Goal: Task Accomplishment & Management: Use online tool/utility

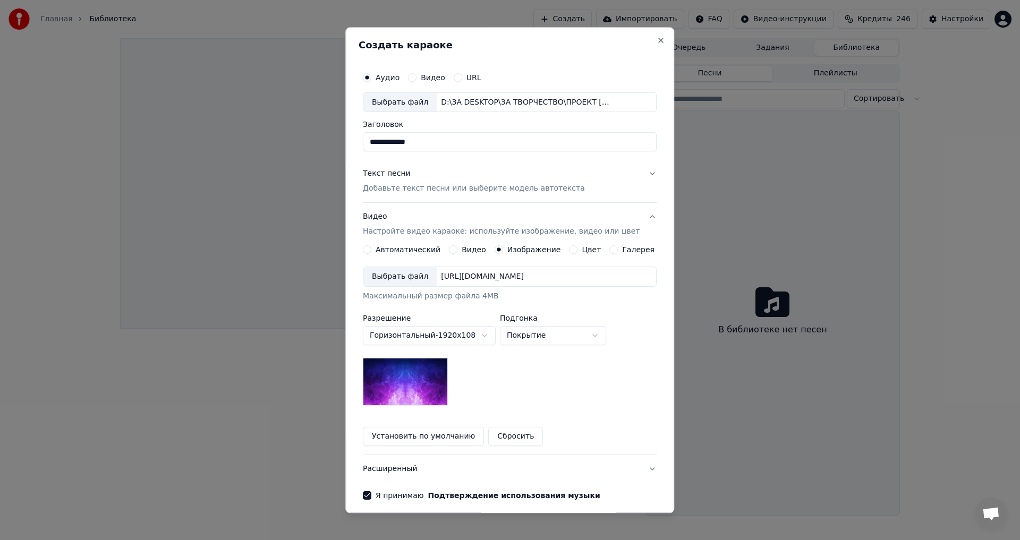
click at [437, 336] on body "**********" at bounding box center [510, 270] width 1020 height 540
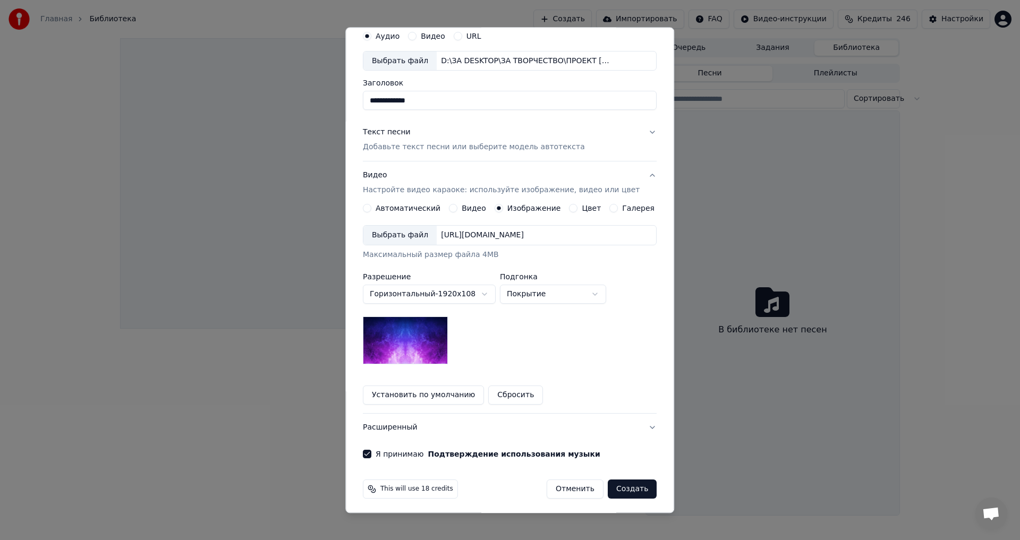
scroll to position [45, 0]
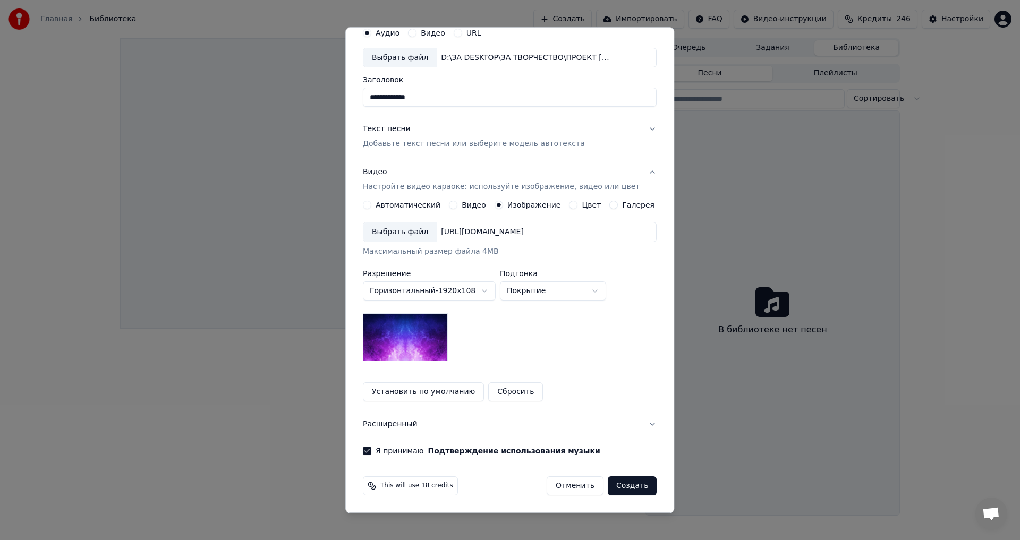
click at [498, 392] on button "Сбросить" at bounding box center [516, 392] width 55 height 19
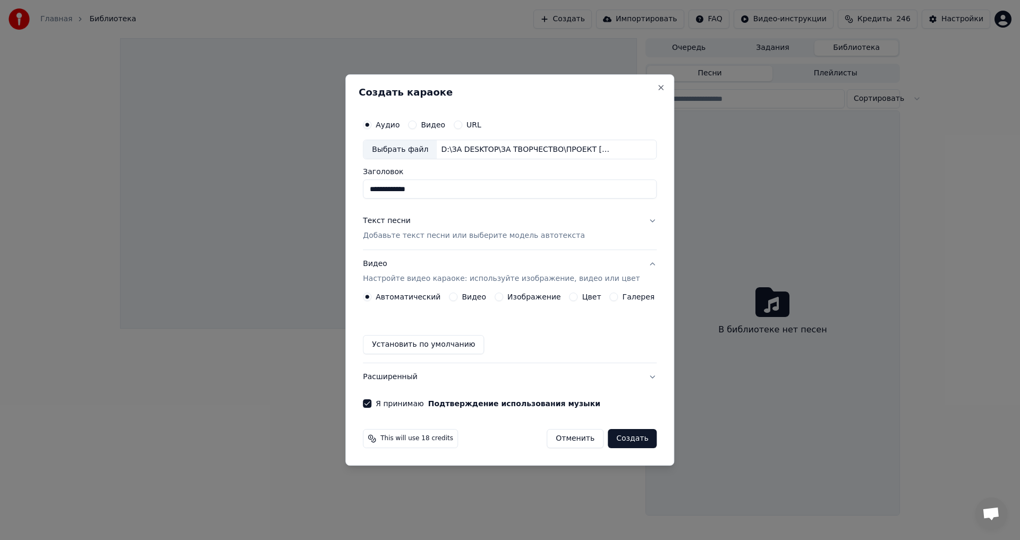
scroll to position [0, 0]
click at [394, 223] on div "Текст песни" at bounding box center [387, 221] width 48 height 11
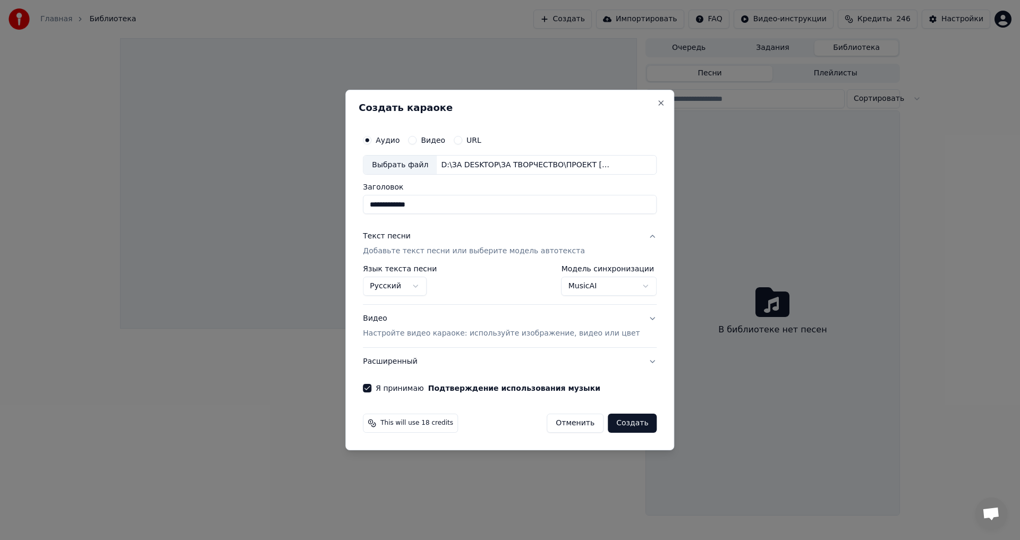
click at [415, 253] on p "Добавьте текст песни или выберите модель автотекста" at bounding box center [474, 252] width 222 height 11
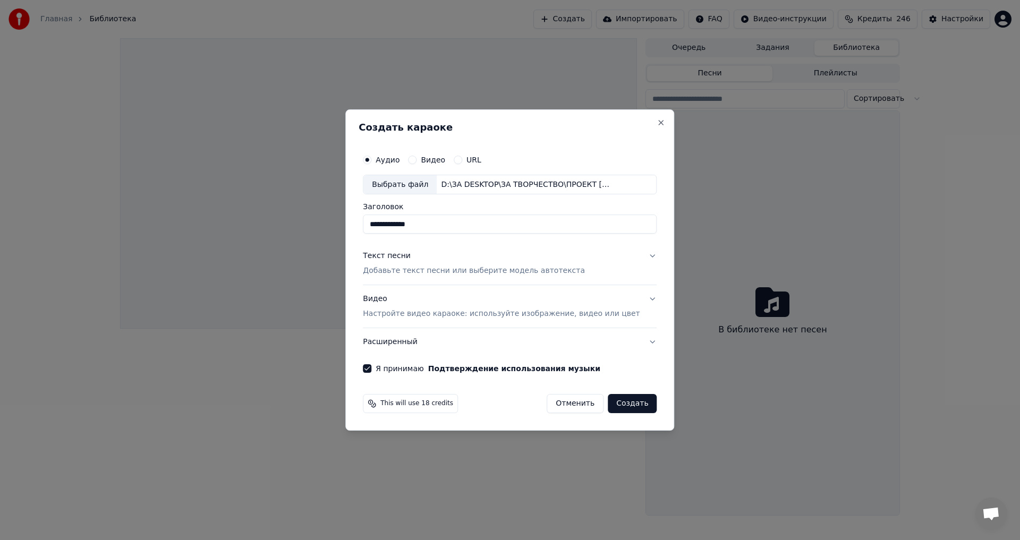
click at [414, 272] on p "Добавьте текст песни или выберите модель автотекста" at bounding box center [474, 271] width 222 height 11
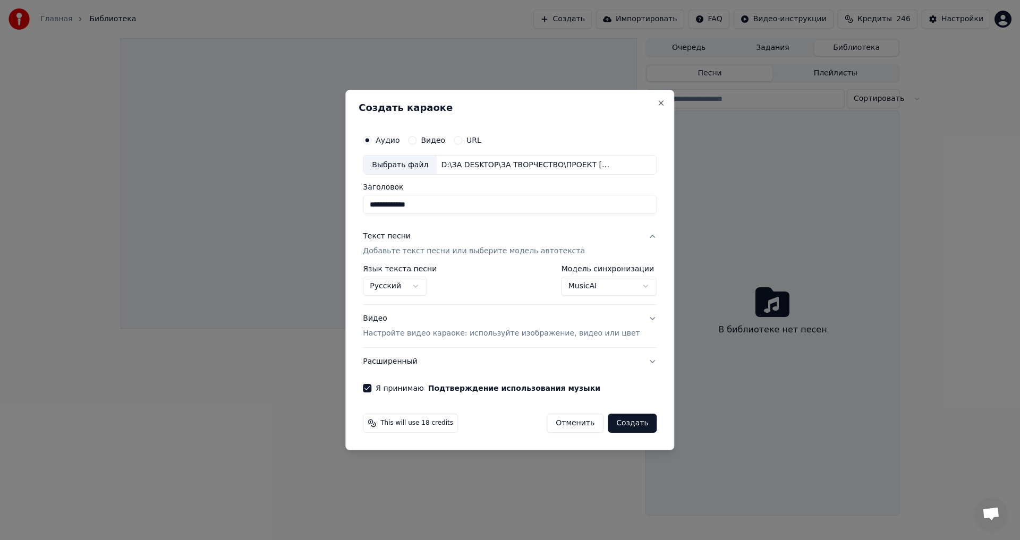
click at [400, 236] on div "Текст песни" at bounding box center [387, 237] width 48 height 11
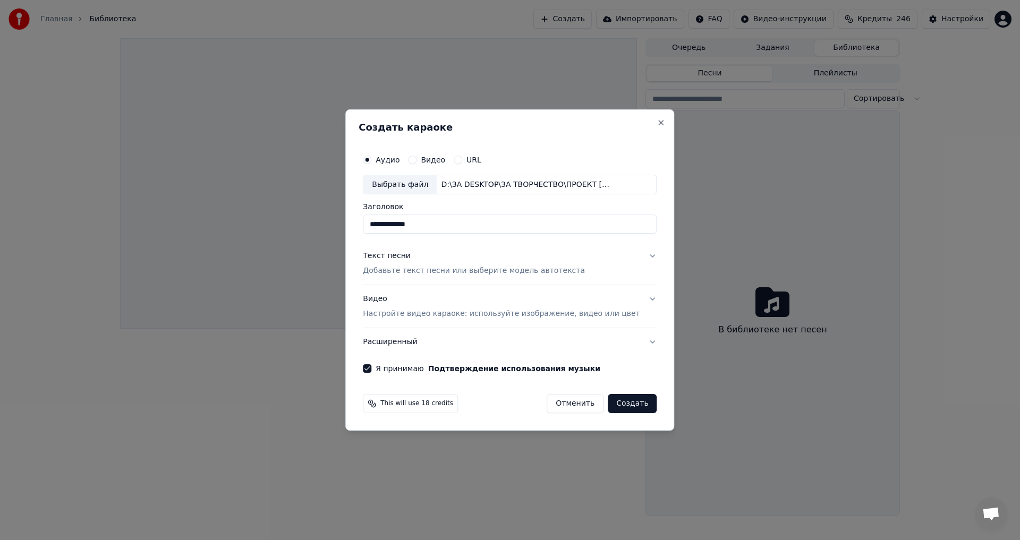
click at [399, 257] on div "Текст песни" at bounding box center [387, 256] width 48 height 11
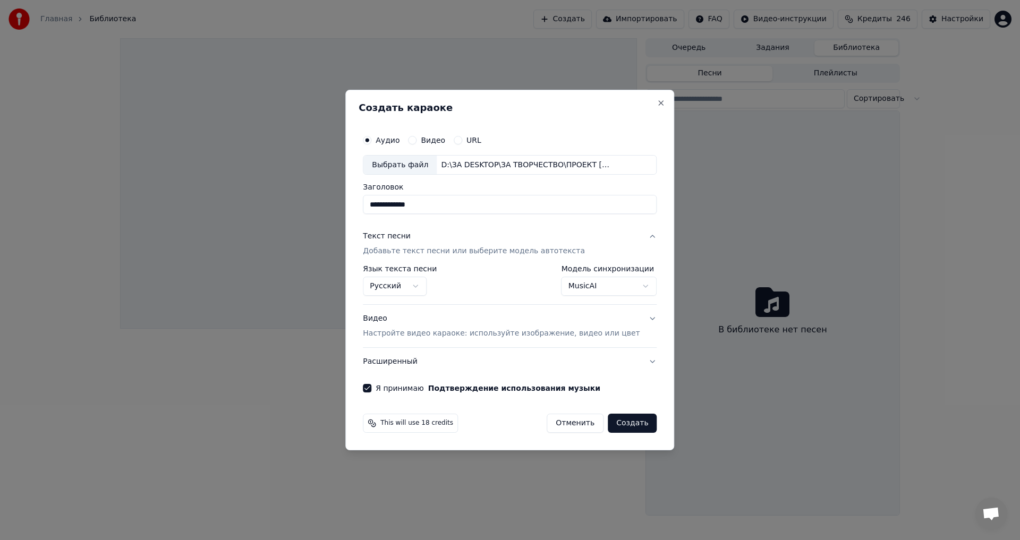
click at [455, 333] on p "Настройте видео караоке: используйте изображение, видео или цвет" at bounding box center [501, 333] width 277 height 11
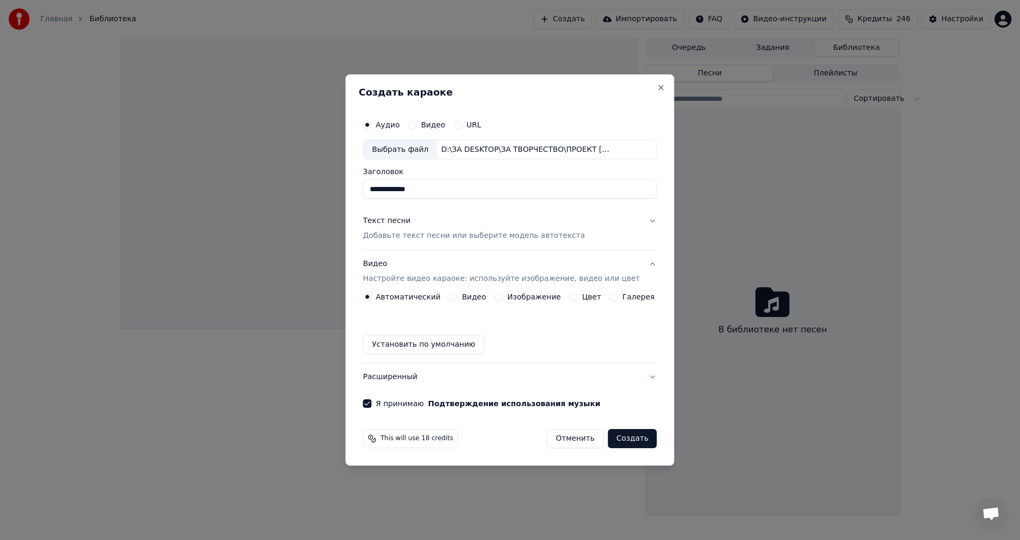
click at [502, 299] on button "Изображение" at bounding box center [499, 297] width 9 height 9
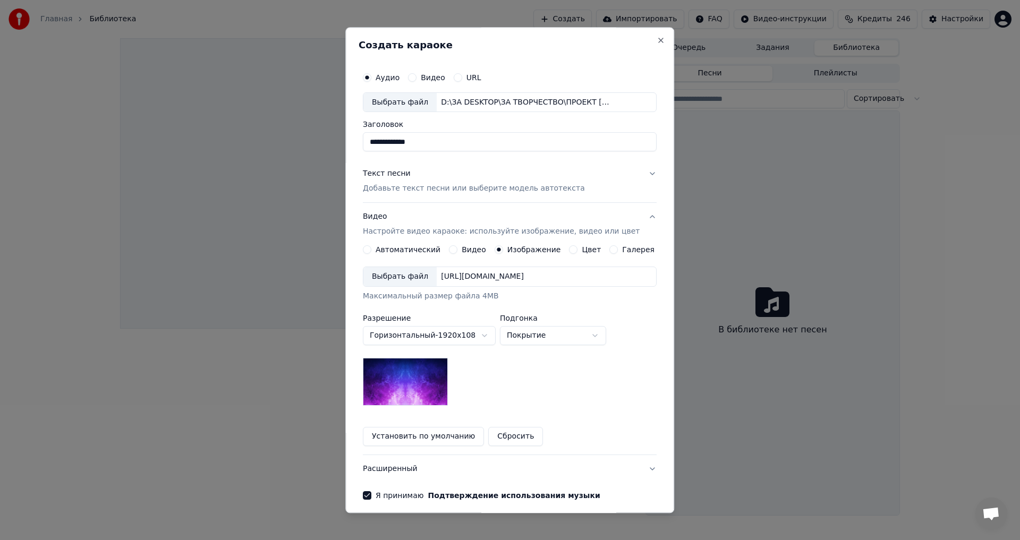
click at [570, 247] on button "Цвет" at bounding box center [574, 250] width 9 height 9
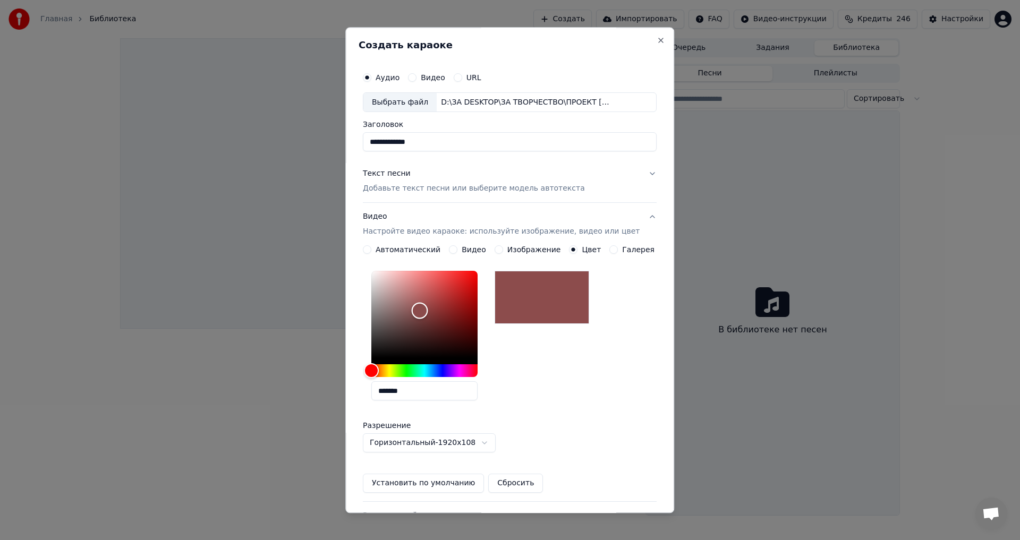
drag, startPoint x: 381, startPoint y: 357, endPoint x: 427, endPoint y: 311, distance: 64.6
click at [427, 311] on div "Color" at bounding box center [420, 311] width 16 height 16
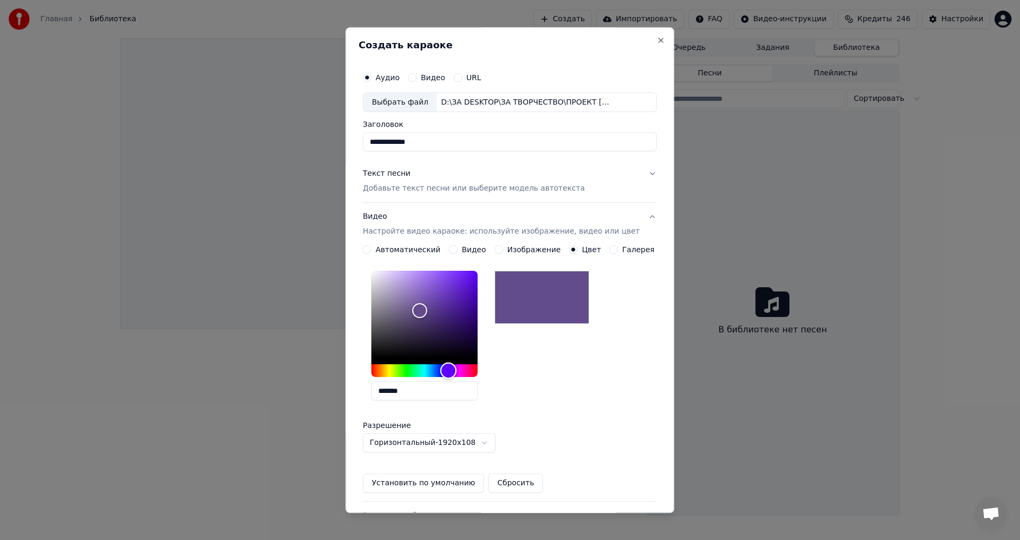
drag, startPoint x: 383, startPoint y: 370, endPoint x: 456, endPoint y: 375, distance: 73.4
click at [456, 375] on div "Hue" at bounding box center [448, 371] width 16 height 16
drag, startPoint x: 428, startPoint y: 309, endPoint x: 417, endPoint y: 291, distance: 21.2
click at [417, 291] on div "Color" at bounding box center [410, 291] width 16 height 16
click at [387, 370] on div "Hue" at bounding box center [424, 371] width 106 height 13
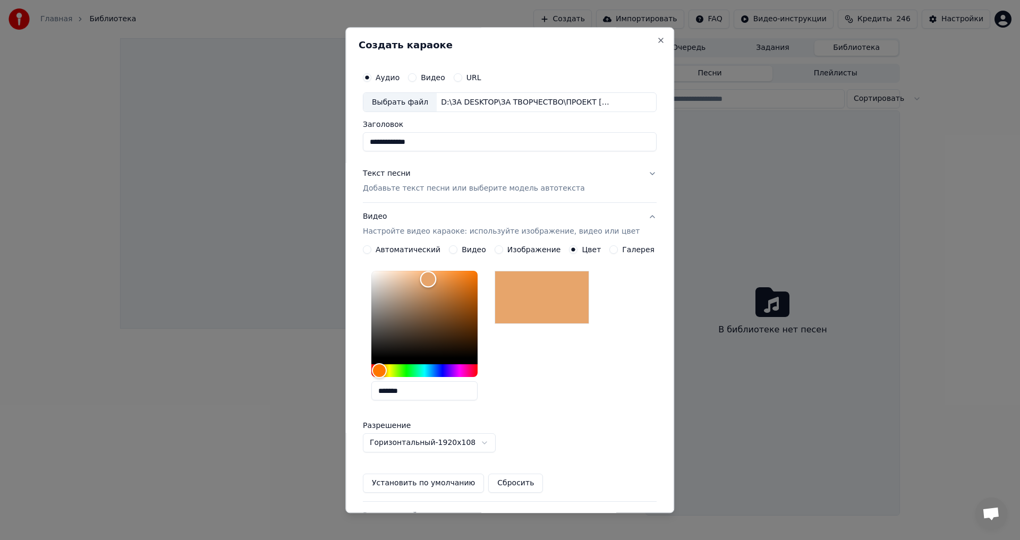
type input "*******"
drag, startPoint x: 417, startPoint y: 291, endPoint x: 437, endPoint y: 279, distance: 23.1
click at [437, 279] on div "Color" at bounding box center [430, 280] width 16 height 16
click at [403, 485] on button "Установить по умолчанию" at bounding box center [423, 483] width 121 height 19
click at [415, 80] on button "Видео" at bounding box center [412, 77] width 9 height 9
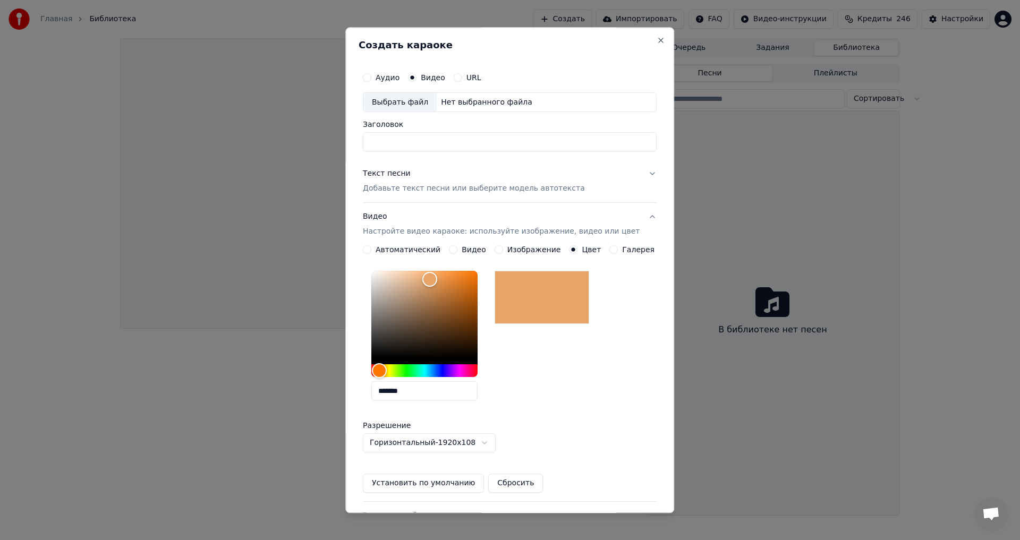
click at [391, 174] on div "Текст песни" at bounding box center [387, 174] width 48 height 11
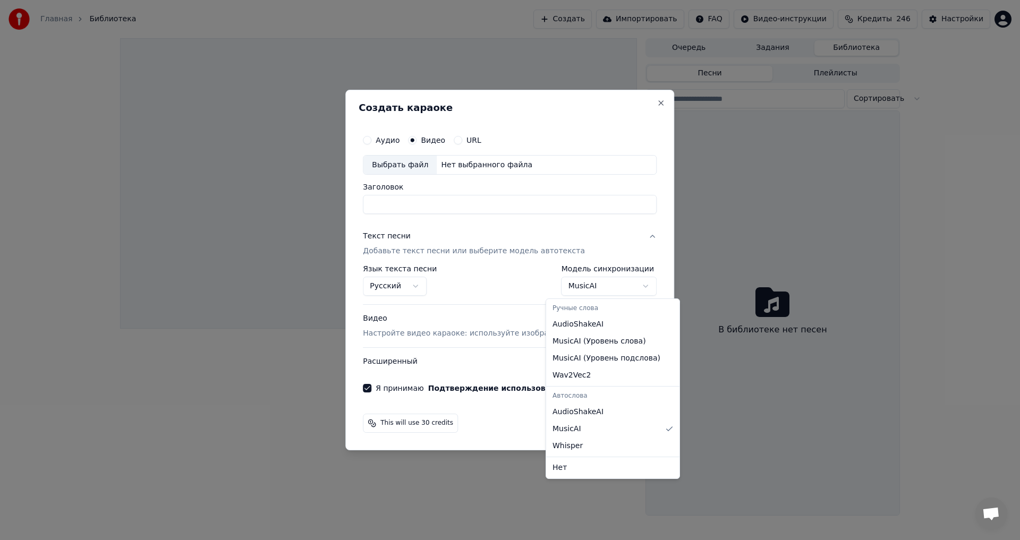
click at [632, 285] on body "**********" at bounding box center [510, 270] width 1020 height 540
click at [588, 310] on div "Ручные слова" at bounding box center [612, 308] width 129 height 15
select select "****"
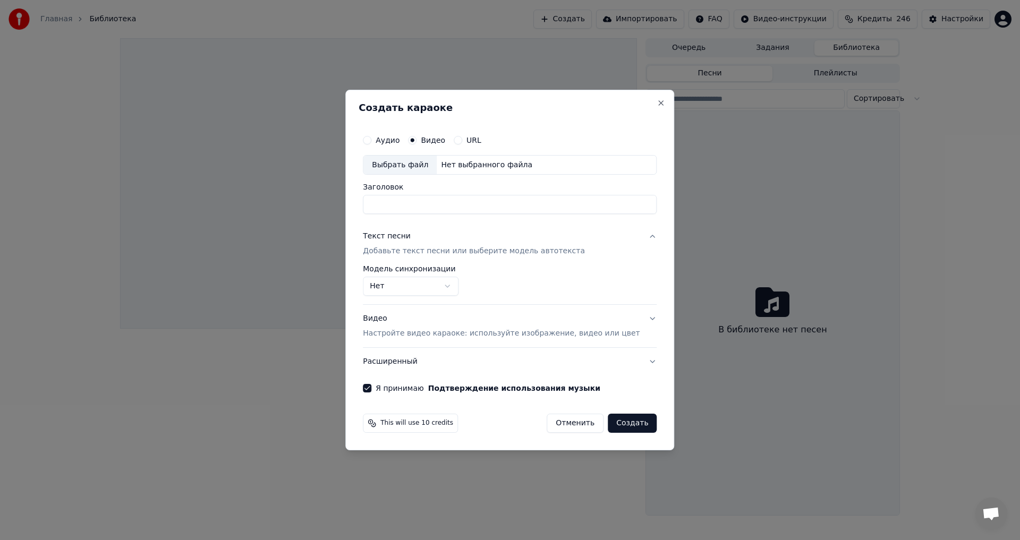
click at [405, 236] on div "Текст песни" at bounding box center [387, 237] width 48 height 11
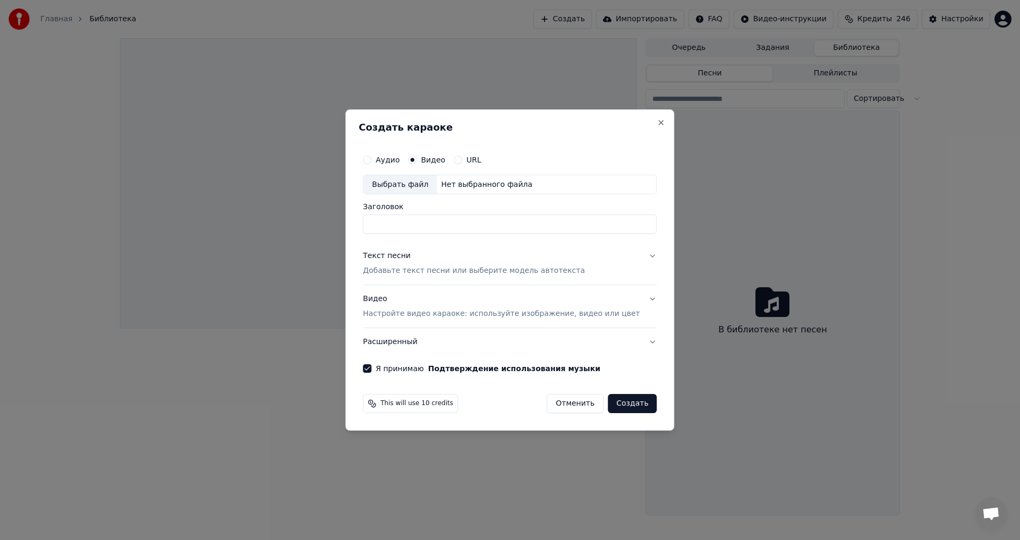
click at [398, 255] on div "Текст песни" at bounding box center [387, 256] width 48 height 11
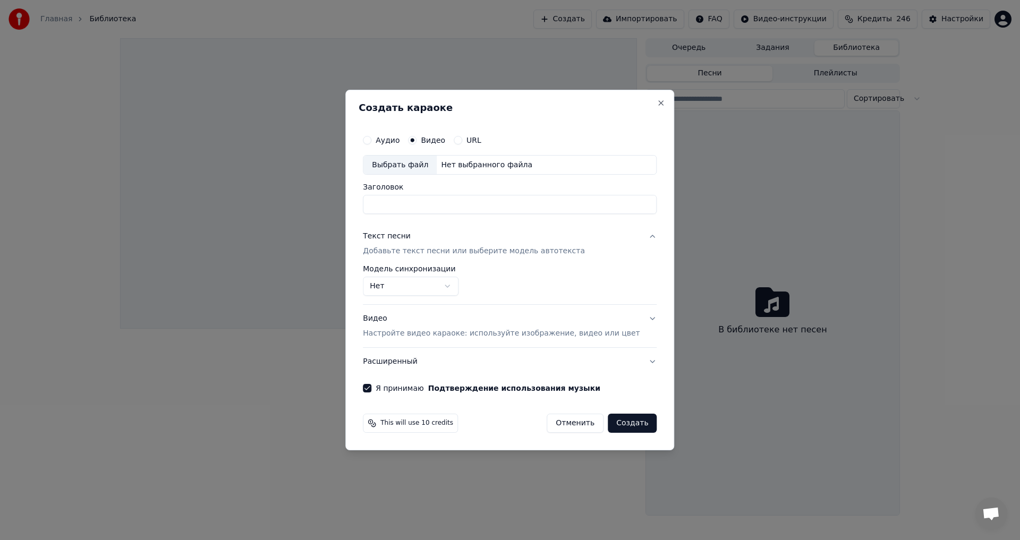
click at [411, 249] on p "Добавьте текст песни или выберите модель автотекста" at bounding box center [474, 252] width 222 height 11
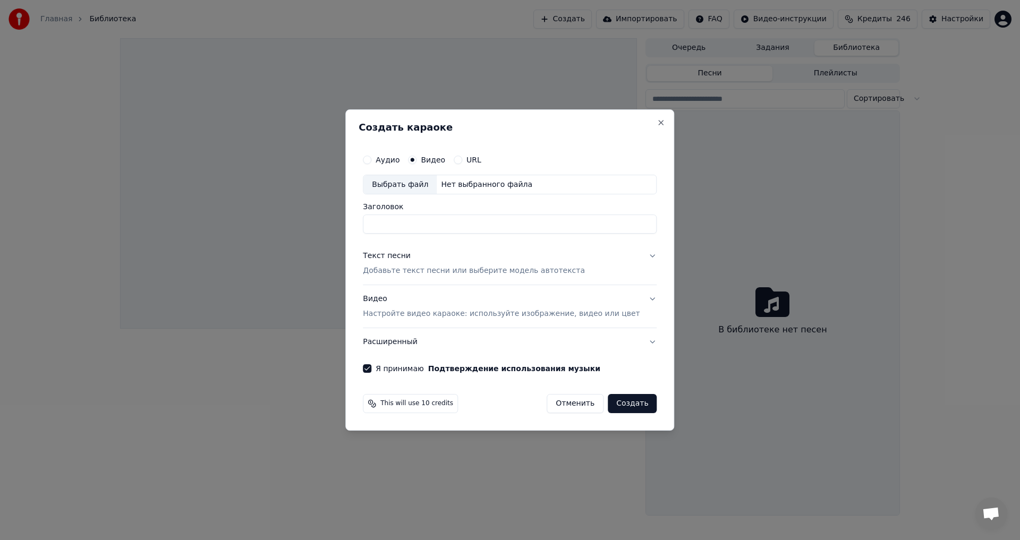
click at [409, 274] on p "Добавьте текст песни или выберите модель автотекста" at bounding box center [474, 271] width 222 height 11
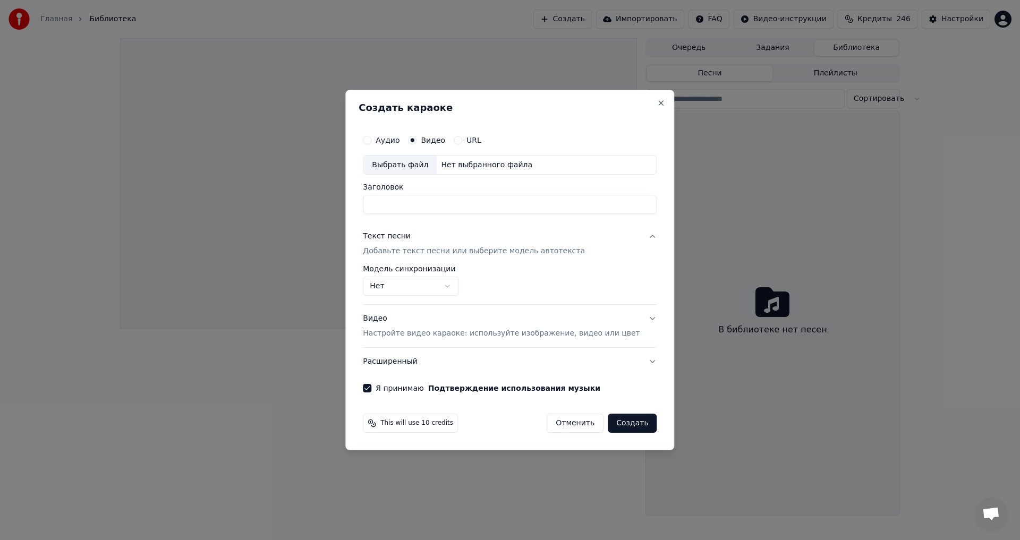
click at [410, 237] on div "Текст песни" at bounding box center [387, 237] width 48 height 11
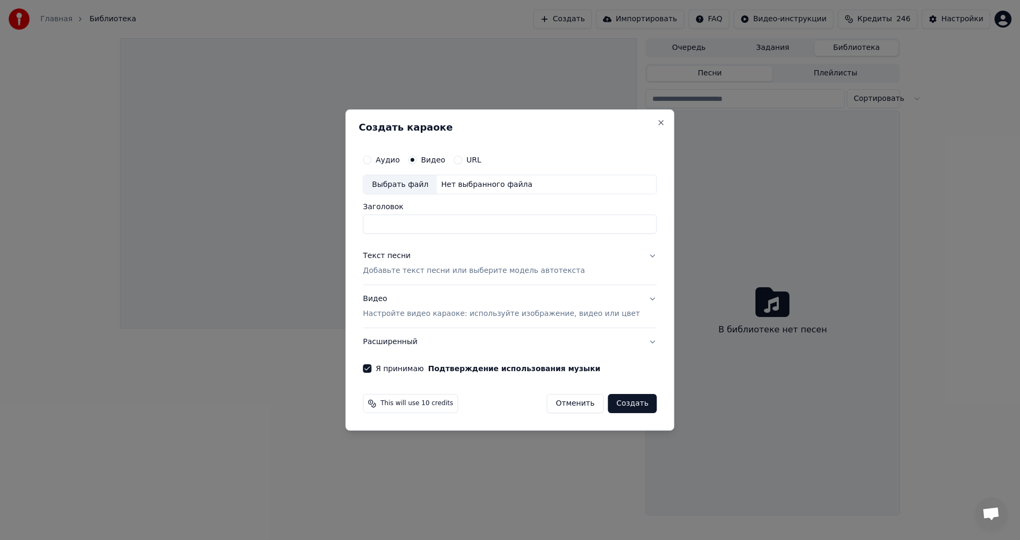
click at [405, 223] on input "Заголовок" at bounding box center [510, 224] width 294 height 19
type input "**********"
click at [440, 240] on div "**********" at bounding box center [510, 261] width 302 height 233
click at [400, 258] on div "Текст песни" at bounding box center [387, 256] width 48 height 11
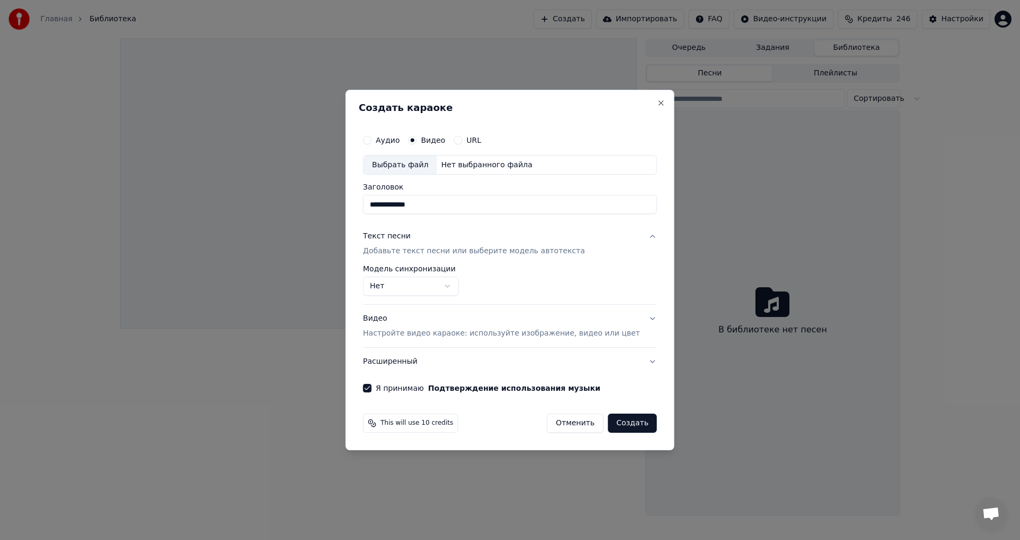
click at [371, 142] on button "Аудио" at bounding box center [367, 140] width 9 height 9
click at [401, 197] on input "Заголовок" at bounding box center [510, 205] width 294 height 19
type input "**********"
click at [404, 240] on div "Текст песни" at bounding box center [387, 237] width 48 height 11
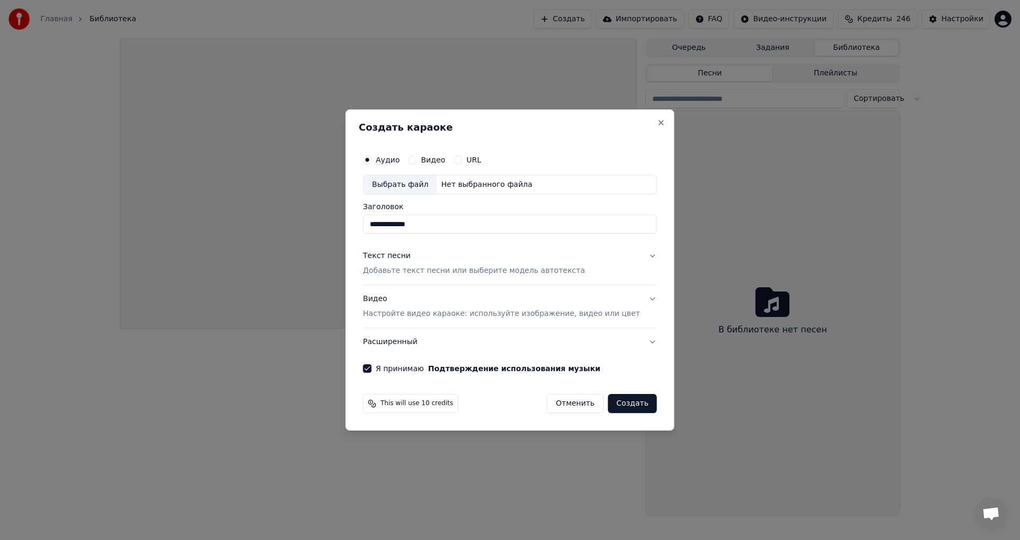
click at [398, 250] on button "Текст песни Добавьте текст песни или выберите модель автотекста" at bounding box center [510, 264] width 294 height 43
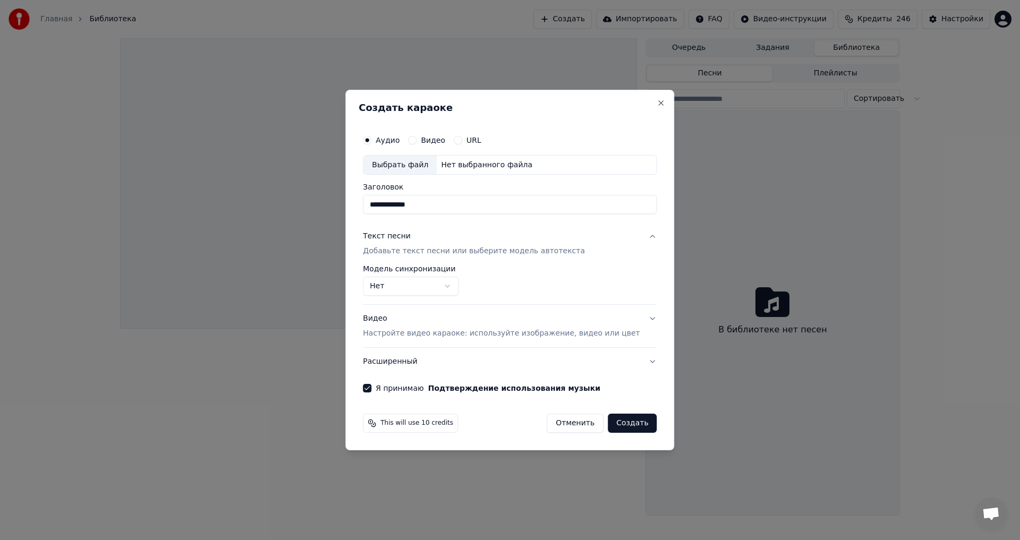
click at [417, 139] on button "Видео" at bounding box center [412, 140] width 9 height 9
click at [462, 139] on button "URL" at bounding box center [458, 140] width 9 height 9
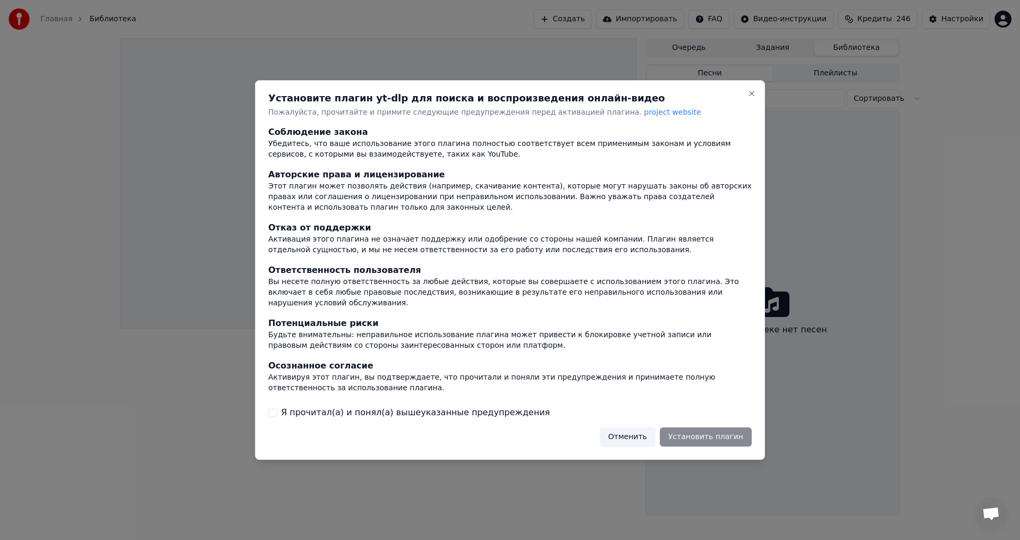
click at [274, 409] on button "Я прочитал(а) и понял(а) вышеуказанные предупреждения" at bounding box center [272, 413] width 9 height 9
click at [700, 436] on button "Установить плагин" at bounding box center [706, 437] width 92 height 19
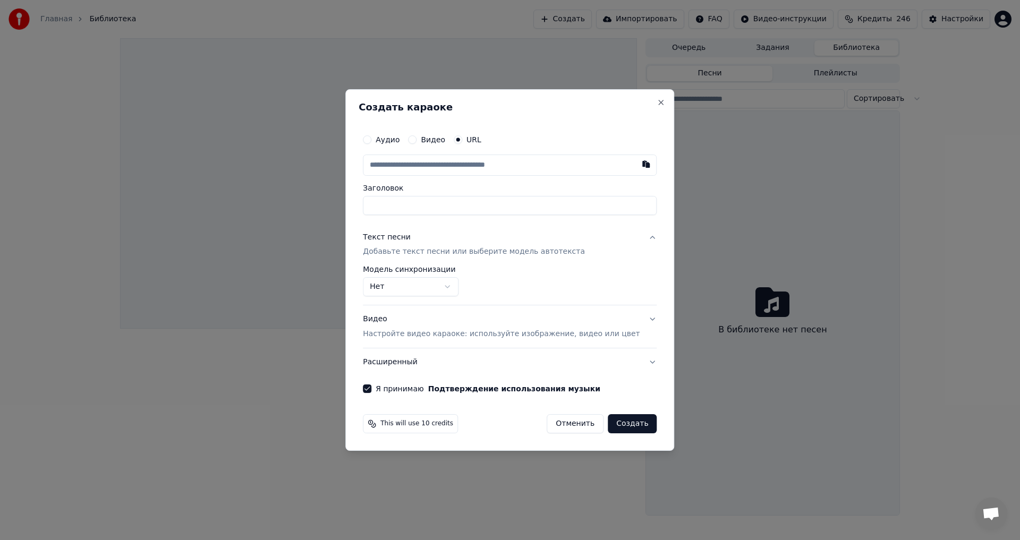
click at [417, 139] on button "Видео" at bounding box center [412, 139] width 9 height 9
click at [481, 166] on div "Нет выбранного файла" at bounding box center [487, 165] width 100 height 11
type input "**********"
click at [371, 140] on button "Аудио" at bounding box center [367, 140] width 9 height 9
click at [413, 163] on div "Выбрать файл" at bounding box center [399, 165] width 73 height 19
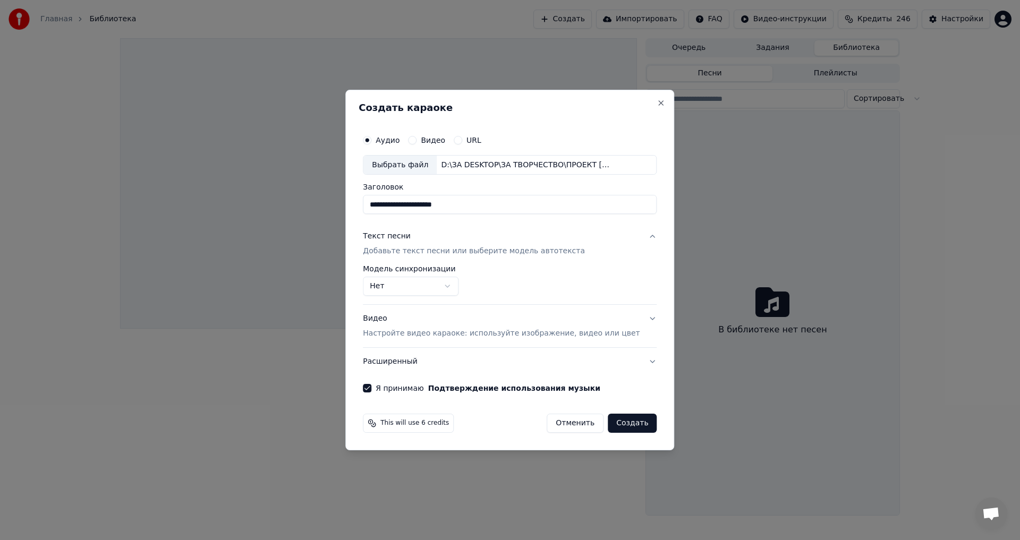
click at [500, 204] on input "**********" at bounding box center [510, 205] width 294 height 19
type input "**********"
click at [390, 236] on div "Текст песни" at bounding box center [387, 237] width 48 height 11
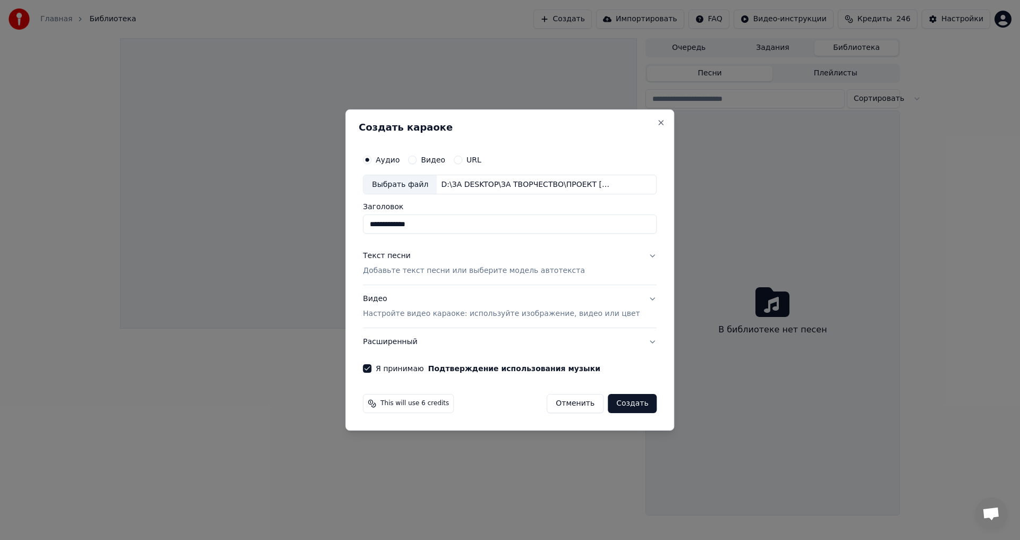
click at [389, 253] on div "Текст песни" at bounding box center [387, 256] width 48 height 11
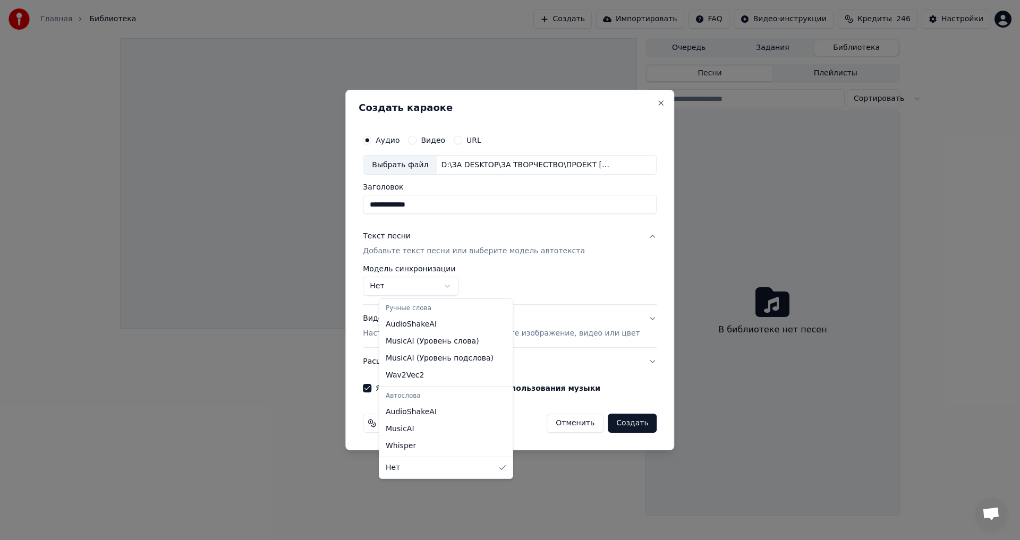
click at [431, 283] on body "**********" at bounding box center [510, 270] width 1020 height 540
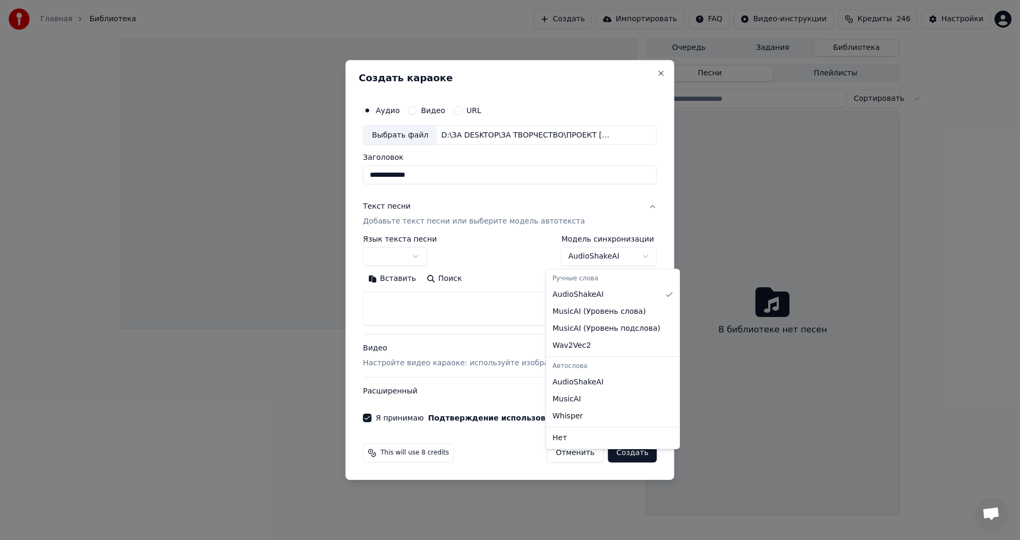
click at [569, 258] on body "**********" at bounding box center [510, 270] width 1020 height 540
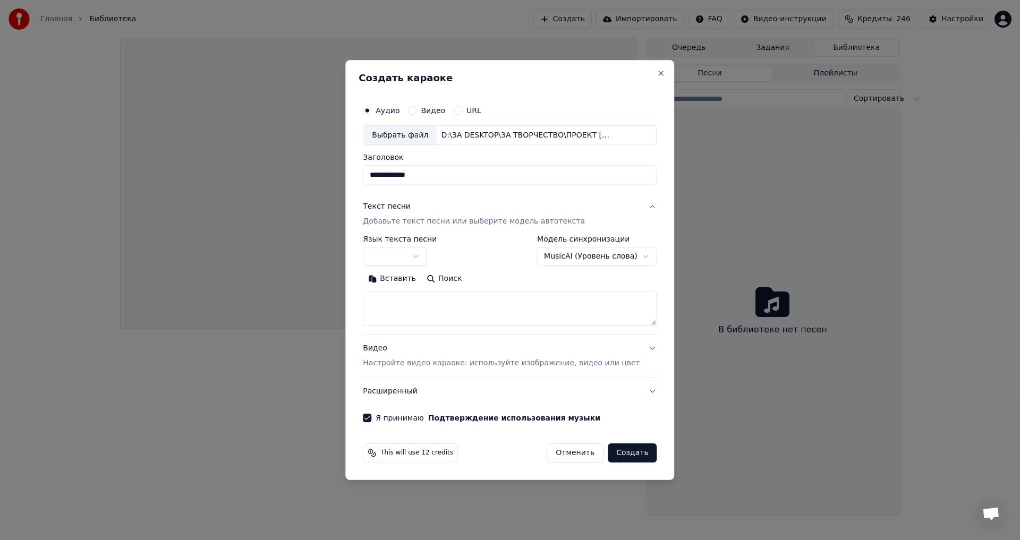
click at [576, 253] on body "**********" at bounding box center [510, 270] width 1020 height 540
click at [571, 258] on body "**********" at bounding box center [510, 270] width 1020 height 540
click at [579, 256] on body "**********" at bounding box center [510, 270] width 1020 height 540
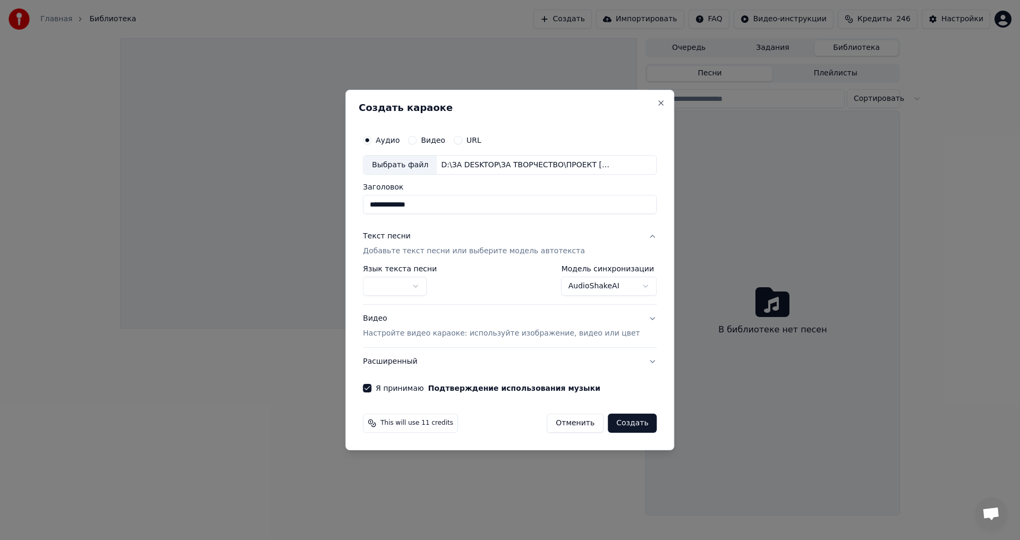
click at [570, 283] on body "**********" at bounding box center [510, 270] width 1020 height 540
click at [570, 287] on body "**********" at bounding box center [510, 270] width 1020 height 540
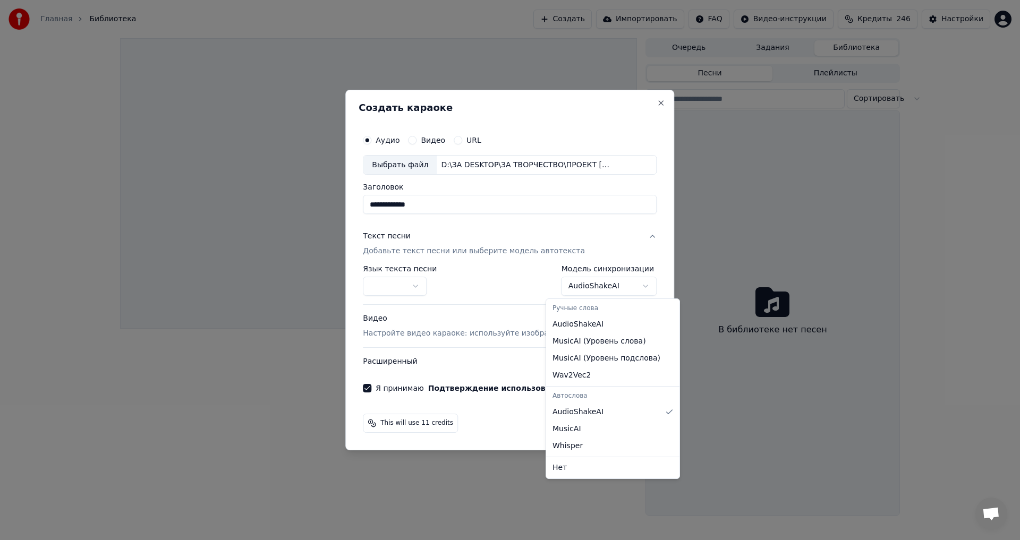
select select "**********"
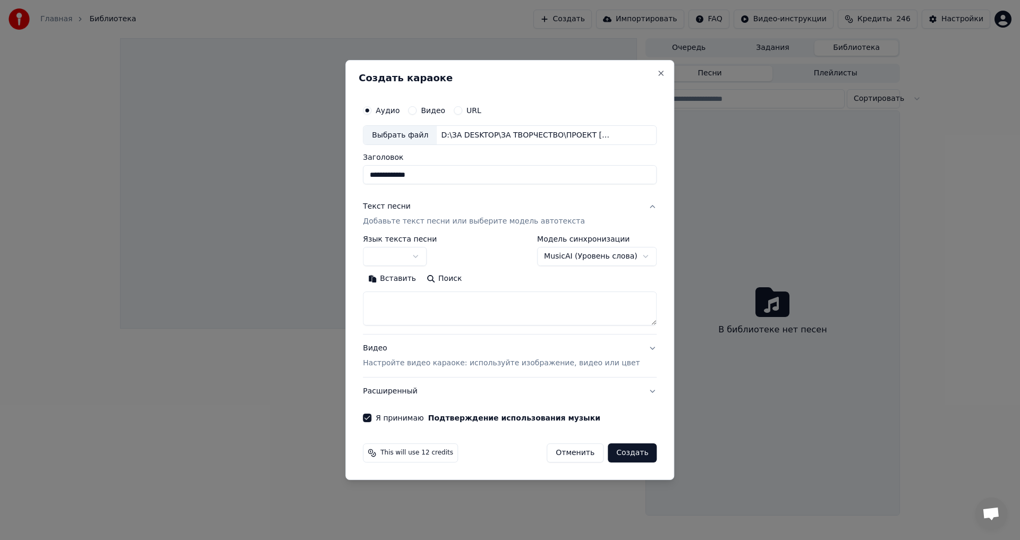
click at [591, 253] on body "**********" at bounding box center [510, 270] width 1020 height 540
click at [515, 305] on textarea at bounding box center [510, 309] width 294 height 34
click at [430, 258] on body "**********" at bounding box center [510, 270] width 1020 height 540
select select "**"
click at [413, 318] on textarea at bounding box center [510, 309] width 294 height 34
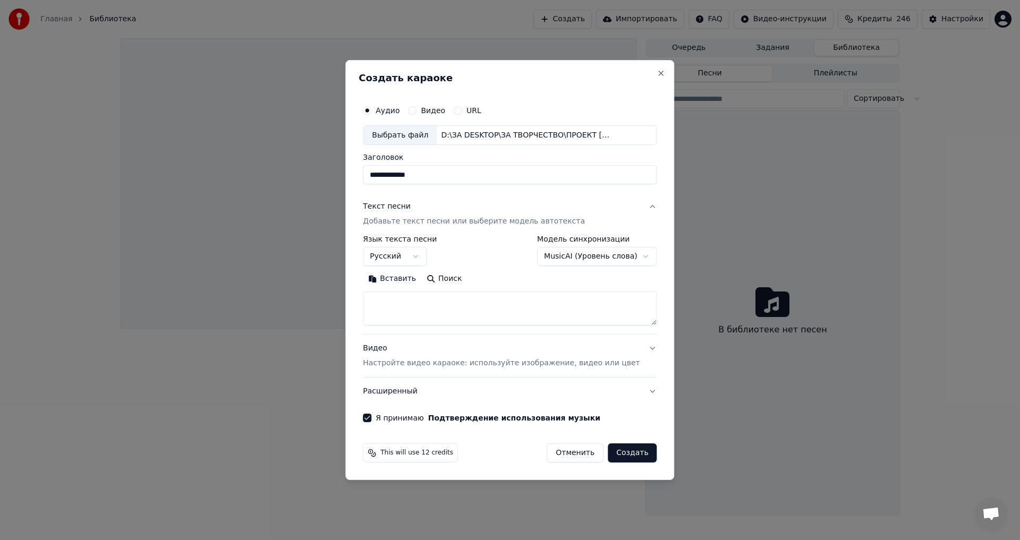
click at [404, 279] on button "Вставить" at bounding box center [392, 279] width 58 height 17
click at [486, 277] on button "Развернуть" at bounding box center [501, 279] width 67 height 17
type textarea "**********"
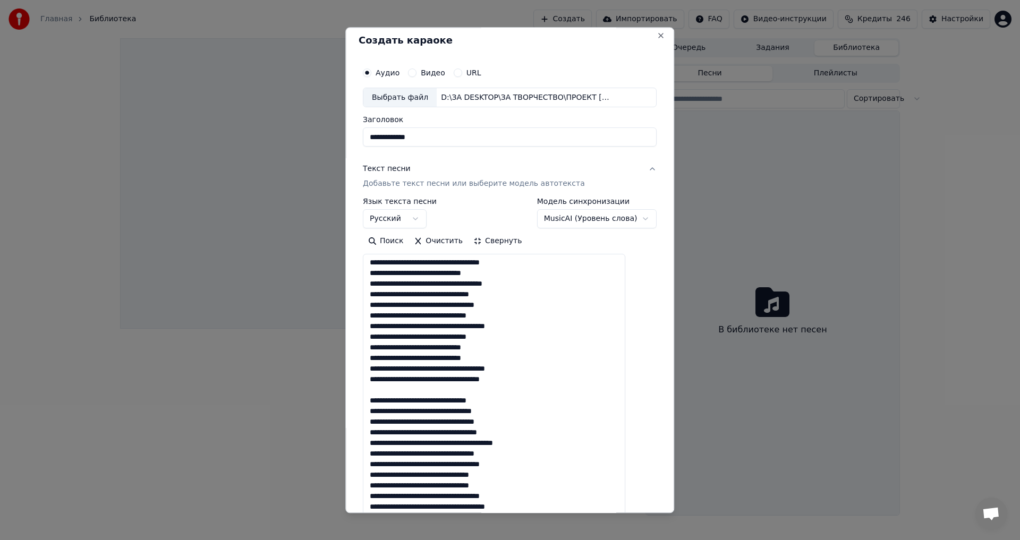
scroll to position [0, 0]
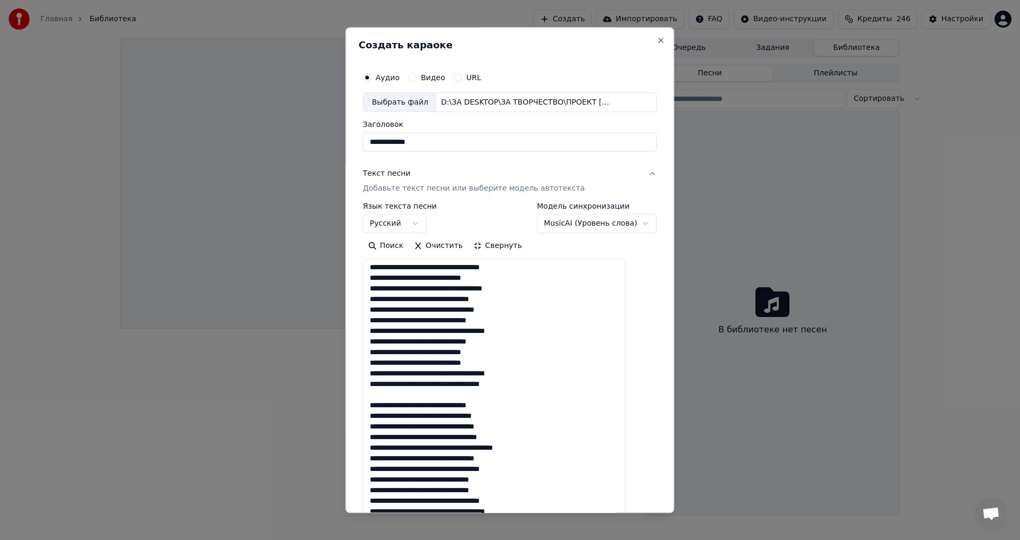
click at [591, 227] on body "**********" at bounding box center [510, 270] width 1020 height 540
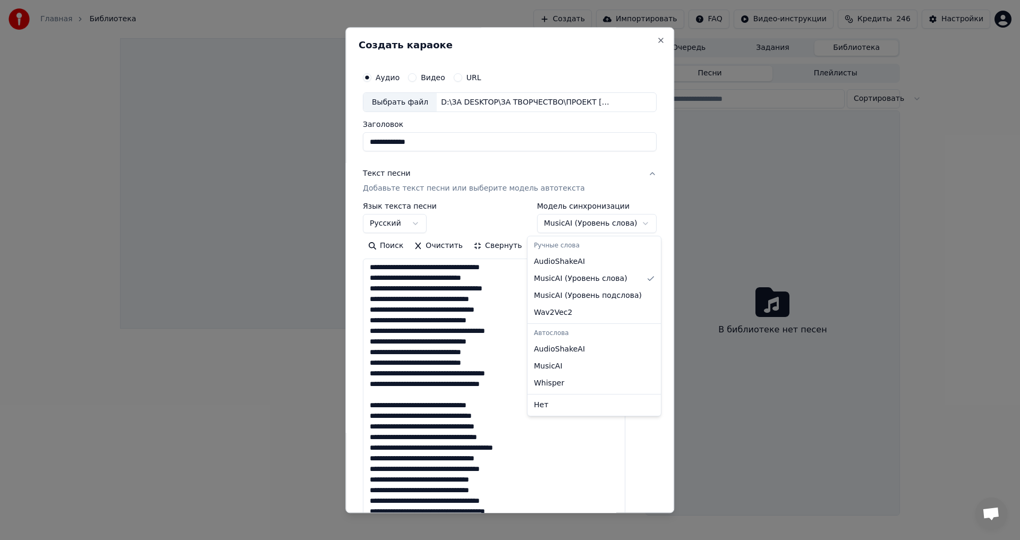
click at [583, 228] on body "**********" at bounding box center [510, 270] width 1020 height 540
select select "********"
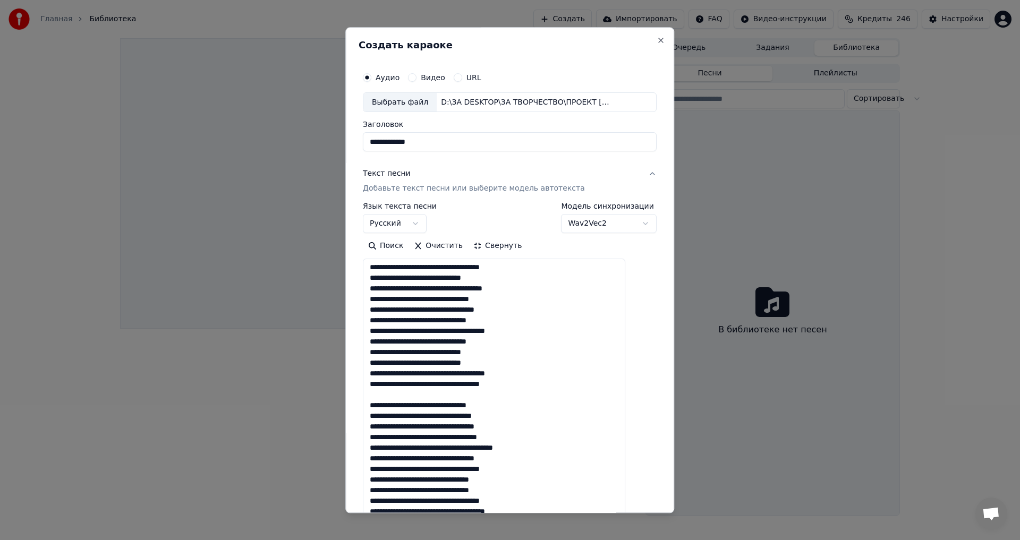
click at [586, 223] on body "**********" at bounding box center [510, 270] width 1020 height 540
click at [658, 218] on body "**********" at bounding box center [510, 270] width 1020 height 540
click at [417, 79] on button "Видео" at bounding box center [412, 77] width 9 height 9
type textarea "**********"
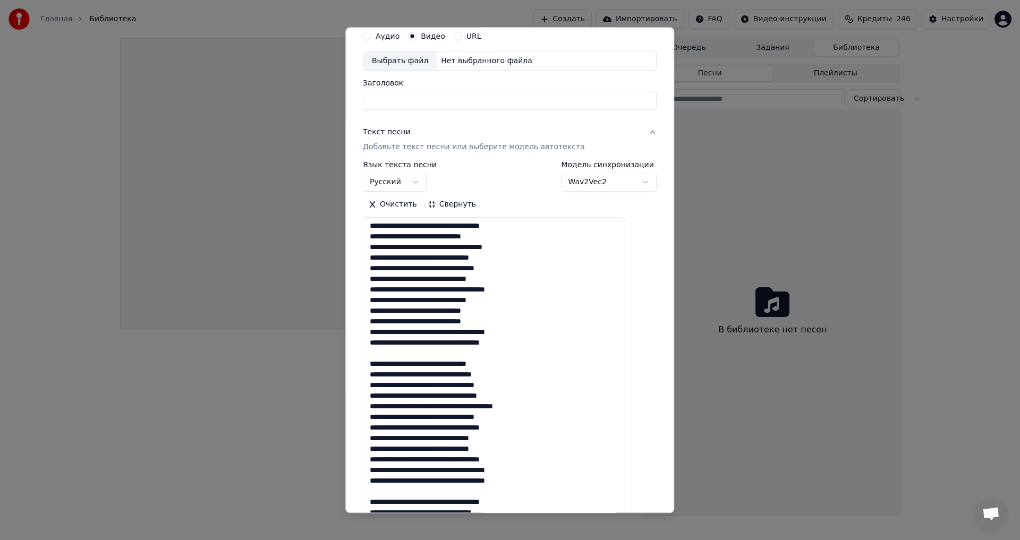
scroll to position [206, 0]
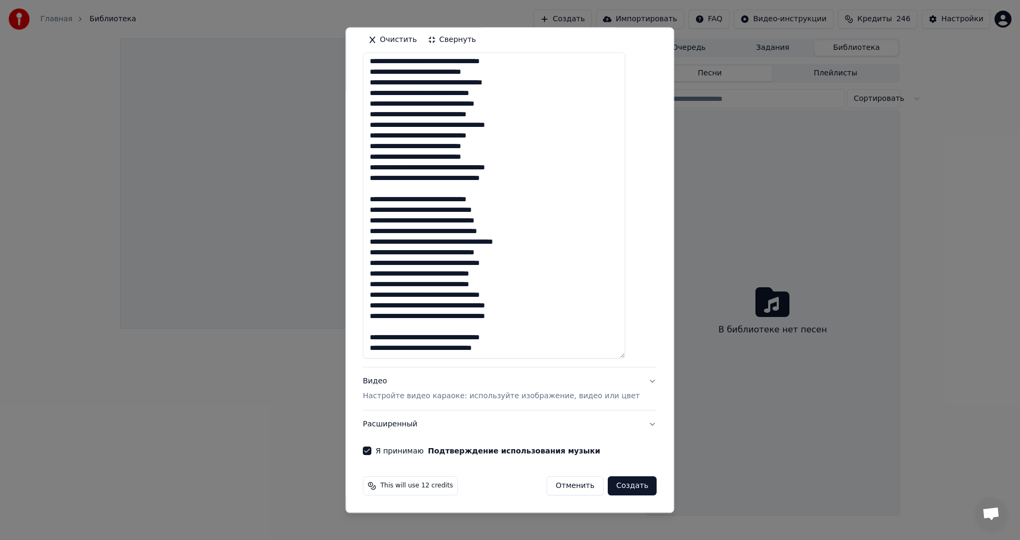
click at [633, 380] on button "Видео Настройте видео караоке: используйте изображение, видео или цвет" at bounding box center [510, 389] width 294 height 43
type textarea "**********"
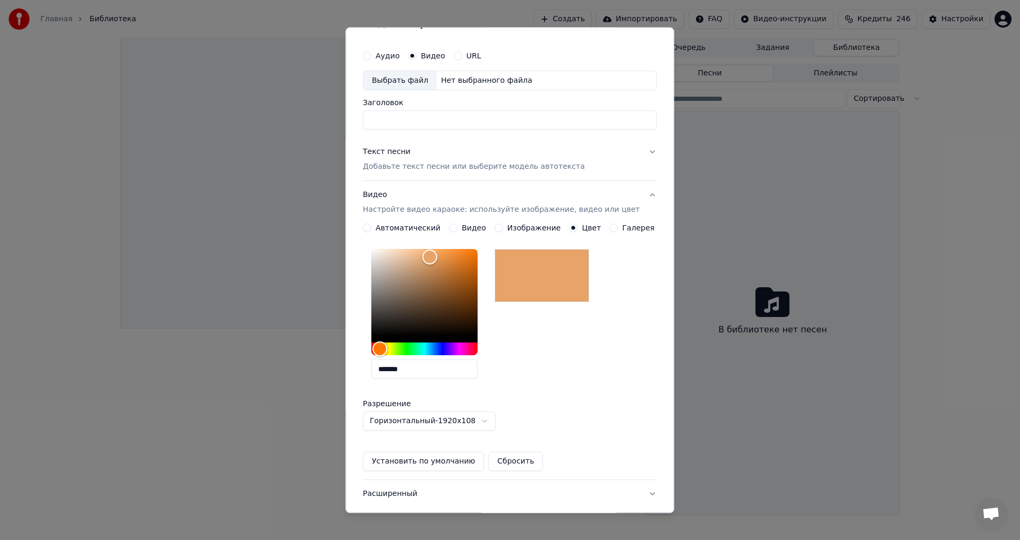
scroll to position [0, 0]
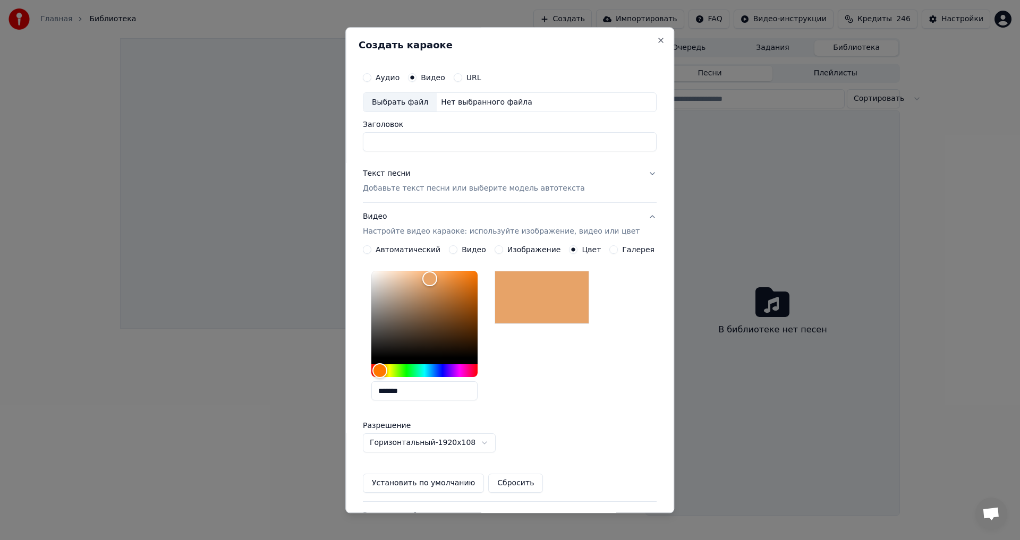
click at [610, 249] on button "Галерея" at bounding box center [614, 250] width 9 height 9
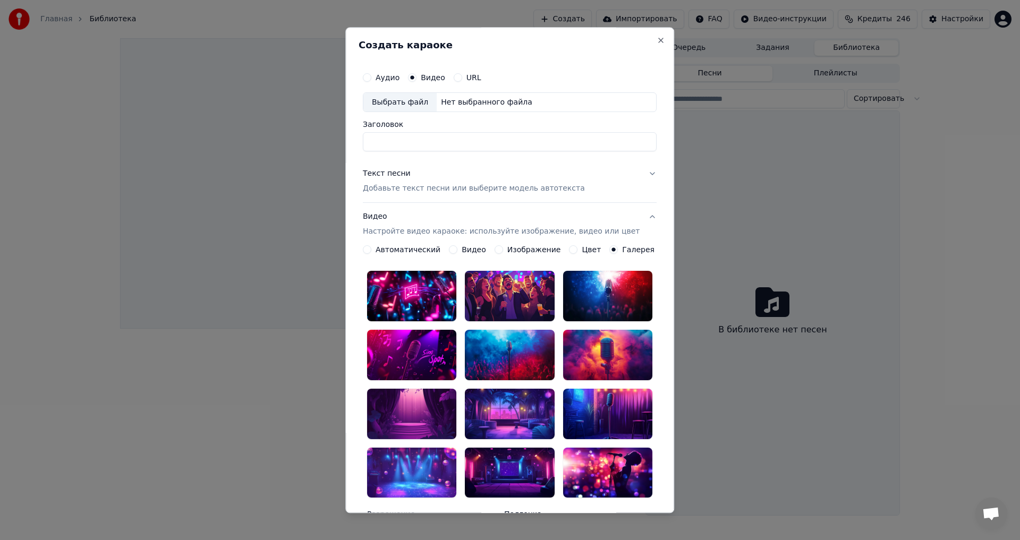
click at [371, 78] on button "Аудио" at bounding box center [367, 77] width 9 height 9
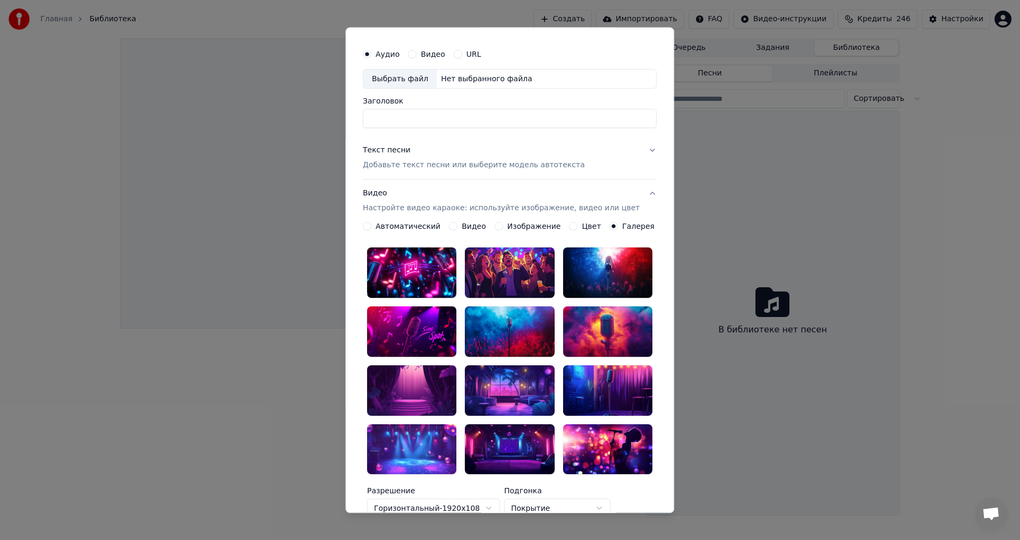
scroll to position [8, 0]
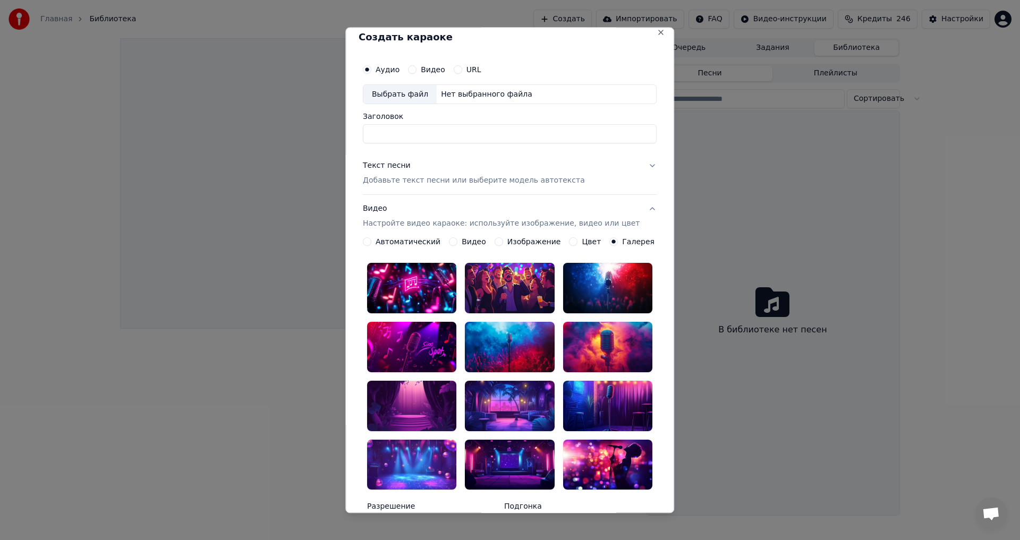
click at [570, 242] on button "Цвет" at bounding box center [574, 242] width 9 height 9
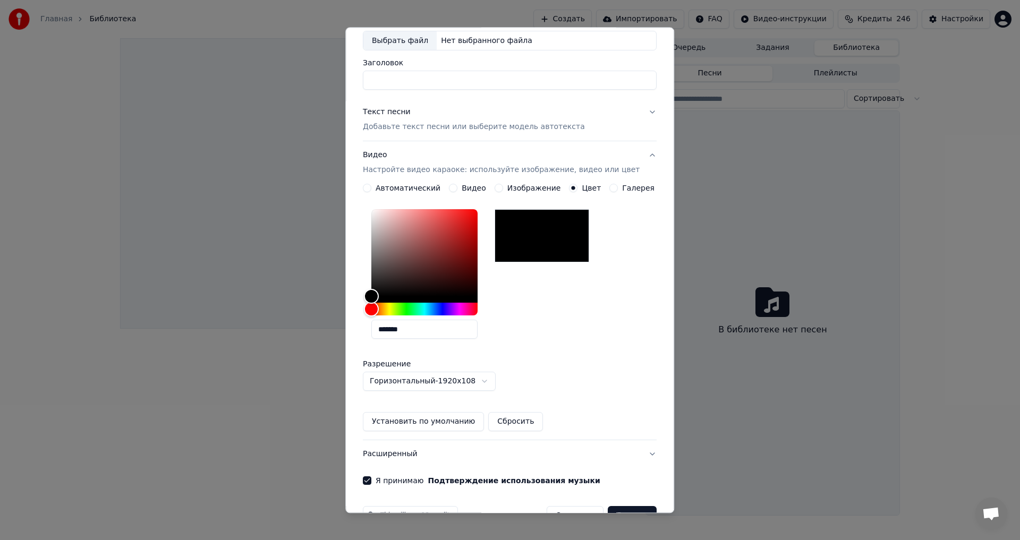
scroll to position [91, 0]
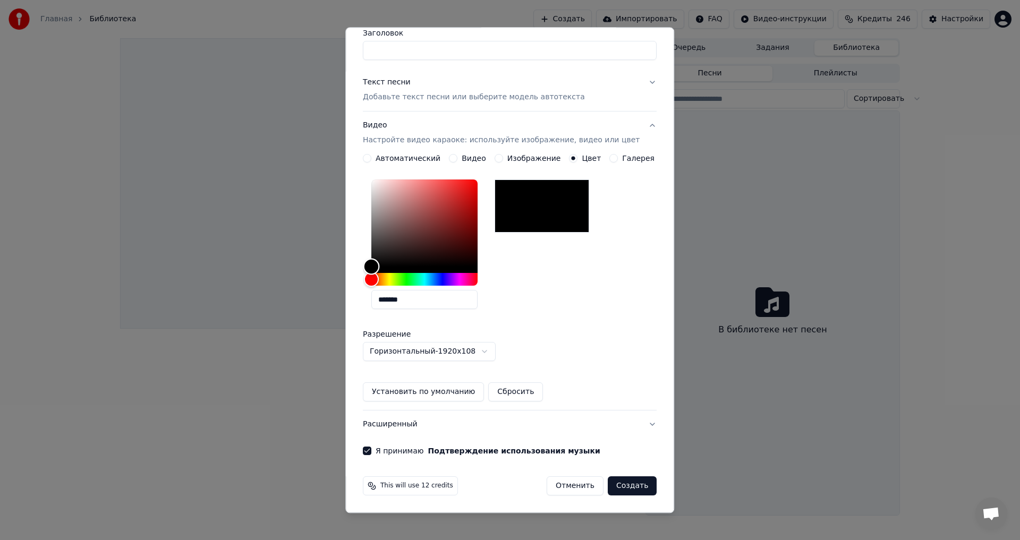
click at [478, 188] on div "Color" at bounding box center [424, 223] width 106 height 87
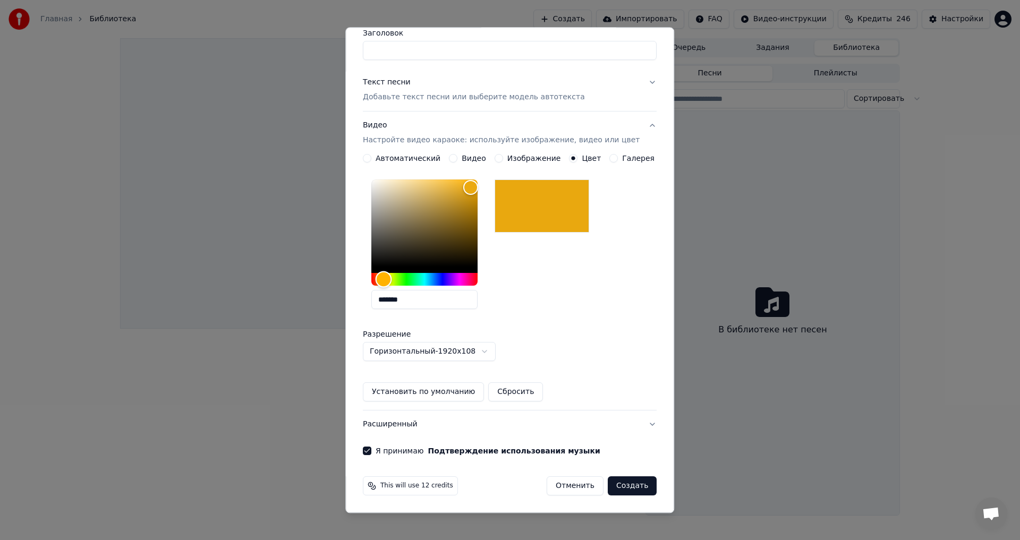
drag, startPoint x: 380, startPoint y: 278, endPoint x: 391, endPoint y: 277, distance: 11.3
click at [391, 277] on div "Hue" at bounding box center [384, 280] width 16 height 16
drag, startPoint x: 471, startPoint y: 191, endPoint x: 466, endPoint y: 181, distance: 10.7
click at [466, 181] on div "Color" at bounding box center [459, 181] width 16 height 16
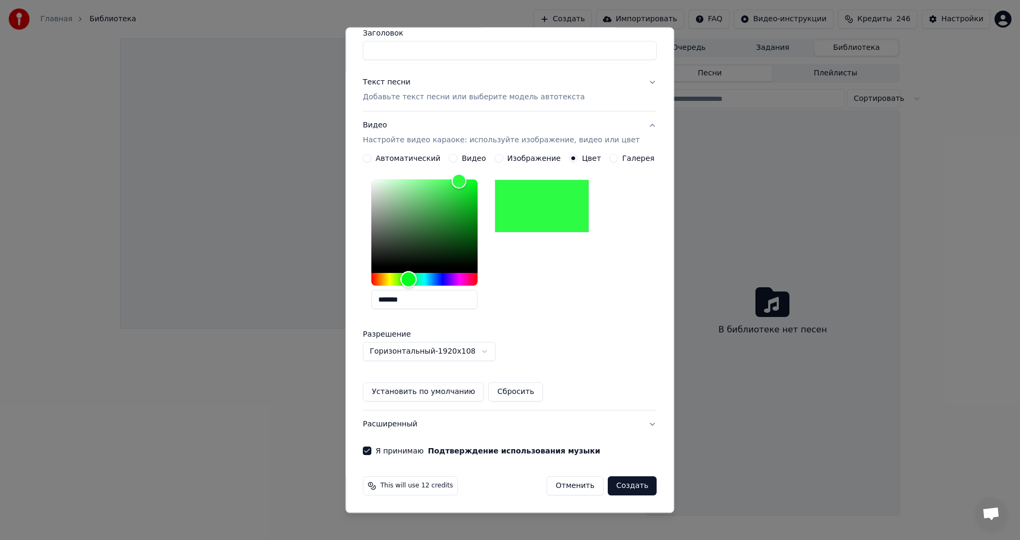
drag, startPoint x: 391, startPoint y: 277, endPoint x: 416, endPoint y: 280, distance: 25.2
click at [416, 280] on div "Hue" at bounding box center [409, 280] width 16 height 16
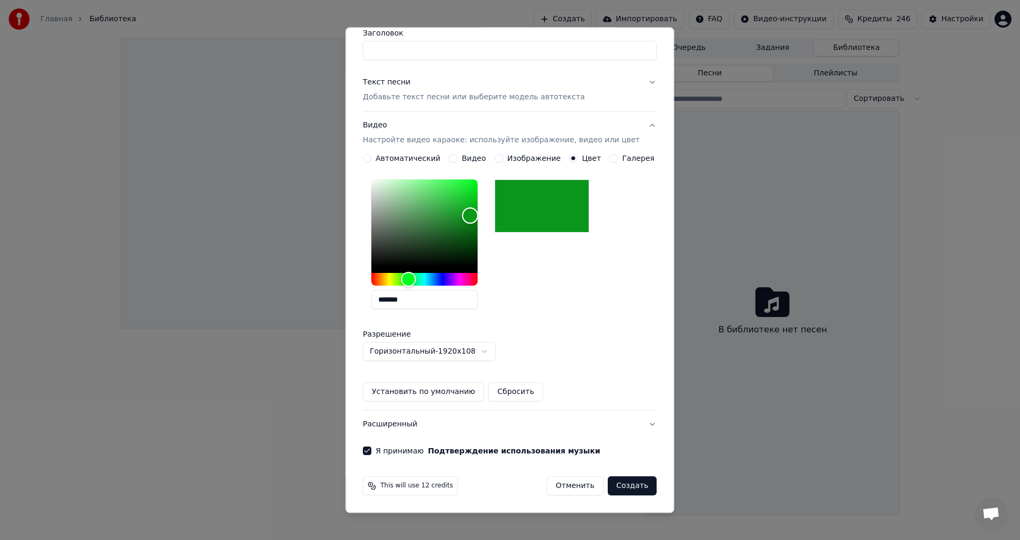
drag, startPoint x: 464, startPoint y: 184, endPoint x: 478, endPoint y: 216, distance: 34.5
click at [478, 216] on div "Color" at bounding box center [470, 216] width 16 height 16
click at [387, 281] on div "Hue" at bounding box center [424, 280] width 106 height 13
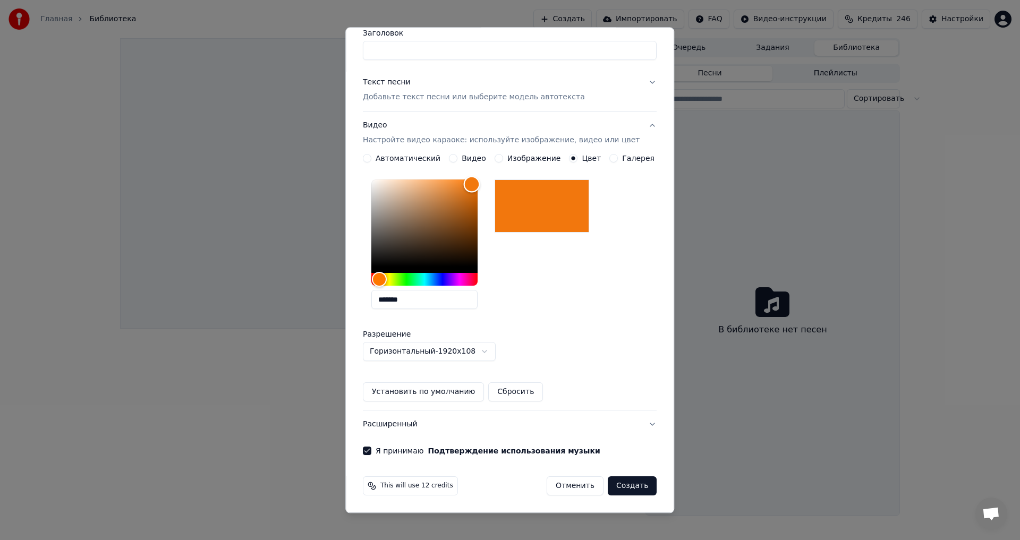
type input "*******"
drag, startPoint x: 478, startPoint y: 213, endPoint x: 481, endPoint y: 183, distance: 29.9
click at [481, 183] on div "Color" at bounding box center [474, 183] width 16 height 16
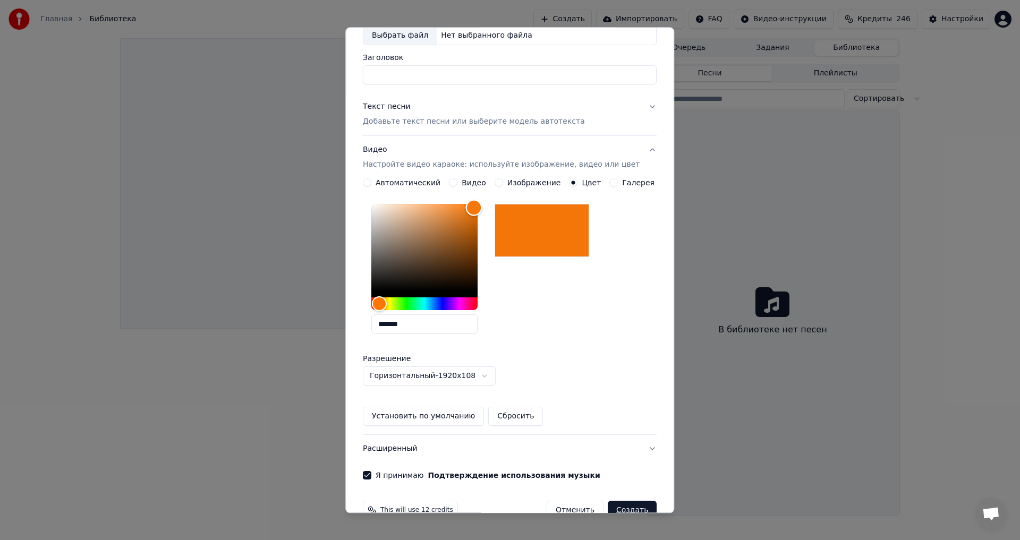
scroll to position [0, 0]
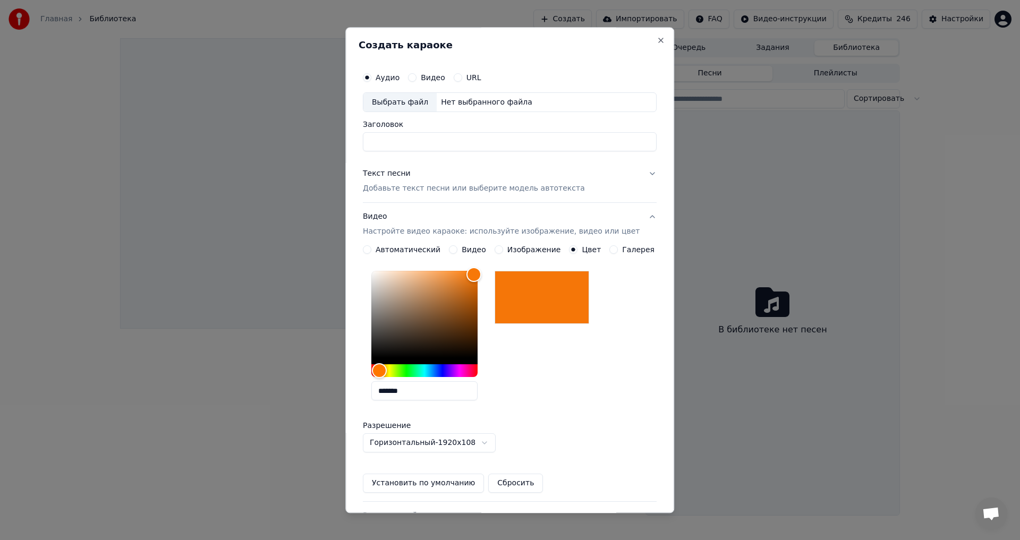
click at [427, 187] on p "Добавьте текст песни или выберите модель автотекста" at bounding box center [474, 189] width 222 height 11
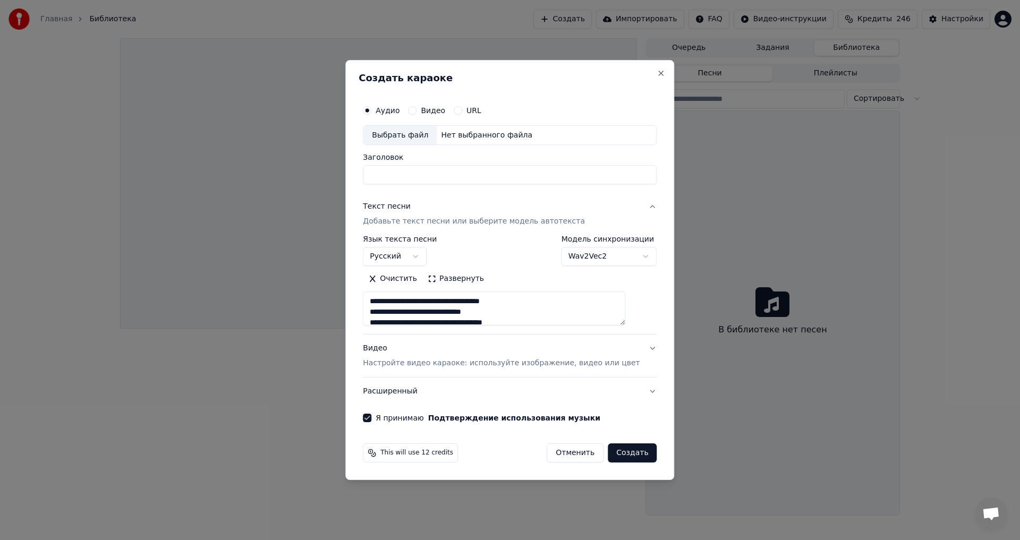
click at [401, 134] on div "Выбрать файл" at bounding box center [399, 135] width 73 height 19
type textarea "**********"
type input "**********"
type textarea "**********"
click at [512, 177] on input "**********" at bounding box center [510, 175] width 294 height 19
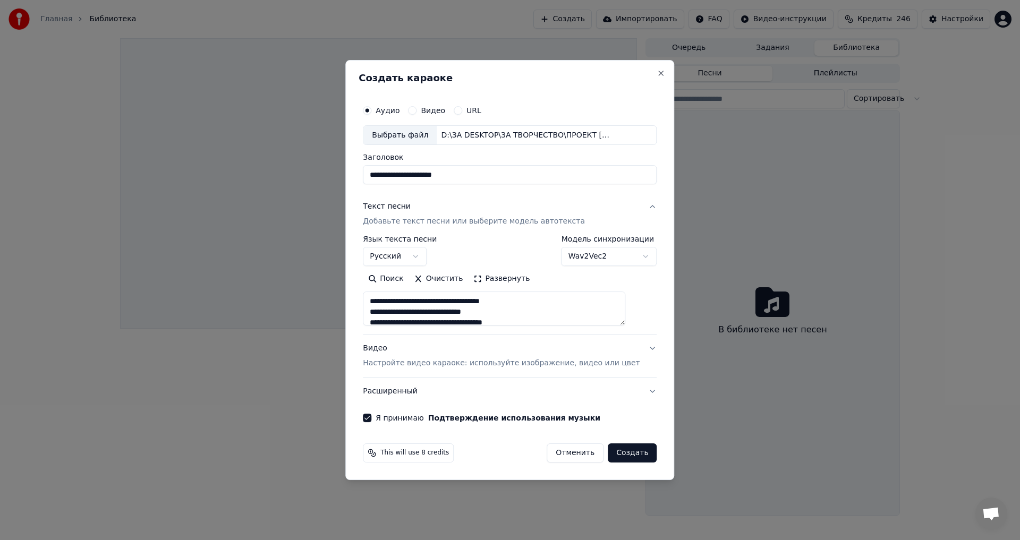
type input "**********"
type textarea "**********"
type input "**********"
type textarea "**********"
type input "**********"
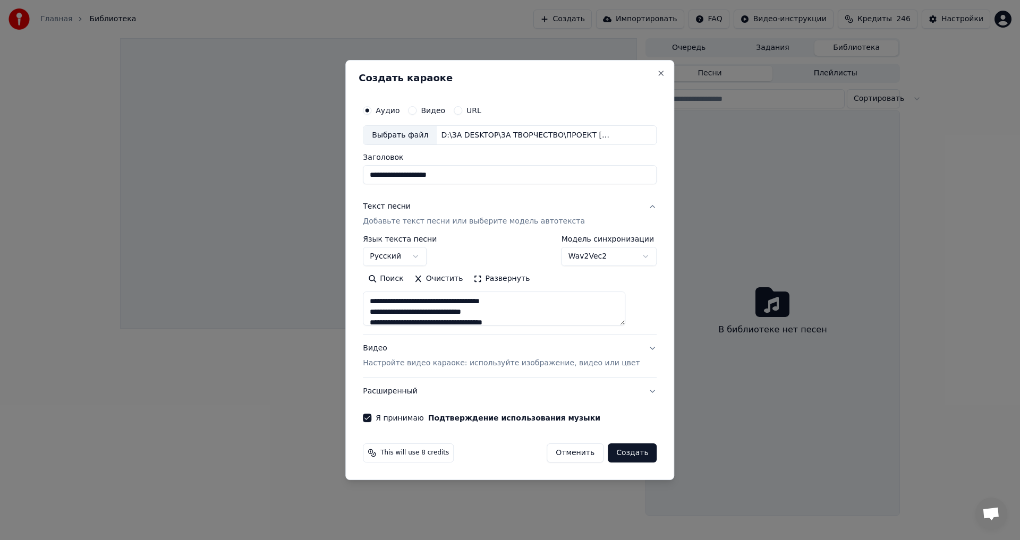
type textarea "**********"
type input "**********"
type textarea "**********"
type input "**********"
type textarea "**********"
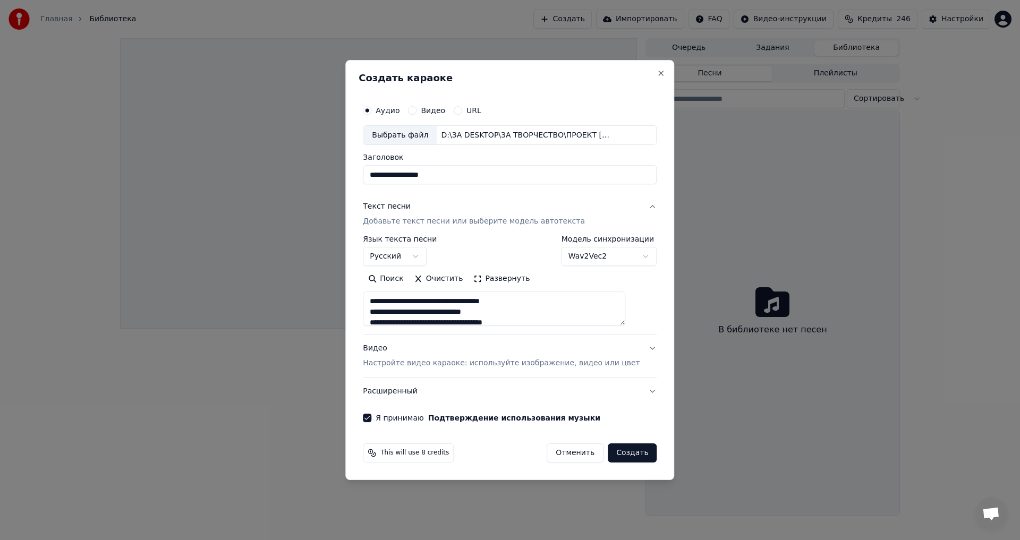
type input "**********"
type textarea "**********"
type input "**********"
type textarea "**********"
type input "**********"
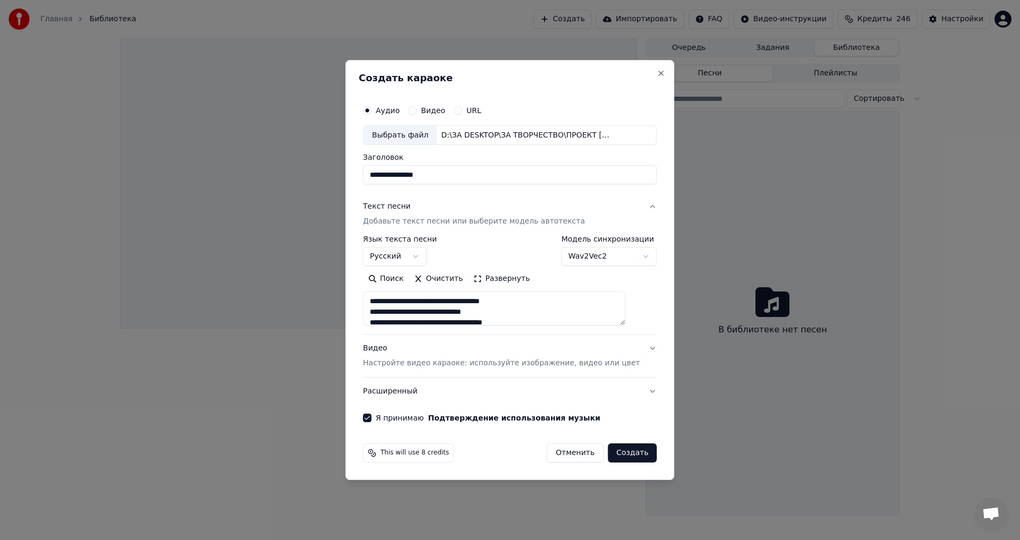
type textarea "**********"
type input "**********"
type textarea "**********"
type input "**********"
type textarea "**********"
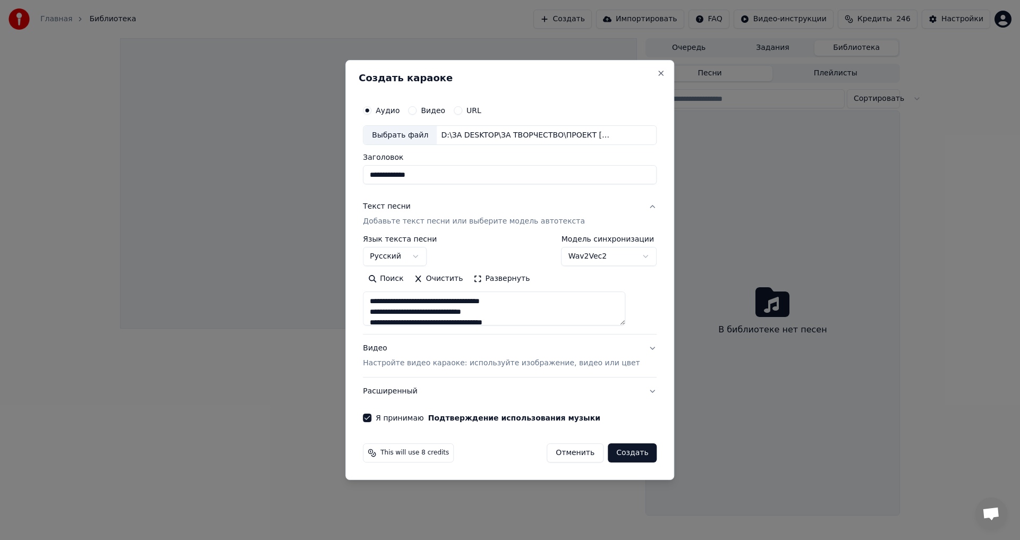
type input "**********"
click at [620, 455] on button "Создать" at bounding box center [632, 453] width 49 height 19
type textarea "**********"
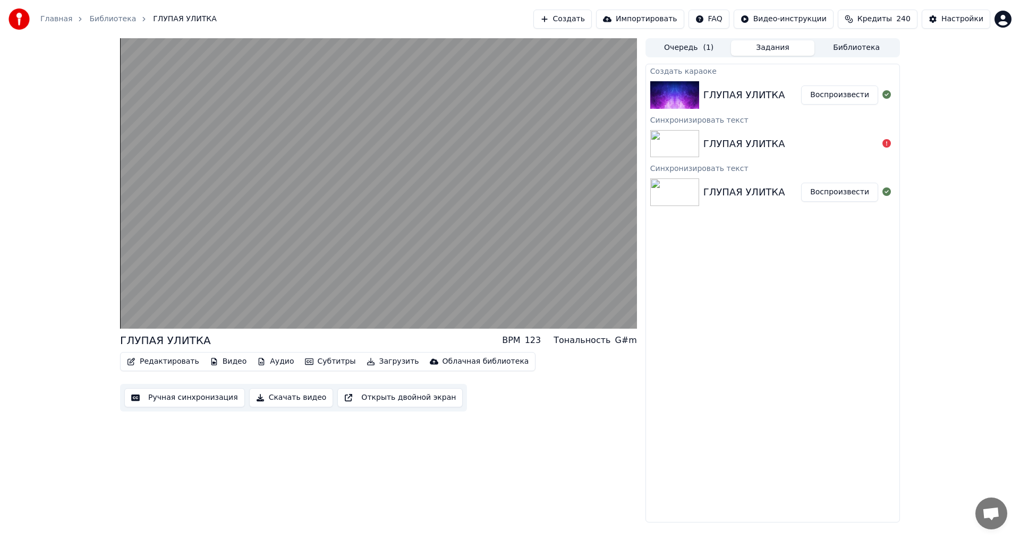
click at [174, 363] on button "Редактировать" at bounding box center [163, 361] width 81 height 15
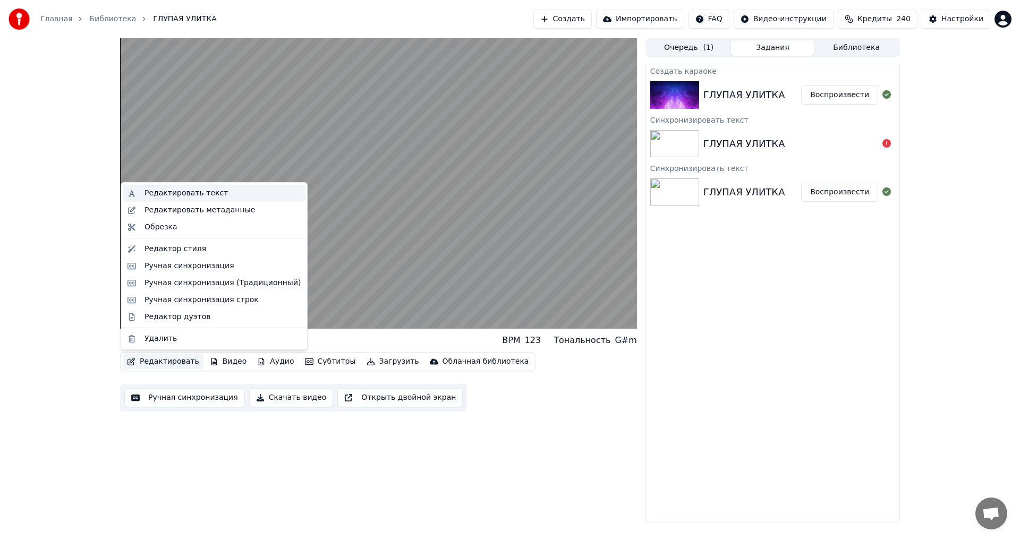
click at [164, 194] on div "Редактировать текст" at bounding box center [186, 193] width 83 height 11
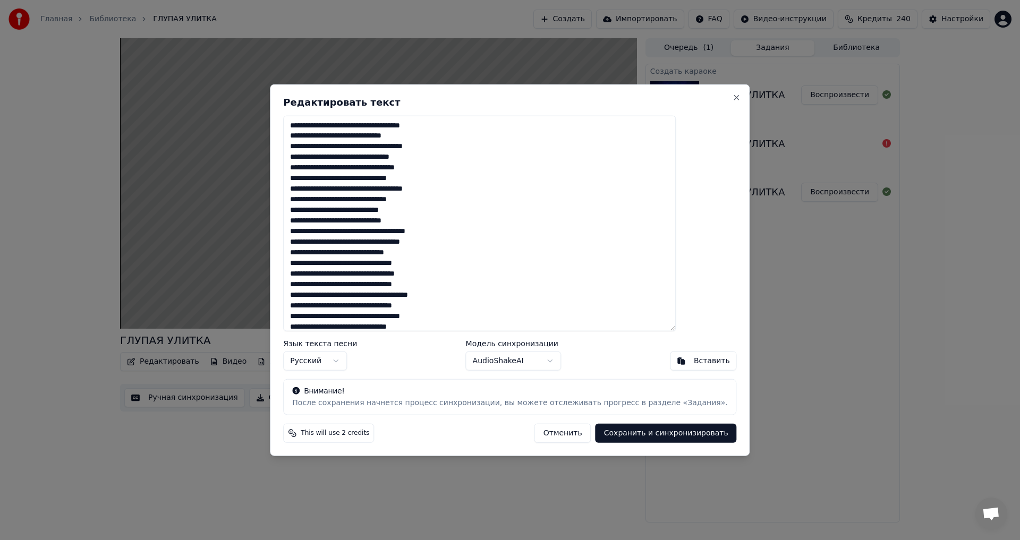
click at [535, 432] on button "Отменить" at bounding box center [563, 433] width 57 height 19
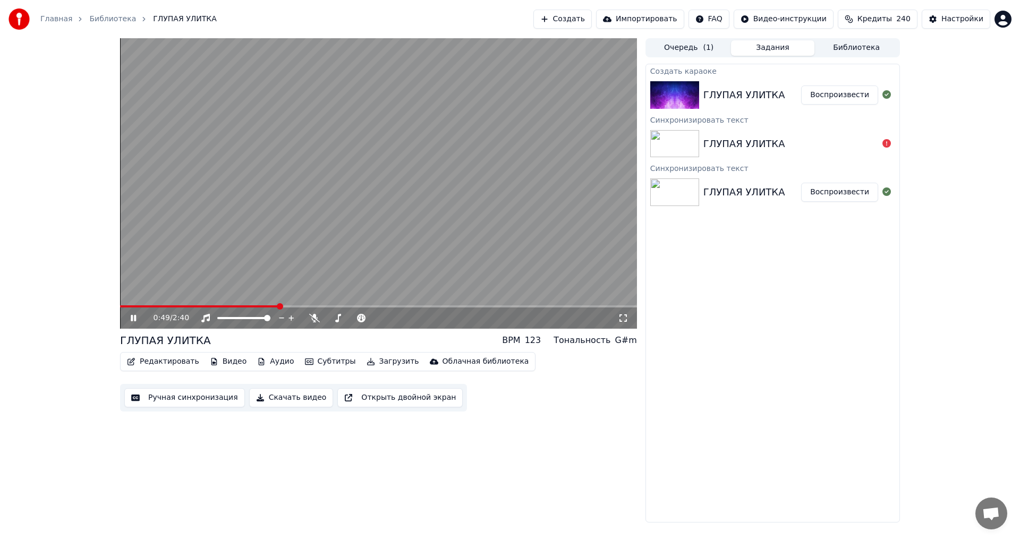
click at [171, 400] on button "Ручная синхронизация" at bounding box center [184, 397] width 121 height 19
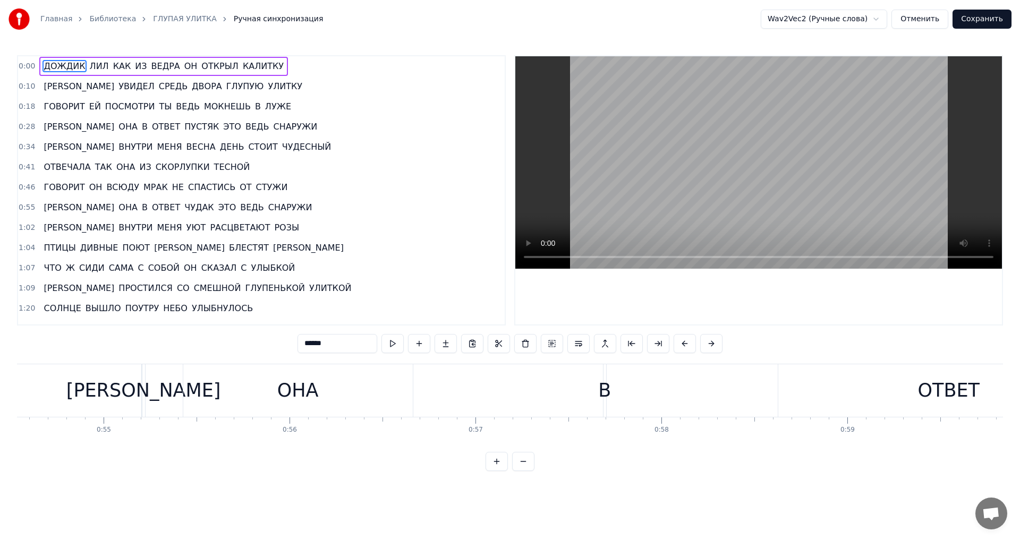
scroll to position [0, 10175]
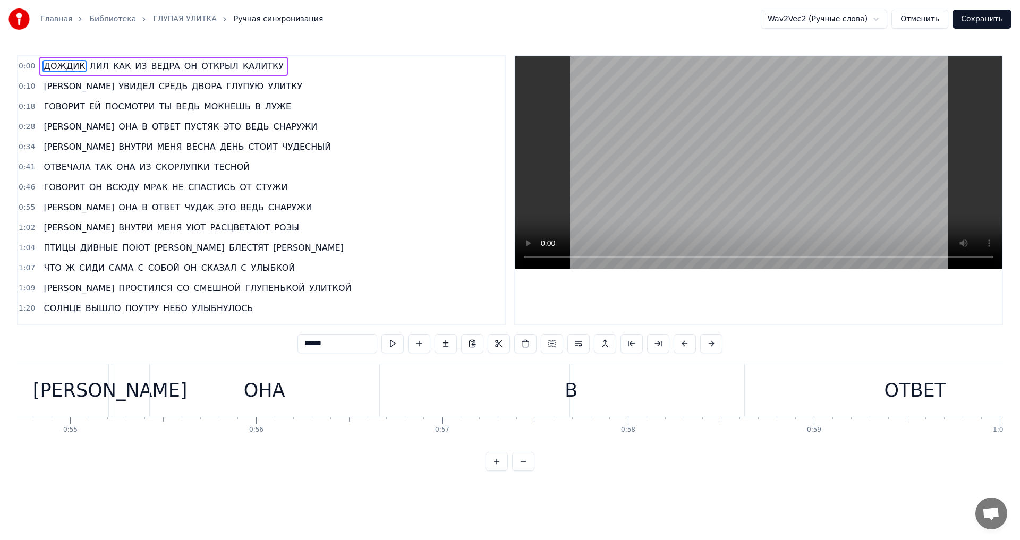
click at [27, 67] on span "0:00" at bounding box center [27, 66] width 16 height 11
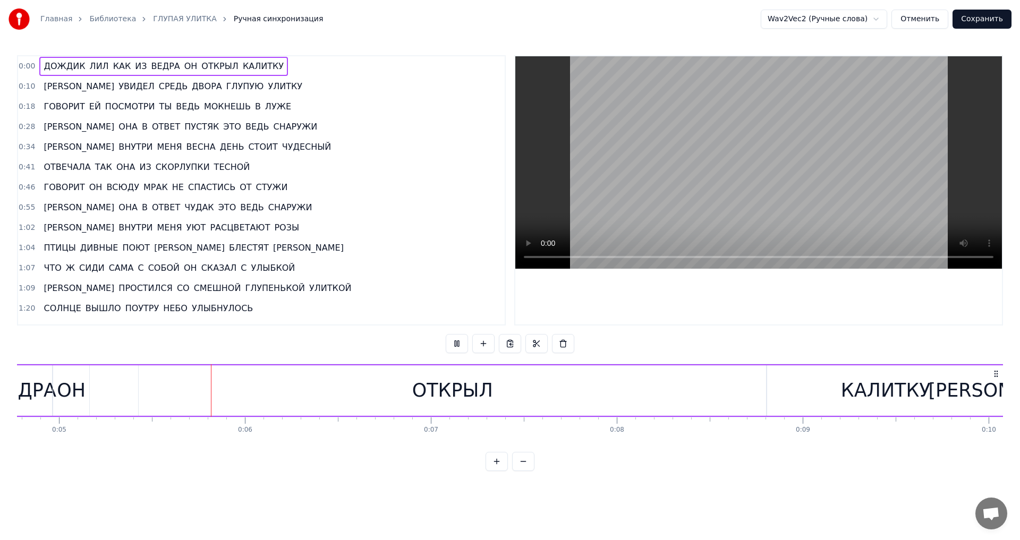
scroll to position [0, 911]
click at [523, 471] on button at bounding box center [523, 461] width 22 height 19
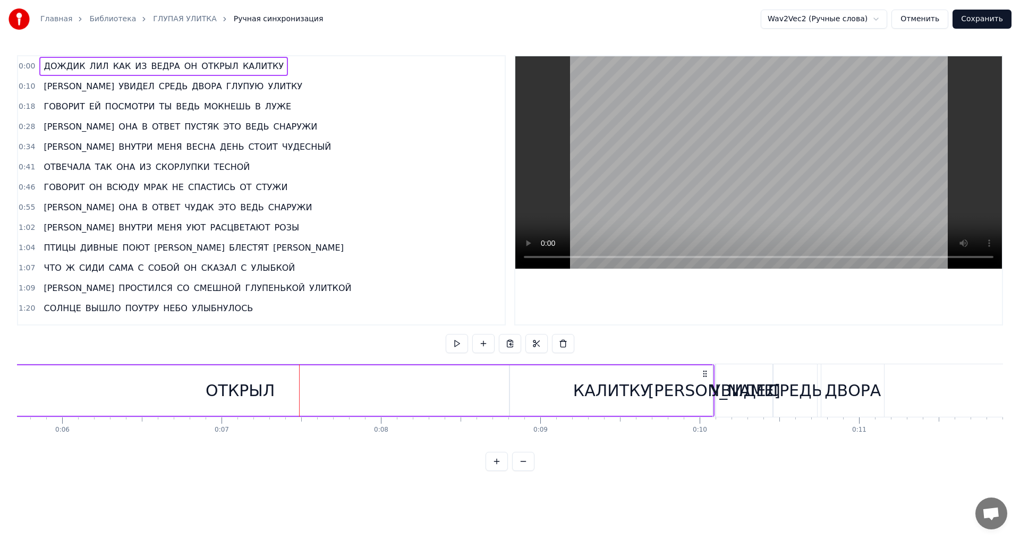
click at [523, 471] on button at bounding box center [523, 461] width 22 height 19
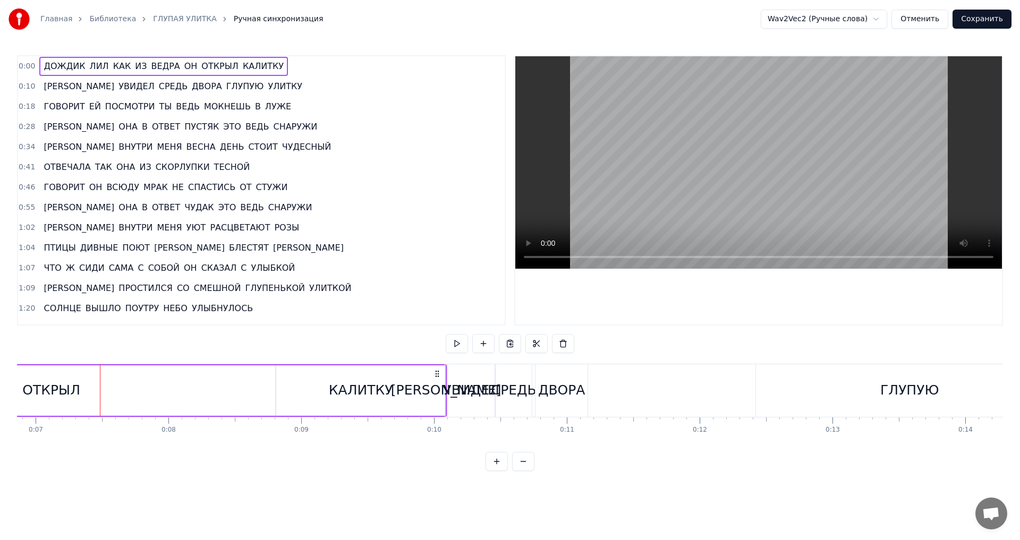
click at [523, 471] on button at bounding box center [523, 461] width 22 height 19
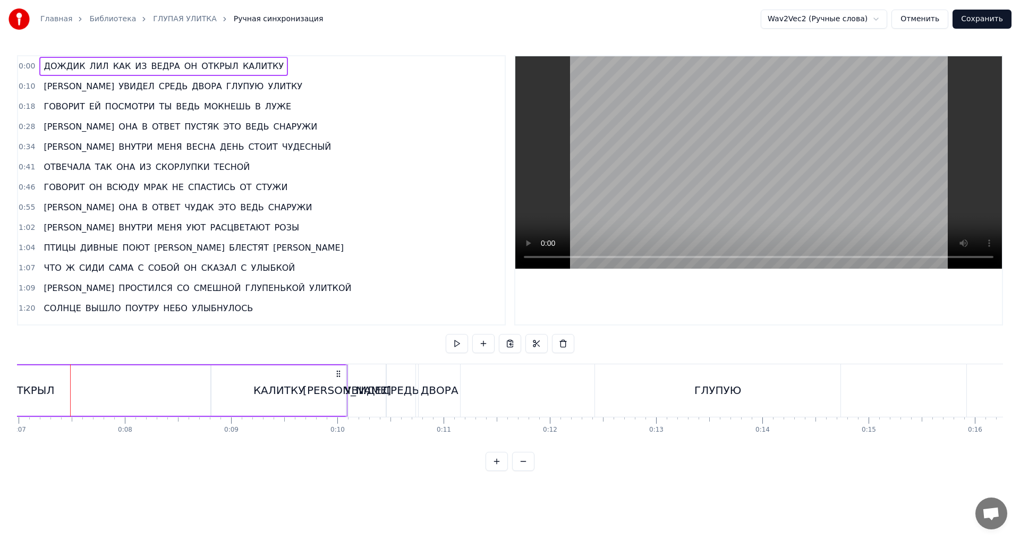
click at [523, 471] on button at bounding box center [523, 461] width 22 height 19
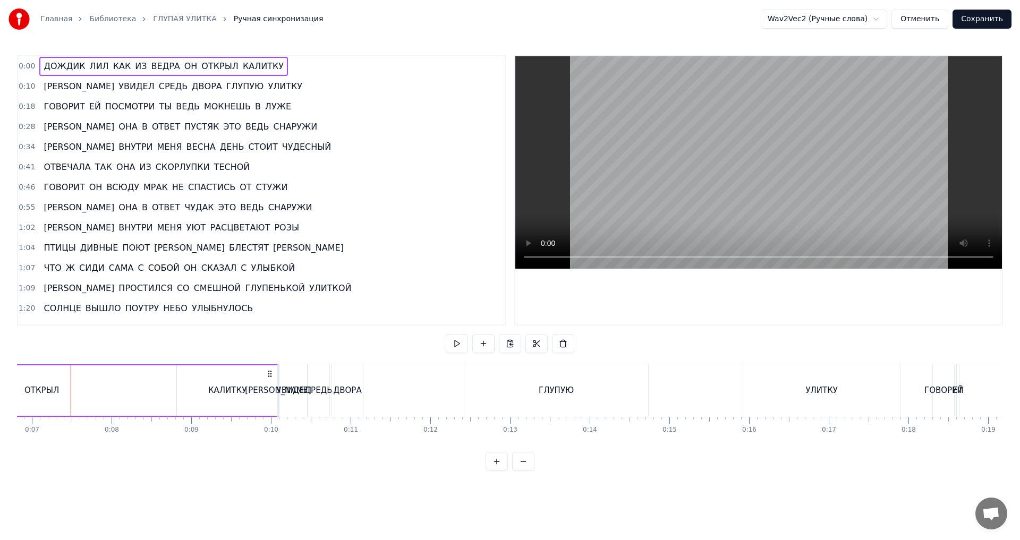
click at [523, 471] on button at bounding box center [523, 461] width 22 height 19
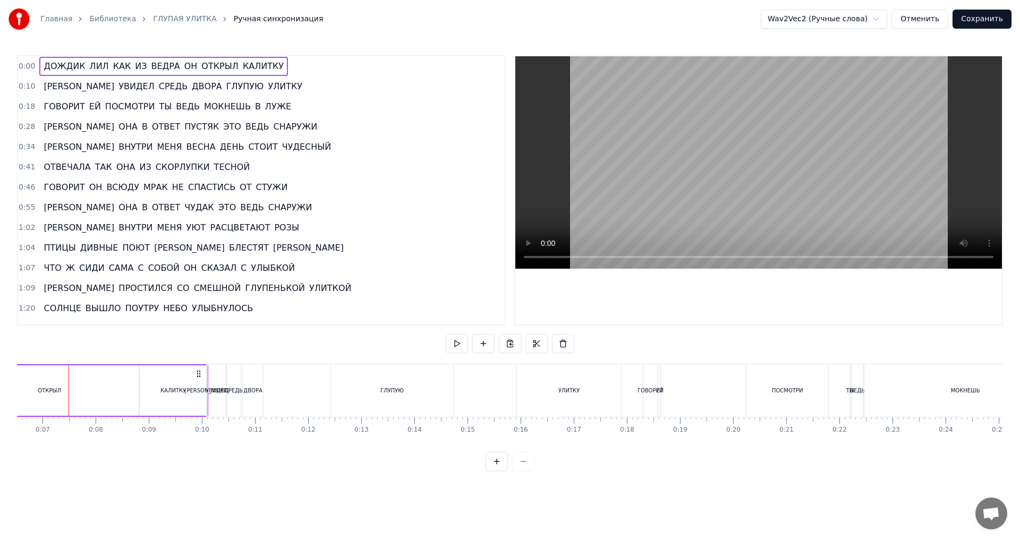
scroll to position [0, 344]
click at [523, 471] on div at bounding box center [510, 461] width 49 height 19
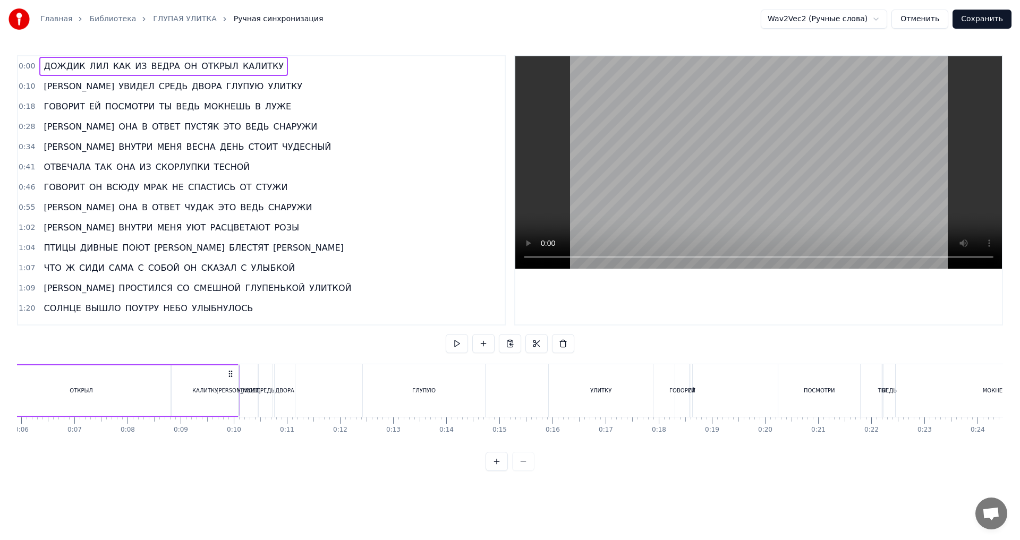
scroll to position [0, 0]
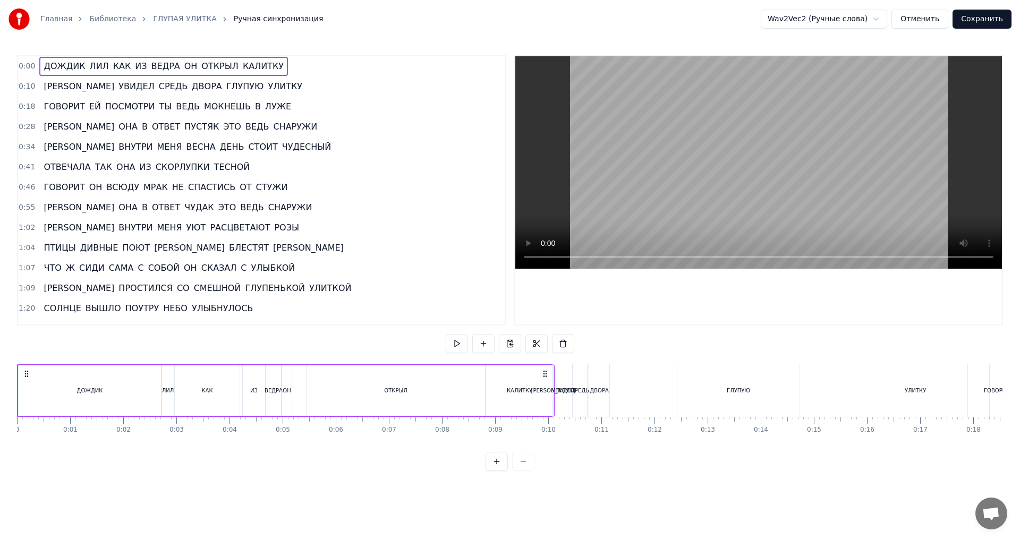
click at [886, 19] on html "Главная Библиотека ГЛУПАЯ УЛИТКА Ручная синхронизация Wav2Vec2 (Ручные слова) О…" at bounding box center [510, 244] width 1020 height 488
click at [103, 386] on div "ДОЖДИК" at bounding box center [90, 391] width 142 height 50
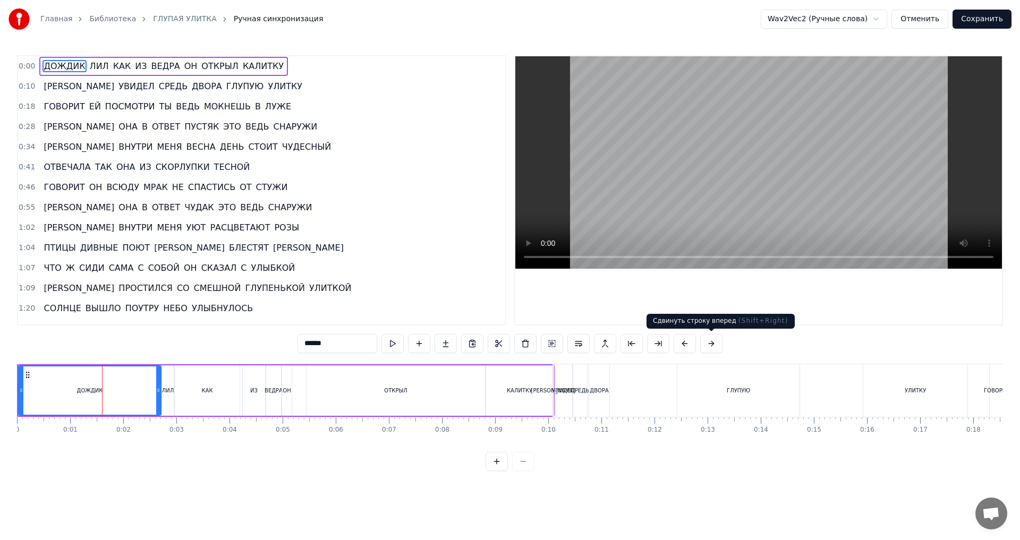
click at [711, 344] on button at bounding box center [711, 343] width 22 height 19
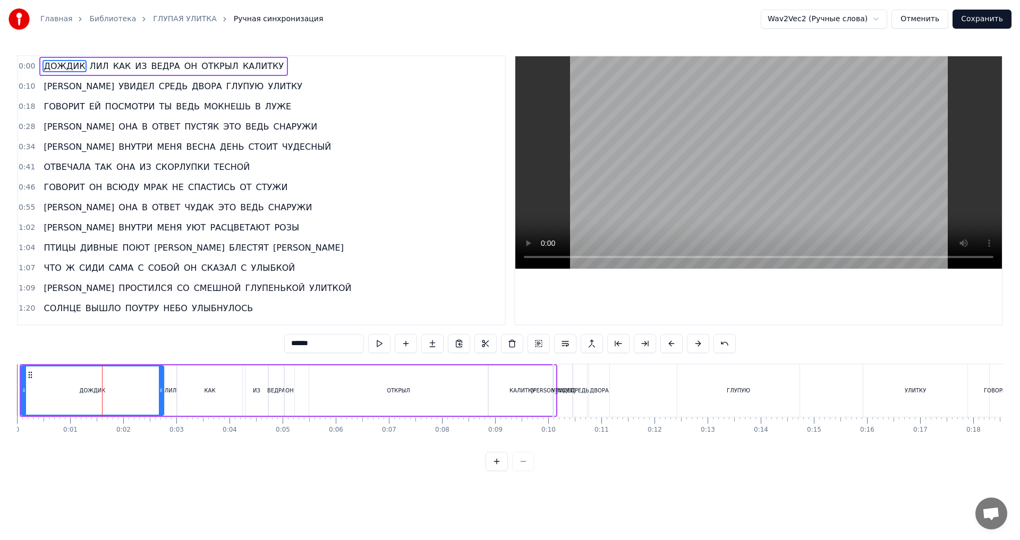
click at [711, 344] on div "******" at bounding box center [510, 343] width 452 height 19
click at [694, 345] on button at bounding box center [698, 343] width 22 height 19
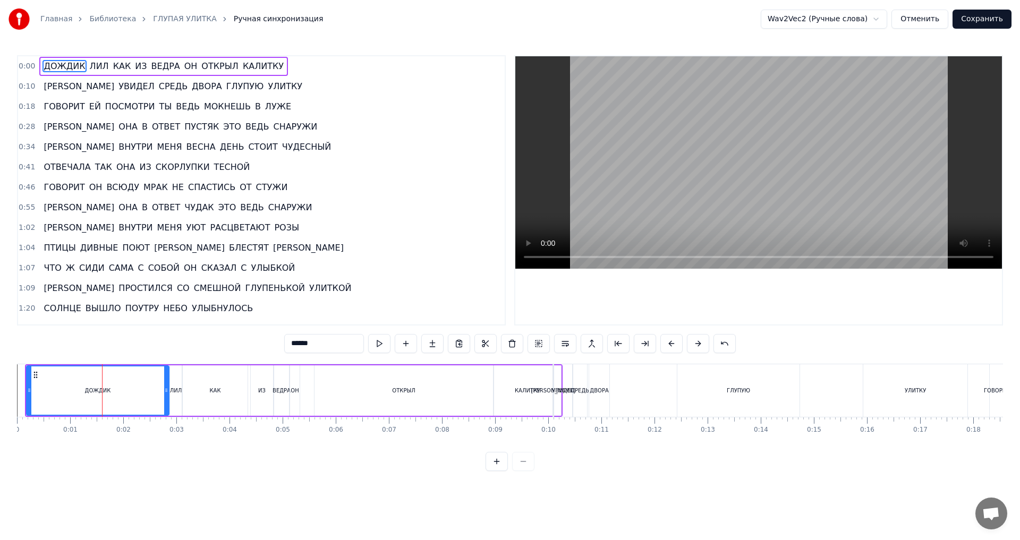
click at [694, 345] on button at bounding box center [698, 343] width 22 height 19
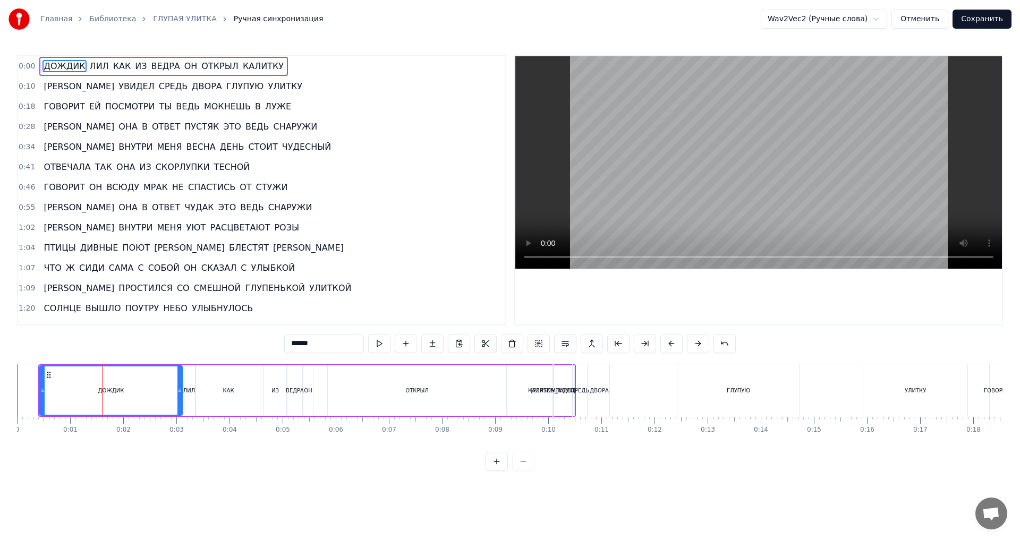
click at [694, 345] on button at bounding box center [698, 343] width 22 height 19
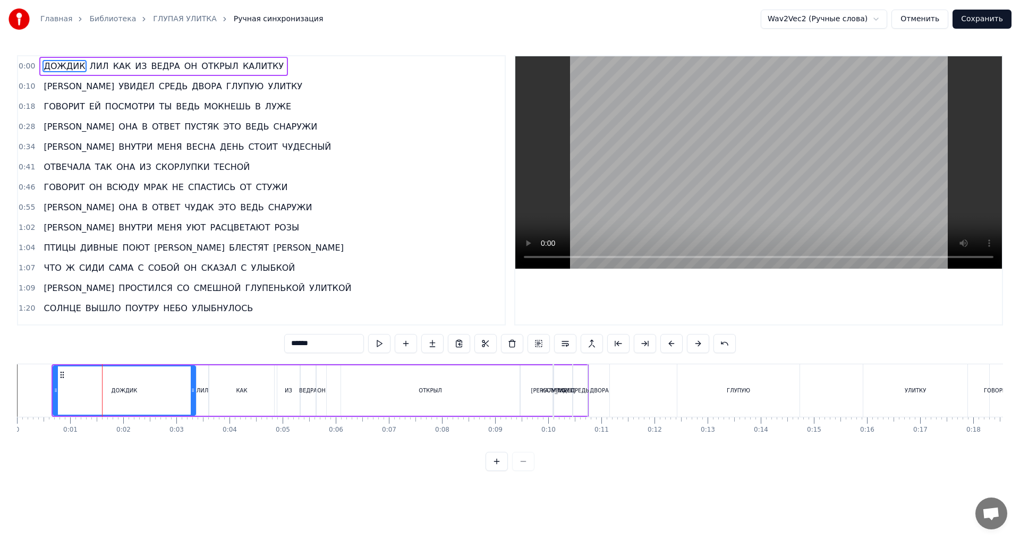
click at [694, 345] on button at bounding box center [698, 343] width 22 height 19
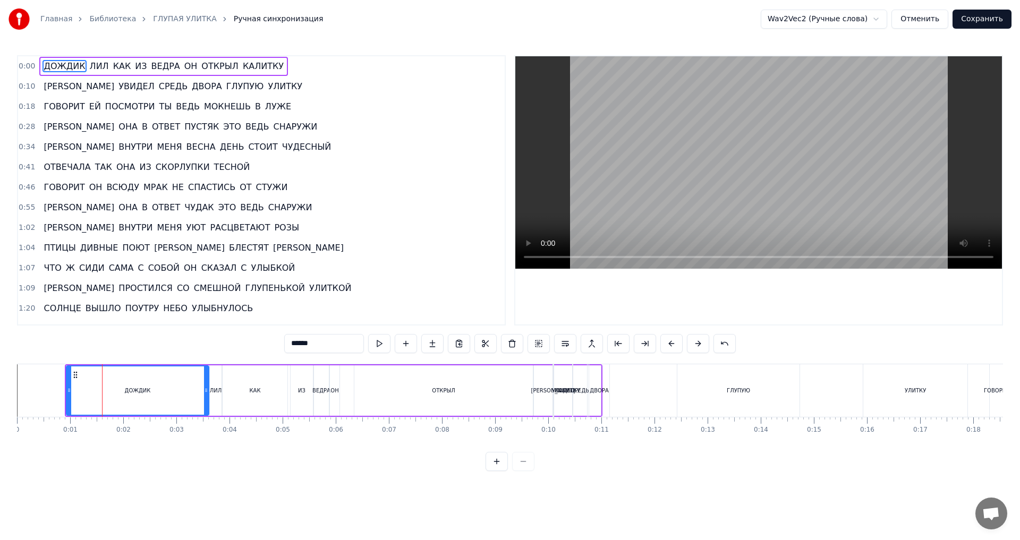
click at [694, 345] on button at bounding box center [698, 343] width 22 height 19
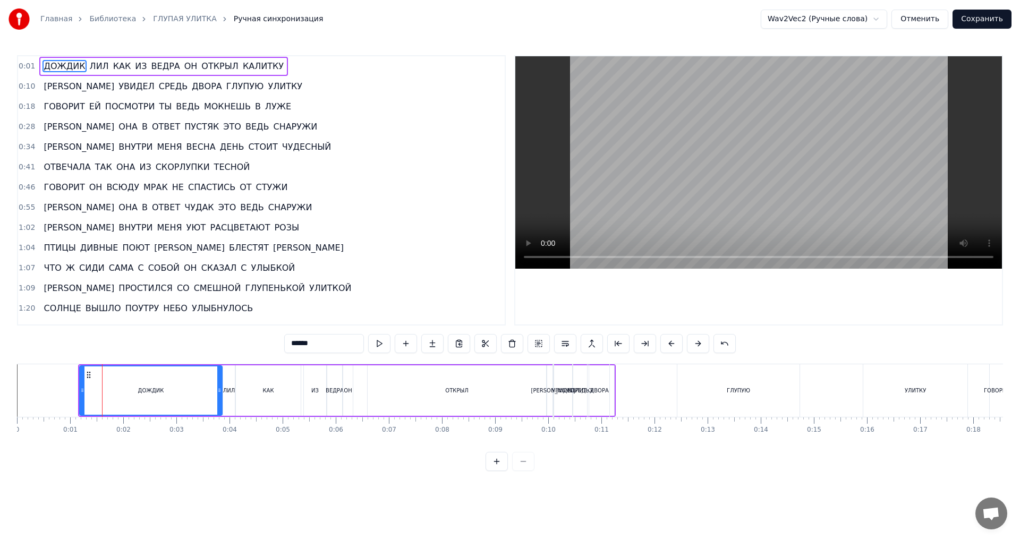
click at [694, 345] on button at bounding box center [698, 343] width 22 height 19
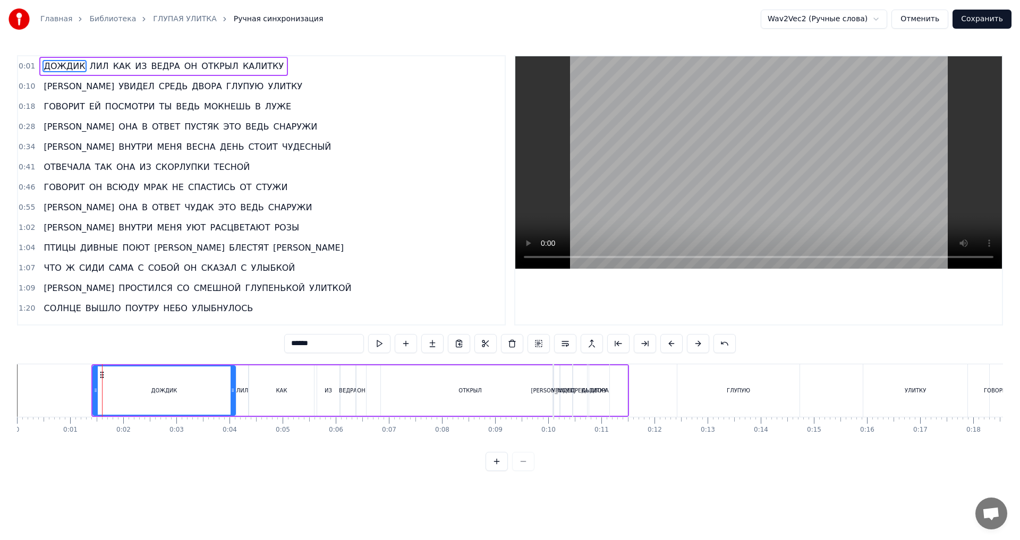
click at [694, 345] on button at bounding box center [698, 343] width 22 height 19
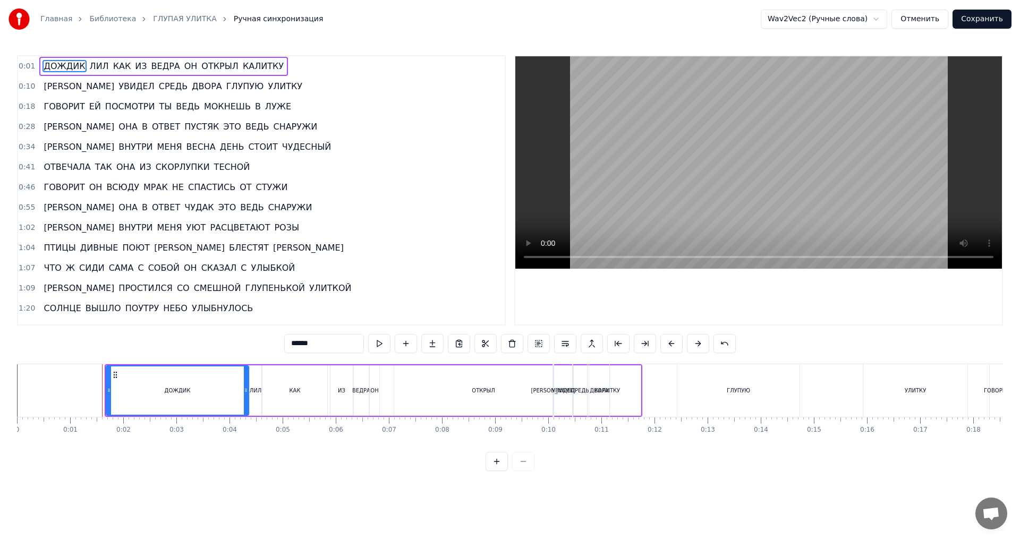
click at [694, 345] on button at bounding box center [698, 343] width 22 height 19
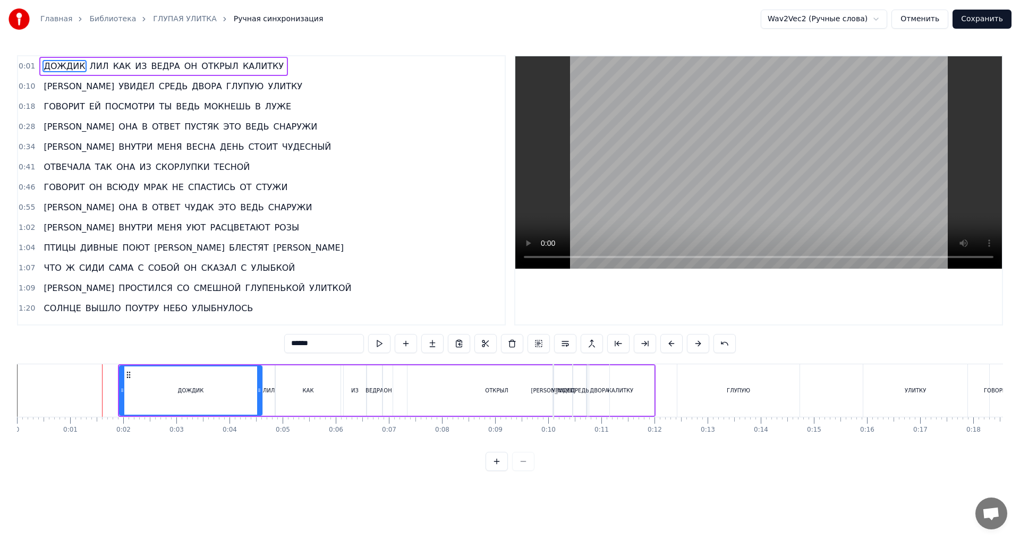
click at [694, 345] on button at bounding box center [698, 343] width 22 height 19
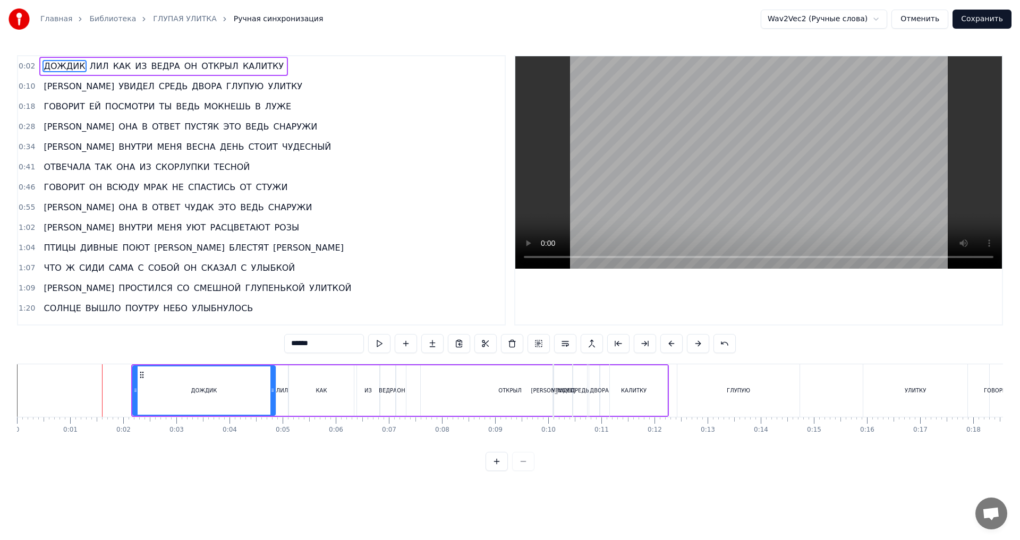
click at [694, 345] on button at bounding box center [698, 343] width 22 height 19
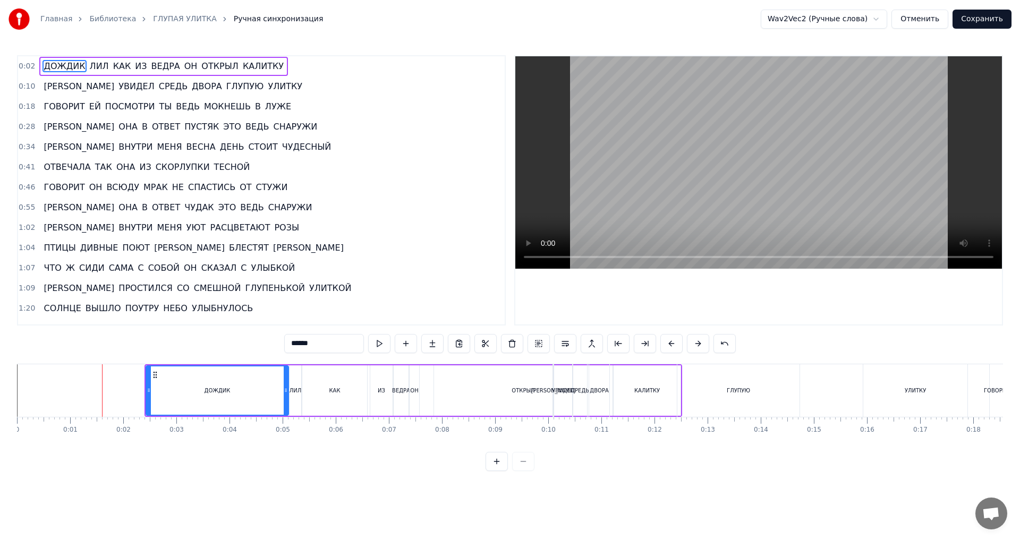
click at [694, 345] on button at bounding box center [698, 343] width 22 height 19
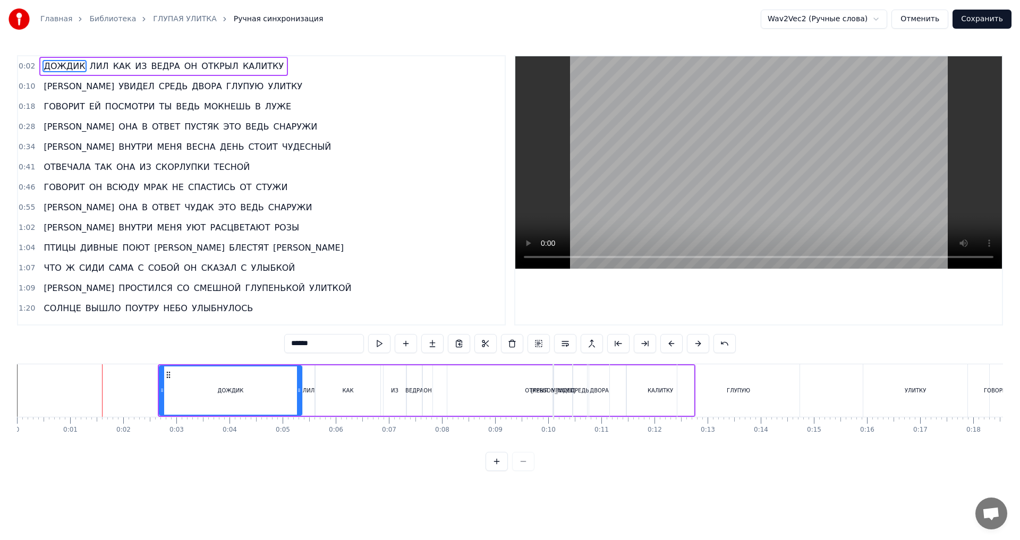
click at [694, 345] on button at bounding box center [698, 343] width 22 height 19
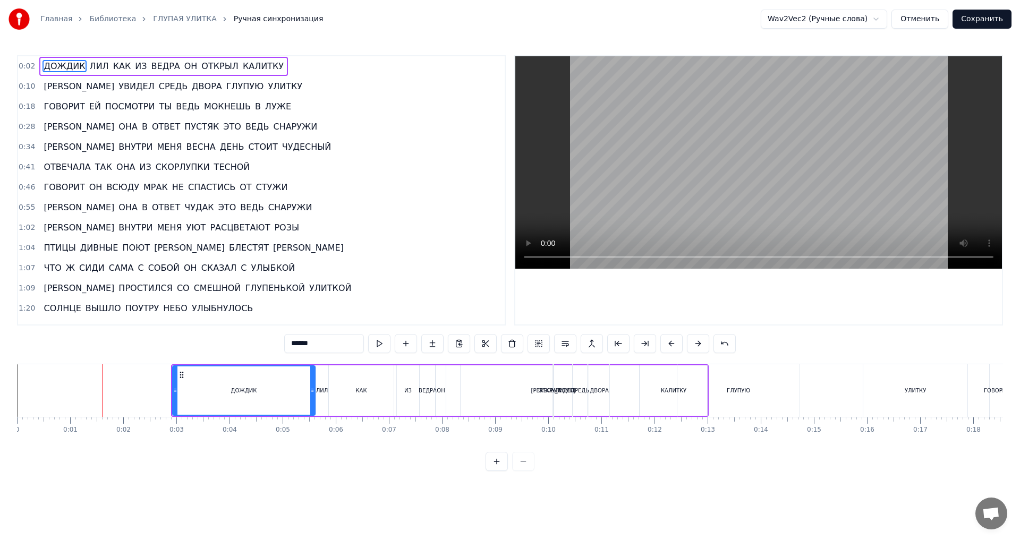
click at [694, 345] on button at bounding box center [698, 343] width 22 height 19
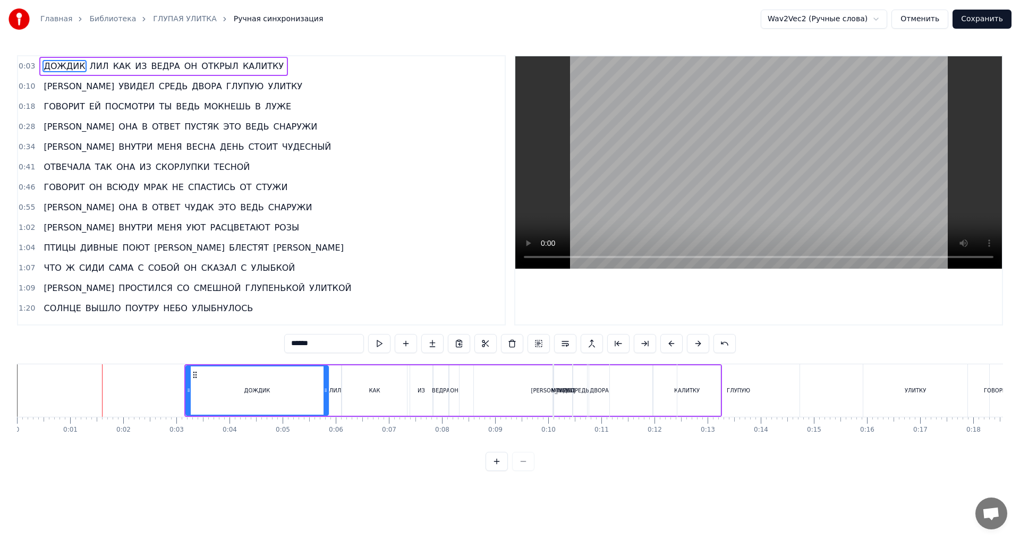
click at [694, 345] on button at bounding box center [698, 343] width 22 height 19
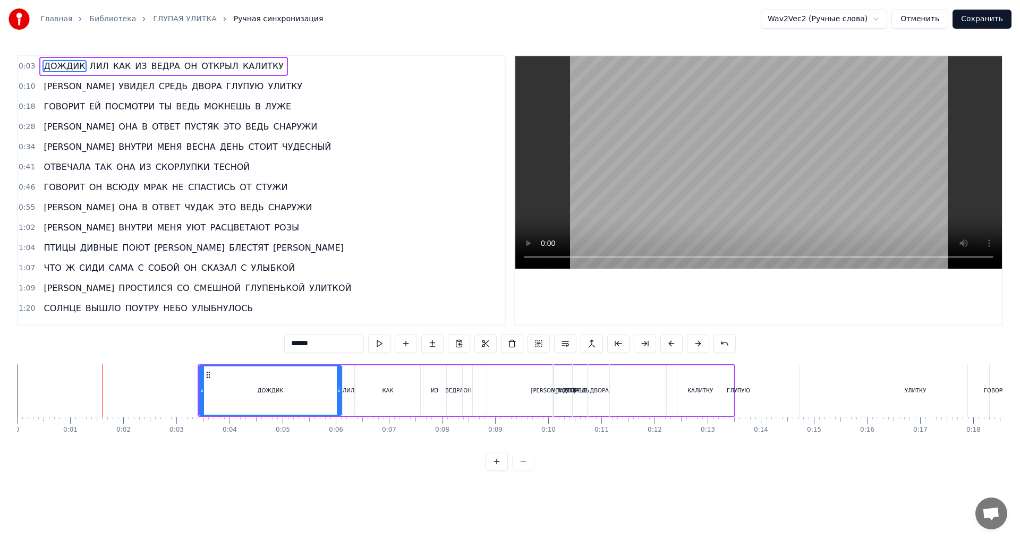
click at [694, 345] on button at bounding box center [698, 343] width 22 height 19
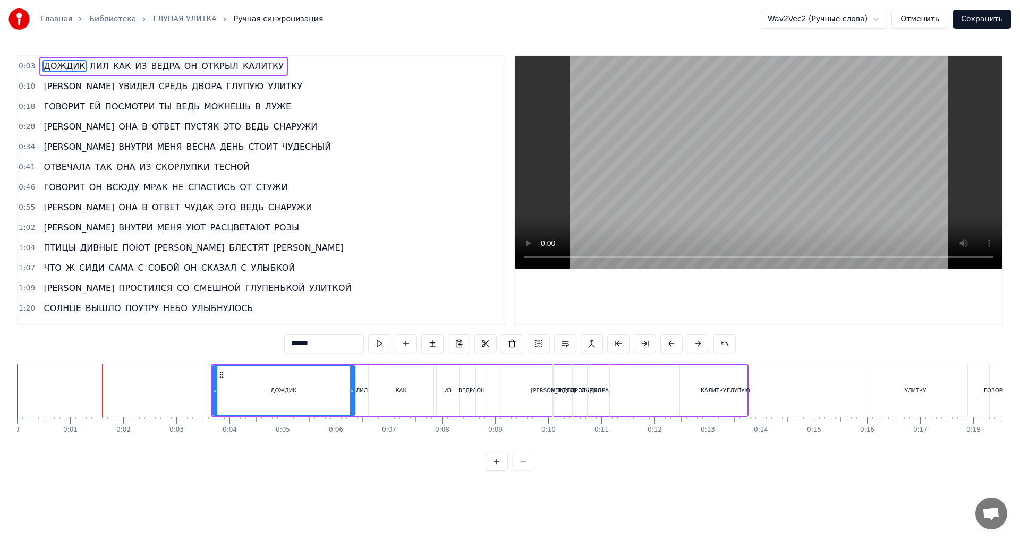
click at [694, 345] on button at bounding box center [698, 343] width 22 height 19
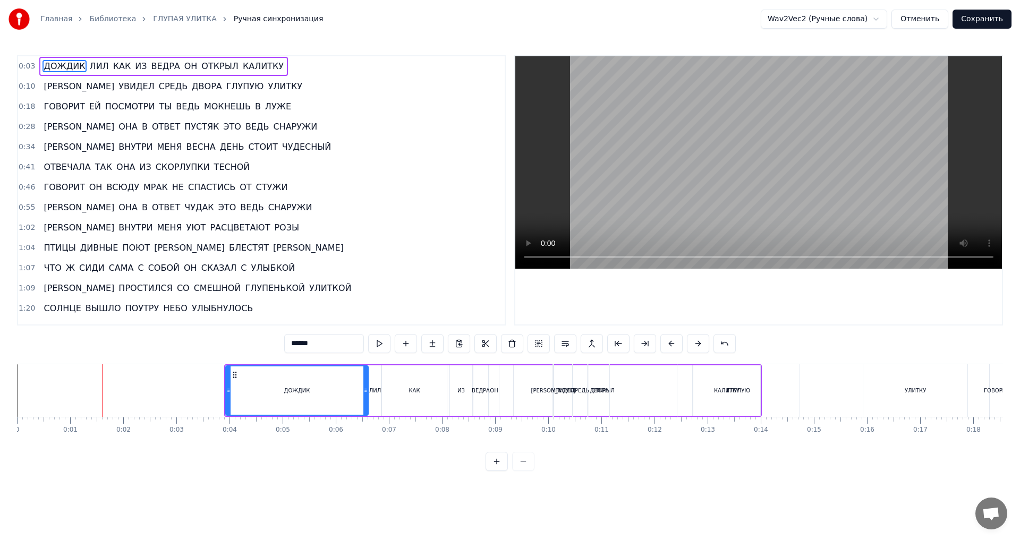
click at [694, 345] on button at bounding box center [698, 343] width 22 height 19
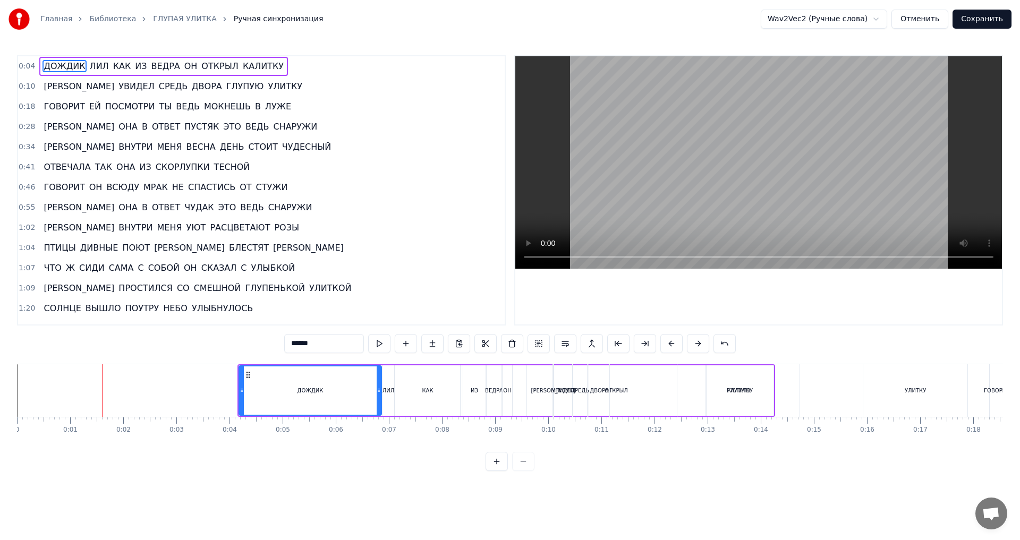
click at [694, 345] on button at bounding box center [698, 343] width 22 height 19
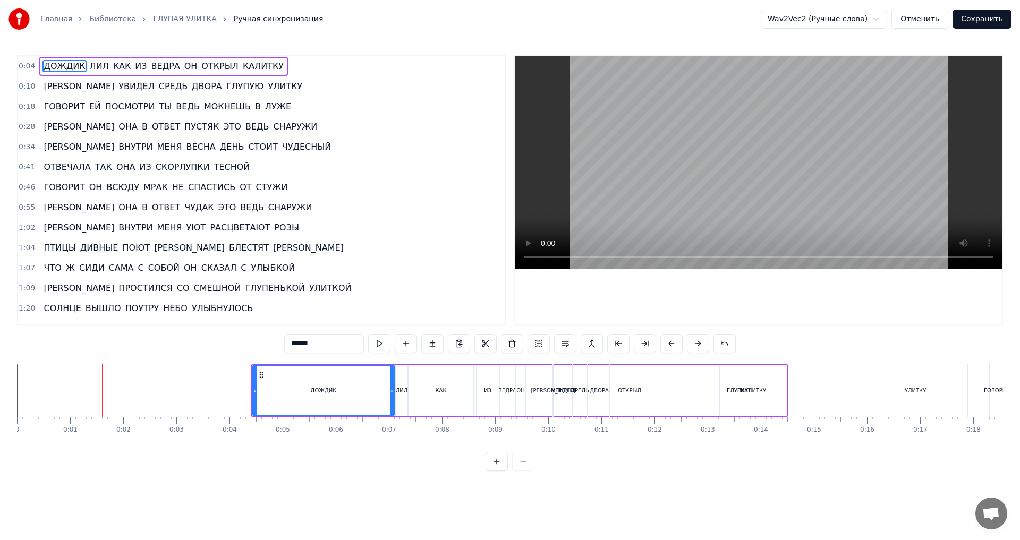
click at [694, 345] on button at bounding box center [698, 343] width 22 height 19
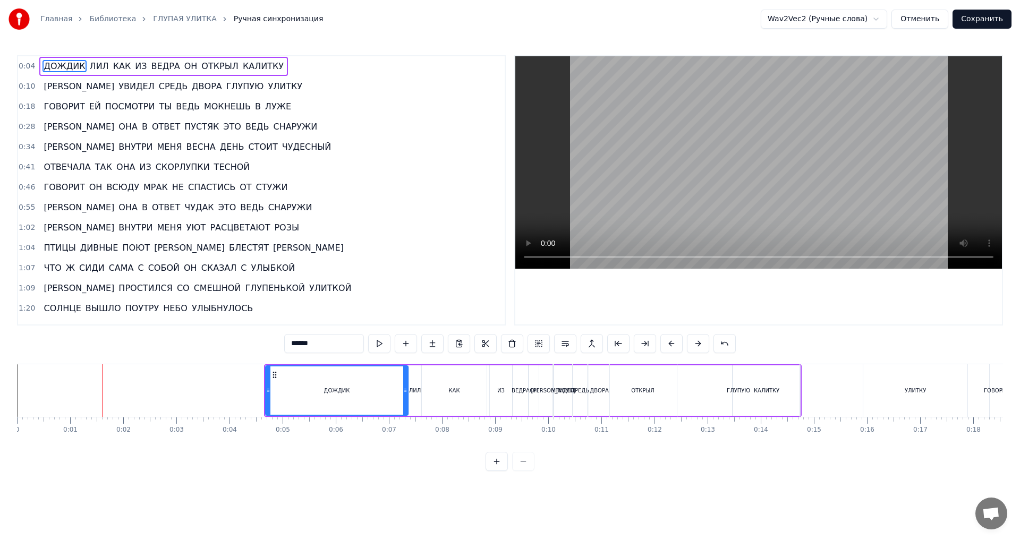
click at [694, 345] on button at bounding box center [698, 343] width 22 height 19
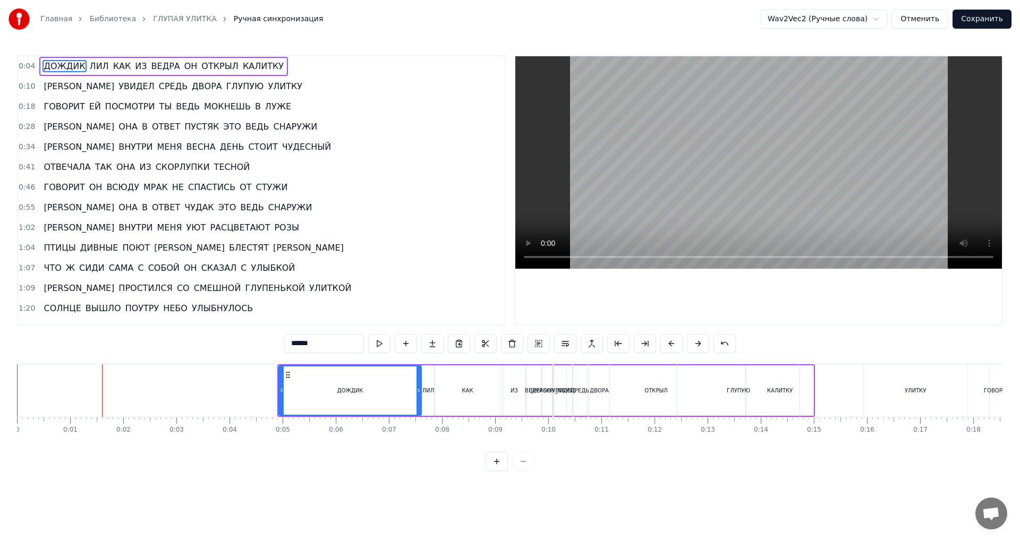
click at [694, 345] on button at bounding box center [698, 343] width 22 height 19
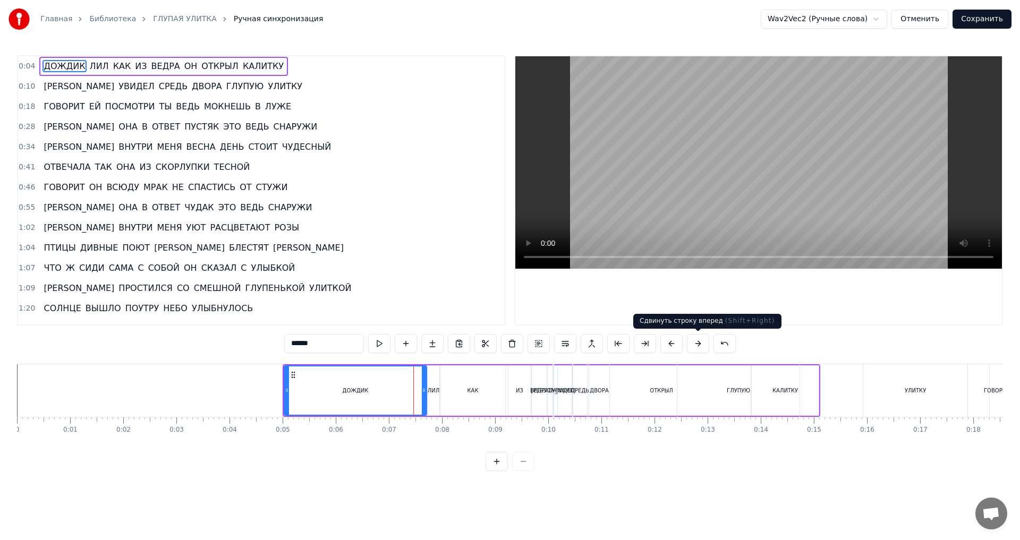
click at [695, 345] on button at bounding box center [698, 343] width 22 height 19
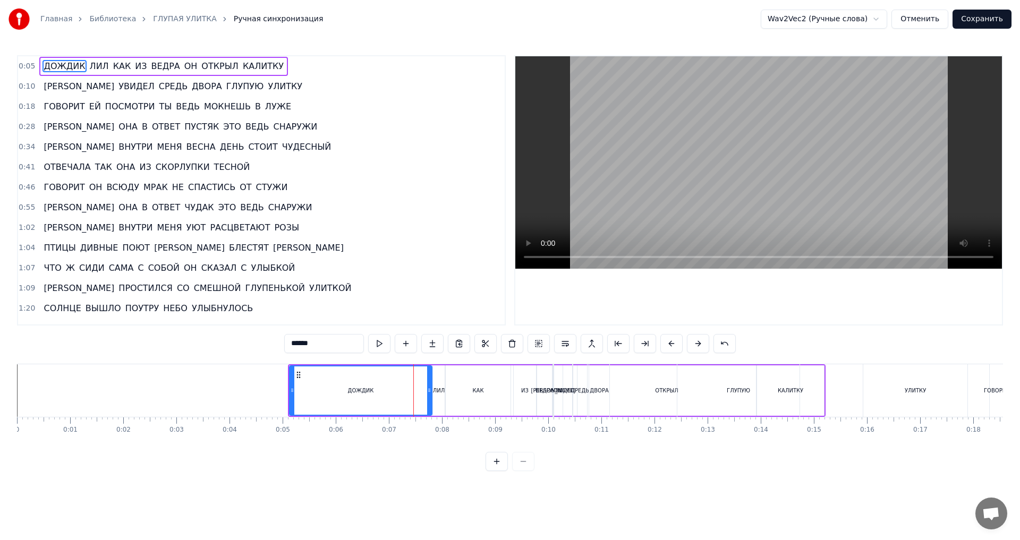
click at [695, 345] on button at bounding box center [698, 343] width 22 height 19
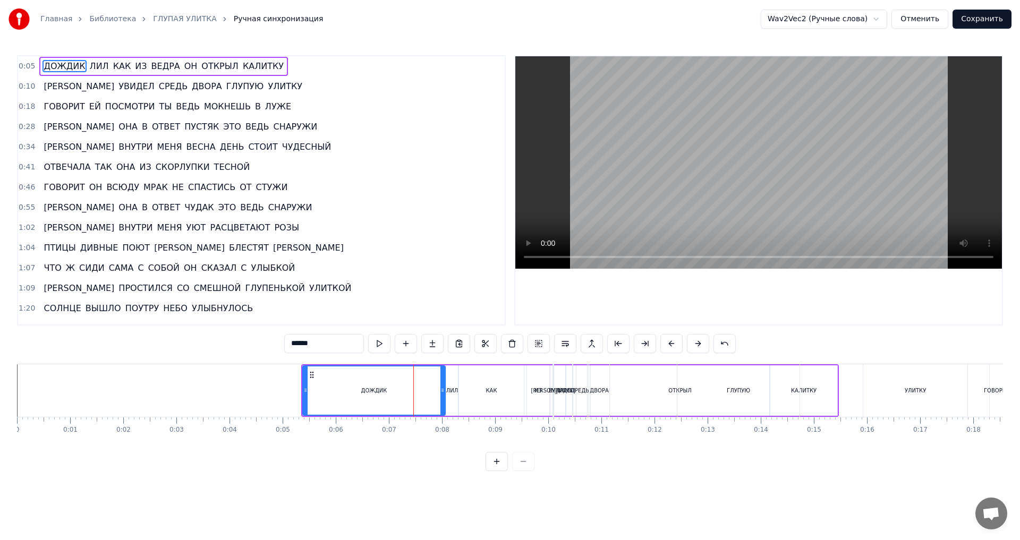
click at [695, 345] on button at bounding box center [698, 343] width 22 height 19
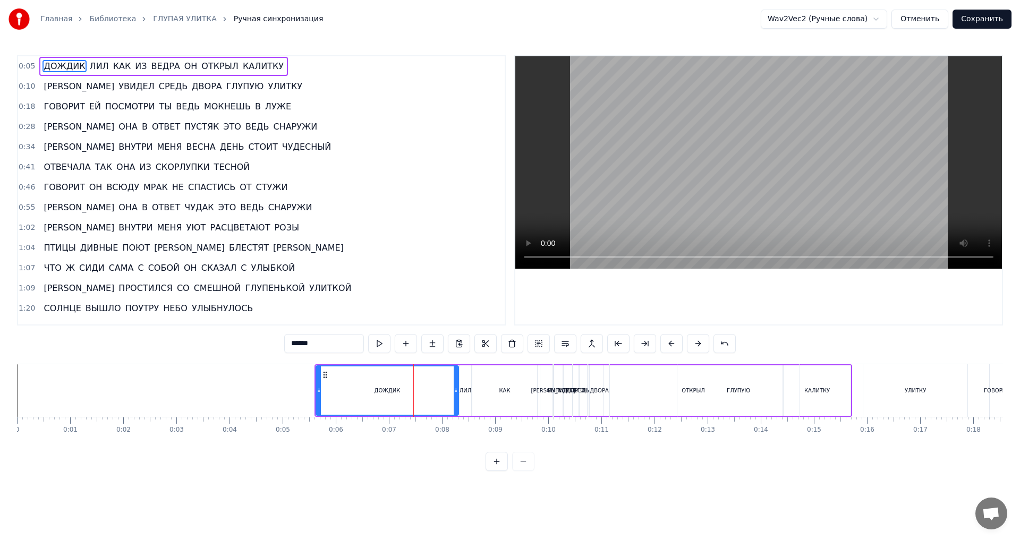
click at [695, 345] on button at bounding box center [698, 343] width 22 height 19
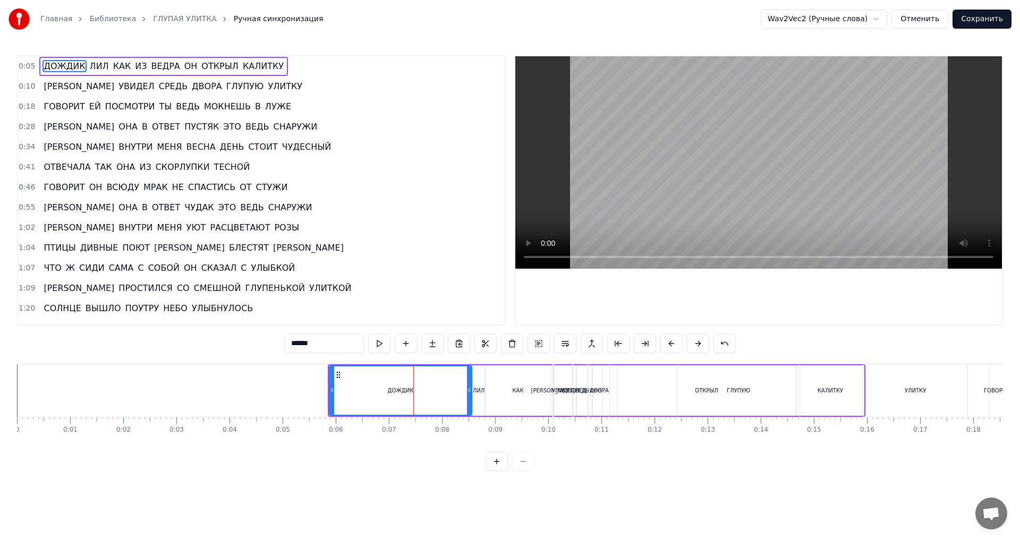
click at [695, 345] on button at bounding box center [698, 343] width 22 height 19
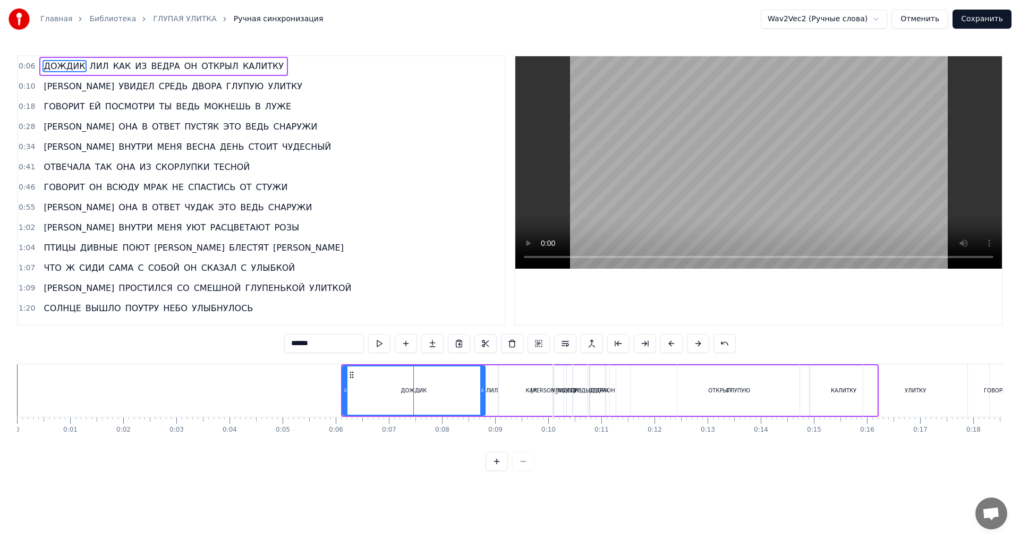
click at [695, 345] on button at bounding box center [698, 343] width 22 height 19
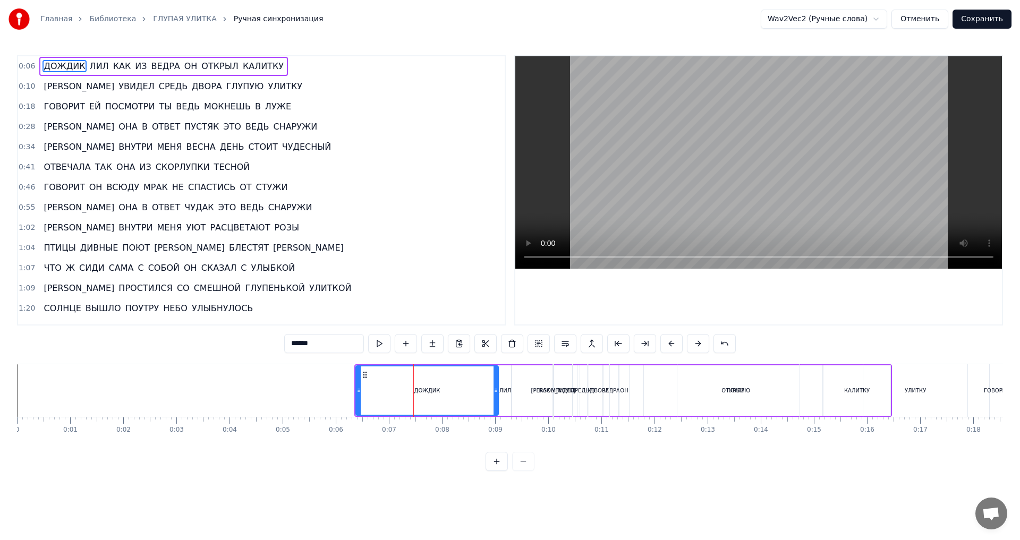
click at [695, 345] on button at bounding box center [698, 343] width 22 height 19
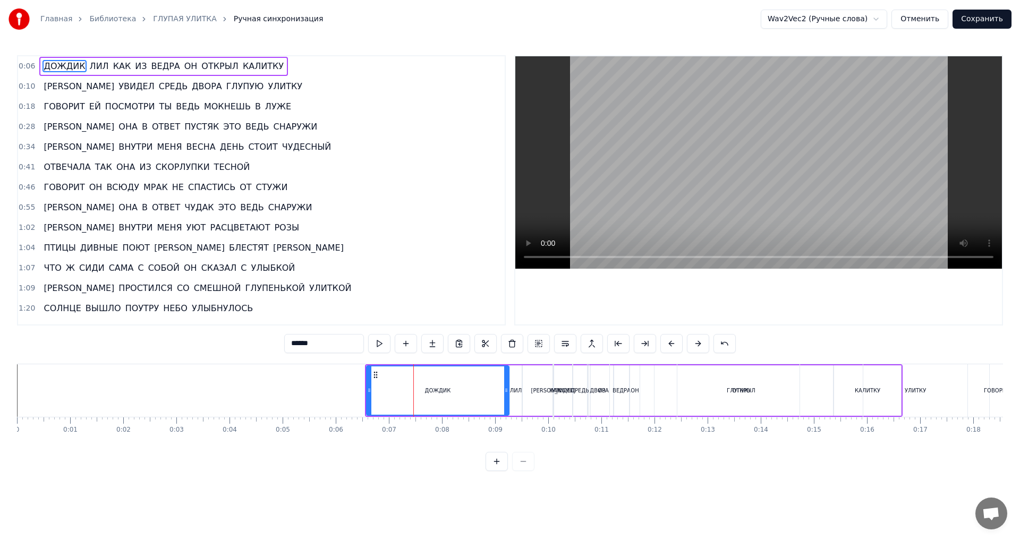
click at [695, 345] on button at bounding box center [698, 343] width 22 height 19
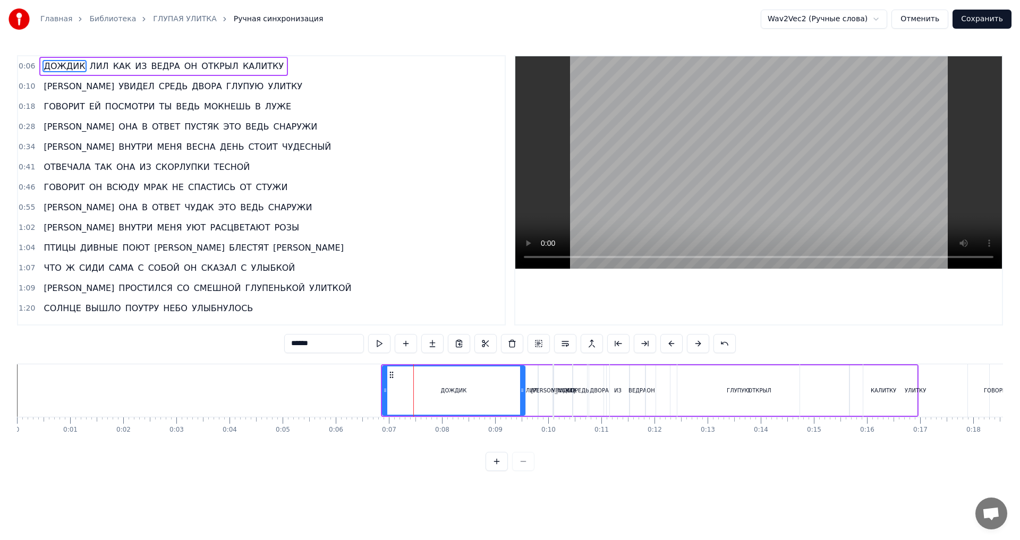
click at [695, 345] on button at bounding box center [698, 343] width 22 height 19
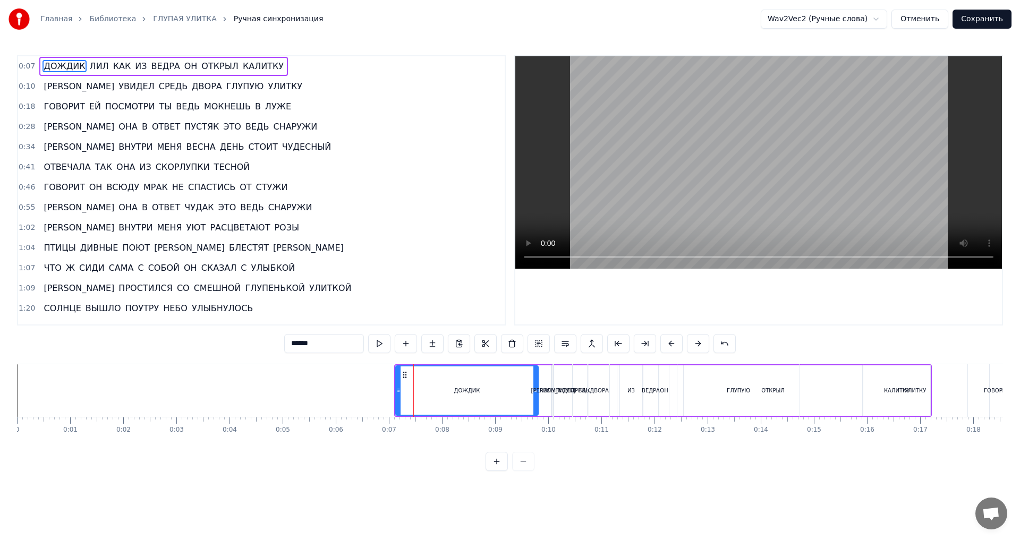
click at [695, 345] on button at bounding box center [698, 343] width 22 height 19
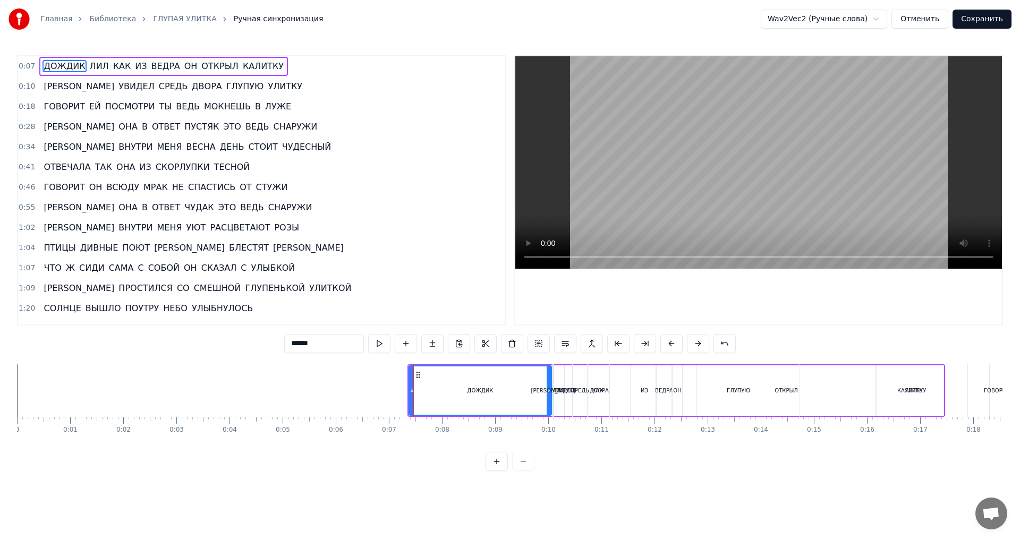
click at [695, 345] on button at bounding box center [698, 343] width 22 height 19
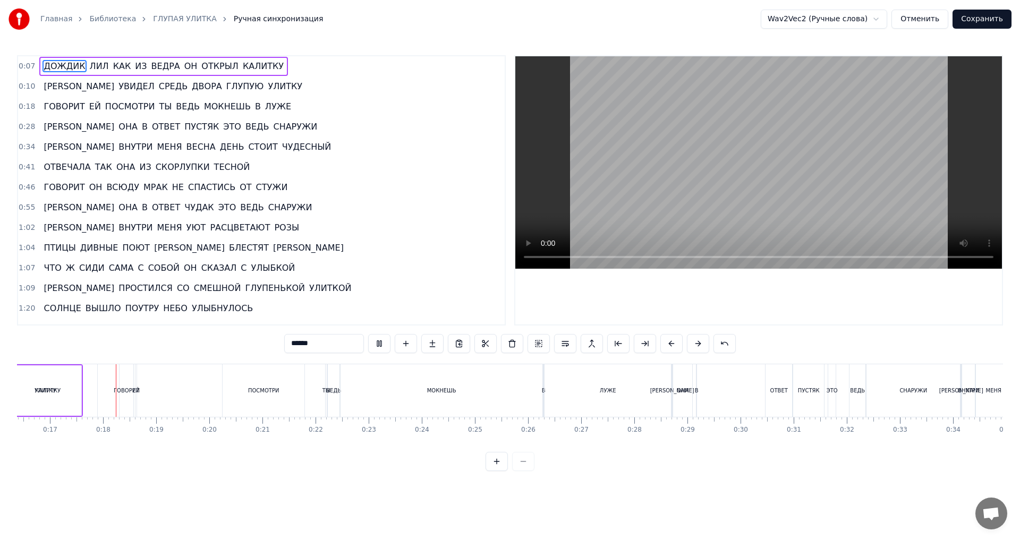
scroll to position [0, 881]
click at [26, 85] on span "0:10" at bounding box center [27, 86] width 16 height 11
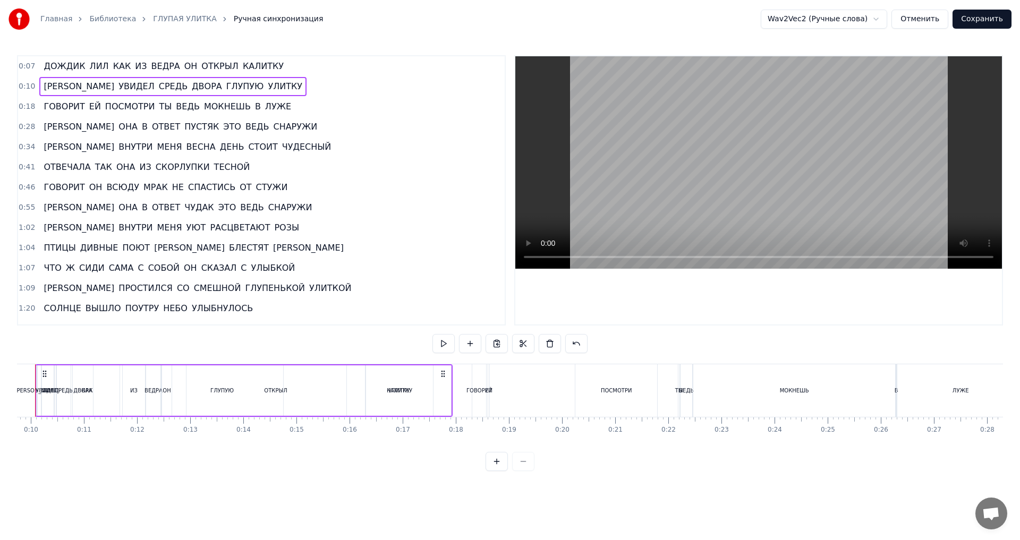
scroll to position [0, 482]
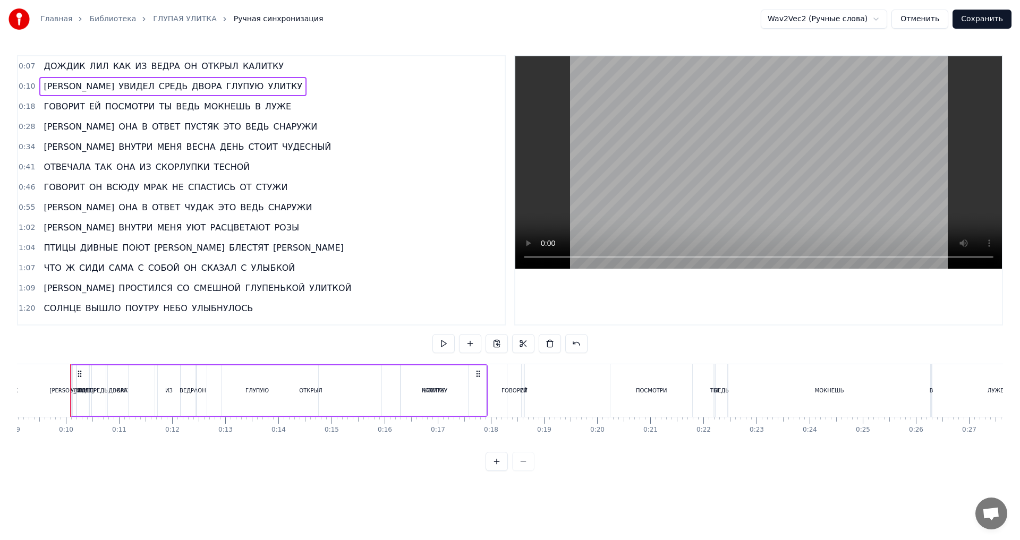
click at [25, 88] on span "0:10" at bounding box center [27, 86] width 16 height 11
click at [192, 395] on div "И УВИДЕЛ СРЕДЬ ДВОРА ГЛУПУЮ УЛИТКУ" at bounding box center [279, 390] width 418 height 53
click at [189, 395] on div "И УВИДЕЛ СРЕДЬ ДВОРА ГЛУПУЮ УЛИТКУ" at bounding box center [279, 390] width 418 height 53
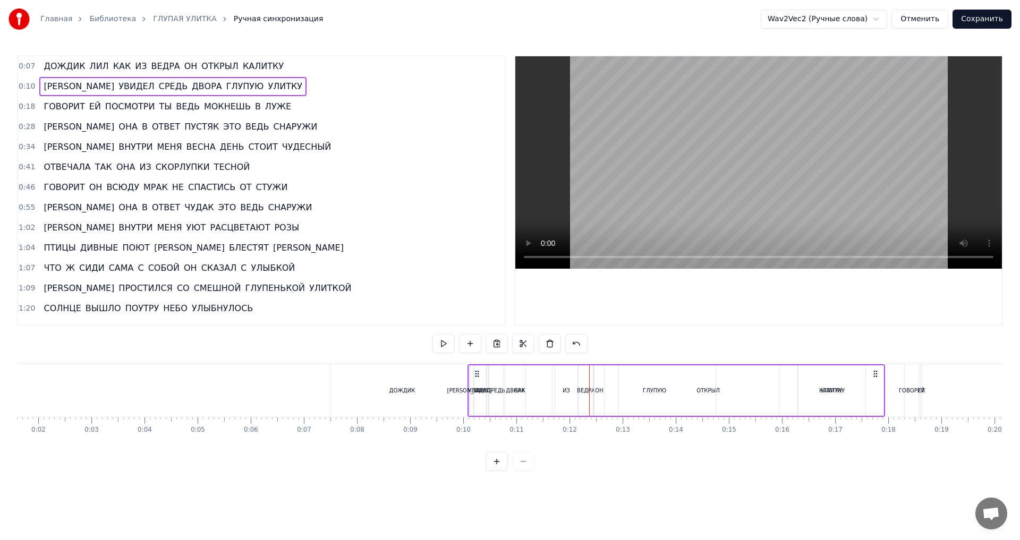
scroll to position [0, 0]
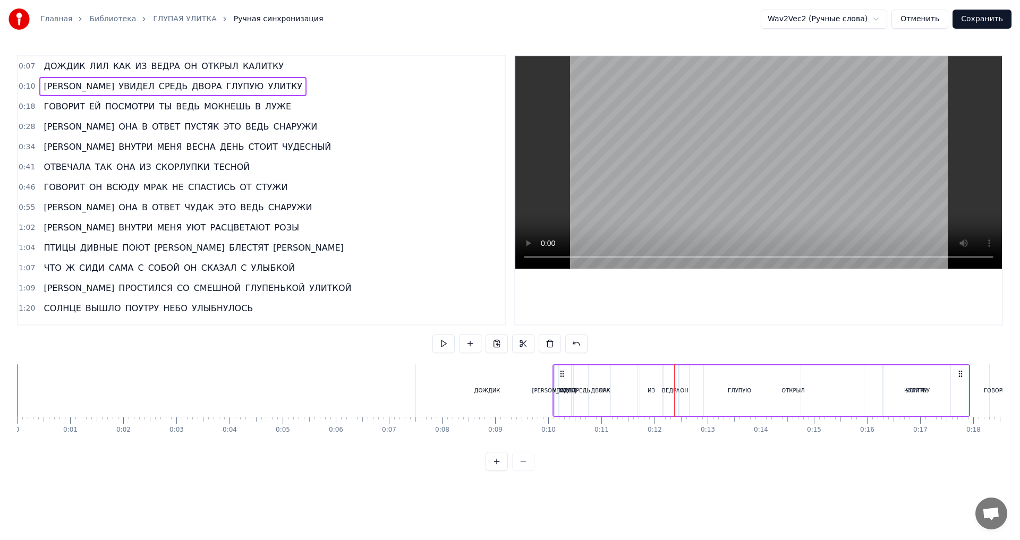
click at [458, 385] on div "ДОЖДИК" at bounding box center [487, 390] width 142 height 53
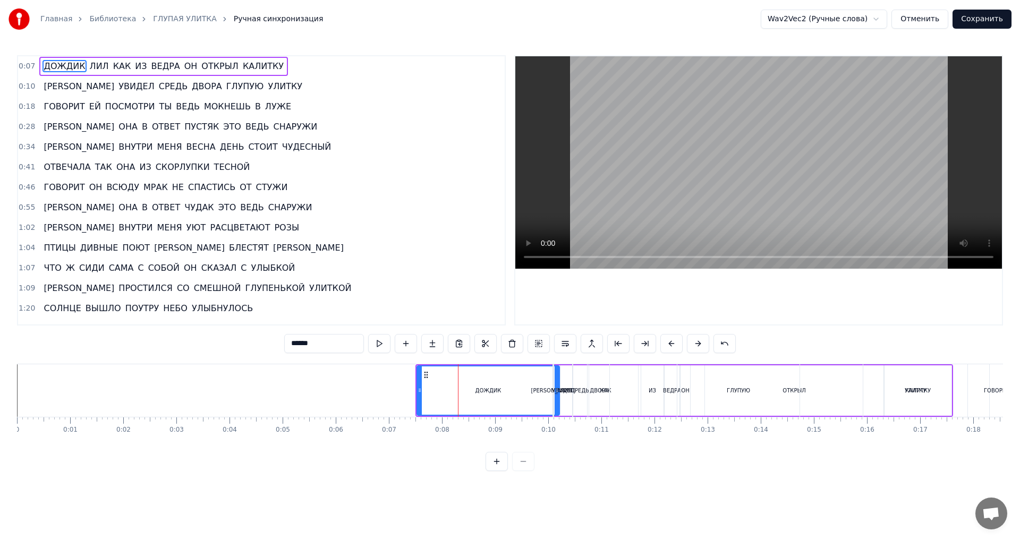
click at [26, 64] on span "0:07" at bounding box center [27, 66] width 16 height 11
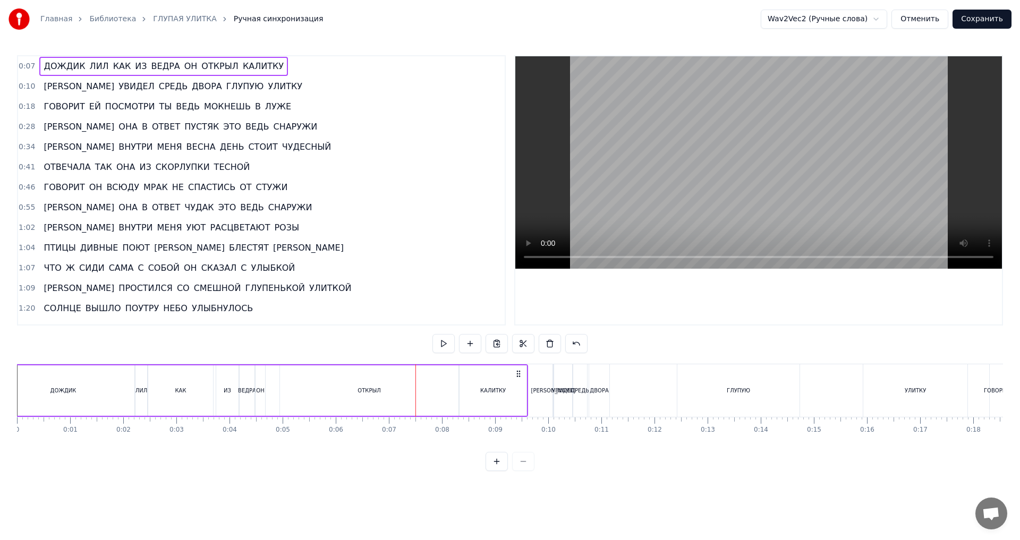
drag, startPoint x: 425, startPoint y: 374, endPoint x: 0, endPoint y: 293, distance: 432.7
click at [0, 293] on div "Главная Библиотека ГЛУПАЯ УЛИТКА Ручная синхронизация Wav2Vec2 (Ручные слова) О…" at bounding box center [510, 235] width 1020 height 471
click at [31, 88] on span "0:10" at bounding box center [27, 86] width 16 height 11
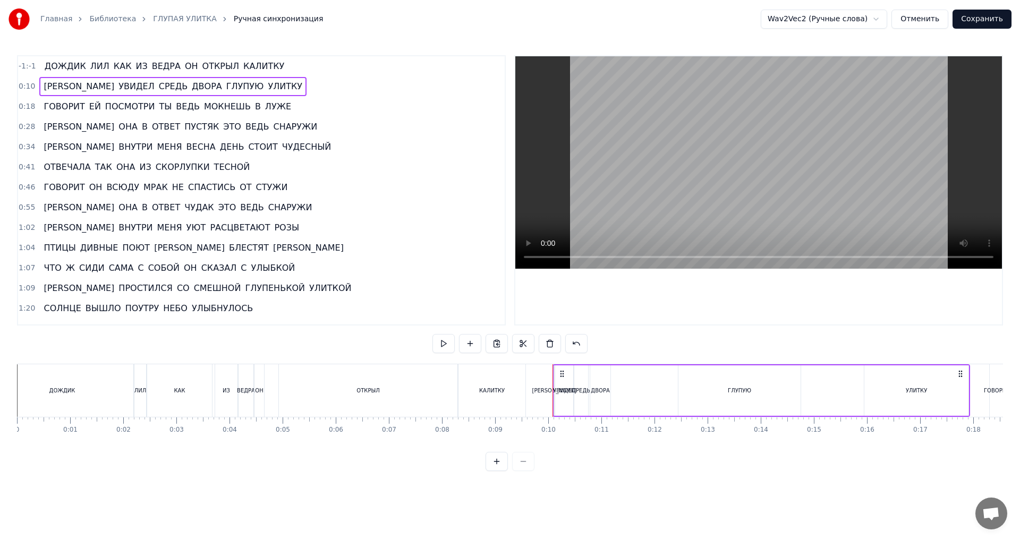
click at [925, 21] on button "Отменить" at bounding box center [920, 19] width 57 height 19
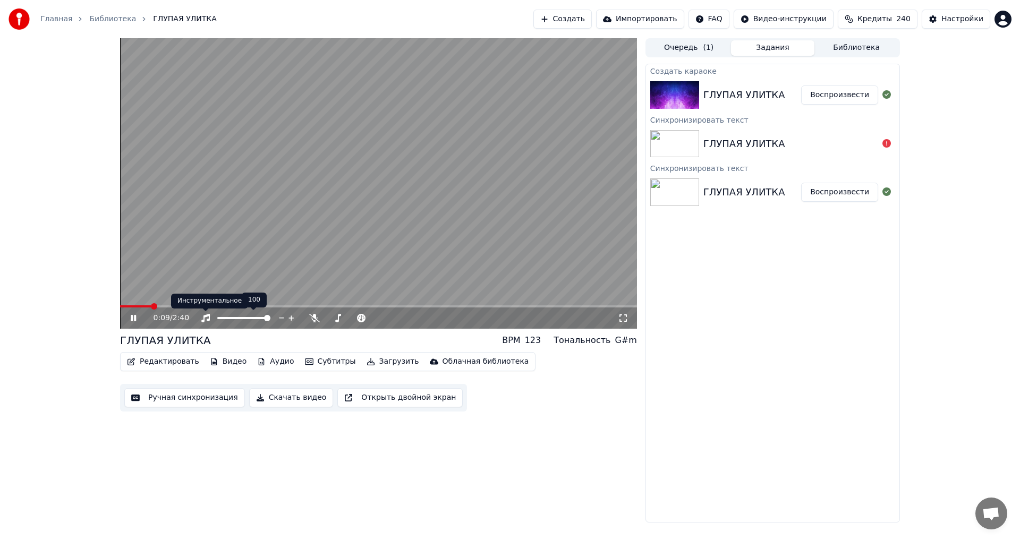
click at [206, 315] on icon at bounding box center [205, 318] width 9 height 9
click at [206, 315] on icon at bounding box center [205, 318] width 11 height 9
click at [313, 321] on icon at bounding box center [314, 318] width 11 height 9
click at [314, 320] on icon at bounding box center [314, 318] width 6 height 9
click at [399, 319] on icon at bounding box center [400, 318] width 10 height 11
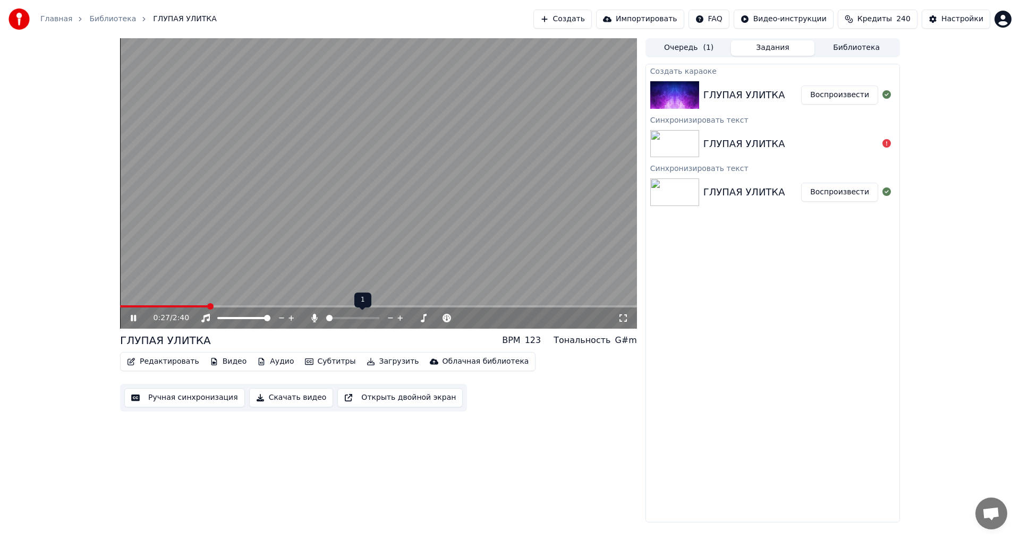
click at [399, 319] on icon at bounding box center [400, 318] width 10 height 11
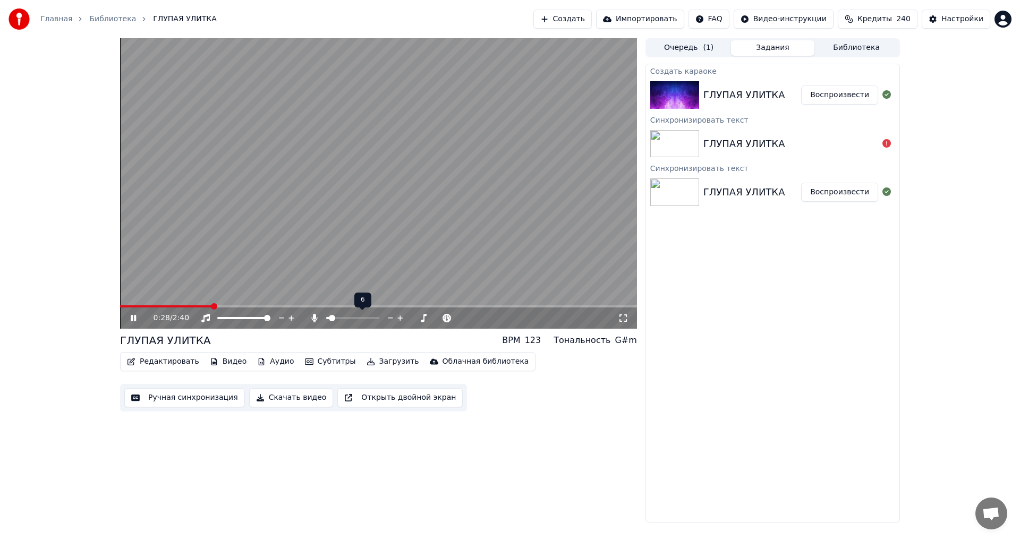
click at [399, 319] on icon at bounding box center [400, 318] width 10 height 11
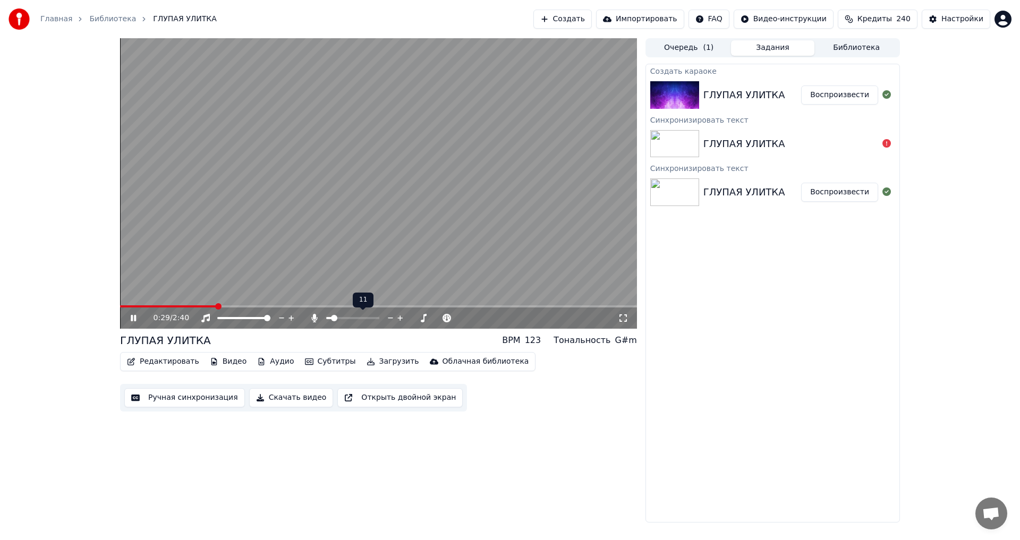
click at [399, 319] on icon at bounding box center [400, 318] width 10 height 11
click at [326, 316] on span at bounding box center [329, 318] width 6 height 6
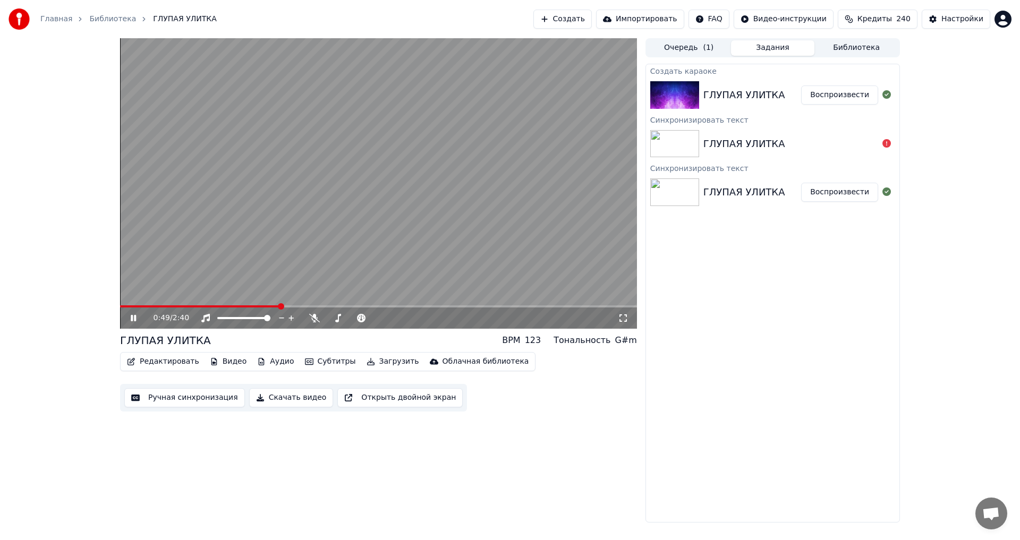
click at [712, 145] on div "ГЛУПАЯ УЛИТКА" at bounding box center [744, 144] width 82 height 15
click at [752, 142] on div "ГЛУПАЯ УЛИТКА" at bounding box center [744, 144] width 82 height 15
click at [135, 319] on icon at bounding box center [133, 318] width 5 height 6
click at [815, 142] on div "ГЛУПАЯ УЛИТКА" at bounding box center [790, 144] width 175 height 15
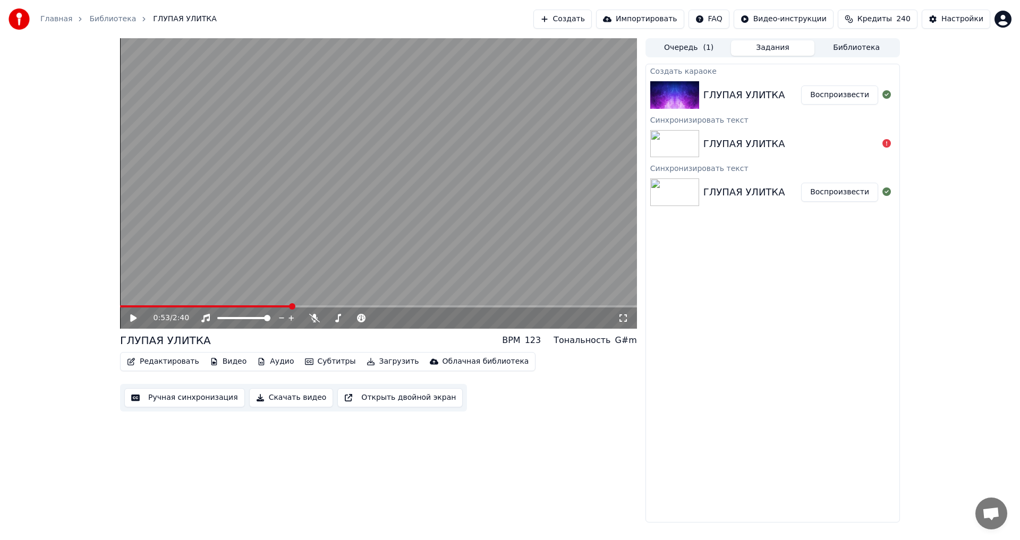
click at [809, 142] on div "ГЛУПАЯ УЛИТКА" at bounding box center [790, 144] width 175 height 15
click at [886, 145] on icon at bounding box center [887, 143] width 9 height 9
click at [702, 128] on div "ГЛУПАЯ УЛИТКА" at bounding box center [772, 144] width 253 height 36
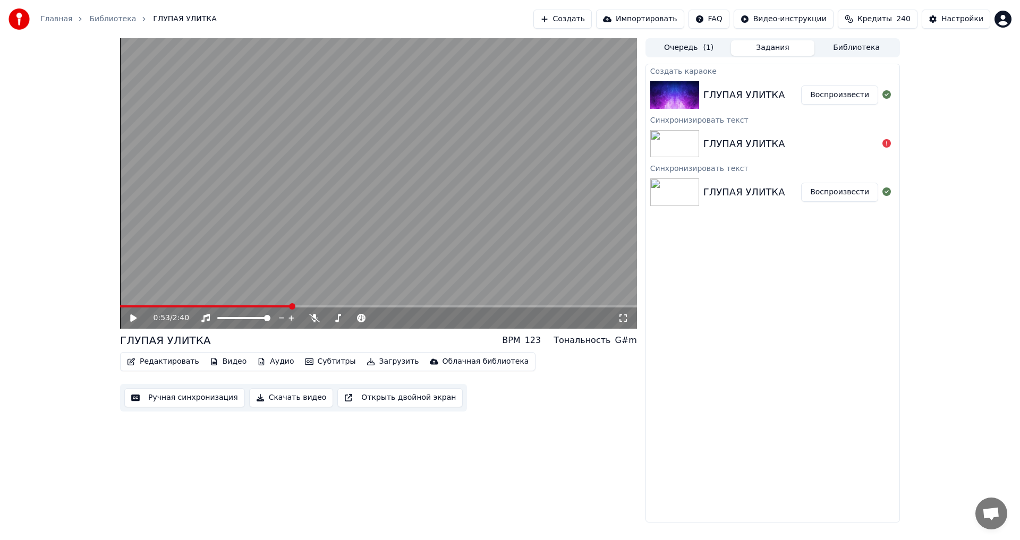
click at [708, 121] on div "Синхронизировать текст" at bounding box center [772, 119] width 253 height 13
click at [727, 191] on div "ГЛУПАЯ УЛИТКА" at bounding box center [744, 192] width 82 height 15
click at [834, 190] on button "Воспроизвести" at bounding box center [839, 192] width 77 height 19
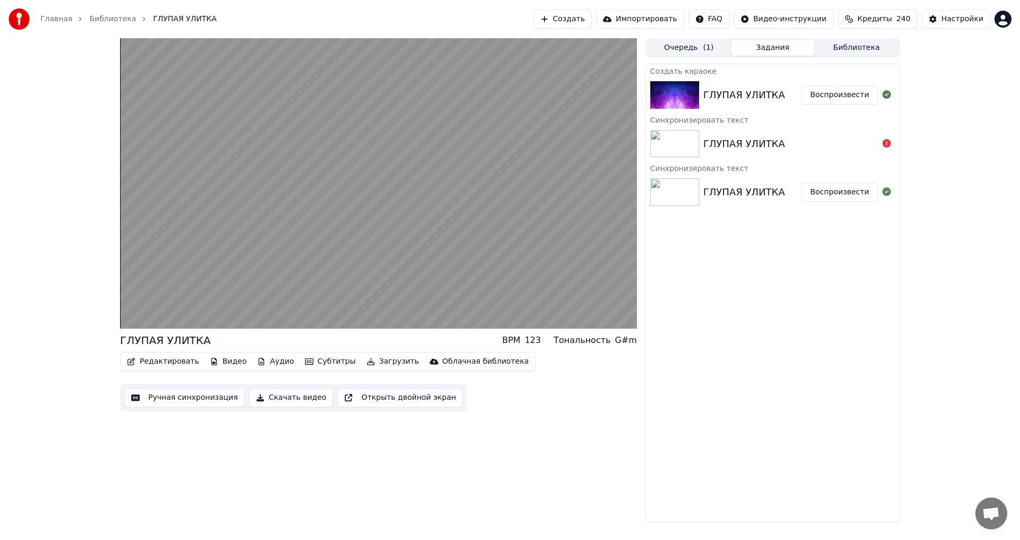
click at [690, 49] on button "Очередь ( 1 )" at bounding box center [689, 47] width 84 height 15
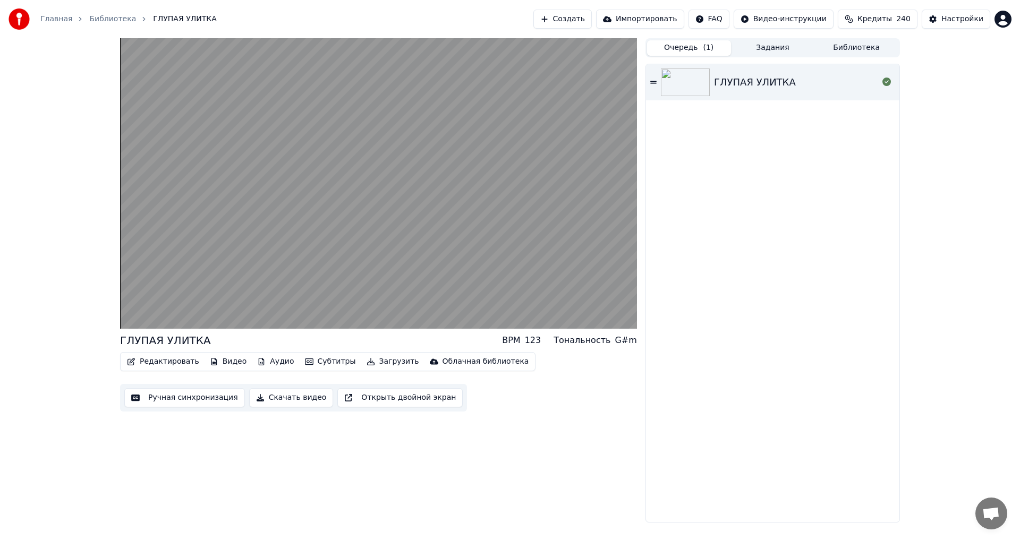
click at [654, 84] on icon at bounding box center [653, 82] width 6 height 7
click at [654, 83] on icon at bounding box center [653, 82] width 6 height 3
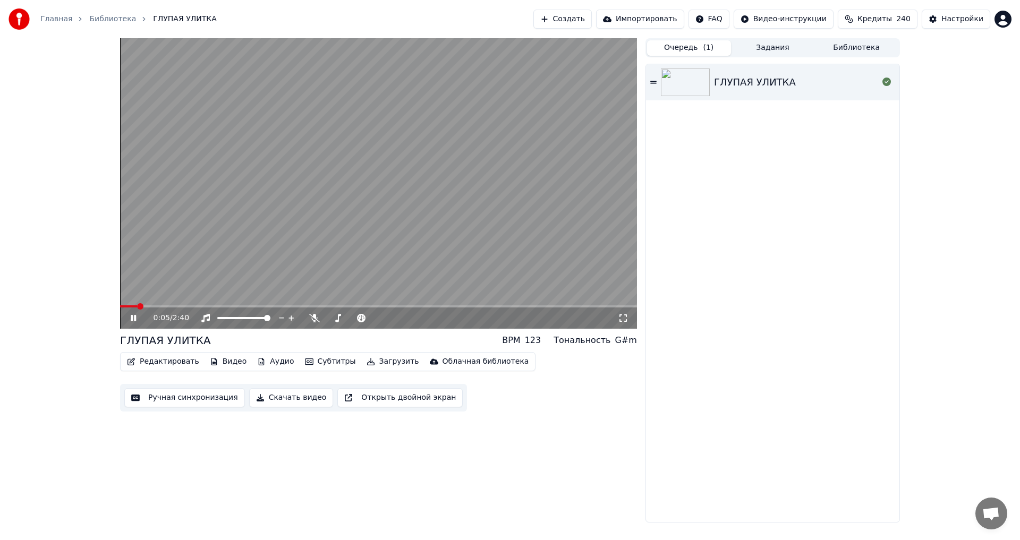
click at [770, 48] on button "Задания" at bounding box center [773, 47] width 84 height 15
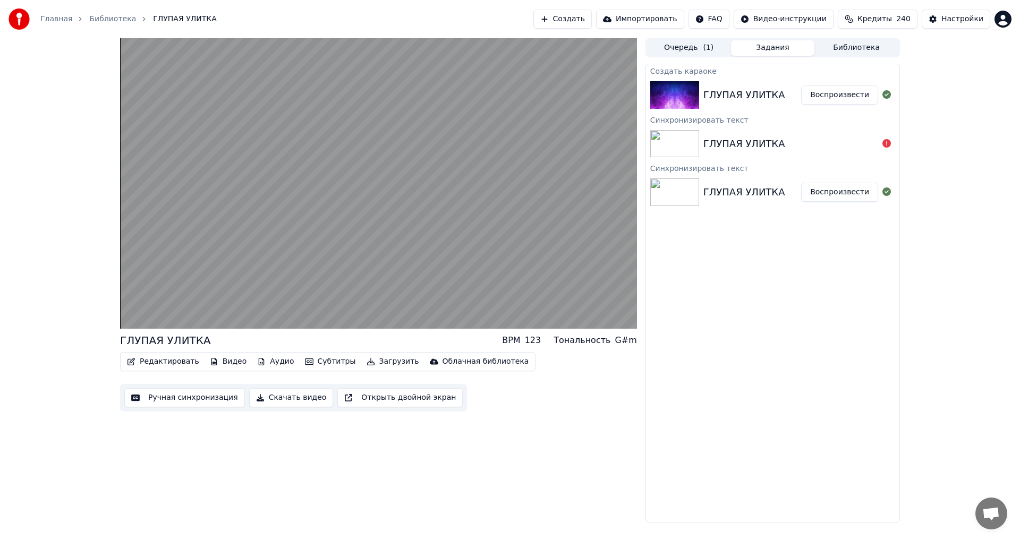
click at [845, 47] on button "Библиотека" at bounding box center [857, 47] width 84 height 15
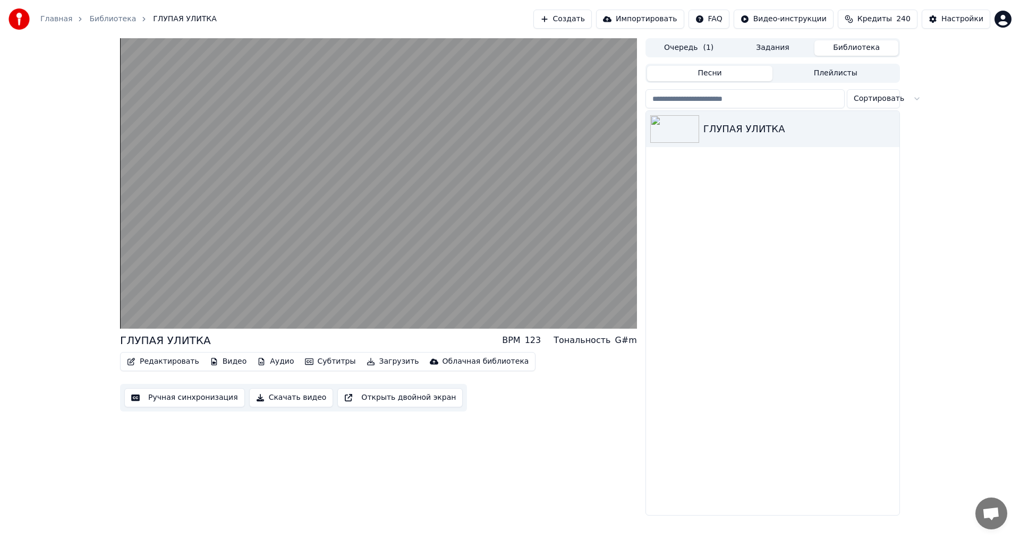
click at [693, 45] on button "Очередь ( 1 )" at bounding box center [689, 47] width 84 height 15
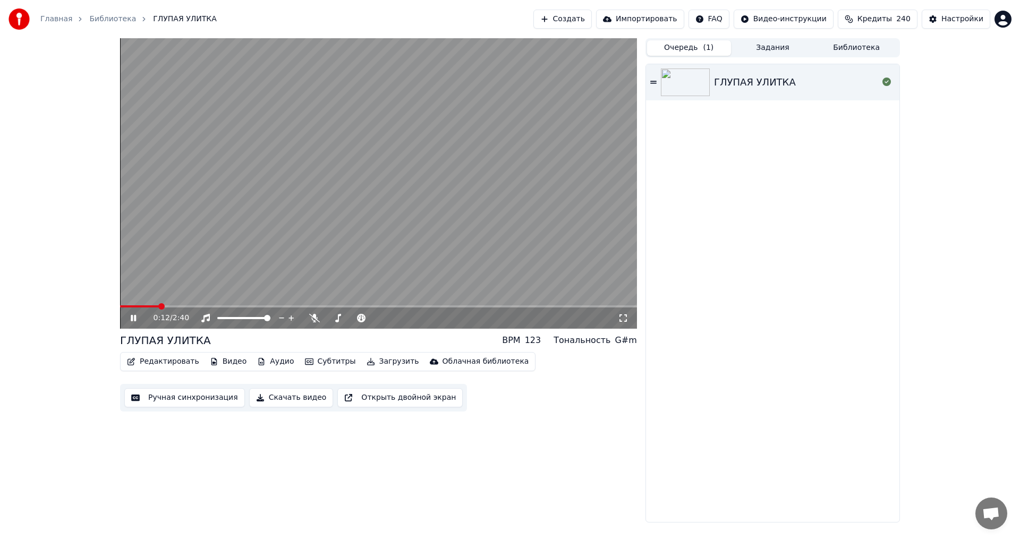
click at [137, 319] on icon at bounding box center [141, 318] width 25 height 9
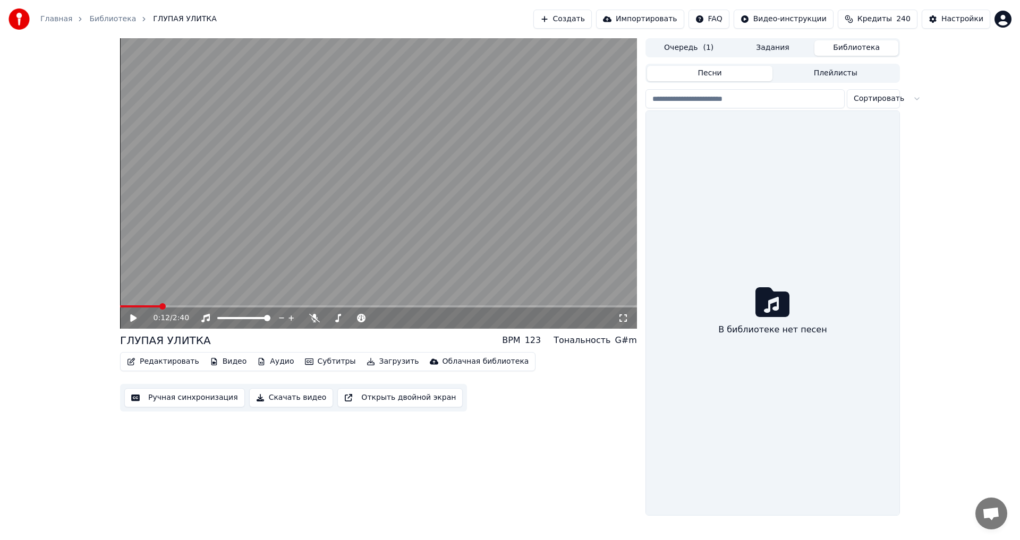
click at [848, 49] on button "Библиотека" at bounding box center [857, 47] width 84 height 15
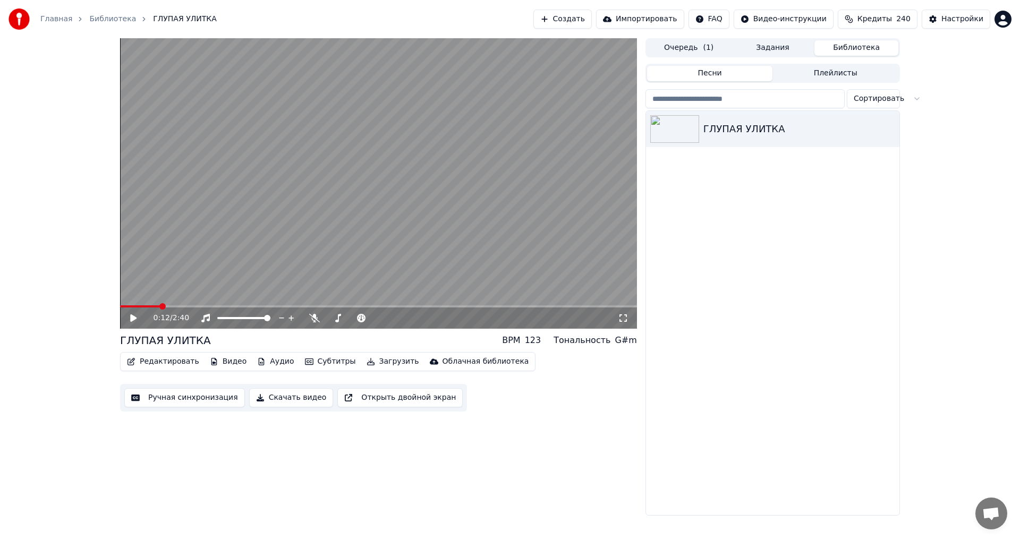
click at [779, 50] on button "Задания" at bounding box center [773, 47] width 84 height 15
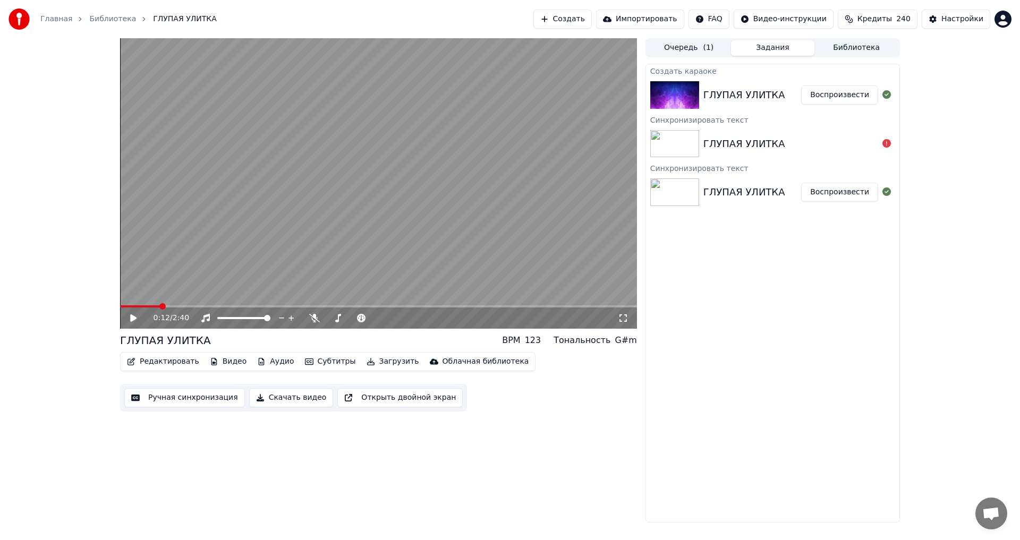
click at [855, 52] on button "Библиотека" at bounding box center [857, 47] width 84 height 15
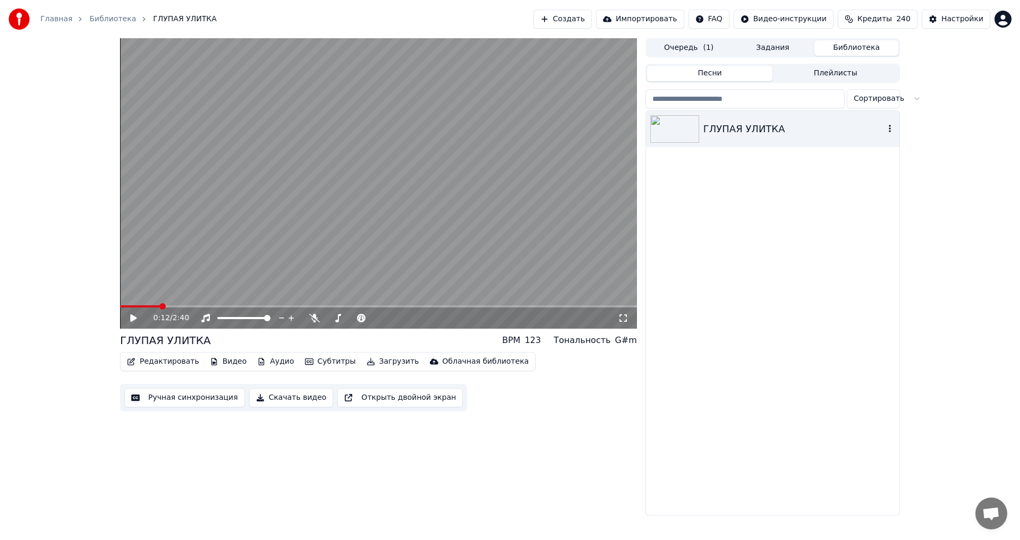
click at [687, 132] on img at bounding box center [674, 129] width 49 height 28
click at [138, 319] on icon at bounding box center [141, 318] width 25 height 9
click at [318, 364] on button "Субтитры" at bounding box center [331, 361] width 60 height 15
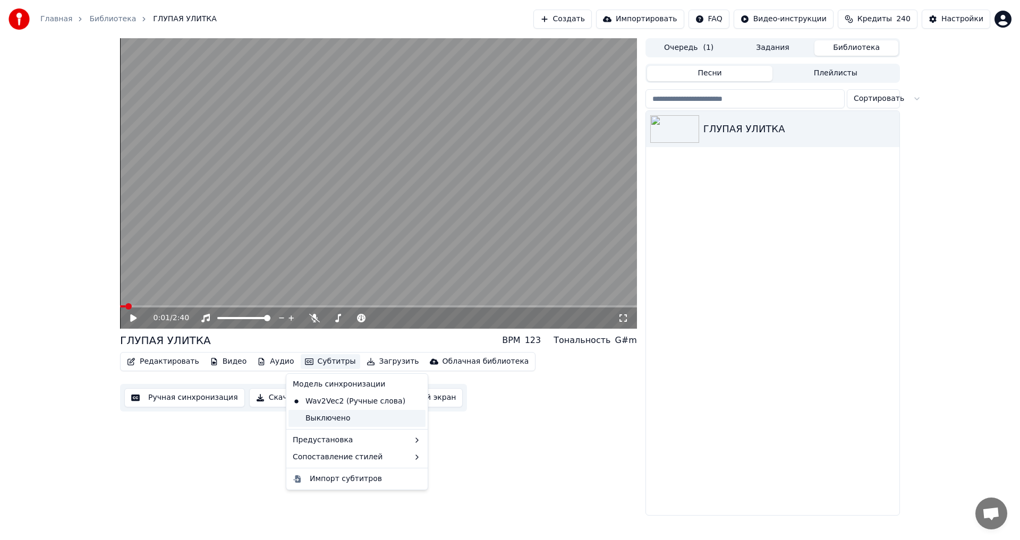
click at [327, 420] on div "Выключено" at bounding box center [357, 418] width 137 height 17
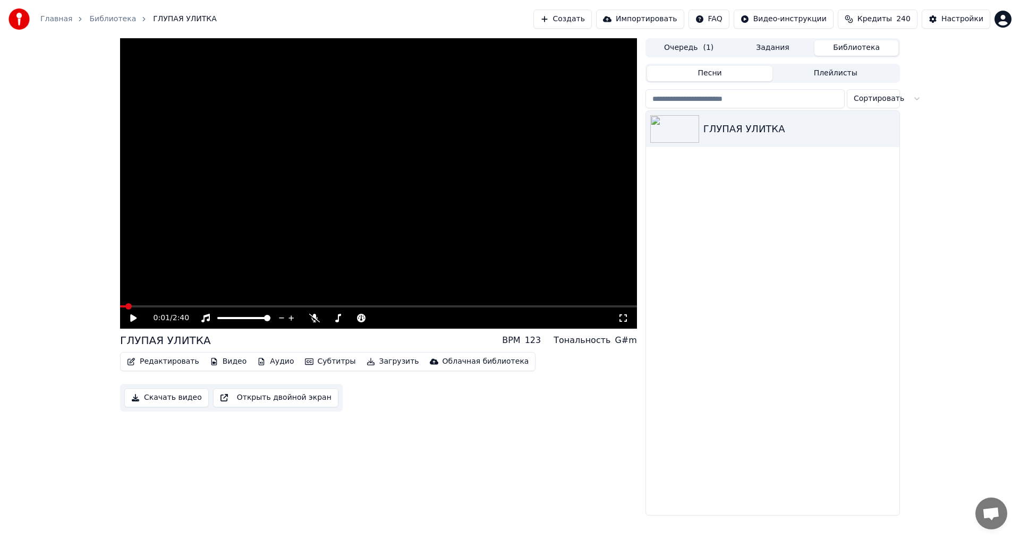
click at [131, 318] on icon at bounding box center [133, 318] width 6 height 7
click at [326, 362] on button "Субтитры" at bounding box center [331, 361] width 60 height 15
click at [220, 304] on video at bounding box center [378, 183] width 517 height 291
click at [196, 306] on span at bounding box center [193, 306] width 6 height 6
click at [136, 318] on icon at bounding box center [133, 318] width 6 height 7
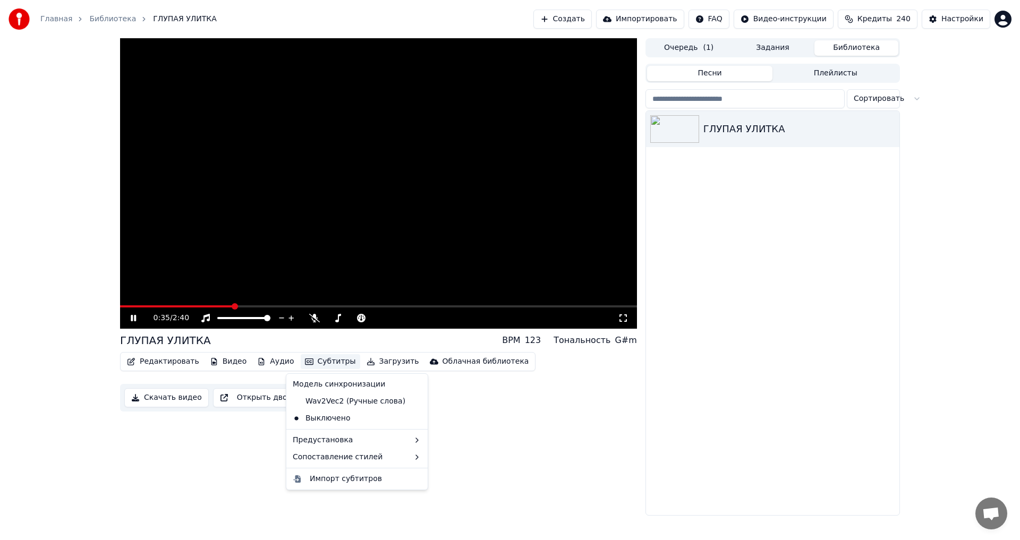
click at [312, 358] on button "Субтитры" at bounding box center [331, 361] width 60 height 15
click at [325, 402] on div "Wav2Vec2 (Ручные слова)" at bounding box center [349, 401] width 121 height 17
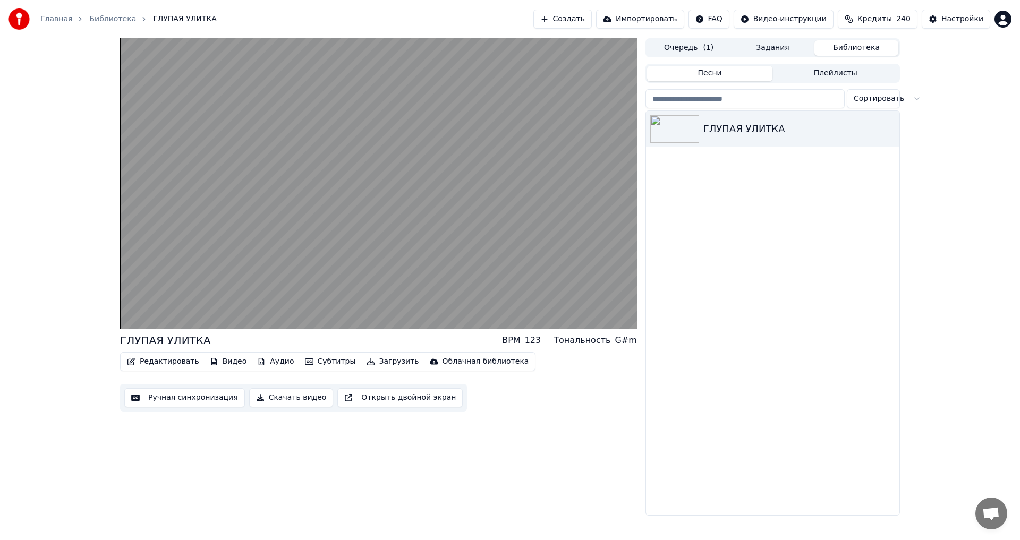
click at [311, 362] on button "Субтитры" at bounding box center [331, 361] width 60 height 15
click at [548, 438] on div "ГЛУПАЯ УЛИТКА BPM 123 Тональность G#m Редактировать Видео Аудио Субтитры Загруз…" at bounding box center [378, 277] width 517 height 478
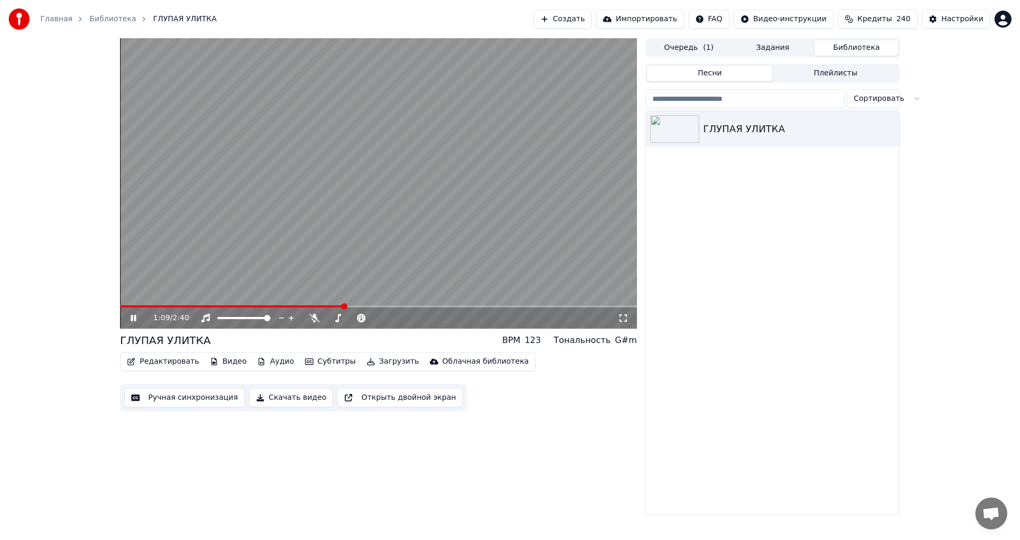
click at [130, 318] on icon at bounding box center [141, 318] width 25 height 9
click at [191, 401] on button "Ручная синхронизация" at bounding box center [184, 397] width 121 height 19
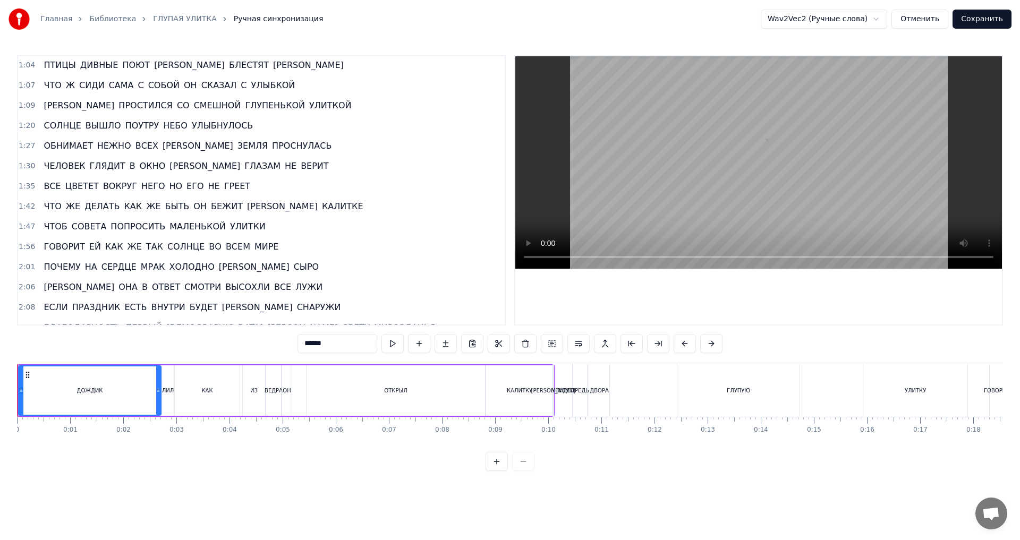
scroll to position [257, 0]
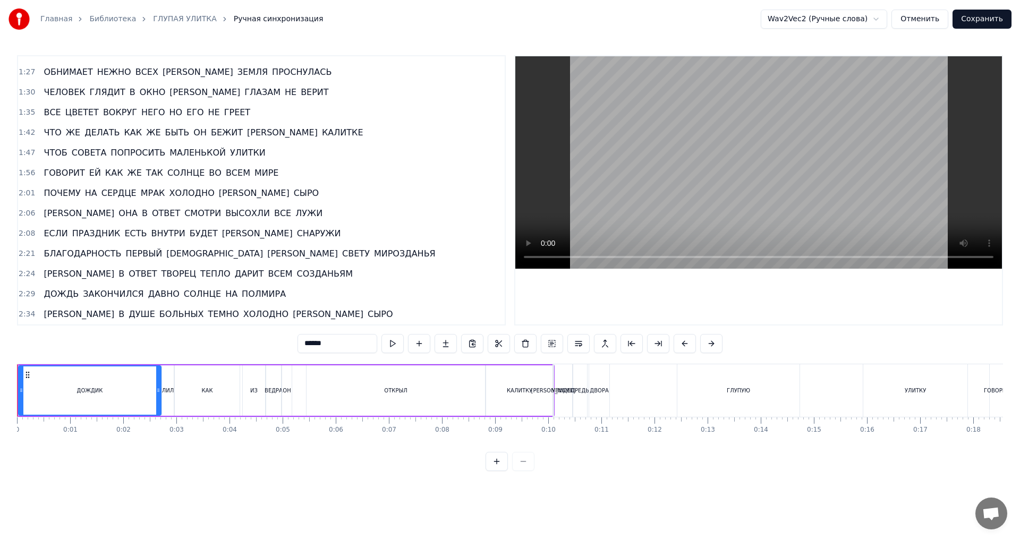
click at [23, 315] on span "2:34" at bounding box center [27, 314] width 16 height 11
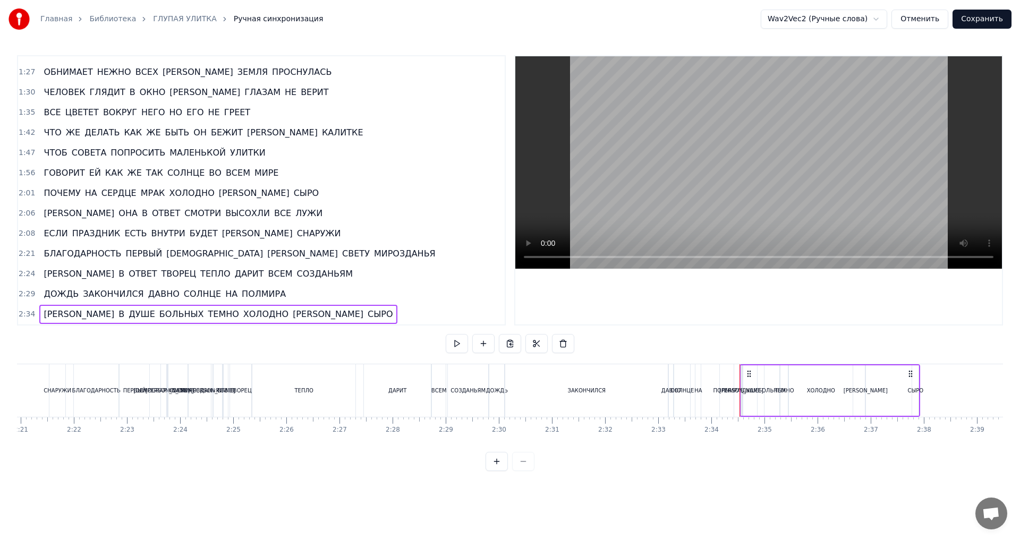
scroll to position [0, 7571]
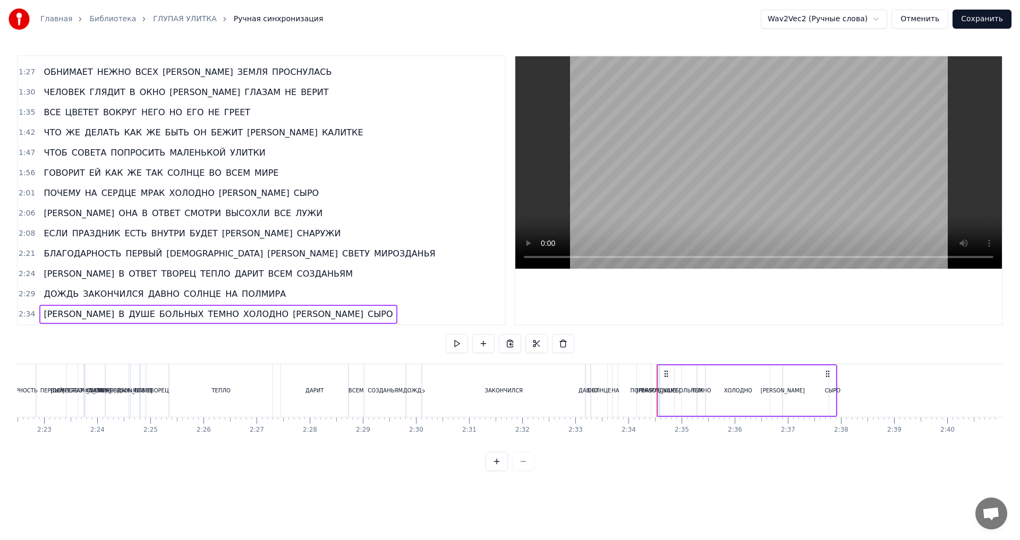
click at [367, 315] on span "СЫРО" at bounding box center [381, 314] width 28 height 12
click at [31, 316] on span "2:34" at bounding box center [27, 314] width 16 height 11
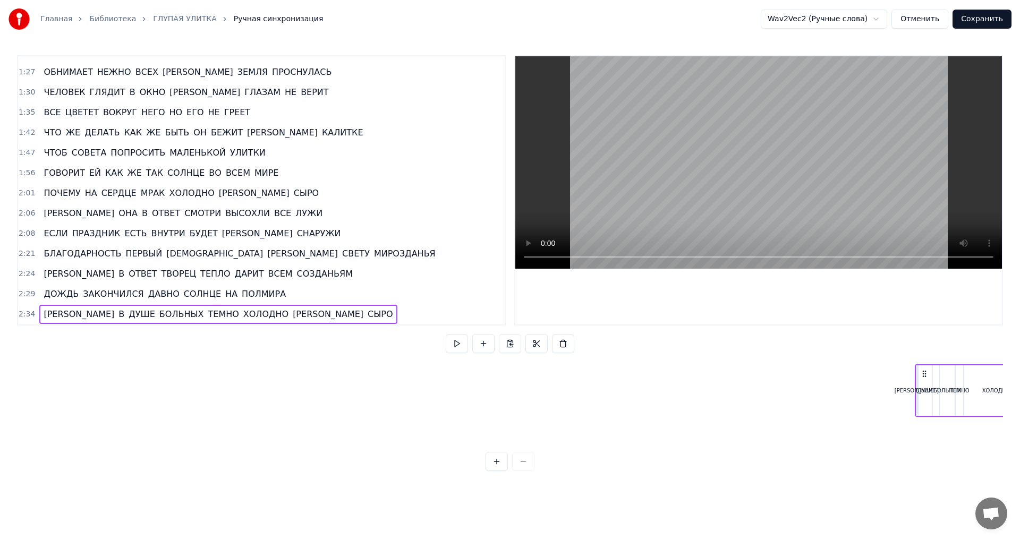
scroll to position [0, 9572]
drag, startPoint x: 666, startPoint y: 375, endPoint x: 930, endPoint y: 374, distance: 264.6
click at [872, 374] on icon at bounding box center [867, 374] width 9 height 9
drag, startPoint x: 932, startPoint y: 372, endPoint x: 1020, endPoint y: 372, distance: 87.7
click at [1020, 372] on div "Главная Библиотека ГЛУПАЯ УЛИТКА Ручная синхронизация Wav2Vec2 (Ручные слова) О…" at bounding box center [510, 235] width 1020 height 471
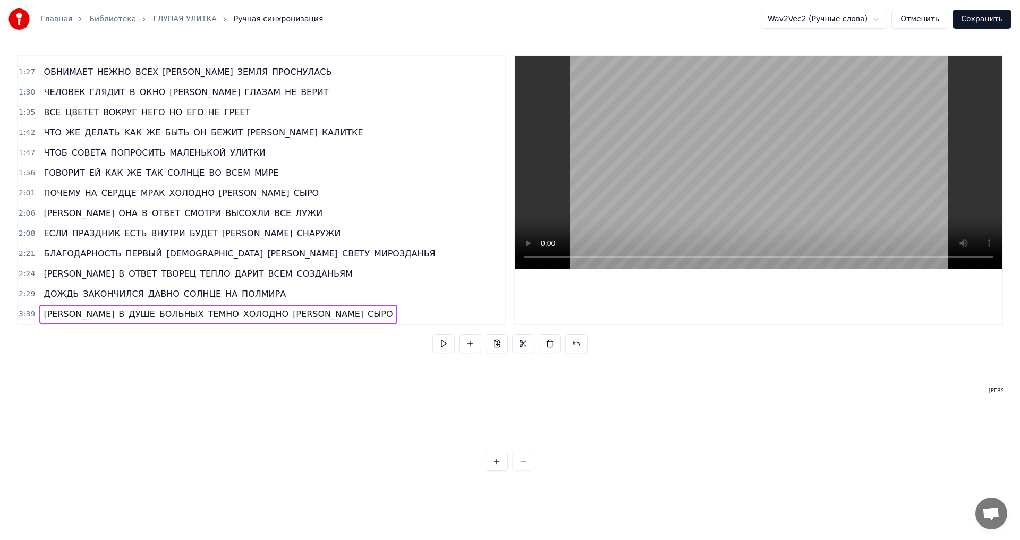
scroll to position [0, 10881]
drag, startPoint x: 829, startPoint y: 375, endPoint x: 1020, endPoint y: 380, distance: 190.3
click at [1020, 380] on div "Главная Библиотека ГЛУПАЯ УЛИТКА Ручная синхронизация Wav2Vec2 (Ручные слова) О…" at bounding box center [510, 235] width 1020 height 471
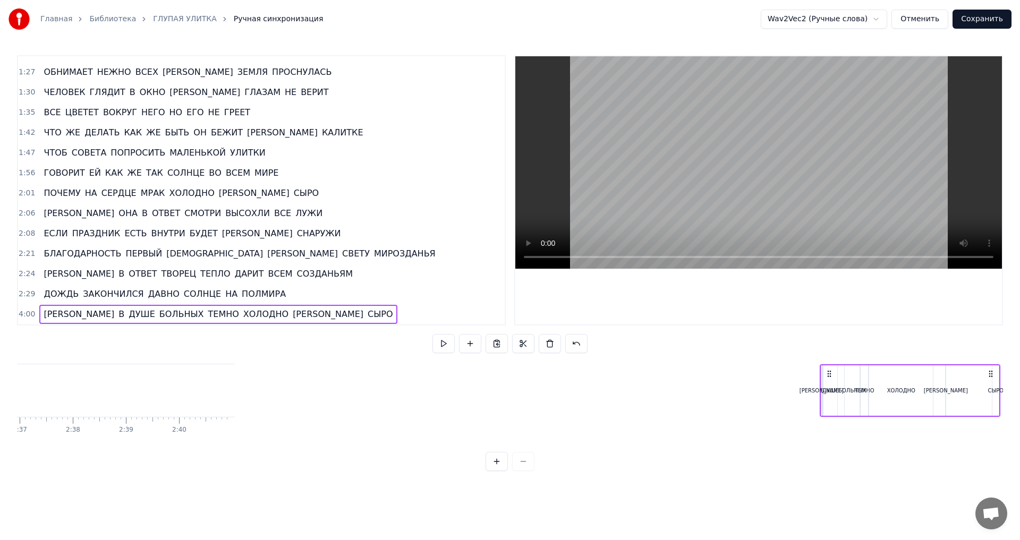
scroll to position [0, 7571]
drag, startPoint x: 829, startPoint y: 374, endPoint x: 912, endPoint y: 387, distance: 84.4
click at [912, 387] on div "А В ДУШЕ БОЛЬНЫХ ТЕМНО ХОЛОДНО И СЫРО" at bounding box center [996, 390] width 181 height 53
click at [22, 296] on span "2:29" at bounding box center [27, 294] width 16 height 11
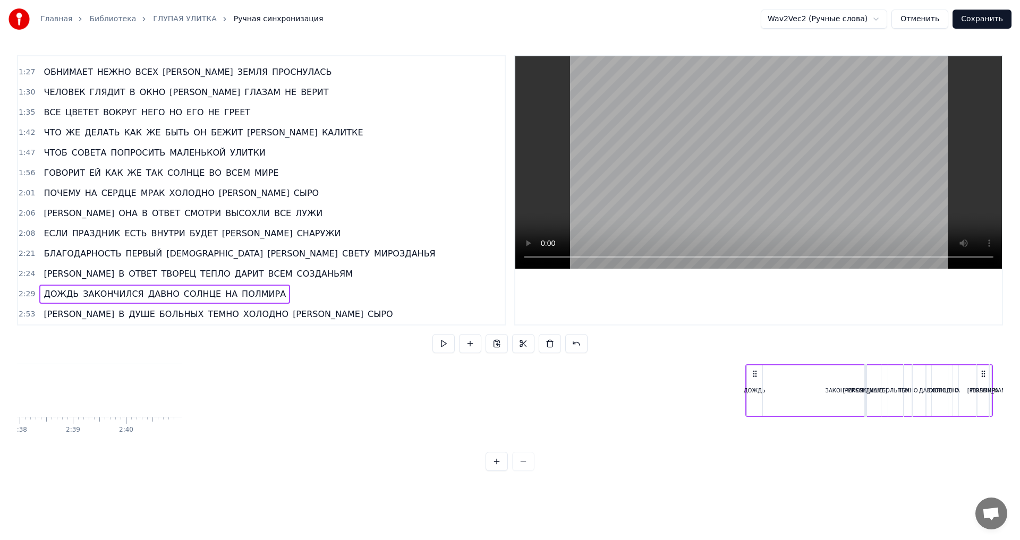
scroll to position [0, 8398]
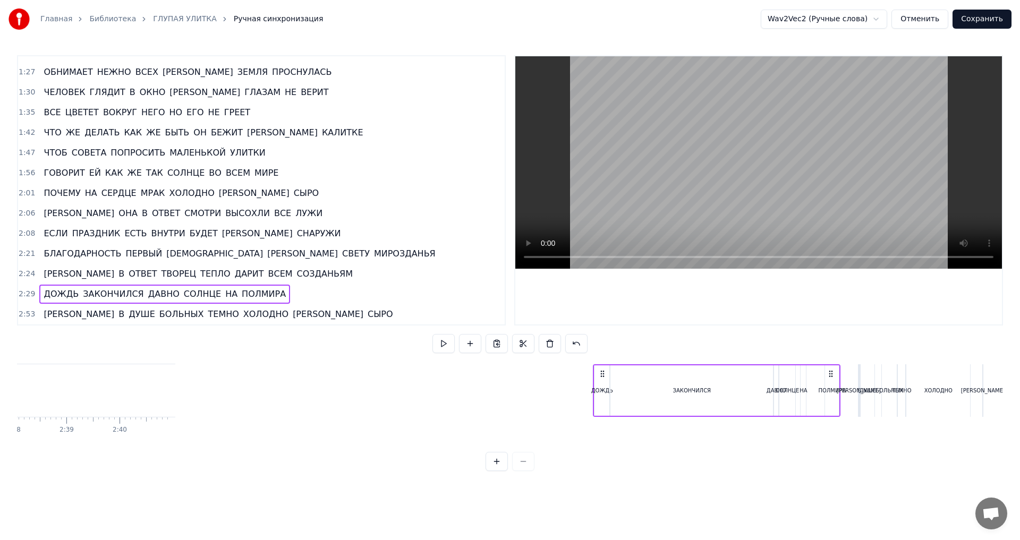
drag, startPoint x: 79, startPoint y: 372, endPoint x: 602, endPoint y: 399, distance: 523.5
click at [602, 399] on div "ДОЖДЬ ЗАКОНЧИЛСЯ ДАВНО СОЛНЦЕ НА ПОЛМИРА" at bounding box center [717, 390] width 248 height 53
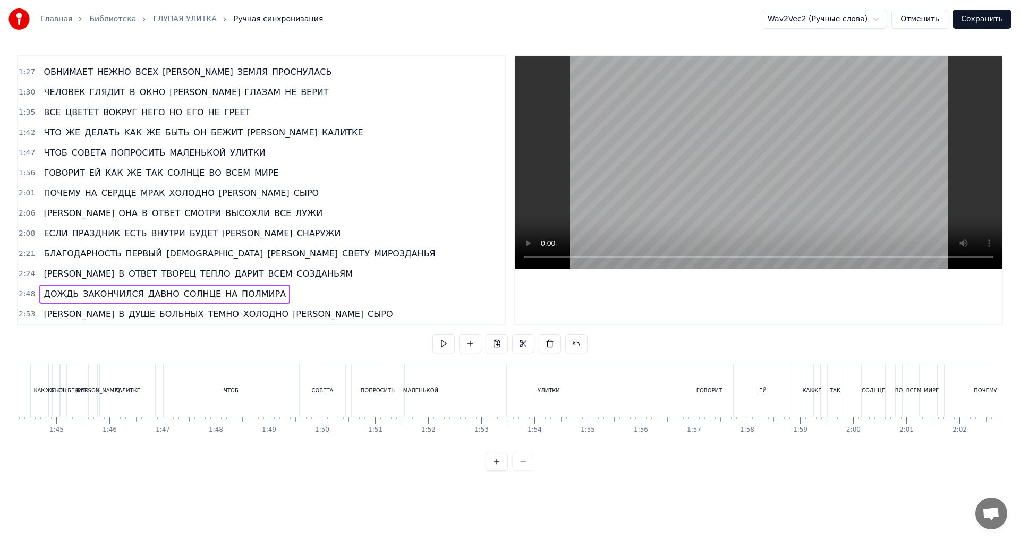
scroll to position [0, 5695]
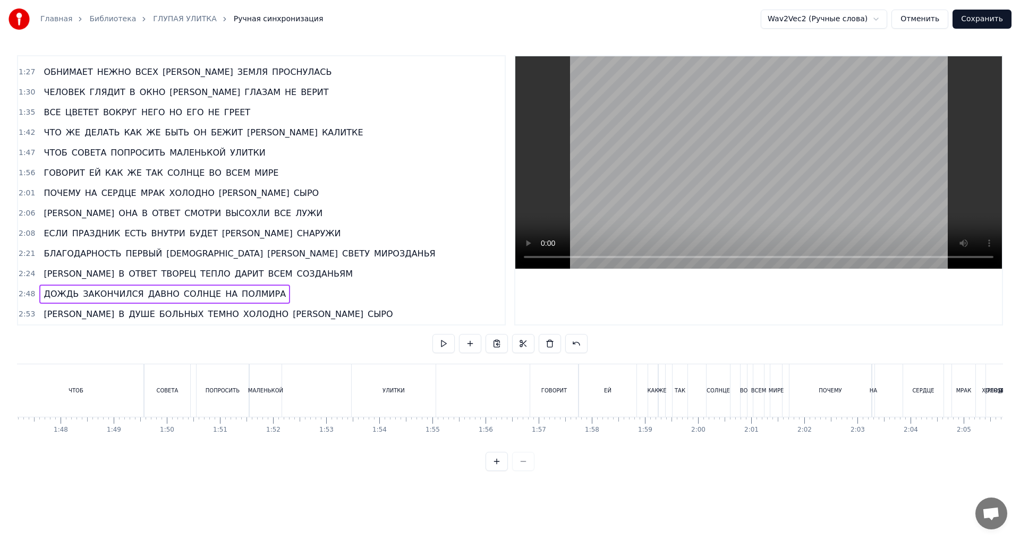
click at [20, 274] on span "2:24" at bounding box center [27, 274] width 16 height 11
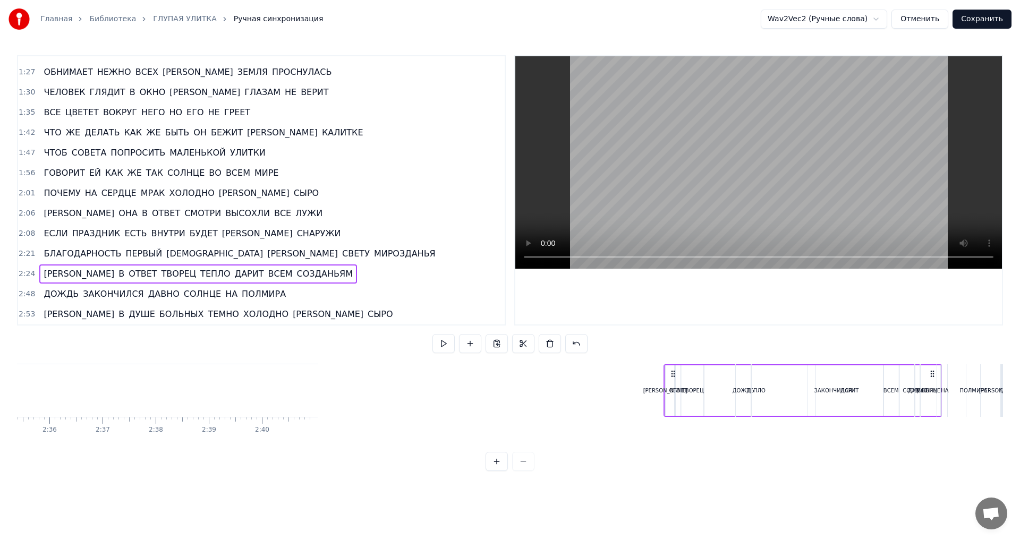
scroll to position [0, 8256]
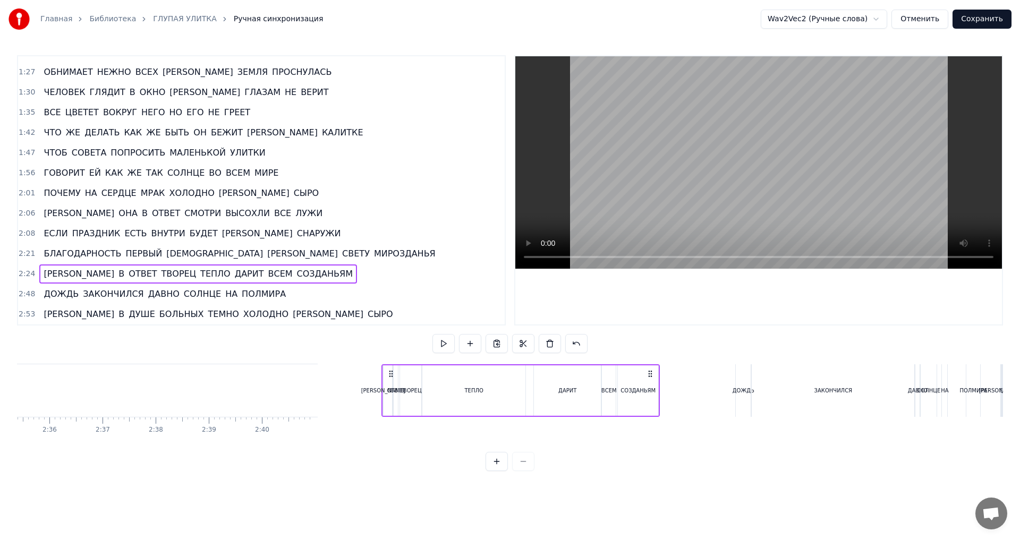
drag, startPoint x: 79, startPoint y: 375, endPoint x: 390, endPoint y: 391, distance: 311.7
click at [390, 391] on div "А В ОТВЕТ ТВОРЕЦ ТЕПЛО ДАРИТ ВСЕМ СОЗДАНЬЯМ" at bounding box center [520, 390] width 278 height 53
click at [25, 255] on span "2:21" at bounding box center [27, 254] width 16 height 11
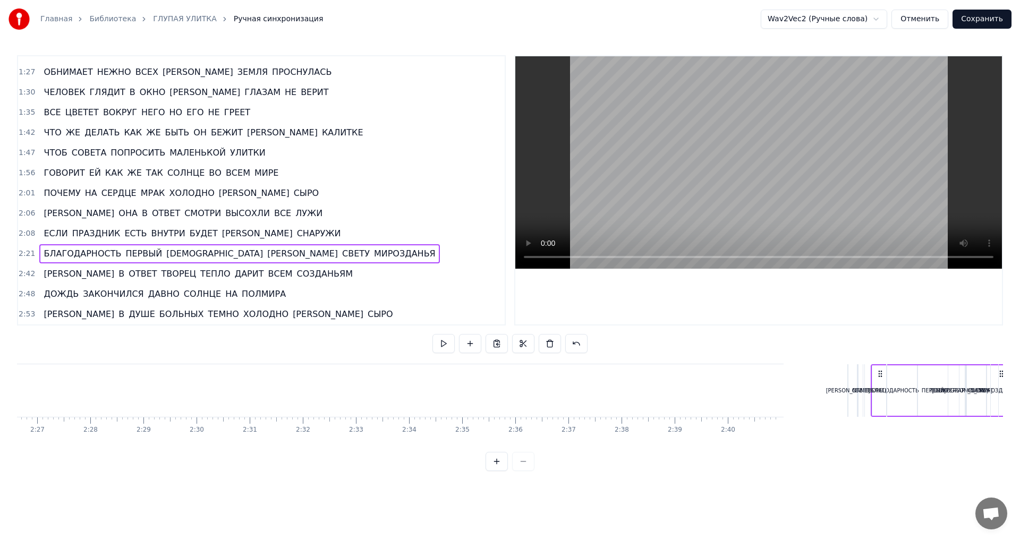
scroll to position [0, 7813]
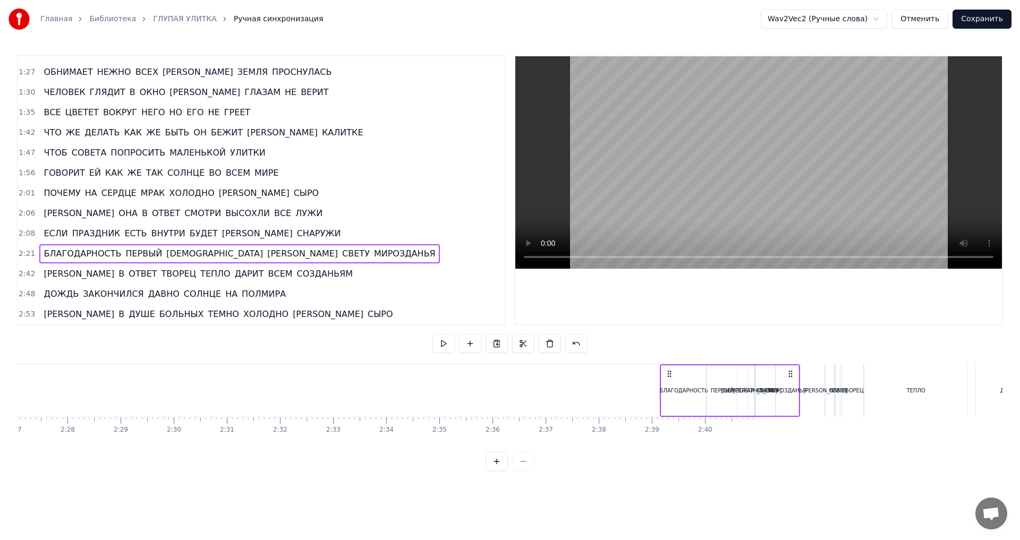
drag, startPoint x: 80, startPoint y: 374, endPoint x: 670, endPoint y: 376, distance: 589.8
click at [670, 376] on icon at bounding box center [669, 374] width 9 height 9
click at [24, 235] on span "2:08" at bounding box center [27, 233] width 16 height 11
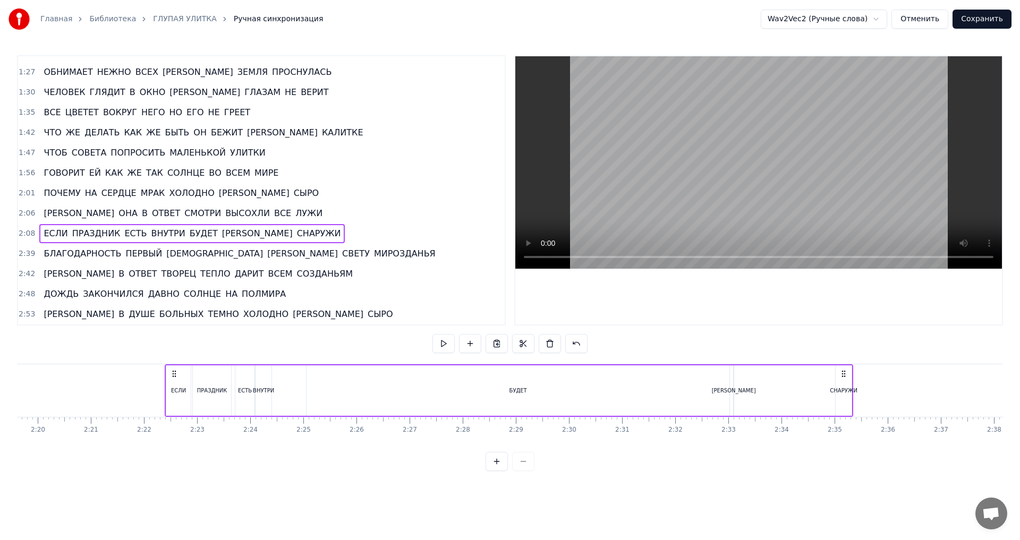
scroll to position [0, 7404]
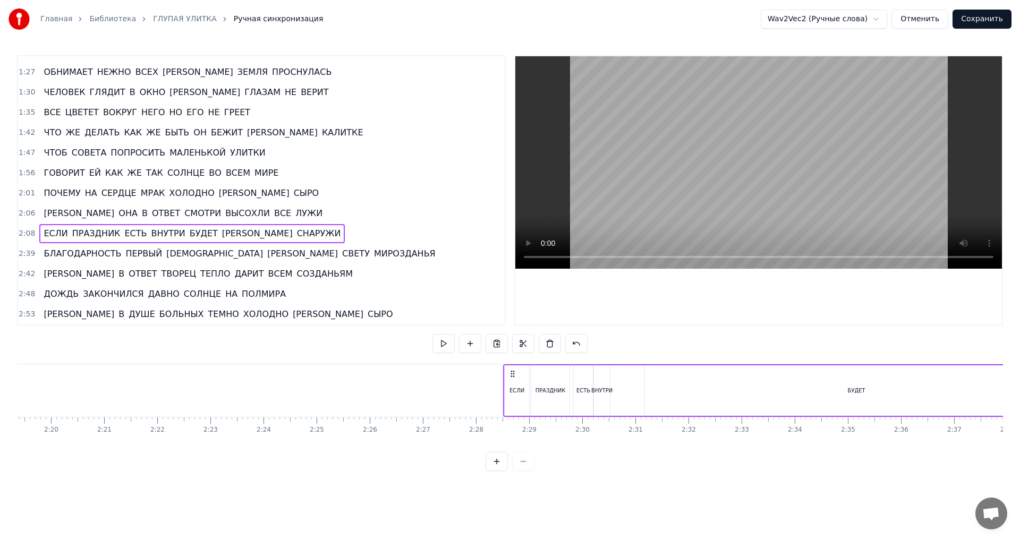
drag, startPoint x: 78, startPoint y: 373, endPoint x: 511, endPoint y: 375, distance: 433.0
click at [511, 375] on icon at bounding box center [512, 374] width 9 height 9
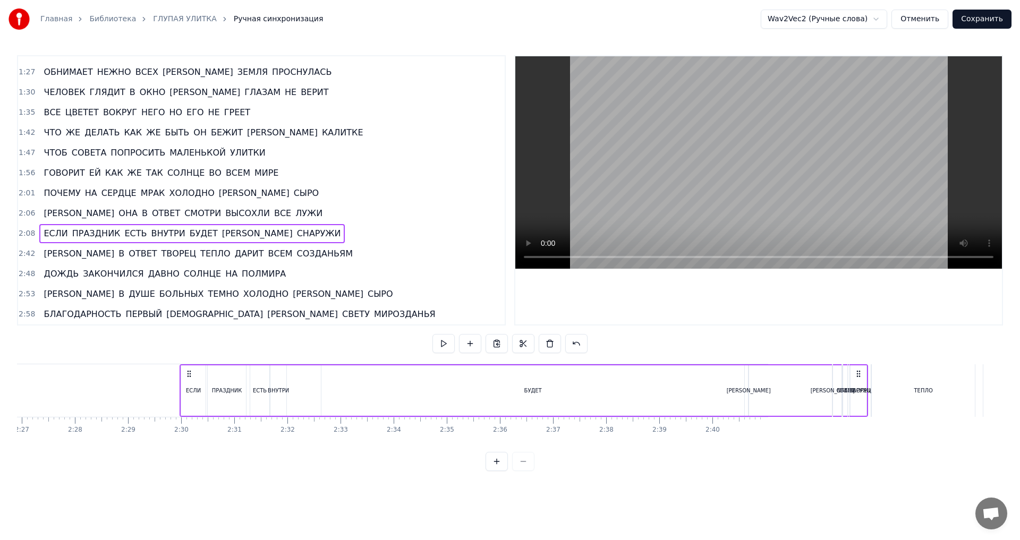
scroll to position [0, 7807]
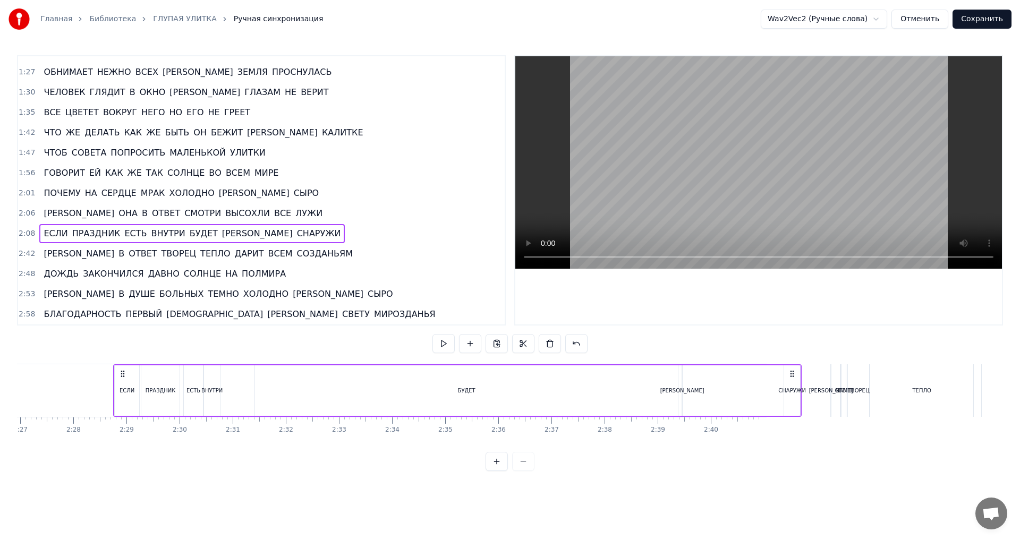
drag, startPoint x: 229, startPoint y: 371, endPoint x: 791, endPoint y: 390, distance: 561.9
click at [791, 390] on div "ЕСЛИ ПРАЗДНИК ЕСТЬ ВНУТРИ БУДЕТ И СНАРУЖИ" at bounding box center [457, 390] width 689 height 53
click at [24, 211] on span "2:06" at bounding box center [27, 213] width 16 height 11
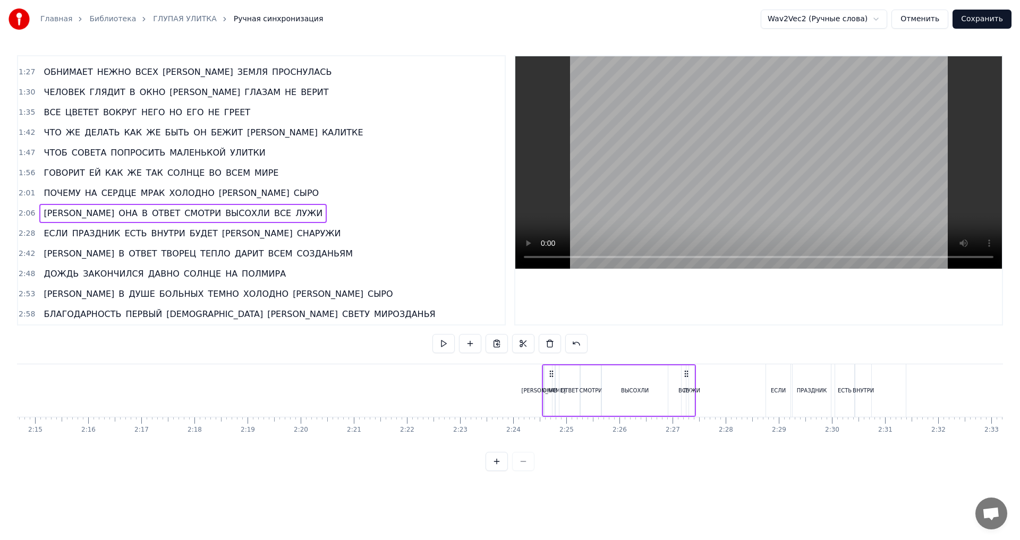
scroll to position [0, 7160]
drag, startPoint x: 215, startPoint y: 370, endPoint x: 736, endPoint y: 395, distance: 521.8
click at [736, 395] on div "А ОНА В ОТВЕТ СМОТРИ ВЫСОХЛИ ВСЕ ЛУЖИ" at bounding box center [668, 390] width 154 height 53
click at [19, 190] on span "2:01" at bounding box center [27, 193] width 16 height 11
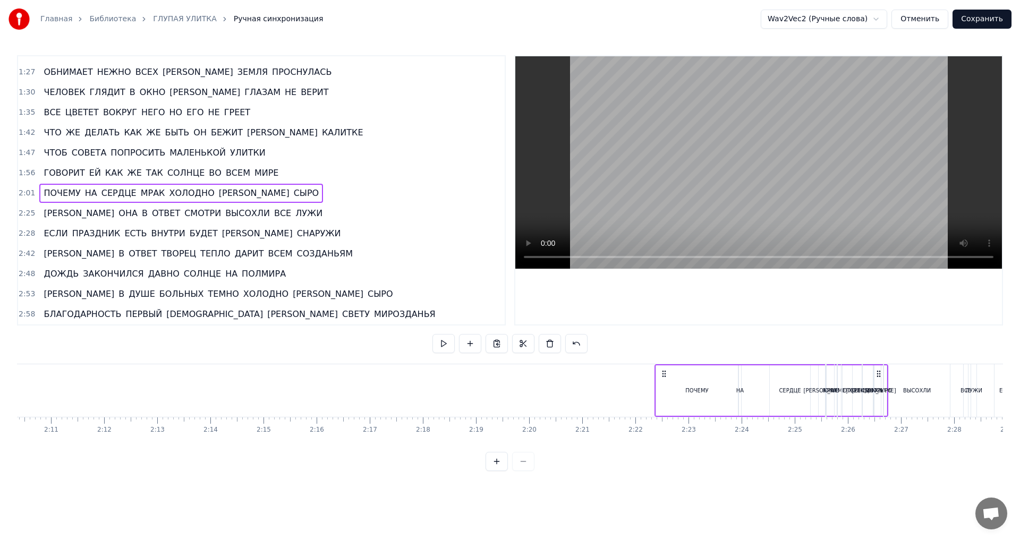
scroll to position [0, 6952]
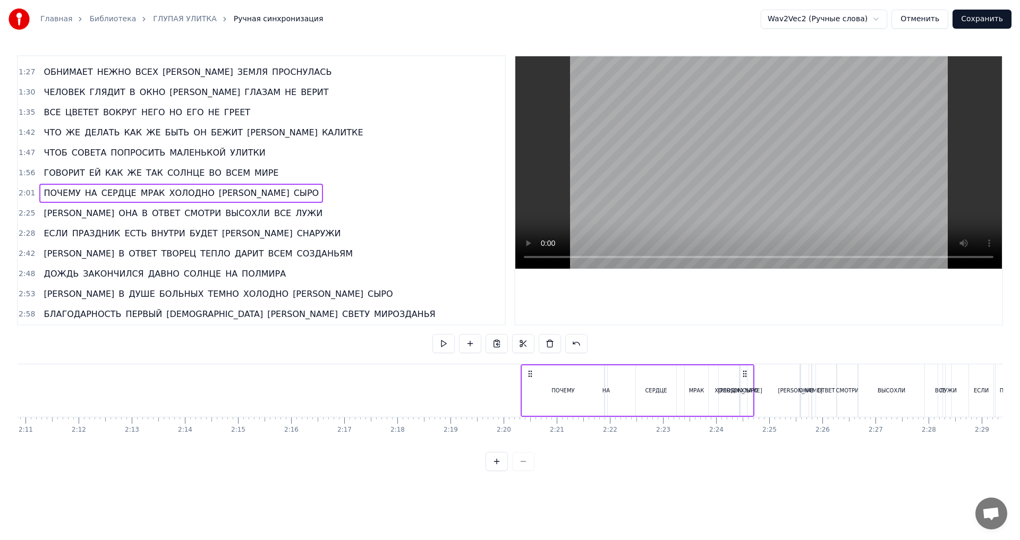
drag, startPoint x: 296, startPoint y: 373, endPoint x: 747, endPoint y: 396, distance: 451.1
click at [747, 396] on div "ПОЧЕМУ НА СЕРДЦЕ МРАК ХОЛОДНО И СЫРО" at bounding box center [638, 390] width 234 height 53
click at [23, 176] on span "1:56" at bounding box center [27, 173] width 16 height 11
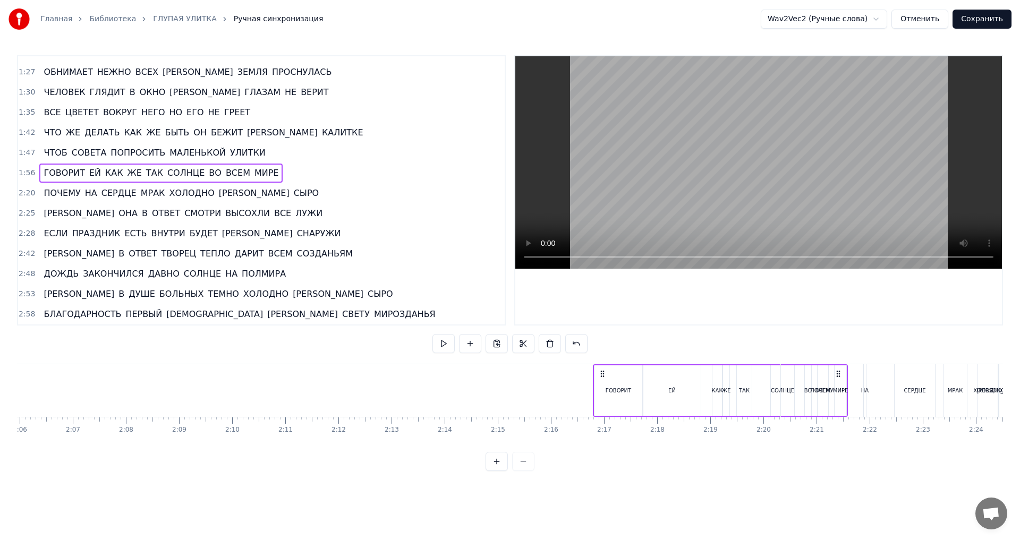
scroll to position [0, 6698]
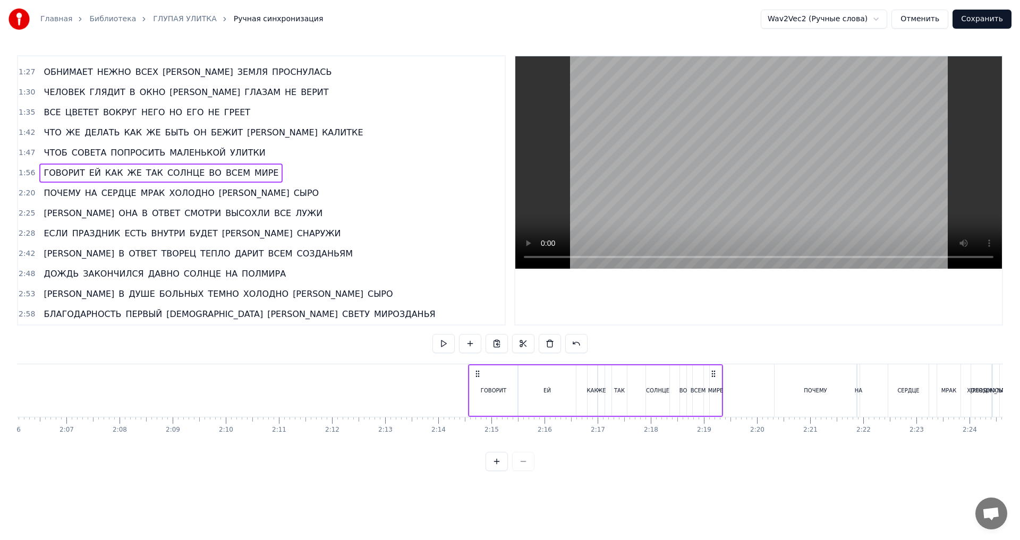
drag, startPoint x: 319, startPoint y: 371, endPoint x: 716, endPoint y: 386, distance: 397.7
click at [716, 386] on div "ГОВОРИТ ЕЙ КАК ЖЕ ТАК СОЛНЦЕ ВО ВСЕМ МИРЕ" at bounding box center [595, 390] width 255 height 53
click at [16, 149] on div "Главная Библиотека ГЛУПАЯ УЛИТКА Ручная синхронизация Wav2Vec2 (Ручные слова) О…" at bounding box center [510, 235] width 1020 height 471
click at [19, 149] on span "1:47" at bounding box center [27, 153] width 16 height 11
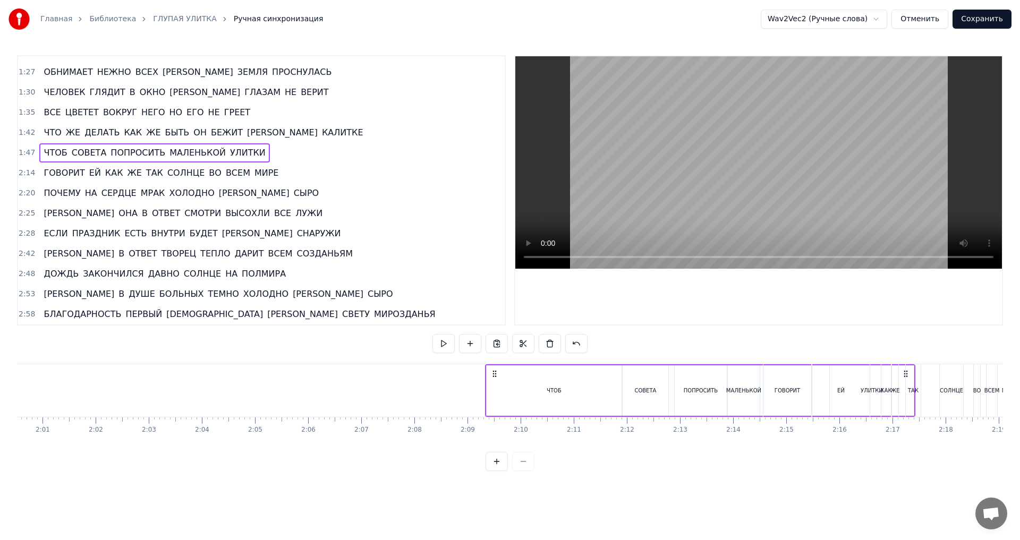
scroll to position [0, 6410]
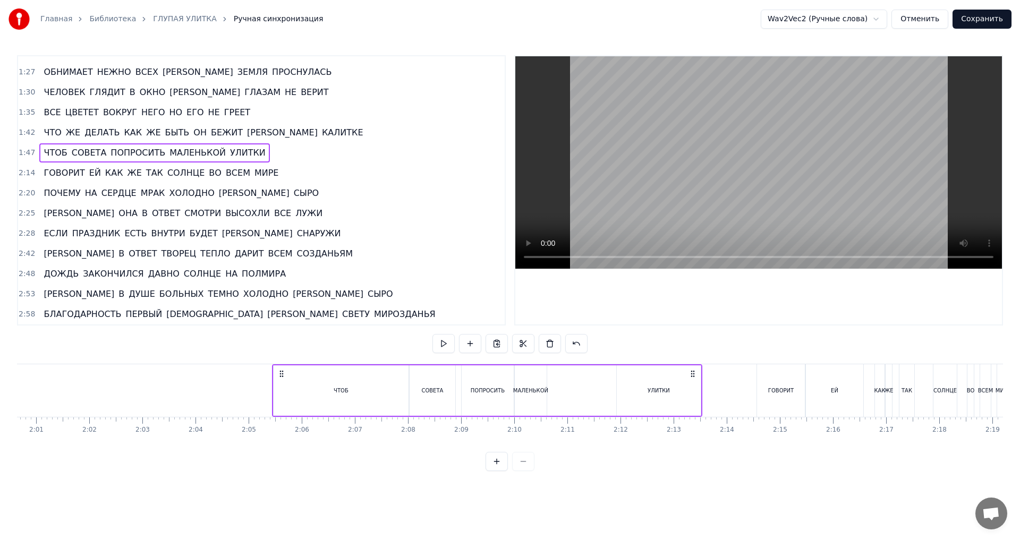
drag, startPoint x: 495, startPoint y: 374, endPoint x: 707, endPoint y: 405, distance: 214.2
click at [702, 405] on div "ЧТОБ СОВЕТА ПОПРОСИТЬ МАЛЕНЬКОЙ УЛИТКИ" at bounding box center [487, 390] width 430 height 53
click at [26, 130] on span "1:42" at bounding box center [27, 133] width 16 height 11
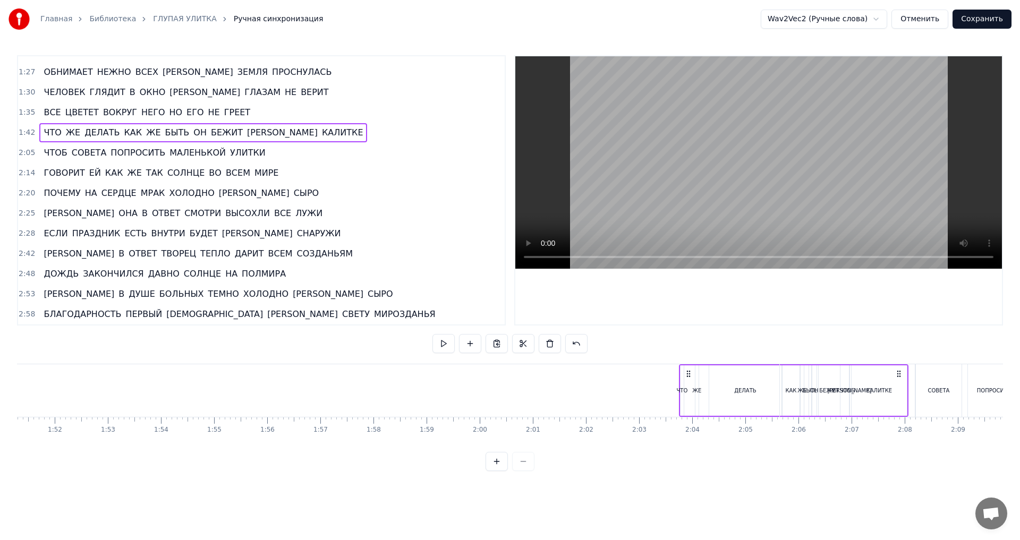
scroll to position [0, 5928]
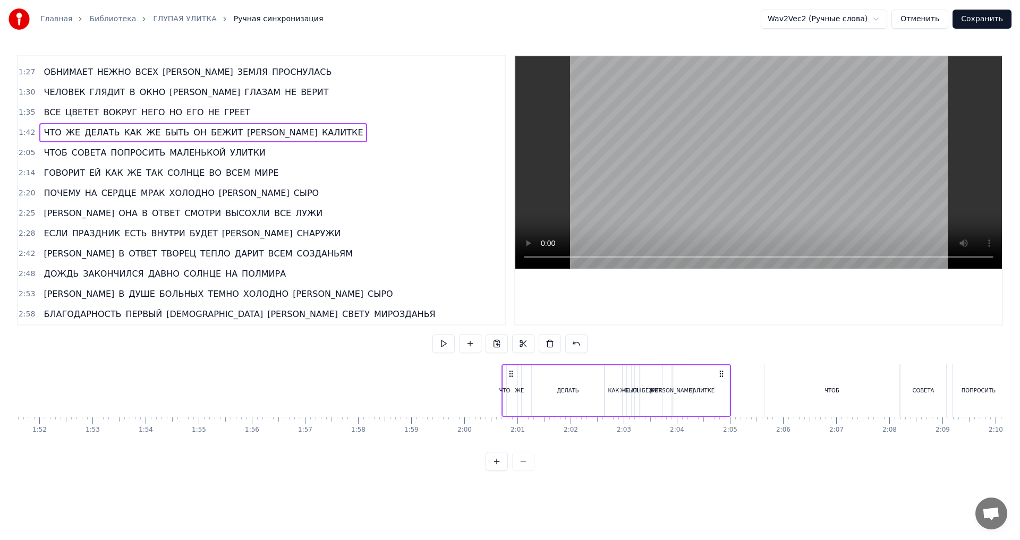
drag, startPoint x: 292, startPoint y: 375, endPoint x: 723, endPoint y: 395, distance: 431.4
click at [723, 395] on div "ЧТО ЖЕ ДЕЛАТЬ КАК ЖЕ БЫТЬ ОН БЕЖИТ К КАЛИТКЕ" at bounding box center [617, 390] width 230 height 53
click at [26, 113] on span "1:35" at bounding box center [27, 112] width 16 height 11
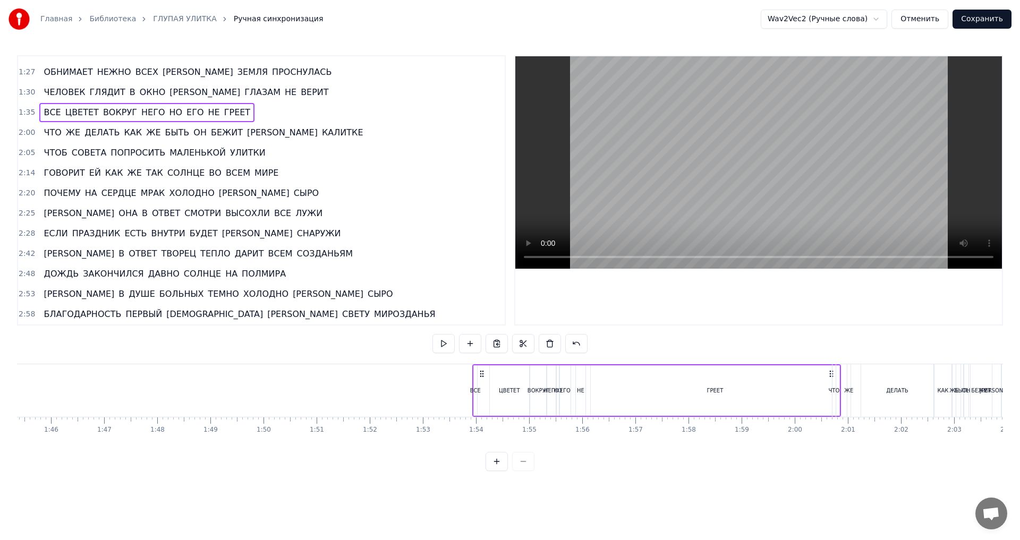
scroll to position [0, 5598]
drag, startPoint x: 430, startPoint y: 371, endPoint x: 725, endPoint y: 390, distance: 295.5
click at [807, 389] on div "ВСЕ ЦВЕТЕТ ВОКРУГ НЕГО НО ЕГО НЕ ГРЕЕТ" at bounding box center [632, 390] width 369 height 53
click at [44, 92] on span "ЧЕЛОВЕК" at bounding box center [65, 92] width 44 height 12
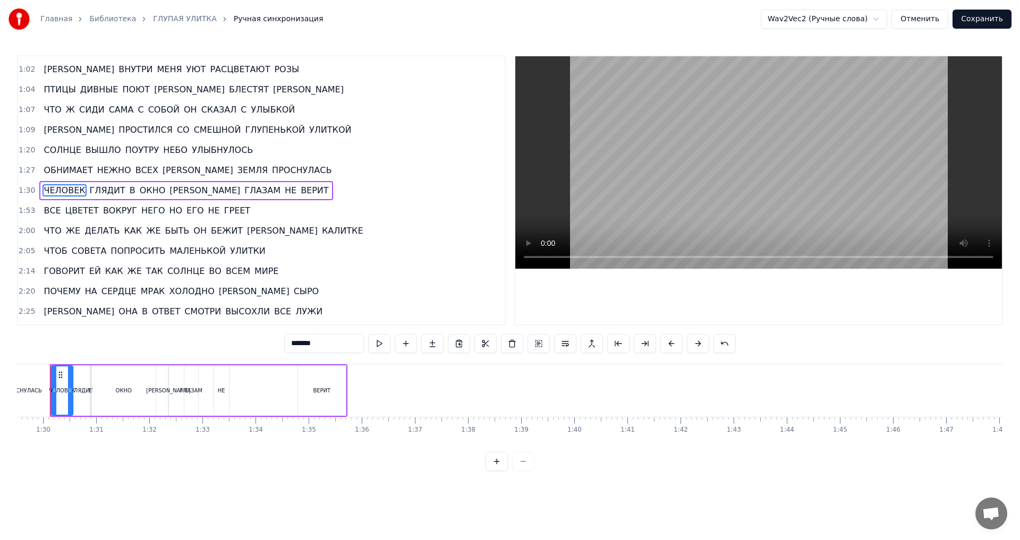
scroll to position [0, 4735]
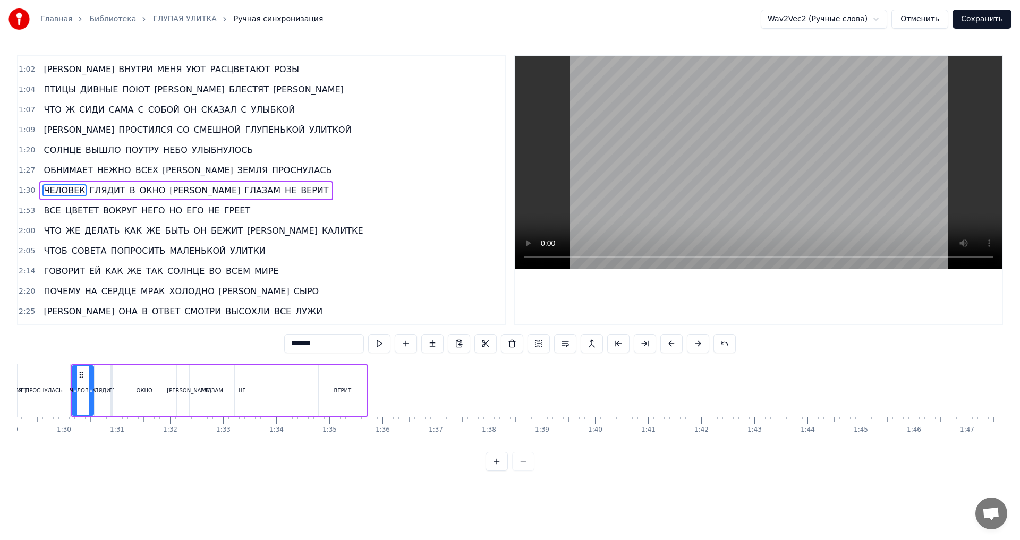
click at [24, 193] on span "1:30" at bounding box center [27, 190] width 16 height 11
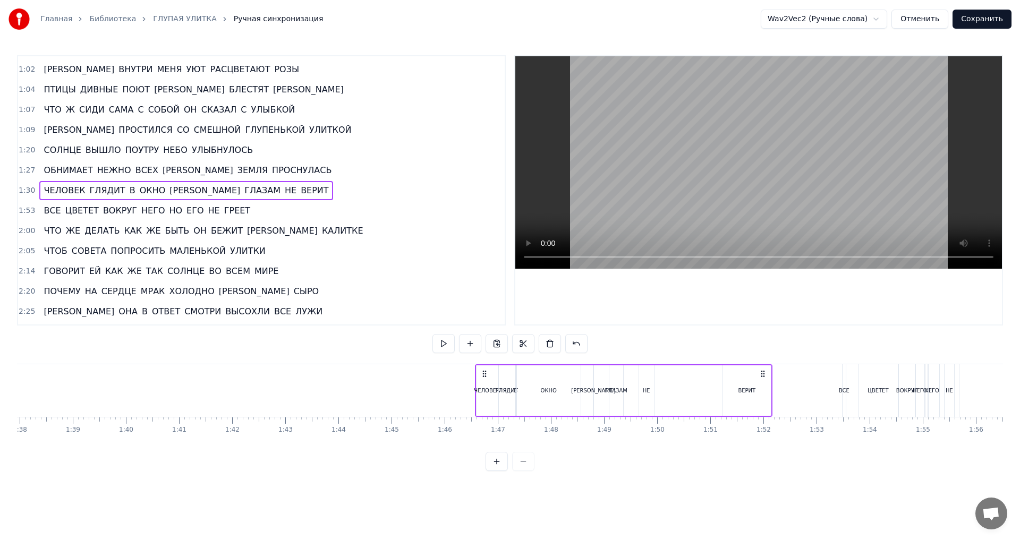
scroll to position [0, 5205]
drag, startPoint x: 359, startPoint y: 374, endPoint x: 802, endPoint y: 372, distance: 442.6
click at [802, 372] on icon at bounding box center [801, 374] width 9 height 9
click at [23, 169] on span "1:27" at bounding box center [27, 170] width 16 height 11
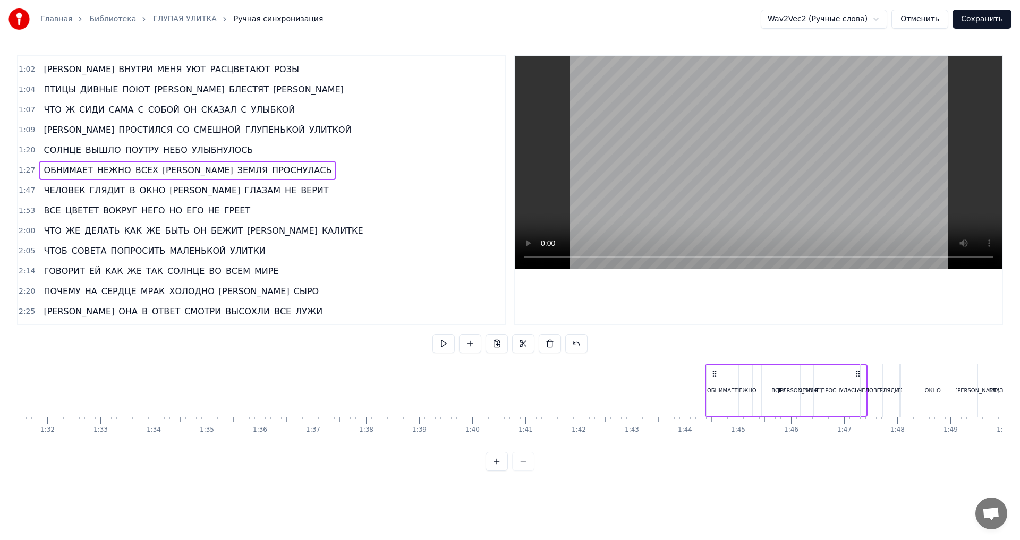
scroll to position [0, 4867]
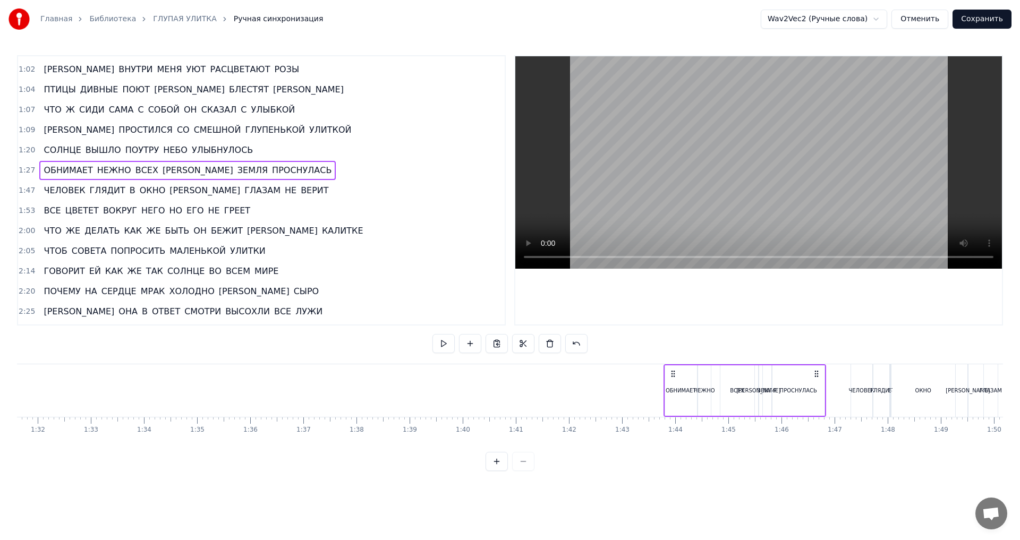
drag, startPoint x: 224, startPoint y: 375, endPoint x: 817, endPoint y: 390, distance: 593.1
click at [817, 390] on div "ОБНИМАЕТ НЕЖНО ВСЕХ И ЗЕМЛЯ ПРОСНУЛАСЬ" at bounding box center [745, 390] width 163 height 53
click at [22, 146] on span "1:20" at bounding box center [27, 150] width 16 height 11
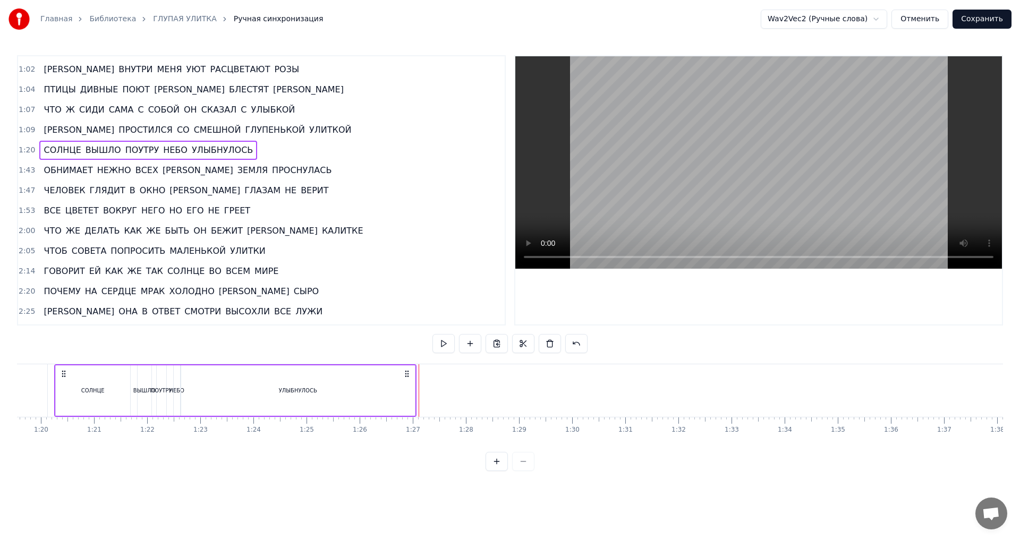
scroll to position [0, 4210]
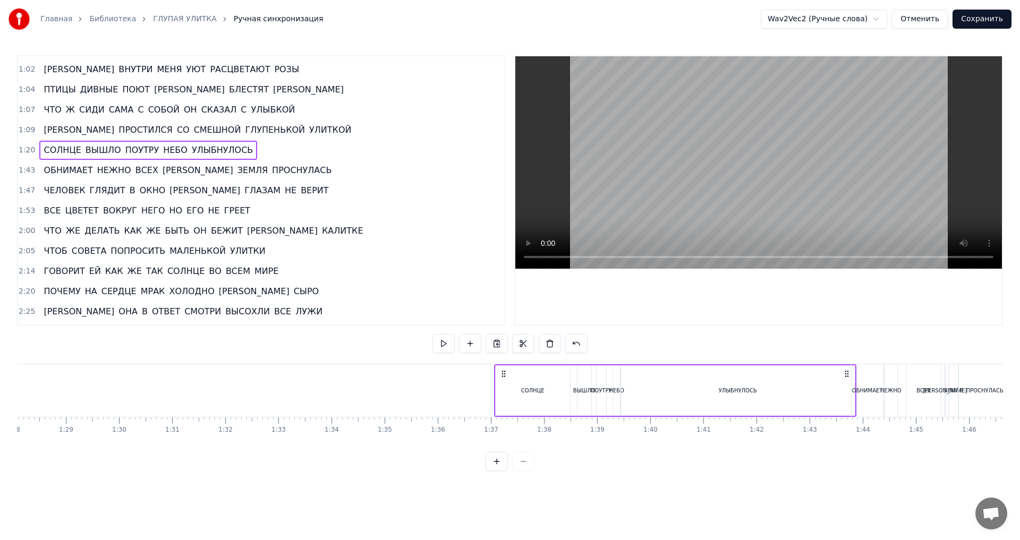
drag, startPoint x: 425, startPoint y: 370, endPoint x: 847, endPoint y: 372, distance: 422.9
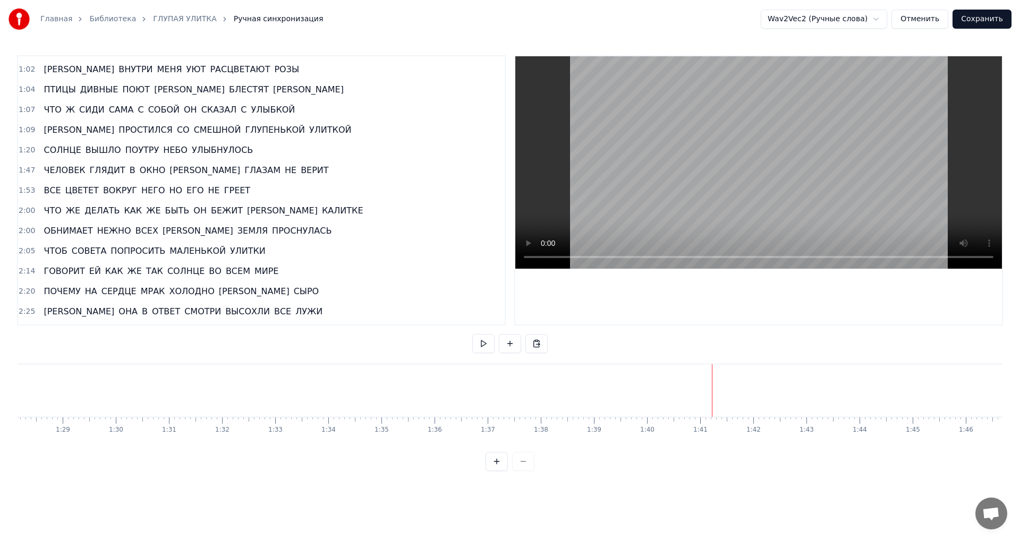
click at [22, 170] on span "1:47" at bounding box center [27, 170] width 16 height 11
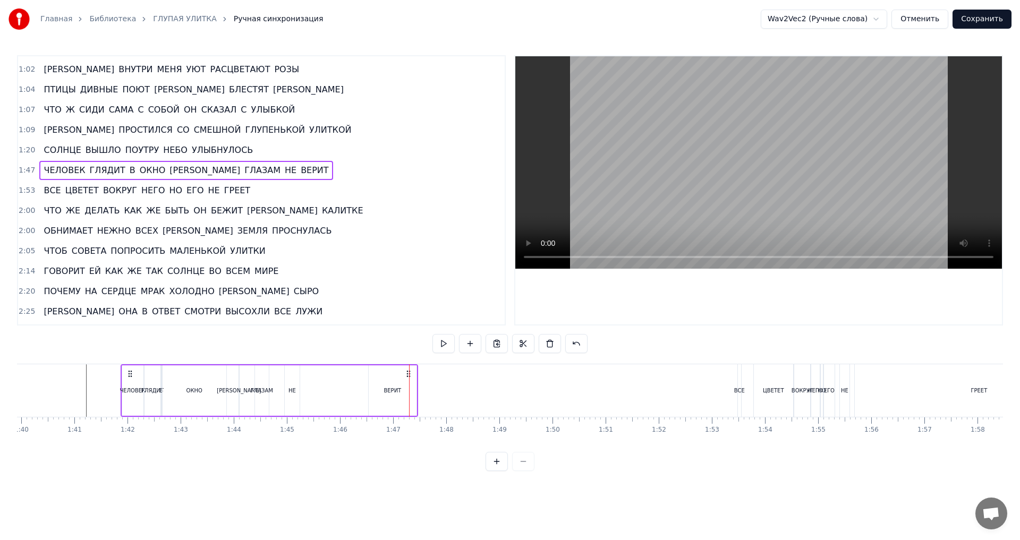
scroll to position [0, 5285]
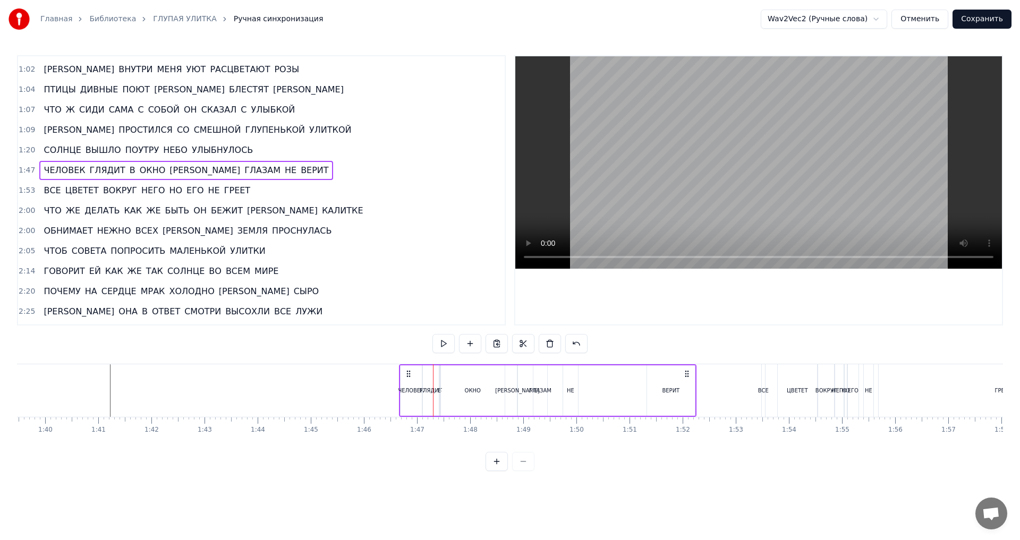
drag, startPoint x: 79, startPoint y: 375, endPoint x: 408, endPoint y: 391, distance: 328.8
click at [408, 391] on div "ЧЕЛОВЕК ГЛЯДИТ В ОКНО И ГЛАЗАМ НЕ ВЕРИТ" at bounding box center [548, 390] width 298 height 53
click at [24, 150] on span "1:20" at bounding box center [27, 150] width 16 height 11
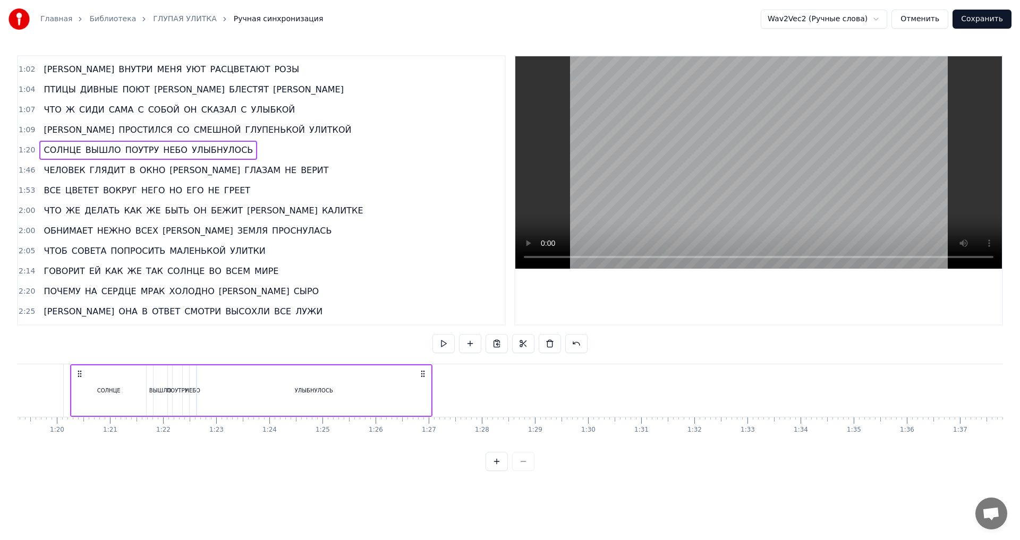
scroll to position [0, 4210]
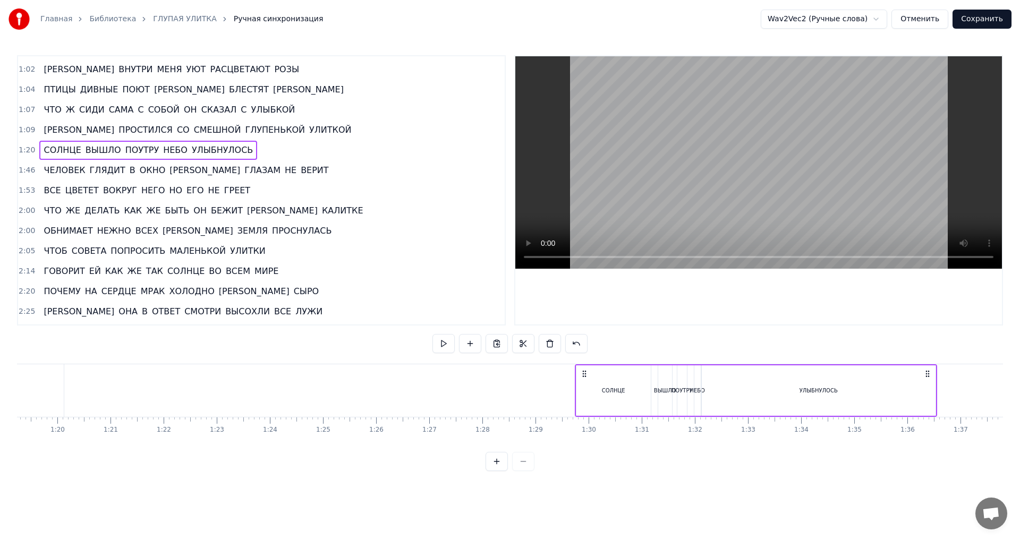
drag, startPoint x: 78, startPoint y: 370, endPoint x: 570, endPoint y: 368, distance: 492.5
click at [575, 368] on div "СОЛНЦЕ ВЫШЛО ПОУТРУ НЕБО УЛЫБНУЛОСЬ" at bounding box center [756, 390] width 362 height 53
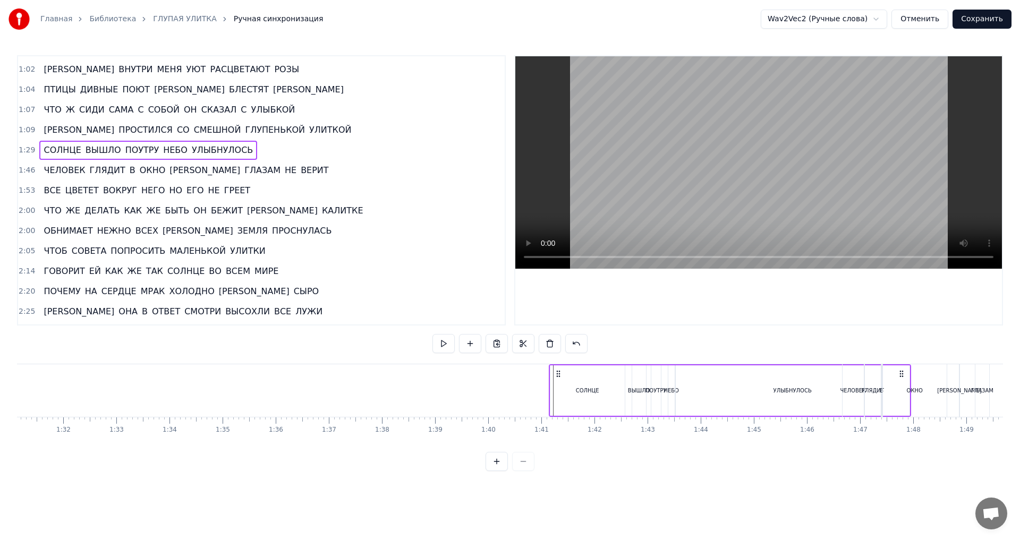
scroll to position [0, 4877]
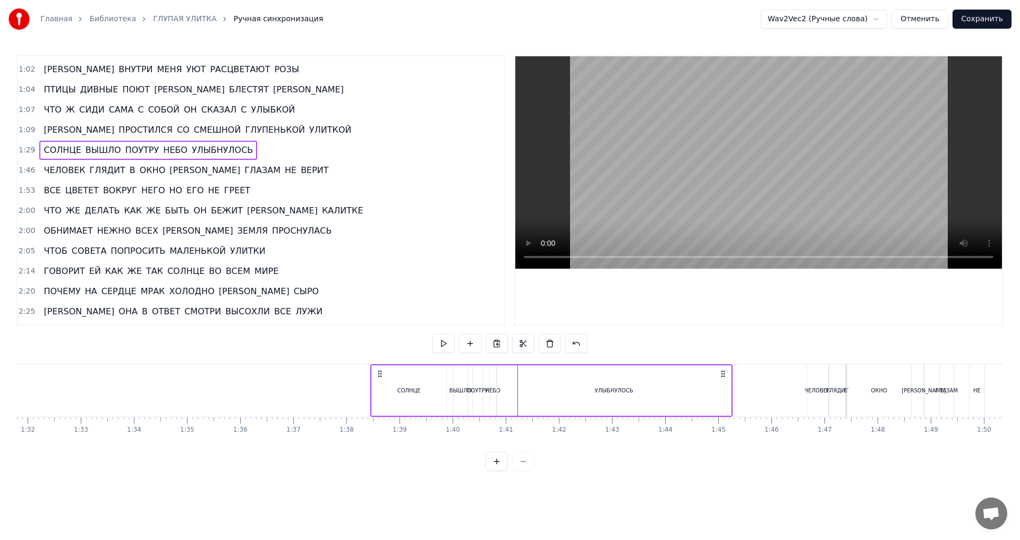
drag, startPoint x: 918, startPoint y: 373, endPoint x: 725, endPoint y: 381, distance: 193.1
click at [725, 381] on div "СОЛНЦЕ ВЫШЛО ПОУТРУ НЕБО УЛЫБНУЛОСЬ" at bounding box center [551, 390] width 362 height 53
click at [26, 131] on span "1:09" at bounding box center [27, 130] width 16 height 11
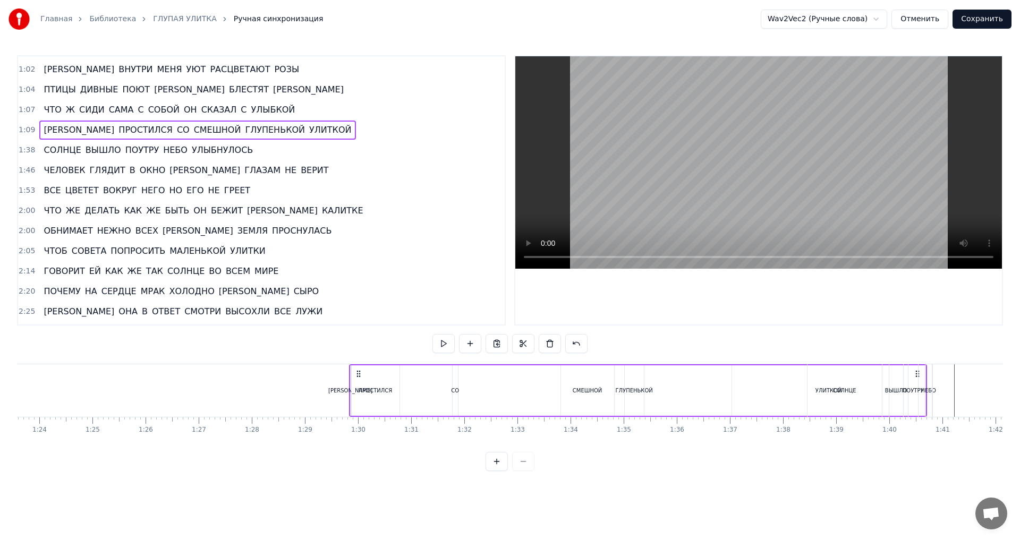
scroll to position [0, 4515]
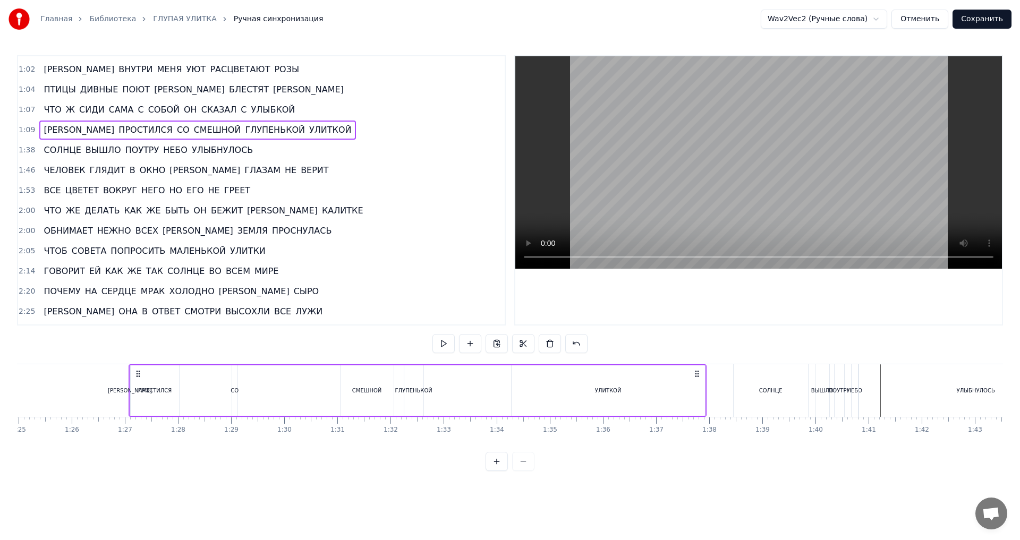
drag, startPoint x: 640, startPoint y: 375, endPoint x: 698, endPoint y: 403, distance: 64.4
click at [698, 403] on div "И ПРОСТИЛСЯ СО СМЕШНОЙ ГЛУПЕНЬКОЙ УЛИТКОЙ" at bounding box center [418, 390] width 578 height 53
click at [27, 111] on span "1:07" at bounding box center [27, 110] width 16 height 11
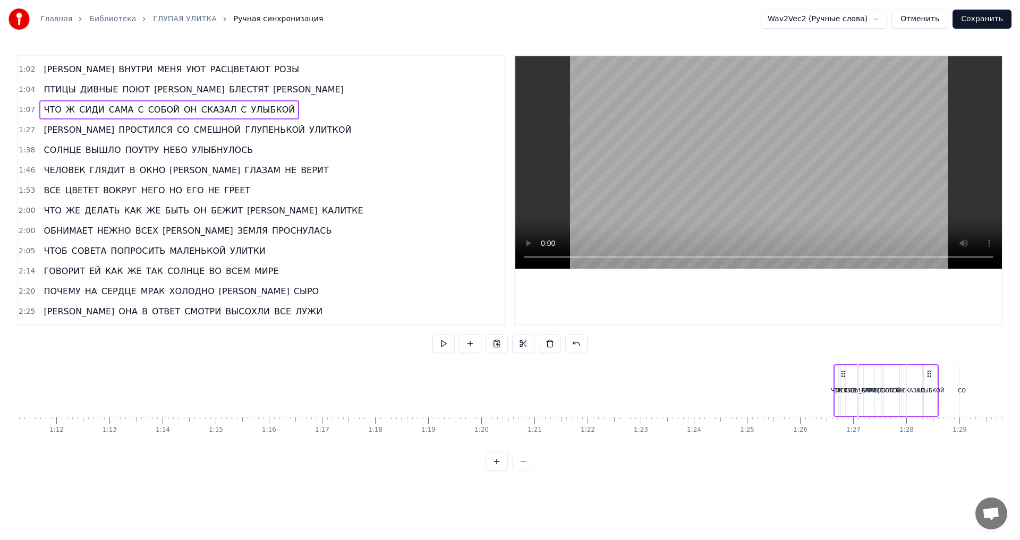
scroll to position [0, 3816]
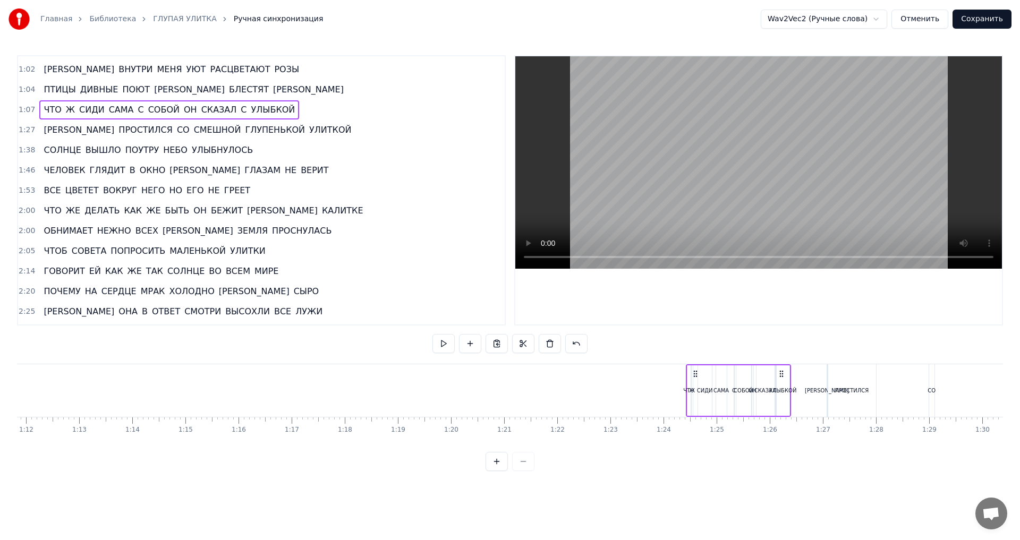
drag, startPoint x: 167, startPoint y: 375, endPoint x: 782, endPoint y: 365, distance: 615.3
click at [782, 365] on div "ЧТО Ж СИДИ САМА С СОБОЙ ОН СКАЗАЛ С УЛЫБКОЙ" at bounding box center [738, 390] width 105 height 53
click at [24, 88] on span "1:04" at bounding box center [27, 89] width 16 height 11
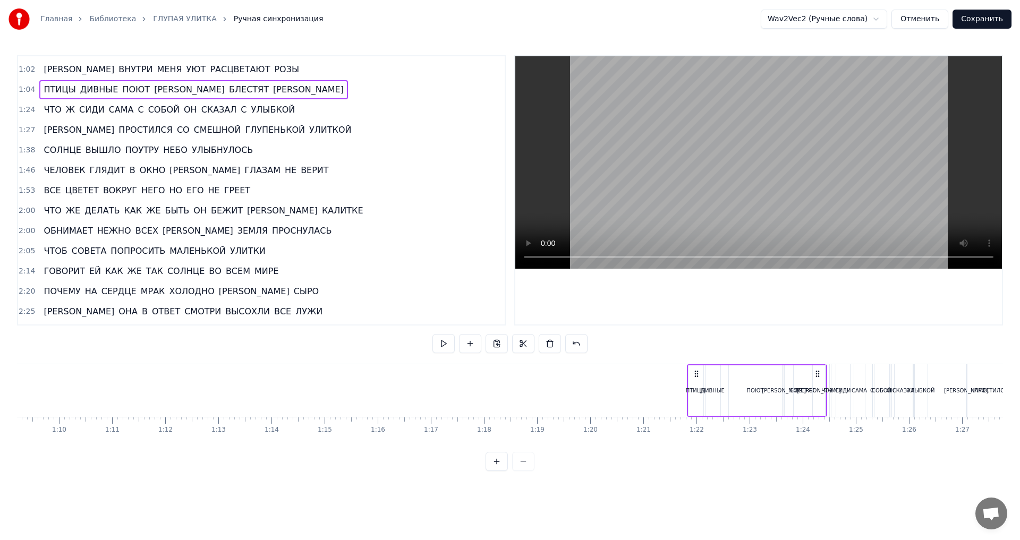
scroll to position [0, 3679]
drag, startPoint x: 205, startPoint y: 374, endPoint x: 787, endPoint y: 416, distance: 584.4
click at [787, 416] on div "ПТИЦЫ ДИВНЫЕ ПОЮТ И БЛЕСТЯТ БЕРЁЗЫ" at bounding box center [724, 390] width 140 height 53
click at [117, 74] on span "ВНУТРИ" at bounding box center [135, 69] width 36 height 12
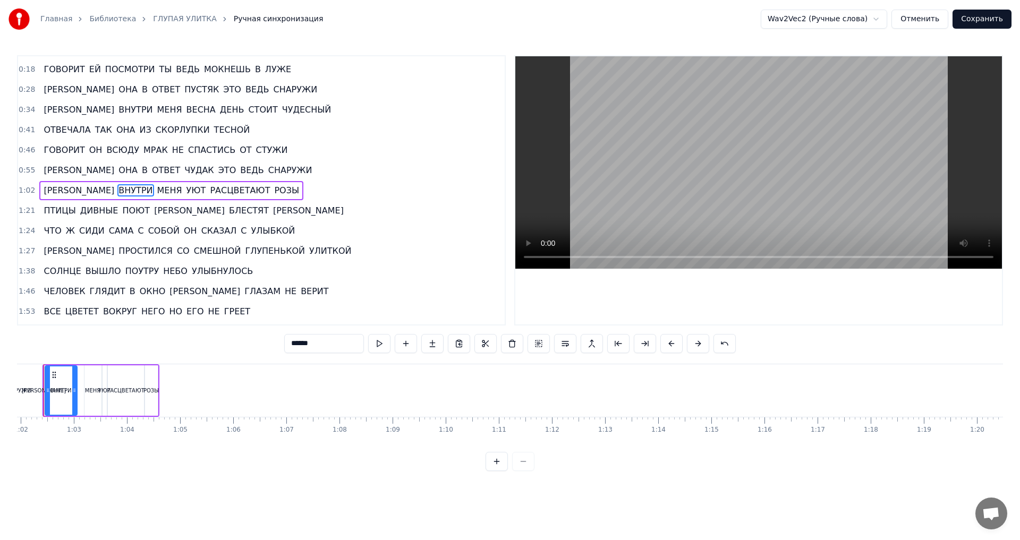
scroll to position [0, 3263]
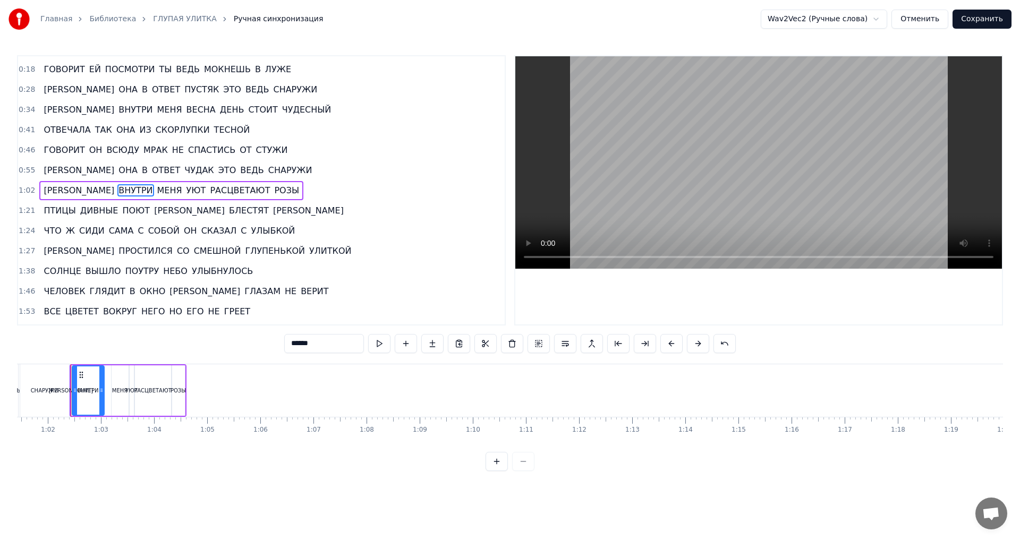
click at [23, 186] on span "1:02" at bounding box center [27, 190] width 16 height 11
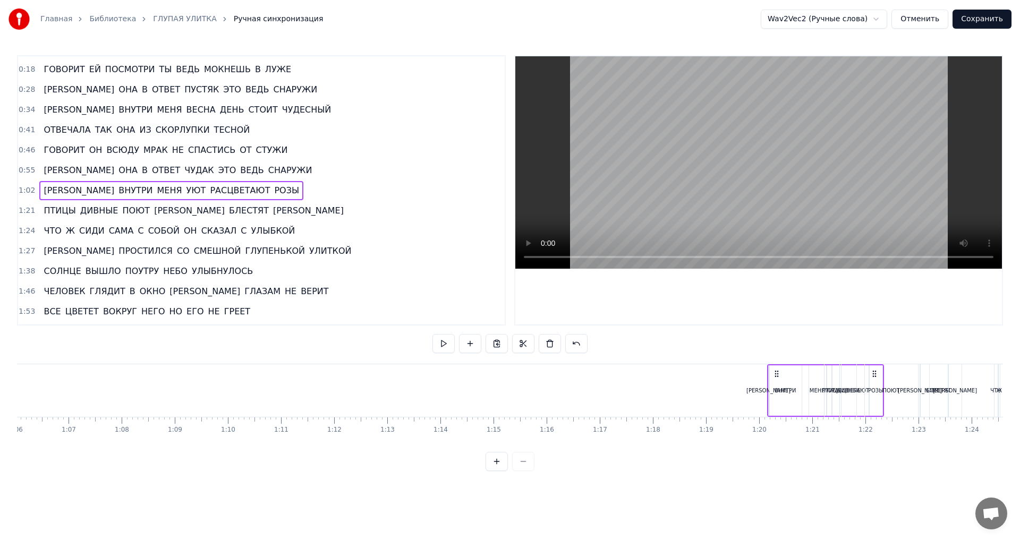
scroll to position [0, 3516]
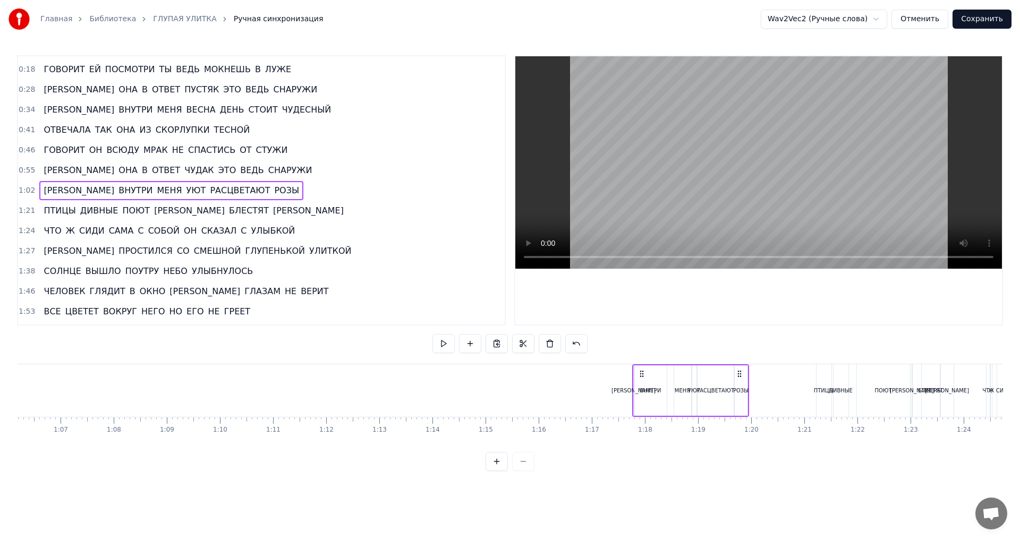
drag, startPoint x: 178, startPoint y: 376, endPoint x: 668, endPoint y: 350, distance: 490.6
click at [743, 380] on div "А ВНУТРИ МЕНЯ УЮТ РАСЦВЕТАЮТ РОЗЫ" at bounding box center [690, 390] width 117 height 53
click at [24, 169] on span "0:55" at bounding box center [27, 170] width 16 height 11
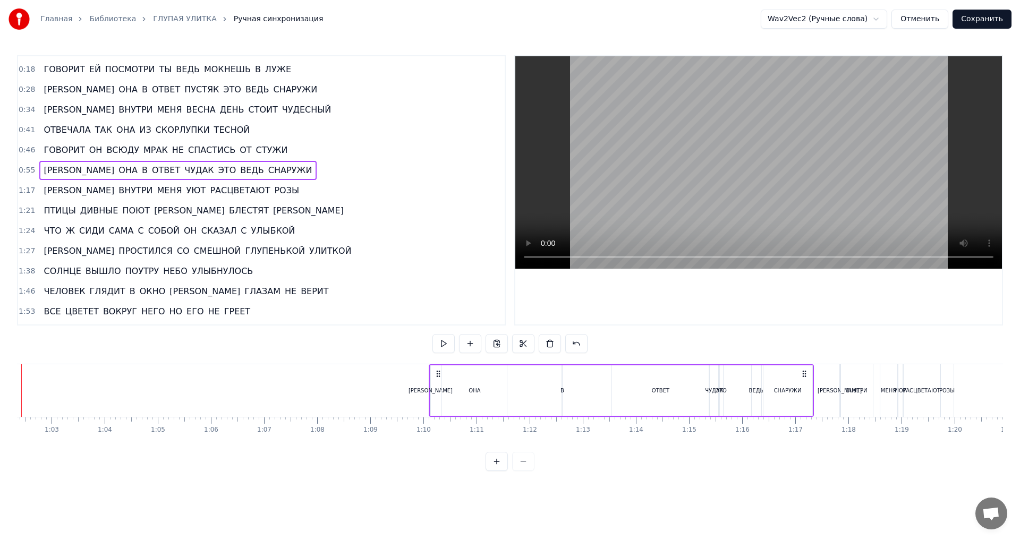
scroll to position [0, 3314]
drag, startPoint x: 446, startPoint y: 375, endPoint x: 802, endPoint y: 388, distance: 355.7
click at [802, 388] on div "А ОНА В ОТВЕТ ЧУДАК ЭТО ВЕДЬ СНАРУЖИ" at bounding box center [618, 390] width 385 height 53
click at [27, 150] on span "0:46" at bounding box center [27, 150] width 16 height 11
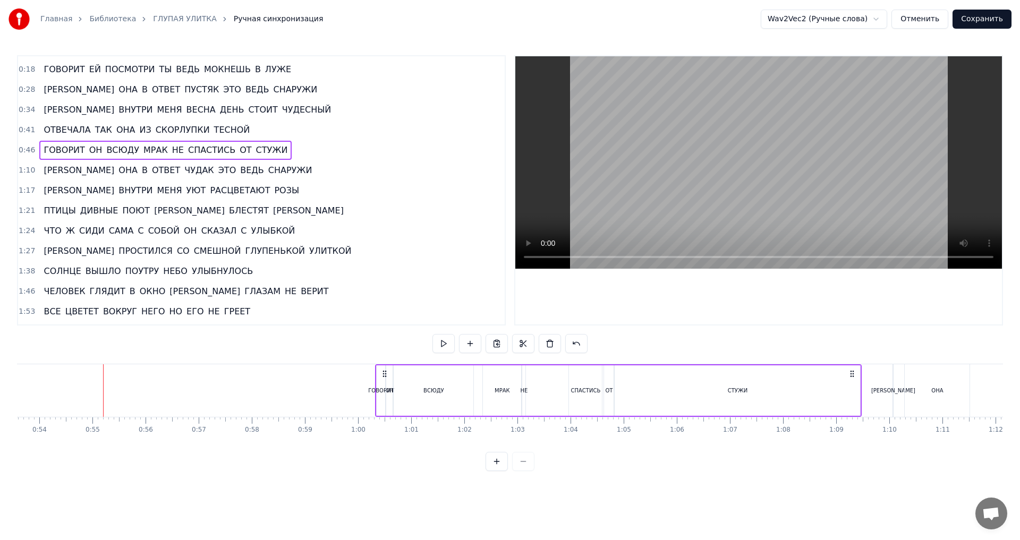
scroll to position [0, 2856]
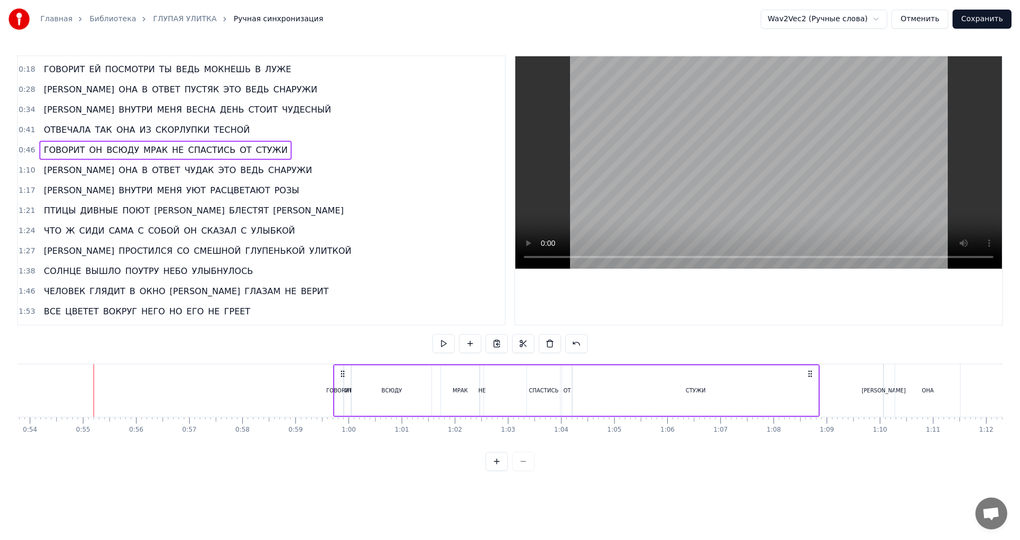
drag, startPoint x: 547, startPoint y: 374, endPoint x: 810, endPoint y: 383, distance: 263.1
click at [810, 383] on div "ГОВОРИТ ОН ВСЮДУ МРАК НЕ СПАСТИСЬ ОТ СТУЖИ" at bounding box center [576, 390] width 487 height 53
click at [22, 130] on span "0:41" at bounding box center [27, 130] width 16 height 11
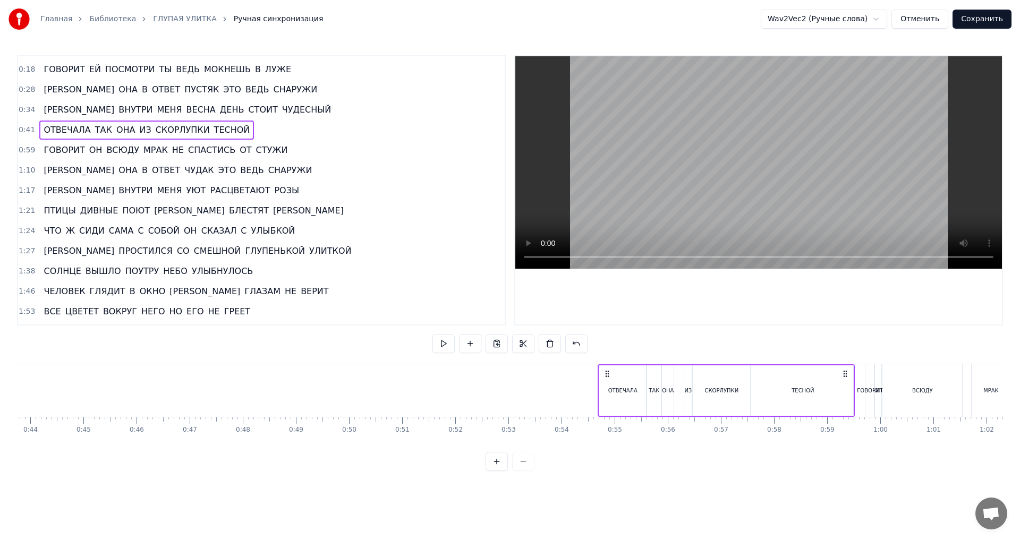
scroll to position [0, 2337]
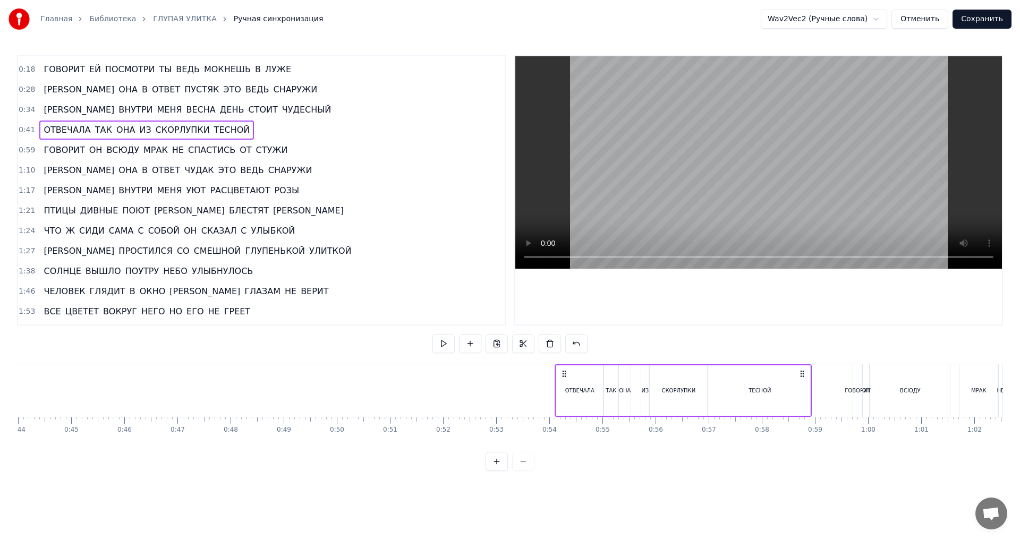
drag, startPoint x: 317, startPoint y: 372, endPoint x: 801, endPoint y: 391, distance: 484.9
click at [801, 391] on div "ОТВЕЧАЛА ТАК ОНА ИЗ СКОРЛУПКИ ТЕСНОЙ" at bounding box center [683, 390] width 257 height 53
click at [29, 108] on span "0:34" at bounding box center [27, 110] width 16 height 11
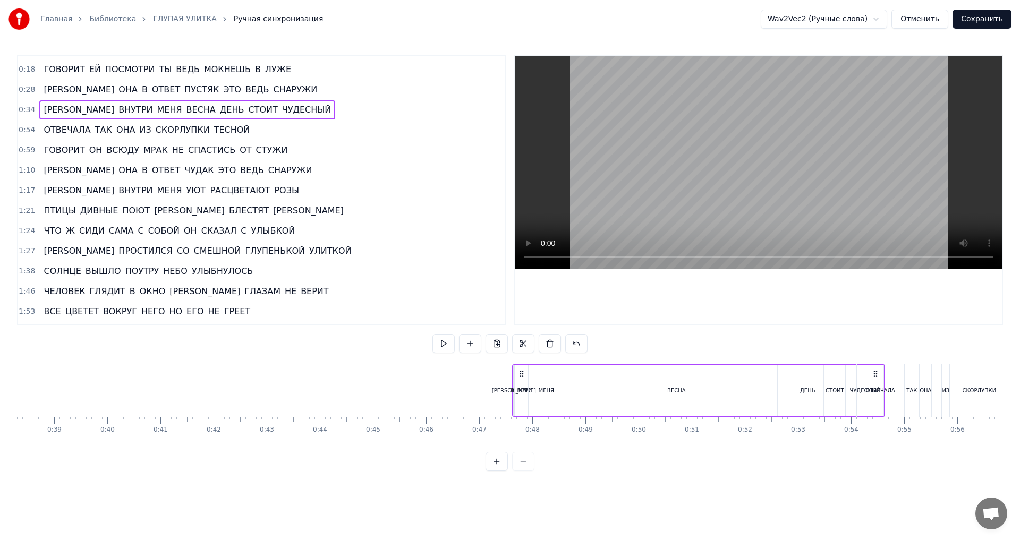
scroll to position [0, 2039]
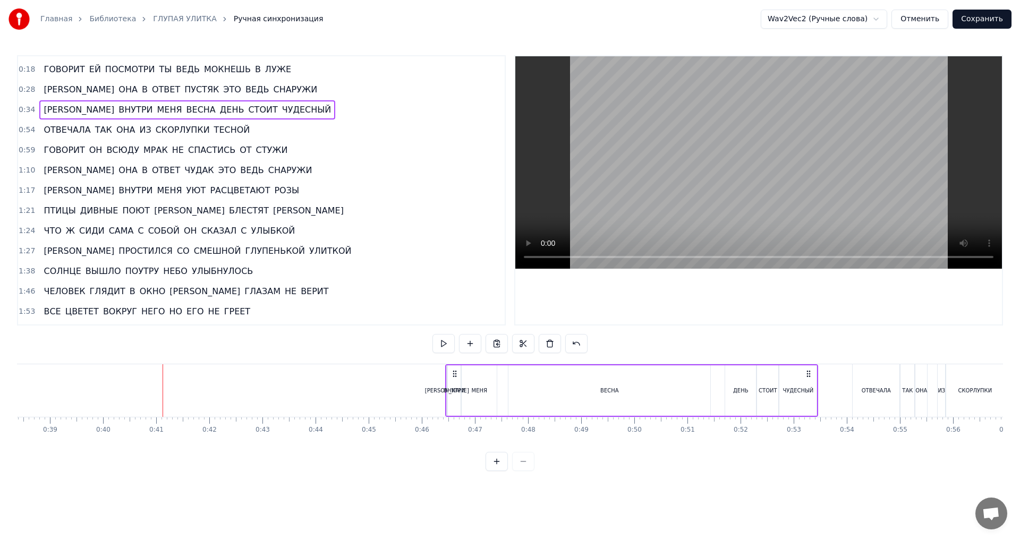
drag, startPoint x: 435, startPoint y: 375, endPoint x: 810, endPoint y: 385, distance: 375.2
click at [810, 385] on div "А ВНУТРИ МЕНЯ ВЕСНА ДЕНЬ СТОИТ ЧУДЕСНЫЙ" at bounding box center [631, 390] width 373 height 53
click at [28, 91] on span "0:28" at bounding box center [27, 89] width 16 height 11
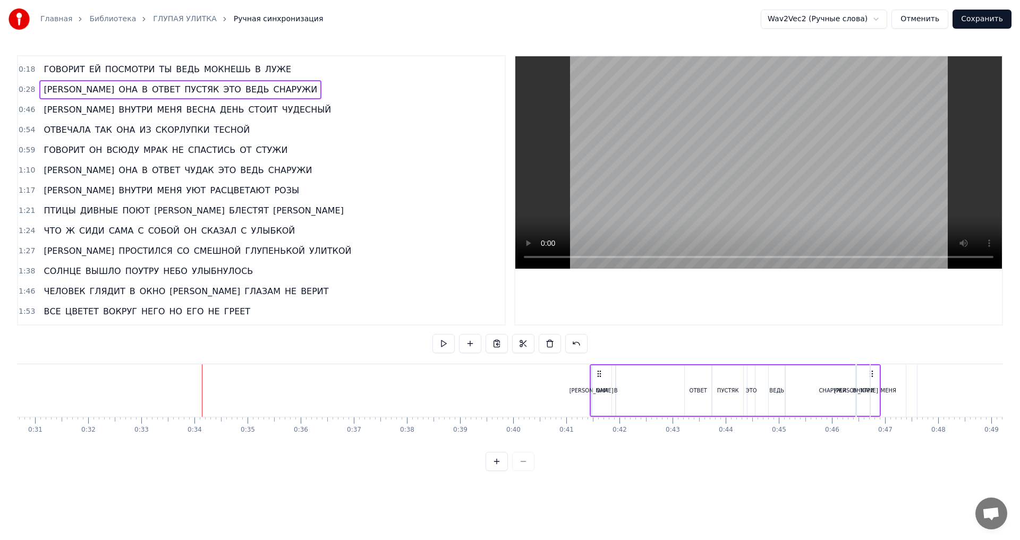
scroll to position [0, 1638]
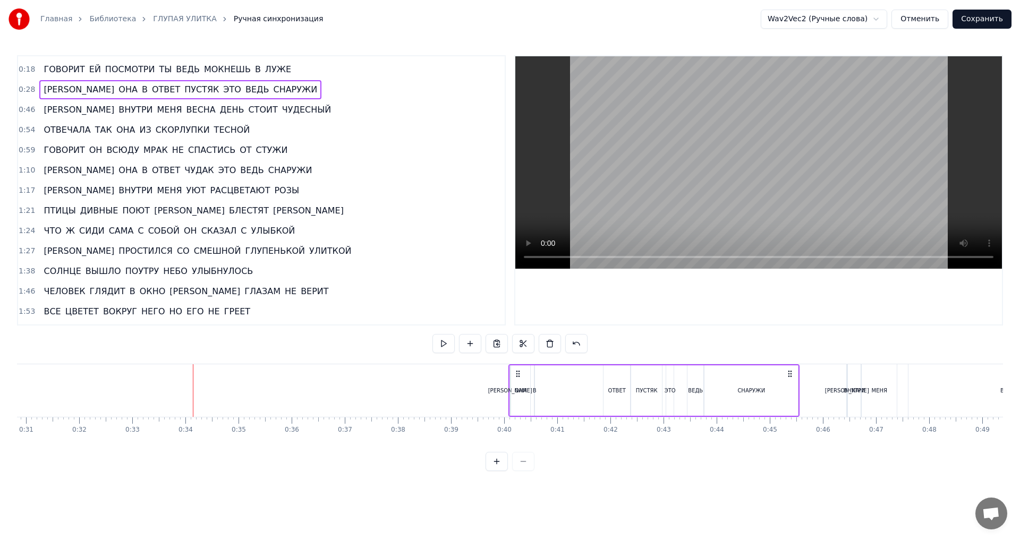
drag, startPoint x: 351, startPoint y: 374, endPoint x: 790, endPoint y: 384, distance: 438.4
click at [790, 384] on div "А ОНА В ОТВЕТ ПУСТЯК ЭТО ВЕДЬ СНАРУЖИ" at bounding box center [653, 390] width 291 height 53
click at [23, 68] on span "0:18" at bounding box center [27, 69] width 16 height 11
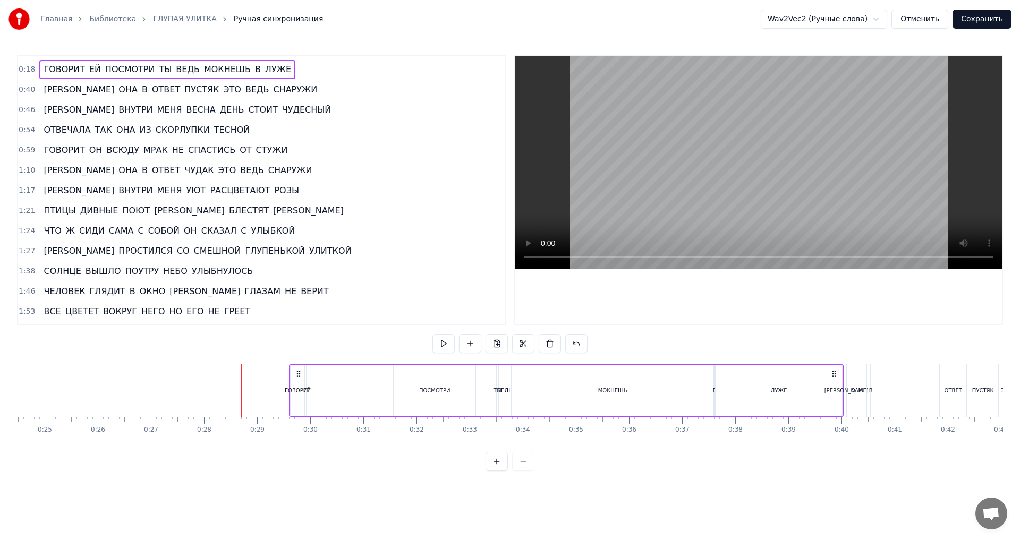
scroll to position [0, 1303]
drag, startPoint x: 614, startPoint y: 373, endPoint x: 810, endPoint y: 376, distance: 195.5
click at [810, 376] on icon at bounding box center [812, 374] width 9 height 9
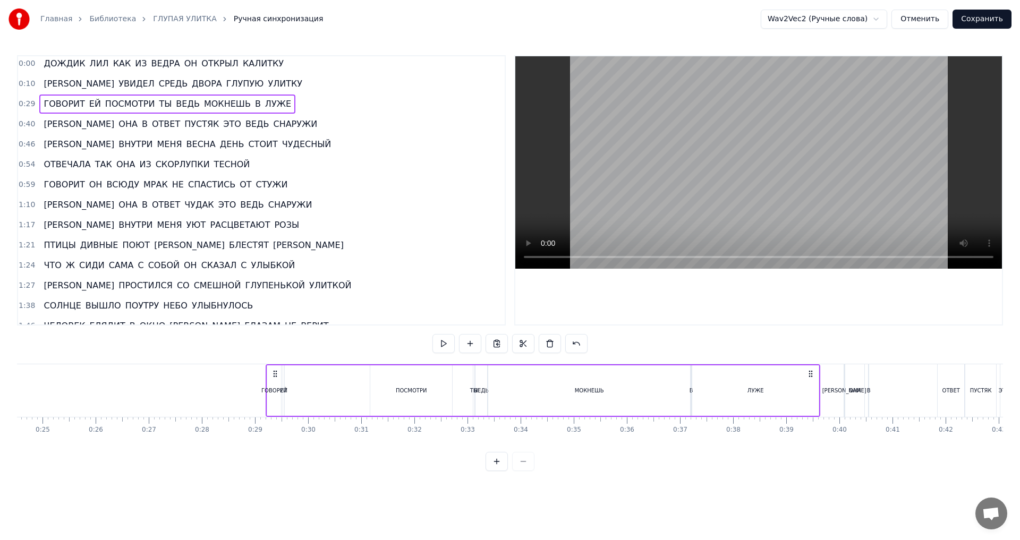
scroll to position [0, 0]
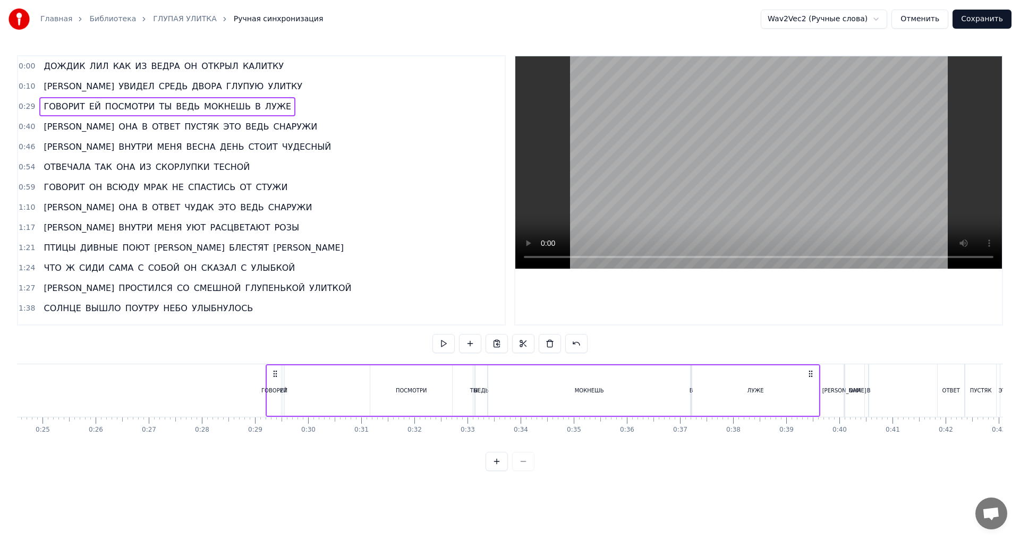
click at [24, 85] on span "0:10" at bounding box center [27, 86] width 16 height 11
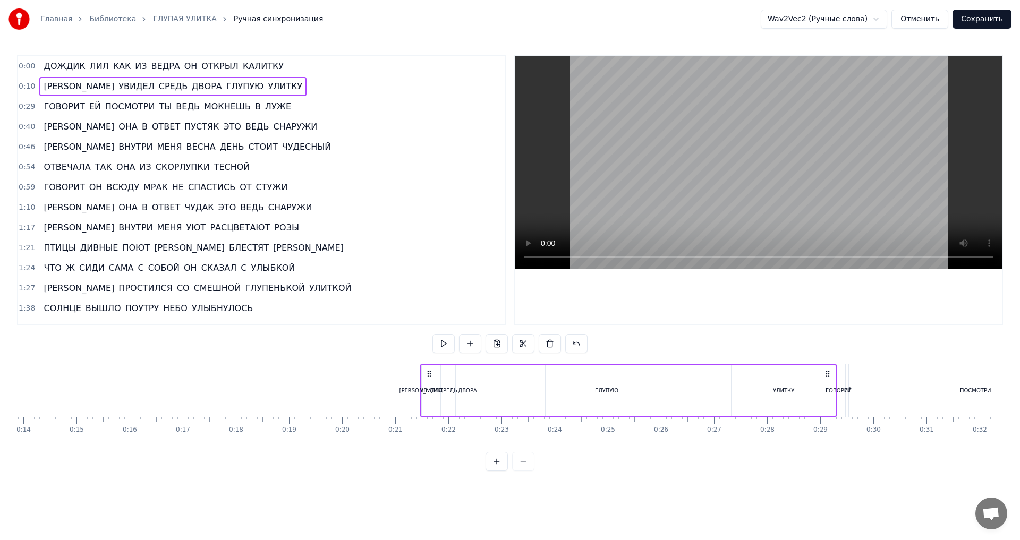
scroll to position [0, 739]
drag, startPoint x: 477, startPoint y: 373, endPoint x: 793, endPoint y: 368, distance: 316.7
click at [793, 368] on div "И УВИДЕЛ СРЕДЬ ДВОРА ГЛУПУЮ УЛИТКУ" at bounding box center [596, 390] width 418 height 53
click at [73, 70] on span "ДОЖДИК" at bounding box center [65, 66] width 44 height 12
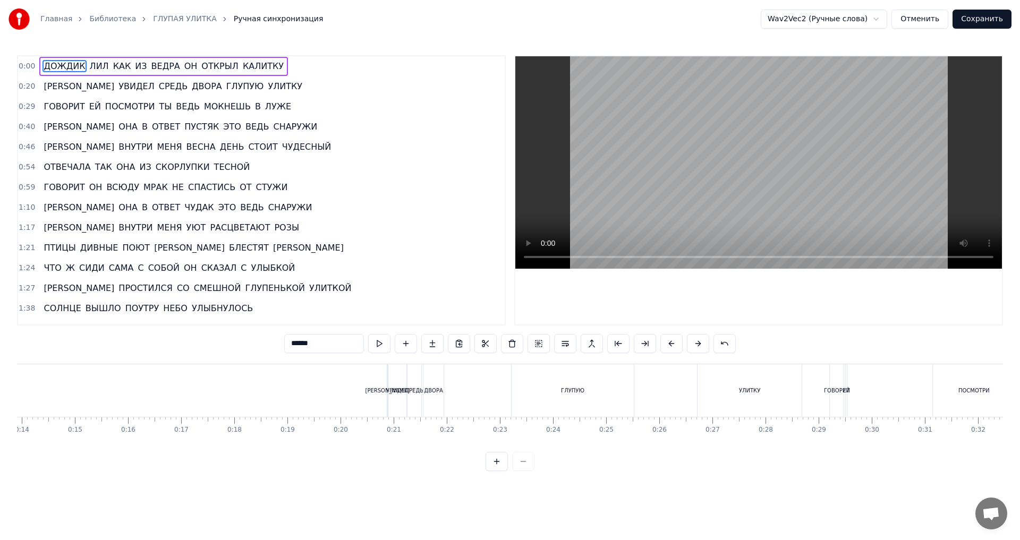
click at [19, 64] on span "0:00" at bounding box center [27, 66] width 16 height 11
click at [23, 63] on span "0:00" at bounding box center [27, 66] width 16 height 11
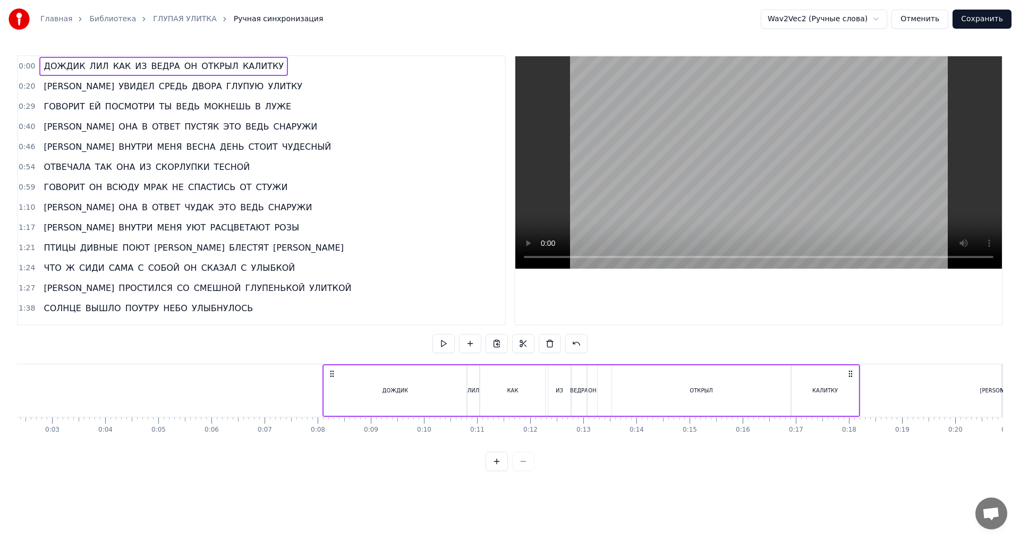
scroll to position [0, 137]
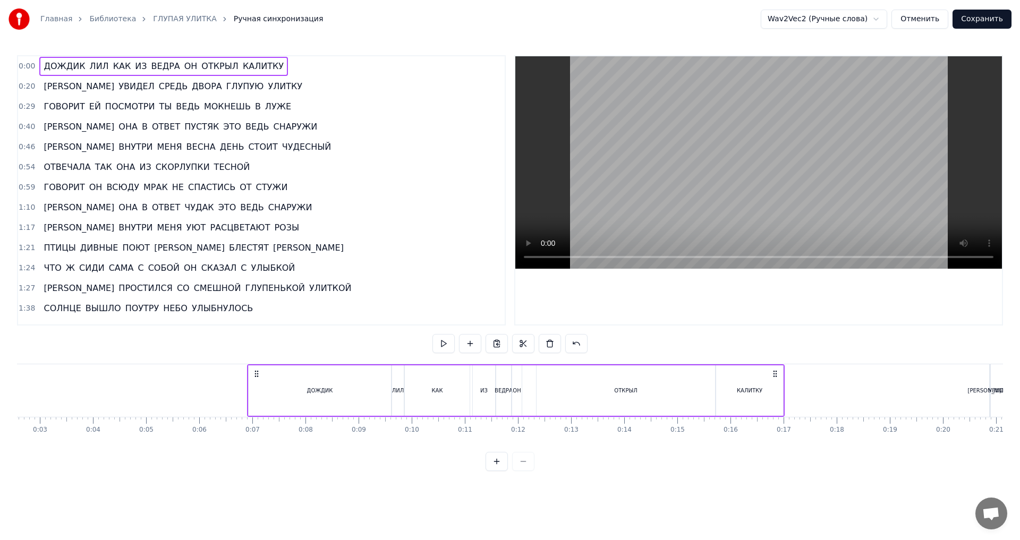
drag, startPoint x: 544, startPoint y: 374, endPoint x: 774, endPoint y: 387, distance: 230.5
click at [774, 387] on div "ДОЖДИК [PERSON_NAME] КАК ИЗ ВЕДРА ОН ОТКРЫЛ КАЛИТКУ" at bounding box center [516, 390] width 538 height 53
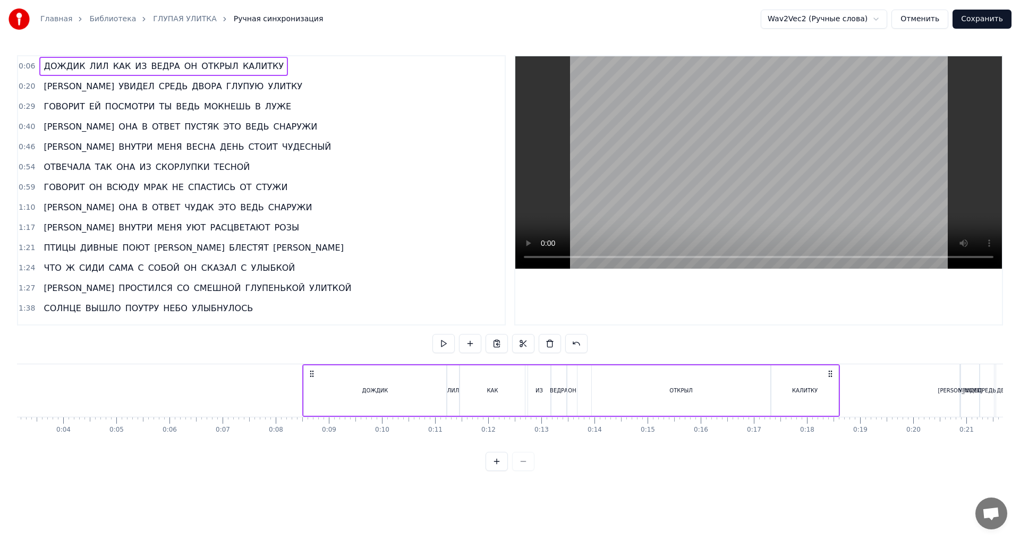
scroll to position [0, 174]
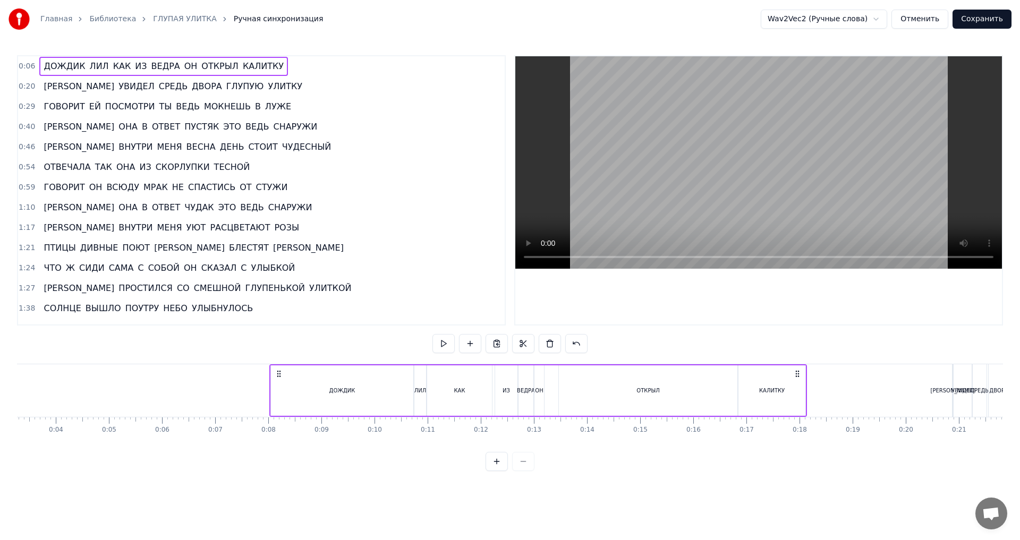
drag, startPoint x: 776, startPoint y: 373, endPoint x: 798, endPoint y: 369, distance: 22.6
click at [798, 370] on icon at bounding box center [797, 374] width 9 height 9
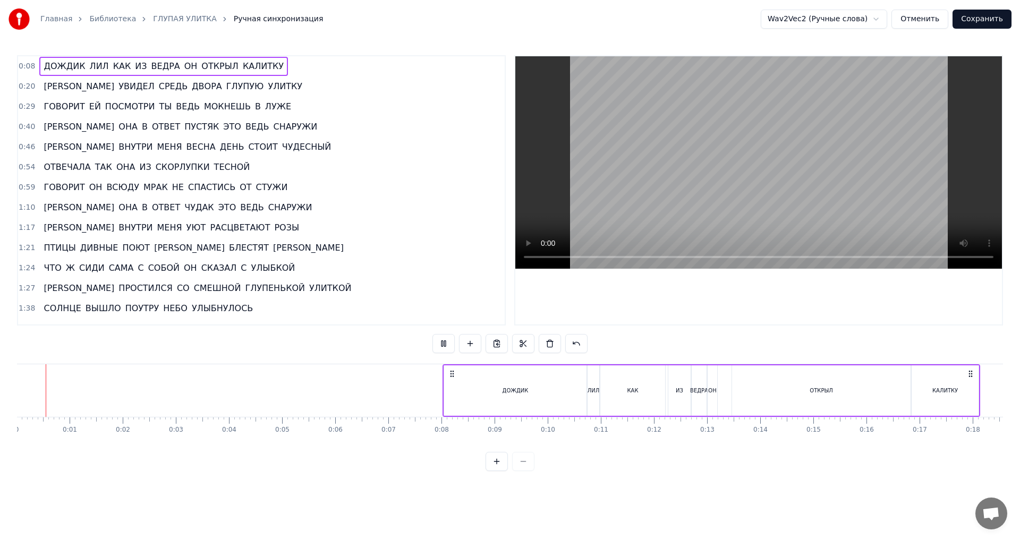
scroll to position [0, 0]
click at [23, 66] on span "0:08" at bounding box center [27, 66] width 16 height 11
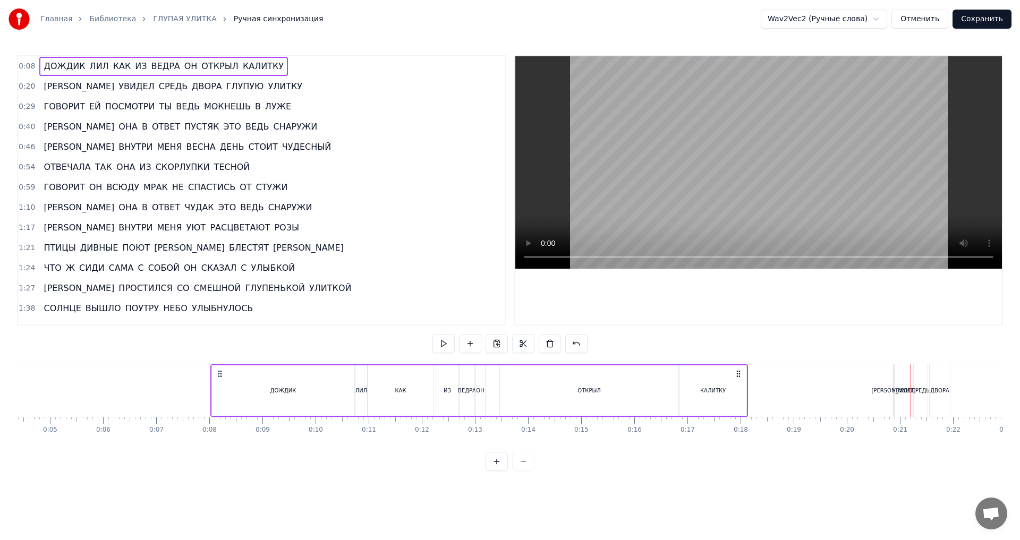
scroll to position [0, 222]
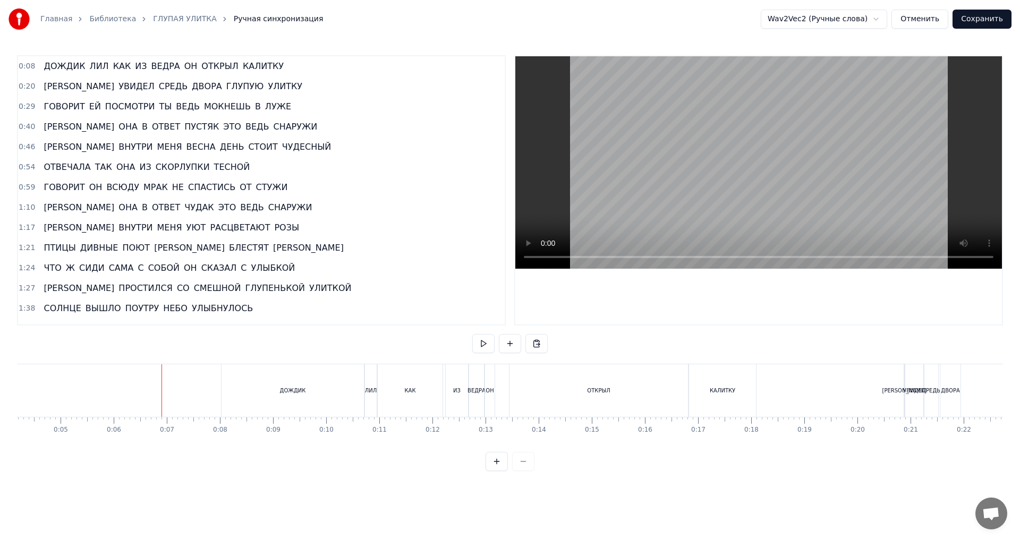
drag, startPoint x: 162, startPoint y: 408, endPoint x: 80, endPoint y: 411, distance: 81.4
click at [510, 257] on div "0:08 ДОЖДИК [PERSON_NAME] КАК ИЗ ВЕДРА ОН ОТКРЫЛ КАЛИТКУ 0:20 И УВИДЕЛ СРЕДЬ ДВ…" at bounding box center [510, 190] width 986 height 270
click at [28, 67] on span "0:08" at bounding box center [27, 66] width 16 height 11
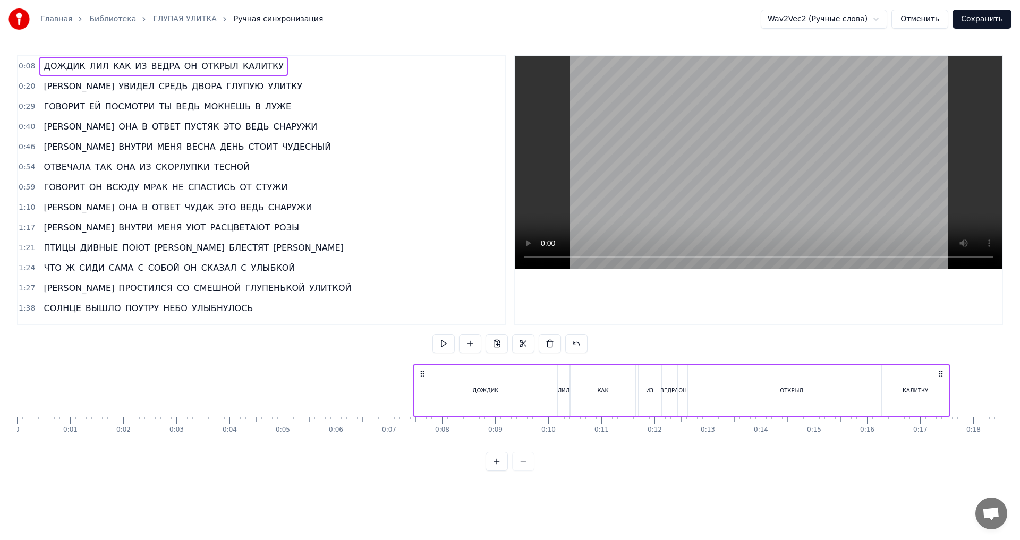
drag, startPoint x: 453, startPoint y: 374, endPoint x: 423, endPoint y: 376, distance: 30.4
click at [423, 376] on icon at bounding box center [422, 374] width 9 height 9
click at [24, 64] on span "0:07" at bounding box center [27, 66] width 16 height 11
drag, startPoint x: 521, startPoint y: 391, endPoint x: 528, endPoint y: 391, distance: 6.4
click at [522, 391] on div "ДОЖДИК" at bounding box center [485, 391] width 142 height 50
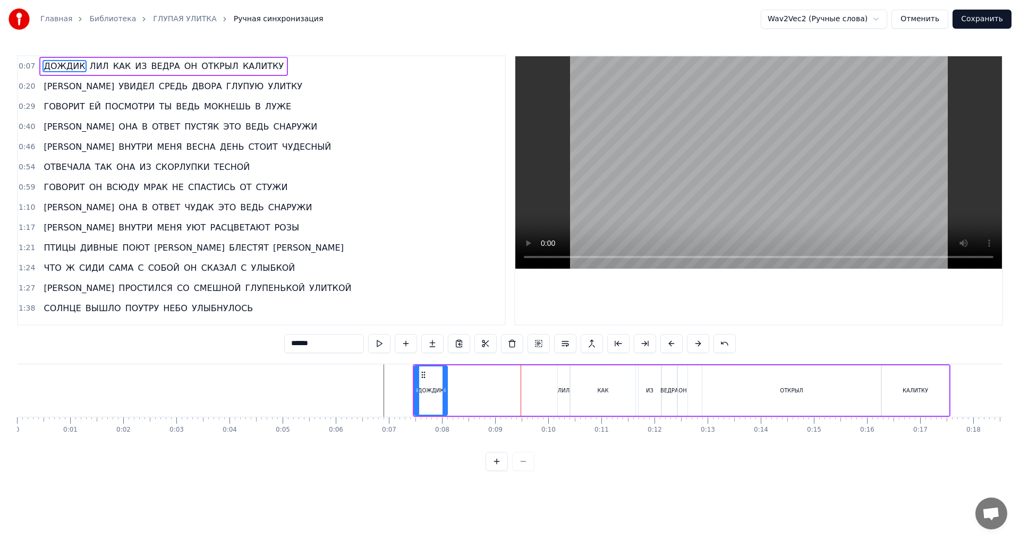
drag, startPoint x: 553, startPoint y: 391, endPoint x: 443, endPoint y: 396, distance: 109.6
click at [443, 396] on div at bounding box center [445, 391] width 4 height 48
click at [497, 471] on button at bounding box center [497, 461] width 22 height 19
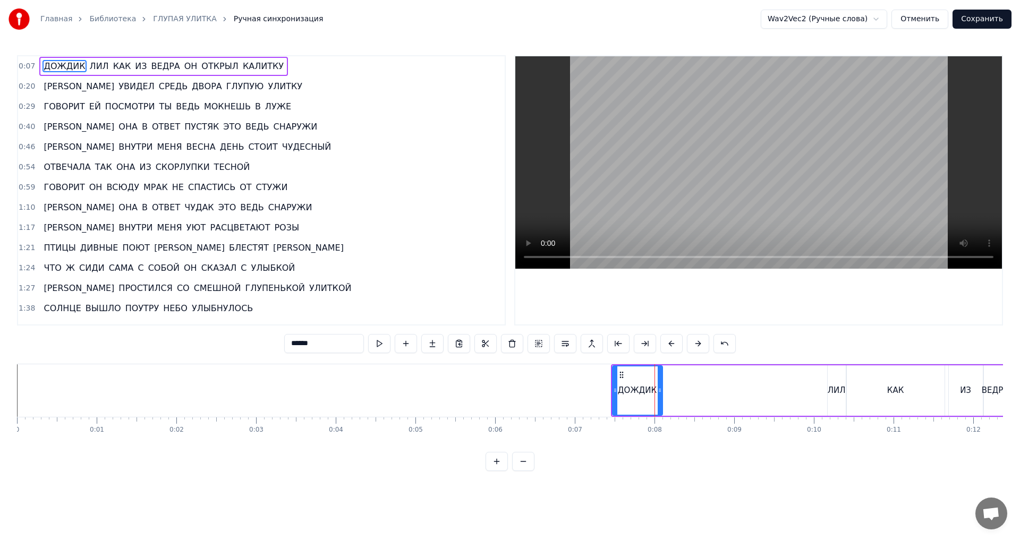
click at [497, 471] on button at bounding box center [497, 461] width 22 height 19
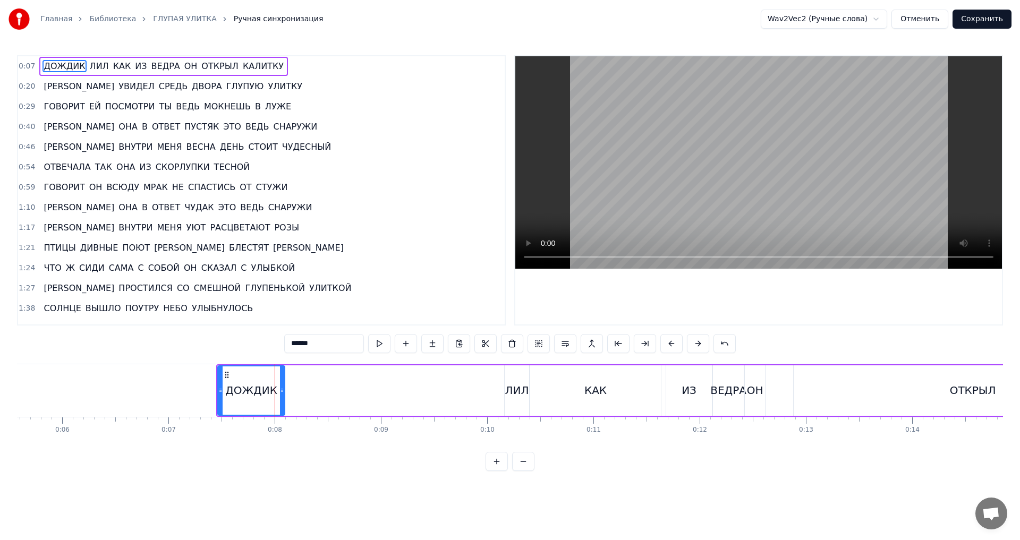
scroll to position [0, 604]
click at [497, 470] on button at bounding box center [497, 461] width 22 height 19
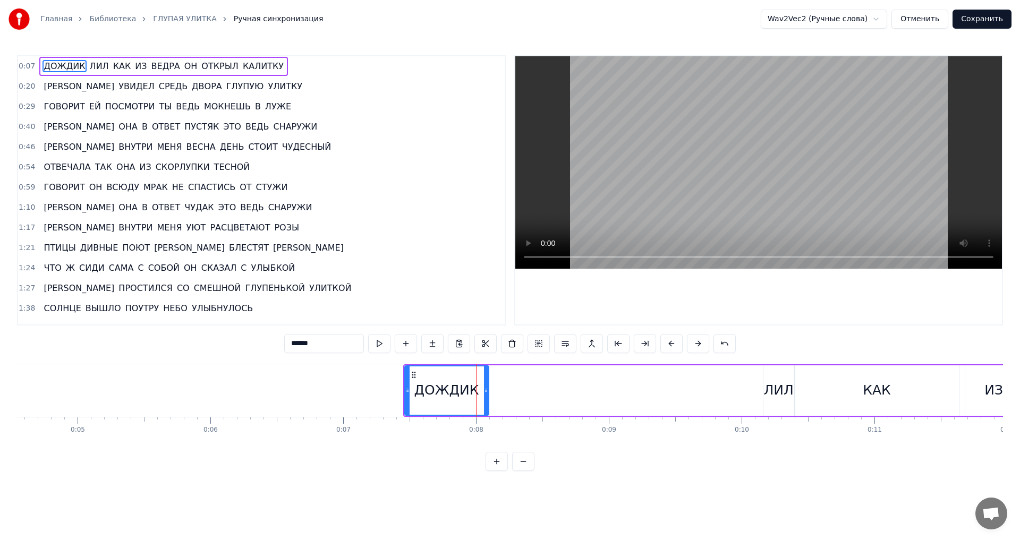
click at [497, 470] on button at bounding box center [497, 461] width 22 height 19
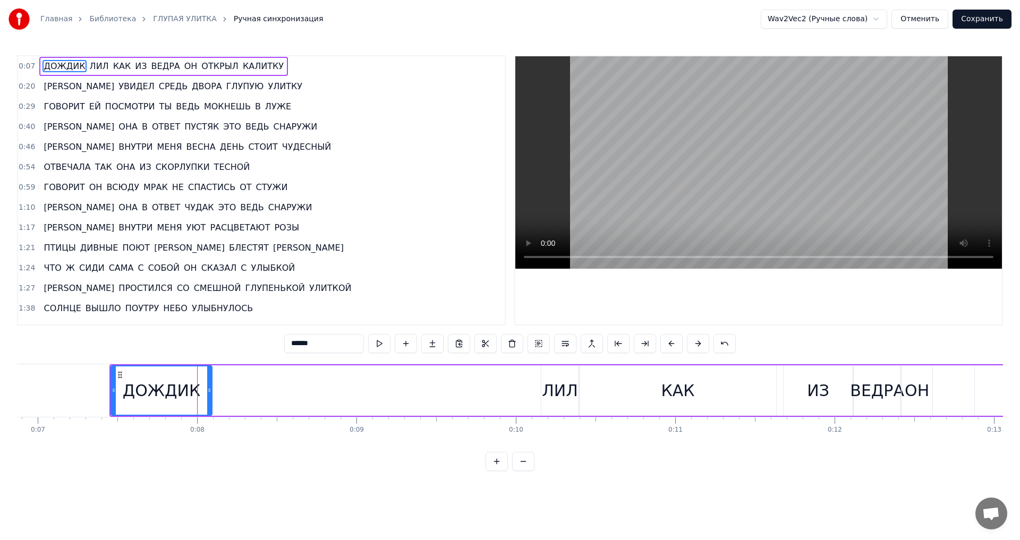
scroll to position [0, 1159]
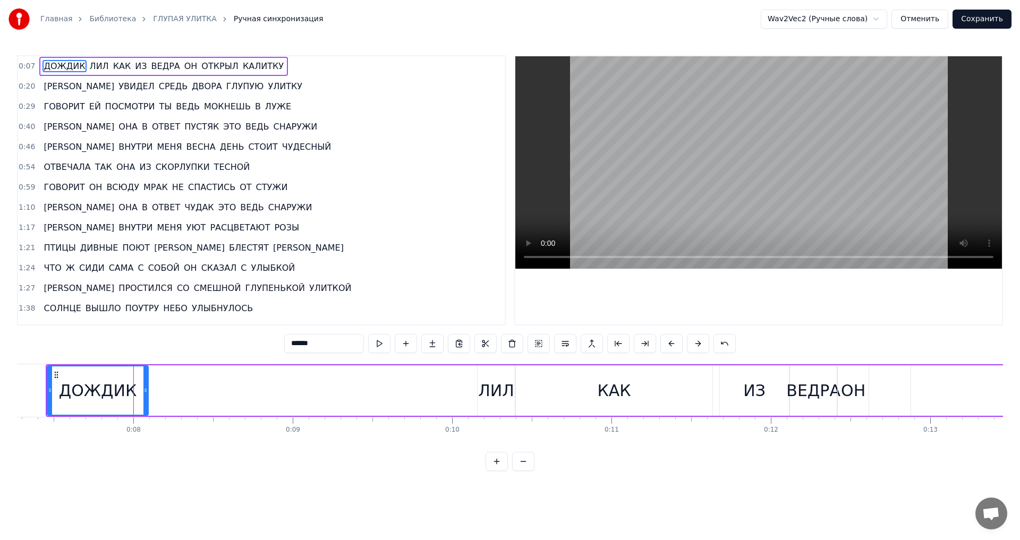
click at [490, 399] on div "ЛИЛ" at bounding box center [496, 391] width 36 height 24
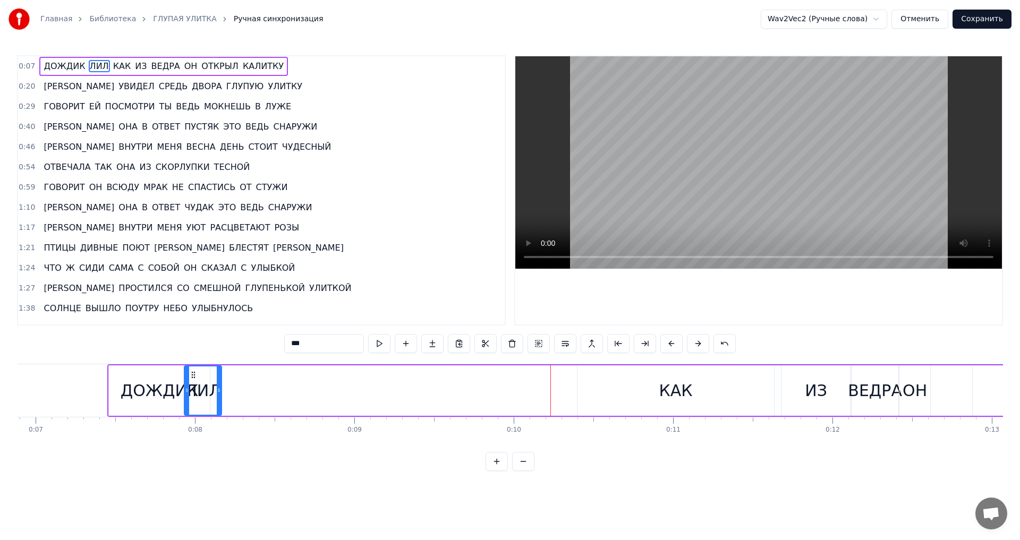
scroll to position [0, 1088]
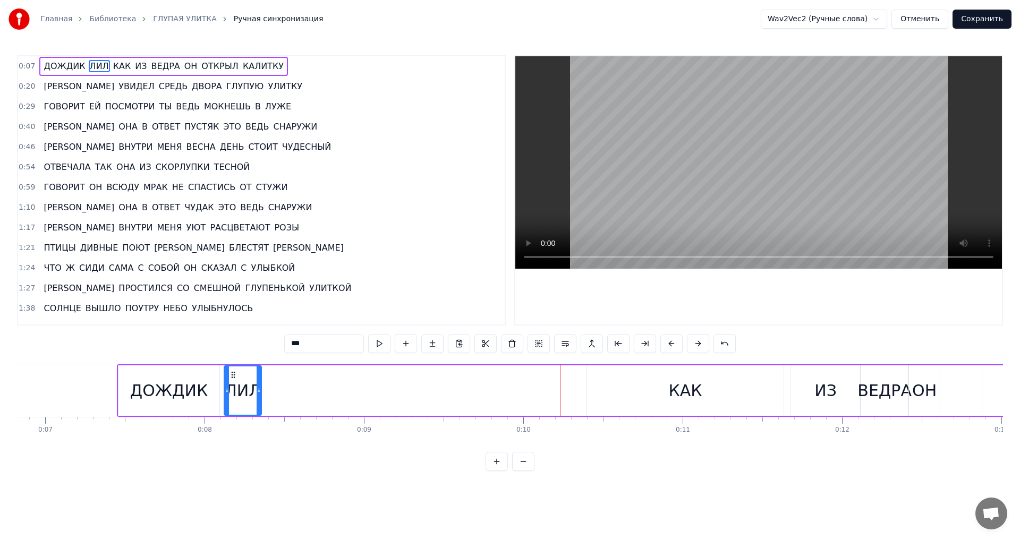
drag, startPoint x: 485, startPoint y: 374, endPoint x: 232, endPoint y: 402, distance: 255.0
click at [232, 402] on div "ЛИЛ" at bounding box center [243, 391] width 36 height 48
click at [660, 393] on div "КАК" at bounding box center [685, 391] width 197 height 50
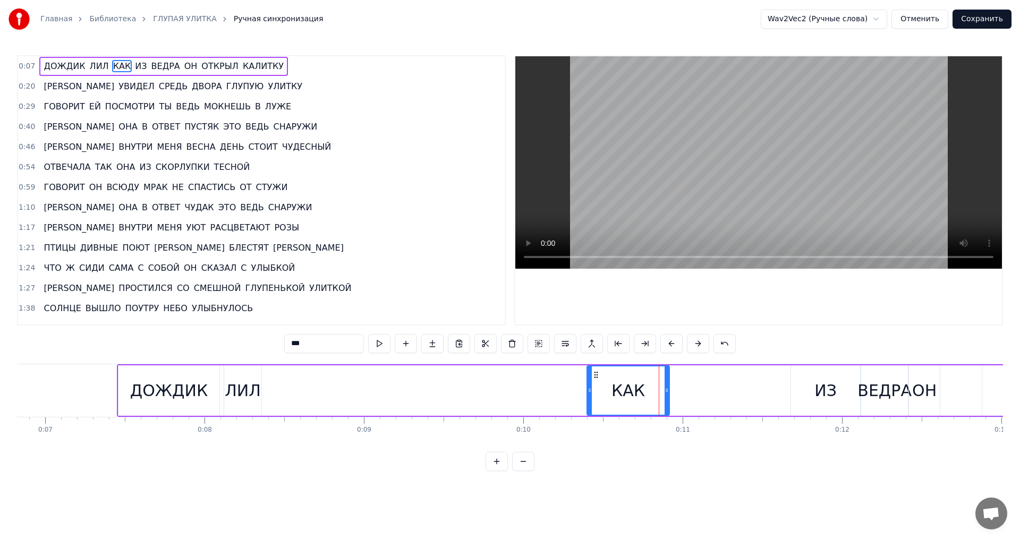
drag, startPoint x: 781, startPoint y: 390, endPoint x: 667, endPoint y: 390, distance: 114.2
click at [667, 390] on icon at bounding box center [667, 390] width 4 height 9
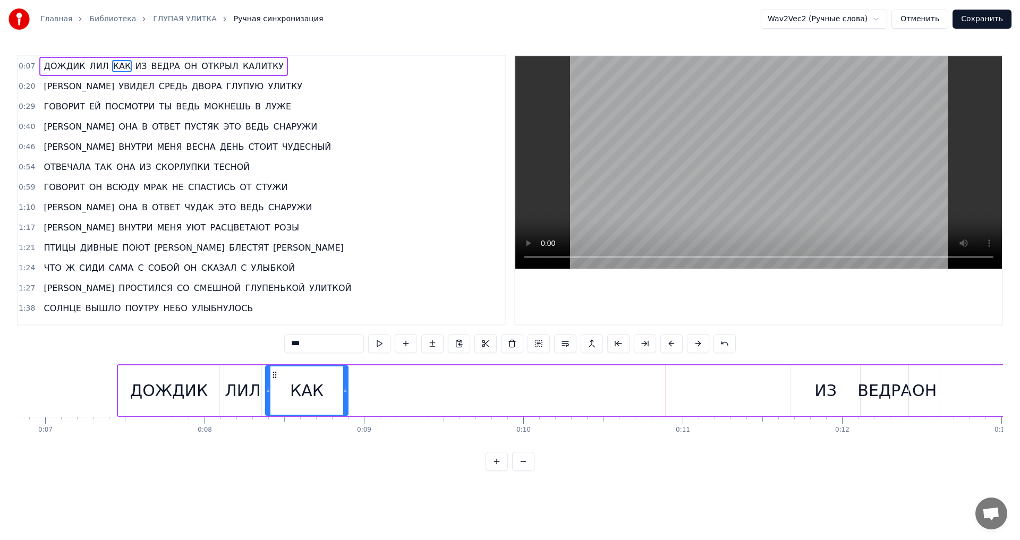
drag, startPoint x: 596, startPoint y: 377, endPoint x: 274, endPoint y: 391, distance: 321.8
click at [274, 391] on div "КАК" at bounding box center [306, 391] width 81 height 48
drag, startPoint x: 346, startPoint y: 389, endPoint x: 313, endPoint y: 390, distance: 33.5
click at [313, 390] on icon at bounding box center [312, 390] width 4 height 9
click at [803, 394] on div "ИЗ" at bounding box center [825, 391] width 69 height 50
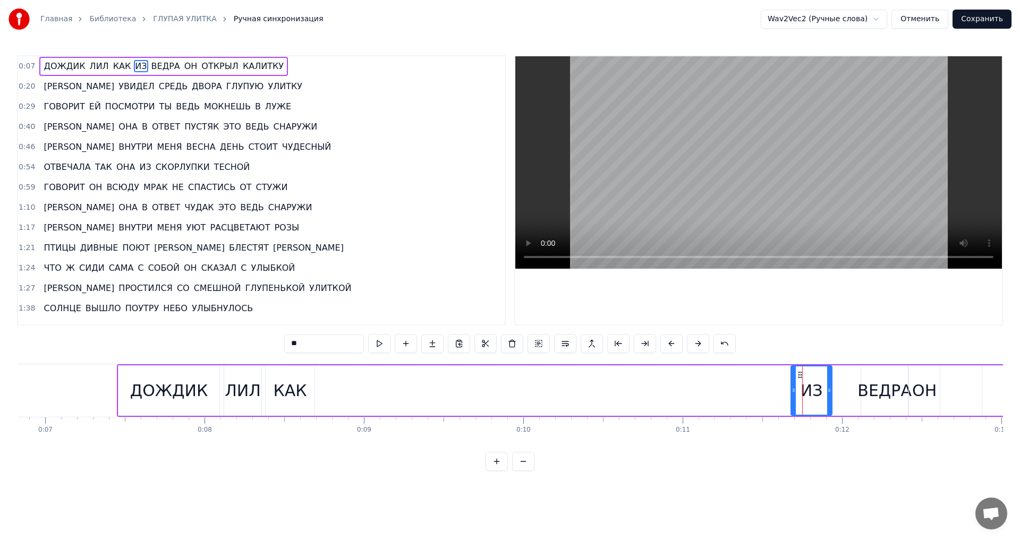
drag, startPoint x: 858, startPoint y: 395, endPoint x: 830, endPoint y: 394, distance: 28.2
click at [830, 394] on div at bounding box center [829, 391] width 4 height 48
drag, startPoint x: 800, startPoint y: 375, endPoint x: 326, endPoint y: 402, distance: 474.7
click at [326, 402] on div "ИЗ" at bounding box center [338, 391] width 40 height 48
click at [881, 388] on div "ВЕДРА" at bounding box center [885, 391] width 54 height 24
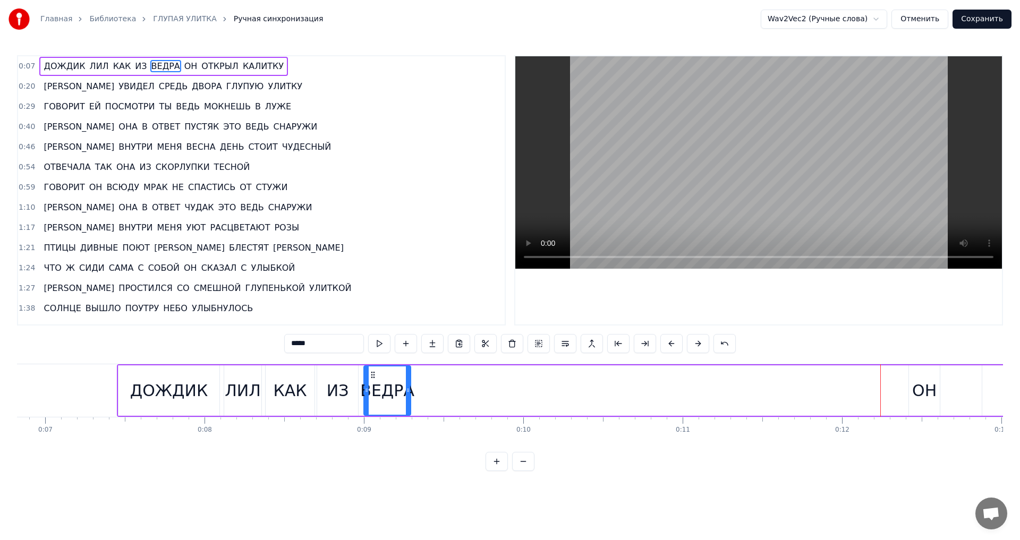
drag, startPoint x: 870, startPoint y: 376, endPoint x: 373, endPoint y: 387, distance: 497.4
click at [373, 387] on div "ВЕДРА" at bounding box center [387, 391] width 46 height 48
drag, startPoint x: 408, startPoint y: 389, endPoint x: 440, endPoint y: 389, distance: 31.9
click at [440, 389] on icon at bounding box center [440, 390] width 4 height 9
click at [934, 395] on div "ОН" at bounding box center [924, 391] width 24 height 24
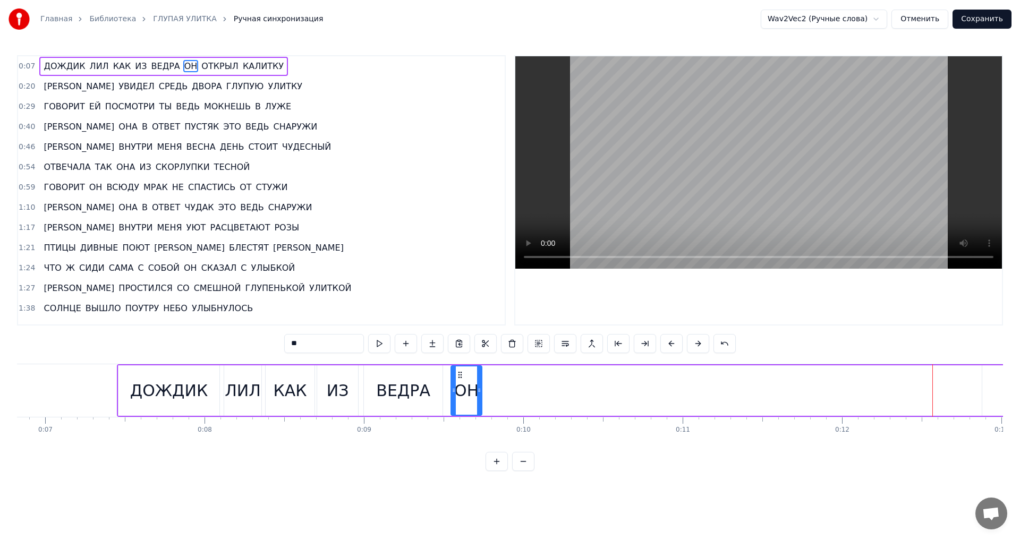
drag, startPoint x: 918, startPoint y: 375, endPoint x: 460, endPoint y: 385, distance: 458.1
click at [460, 385] on div "ОН" at bounding box center [467, 391] width 30 height 48
click at [524, 471] on button at bounding box center [523, 461] width 22 height 19
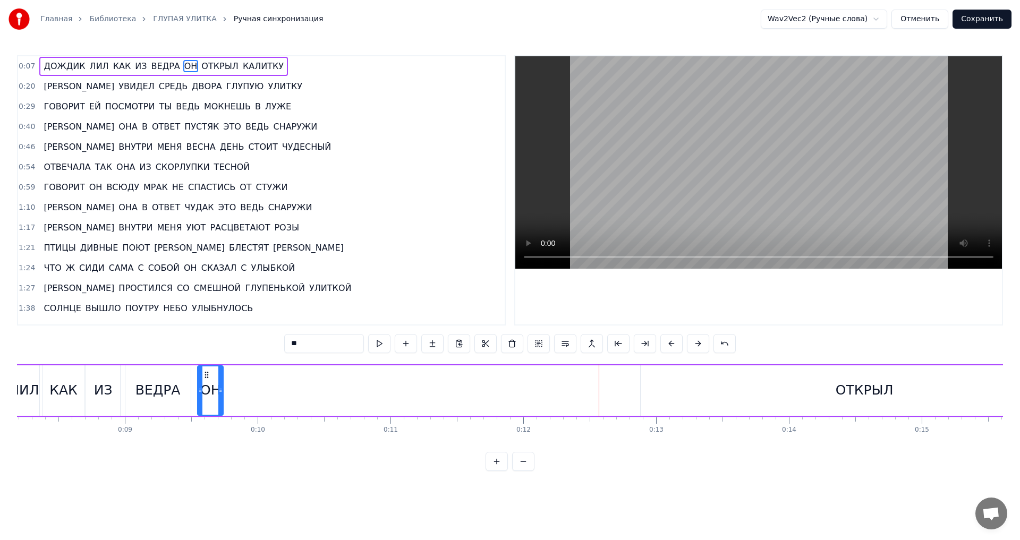
click at [828, 405] on div "ОТКРЫЛ" at bounding box center [865, 391] width 448 height 50
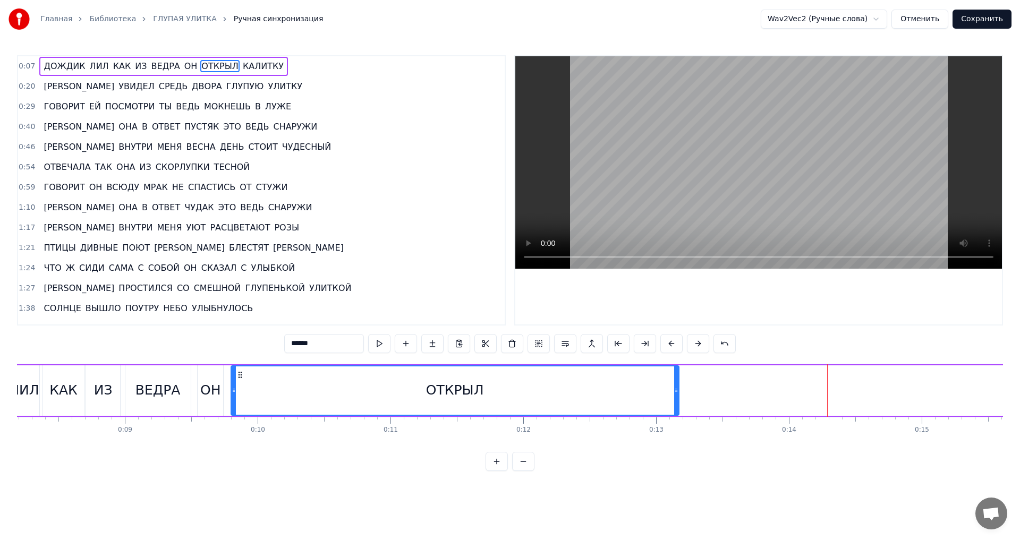
drag, startPoint x: 652, startPoint y: 376, endPoint x: 242, endPoint y: 395, distance: 410.1
click at [242, 395] on div "ОТКРЫЛ" at bounding box center [455, 391] width 447 height 48
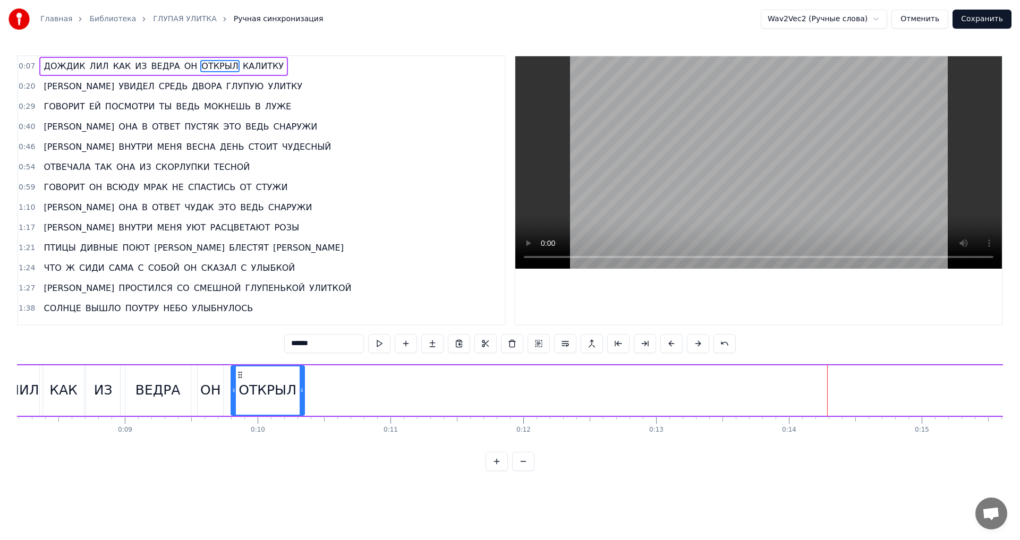
drag, startPoint x: 676, startPoint y: 391, endPoint x: 302, endPoint y: 394, distance: 374.6
click at [302, 394] on icon at bounding box center [302, 390] width 4 height 9
click at [525, 471] on button at bounding box center [523, 461] width 22 height 19
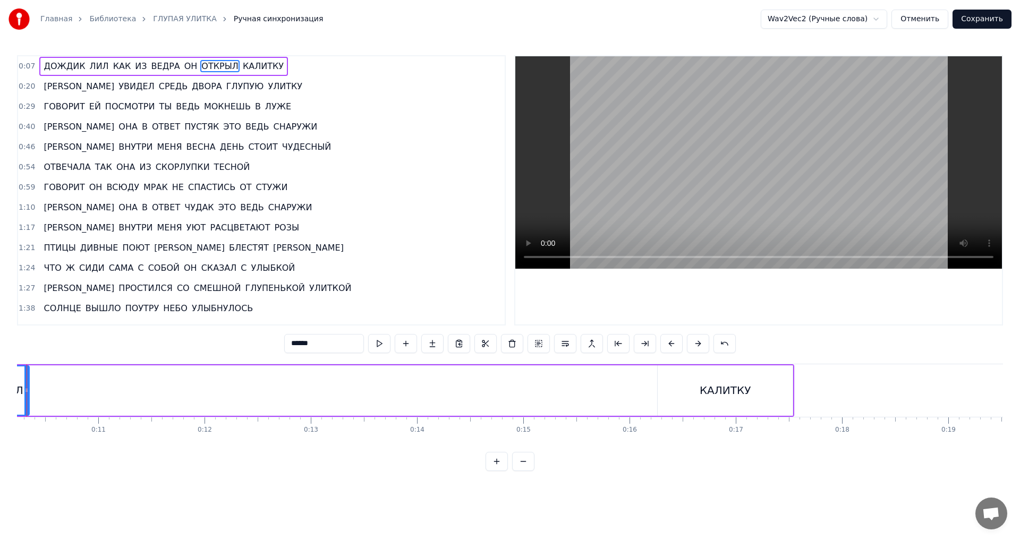
scroll to position [0, 1043]
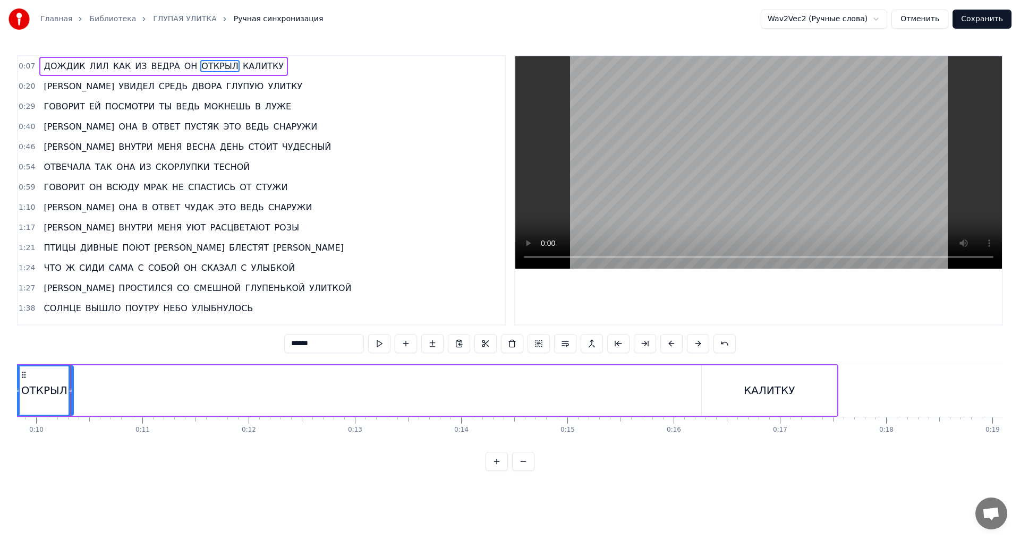
click at [719, 399] on div "КАЛИТКУ" at bounding box center [769, 391] width 135 height 50
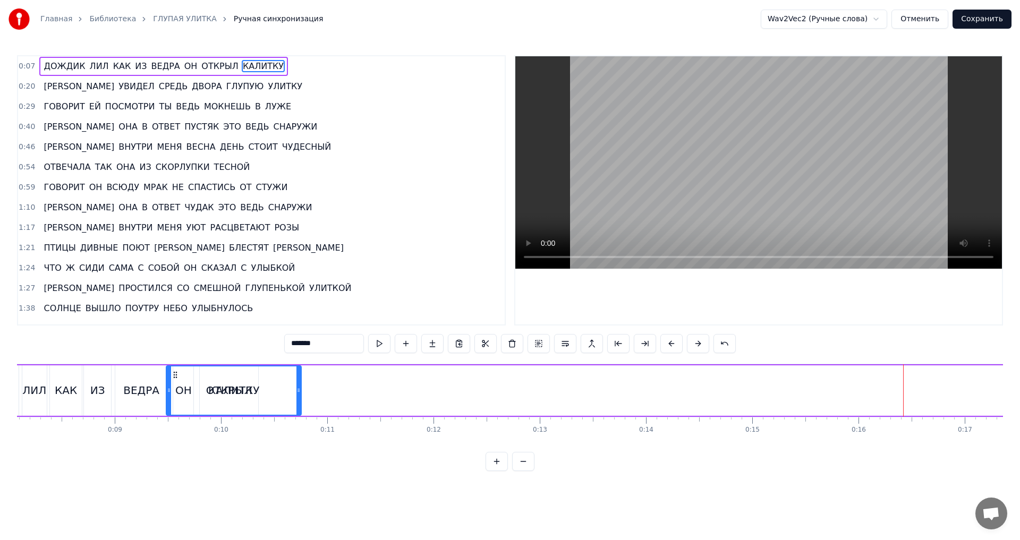
scroll to position [0, 858]
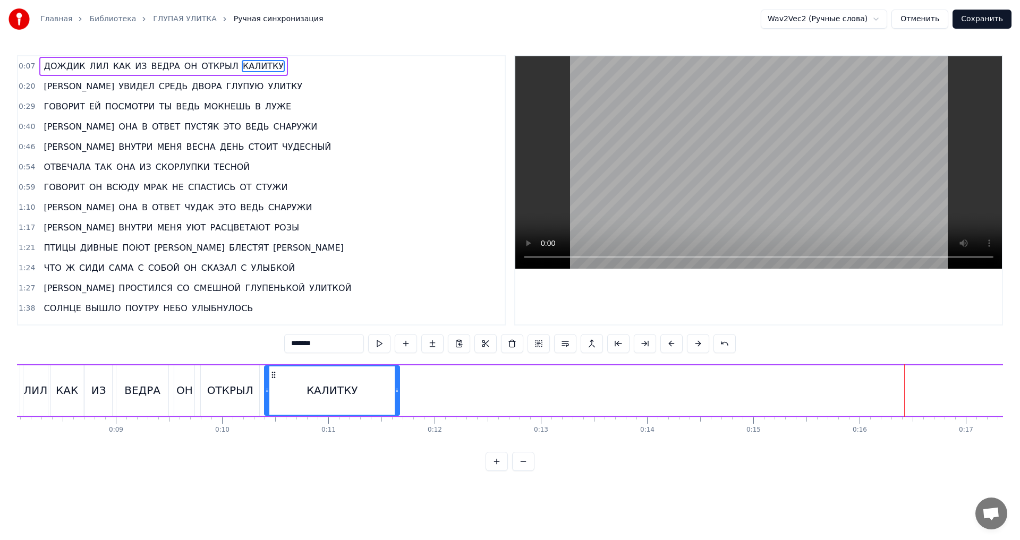
drag, startPoint x: 711, startPoint y: 376, endPoint x: 274, endPoint y: 393, distance: 437.6
click at [274, 393] on div "КАЛИТКУ" at bounding box center [332, 391] width 134 height 48
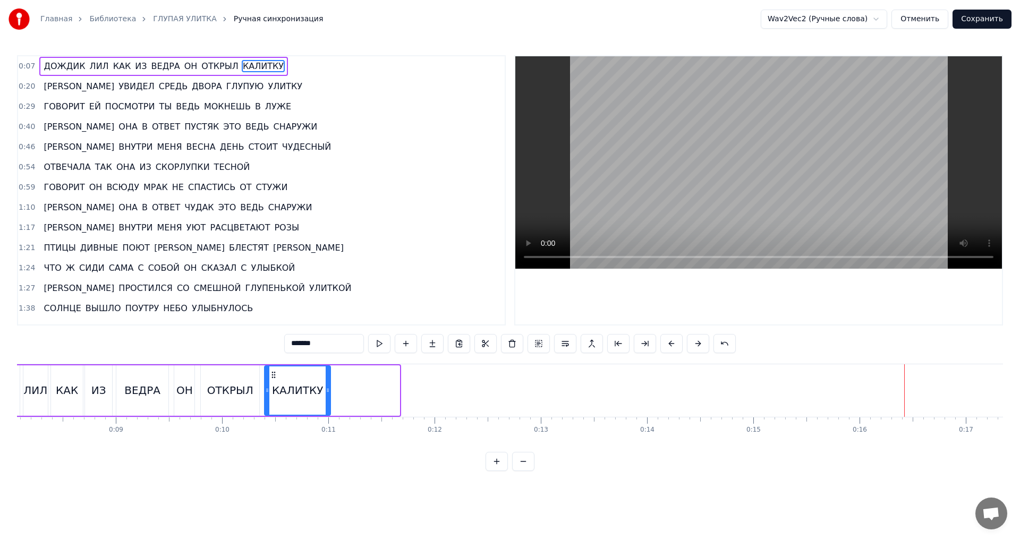
drag, startPoint x: 397, startPoint y: 393, endPoint x: 328, endPoint y: 397, distance: 69.2
click at [328, 397] on div at bounding box center [328, 391] width 4 height 48
click at [329, 392] on icon at bounding box center [328, 390] width 4 height 9
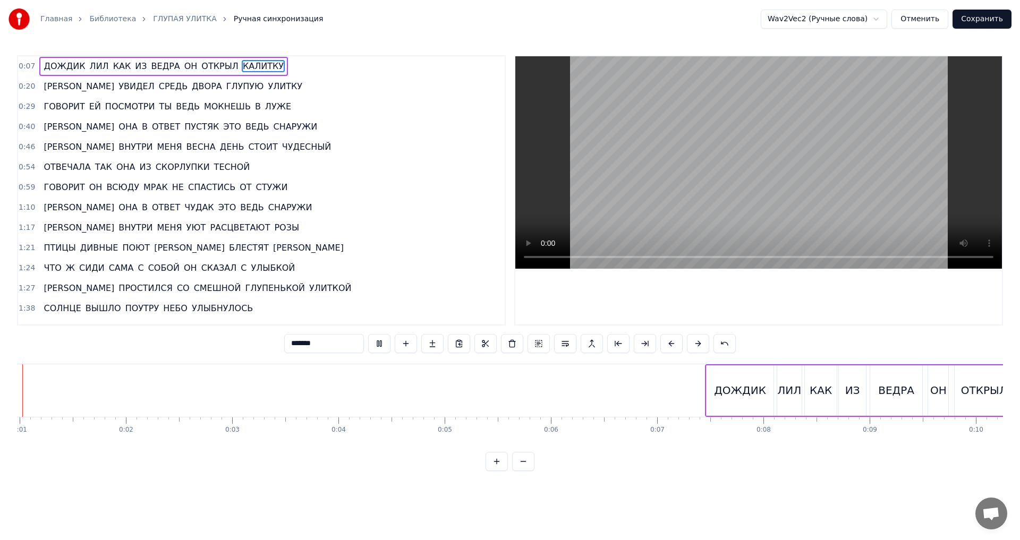
scroll to position [0, 52]
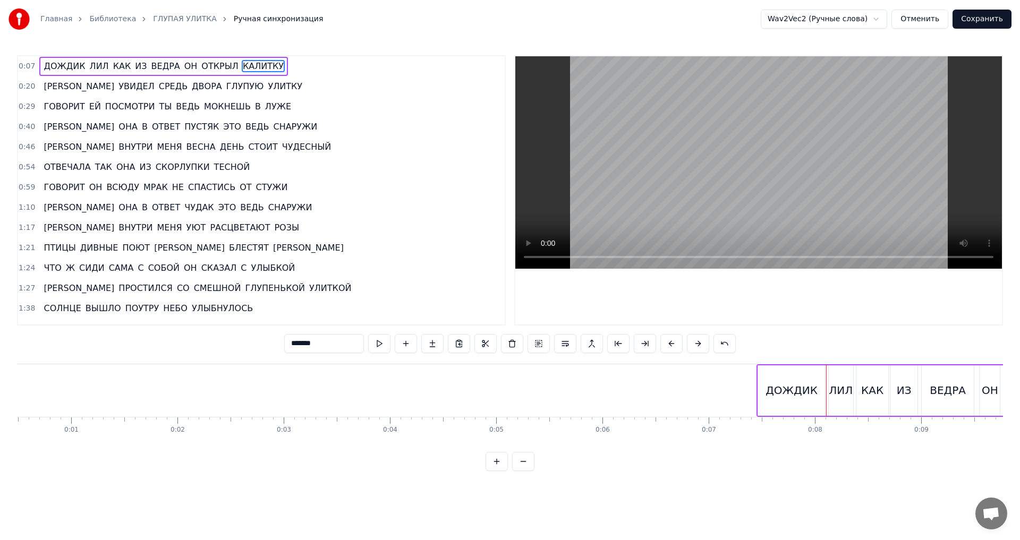
click at [799, 397] on div "ДОЖДИК" at bounding box center [792, 391] width 52 height 16
drag, startPoint x: 824, startPoint y: 391, endPoint x: 805, endPoint y: 391, distance: 18.1
click at [805, 391] on icon at bounding box center [804, 390] width 4 height 9
click at [838, 390] on div "ЛИЛ" at bounding box center [841, 391] width 24 height 16
type input "***"
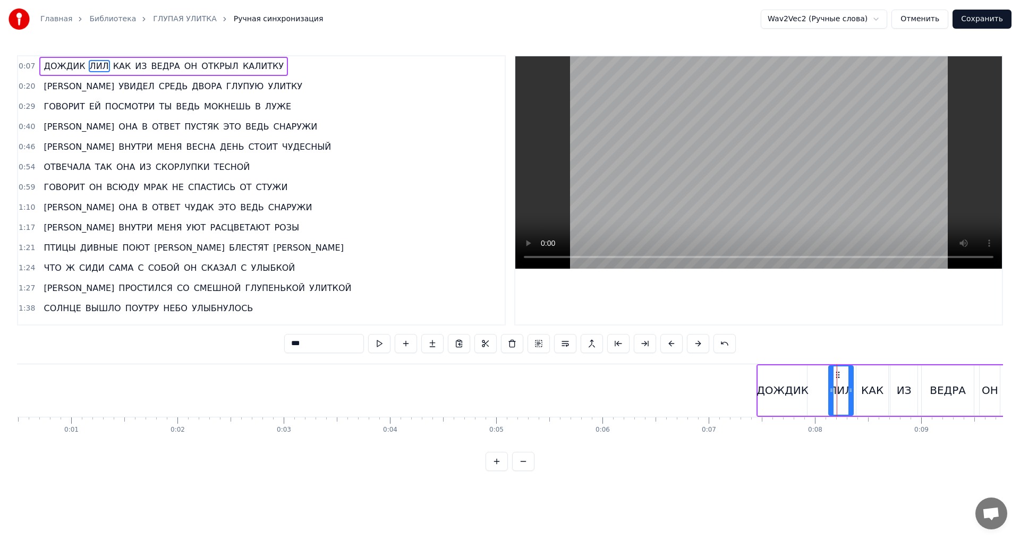
drag, startPoint x: 837, startPoint y: 376, endPoint x: 829, endPoint y: 376, distance: 8.0
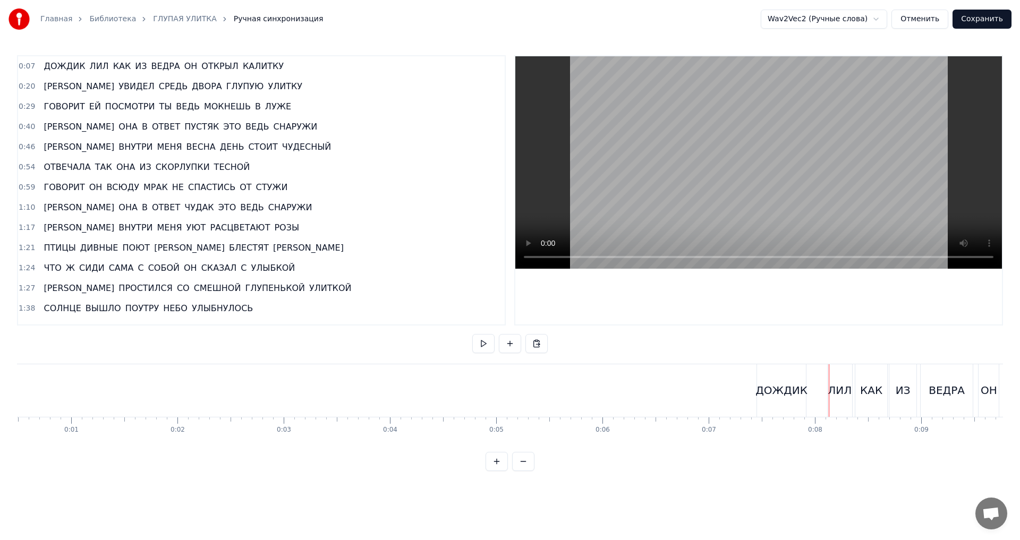
click at [839, 376] on div "ЛИЛ" at bounding box center [840, 390] width 24 height 53
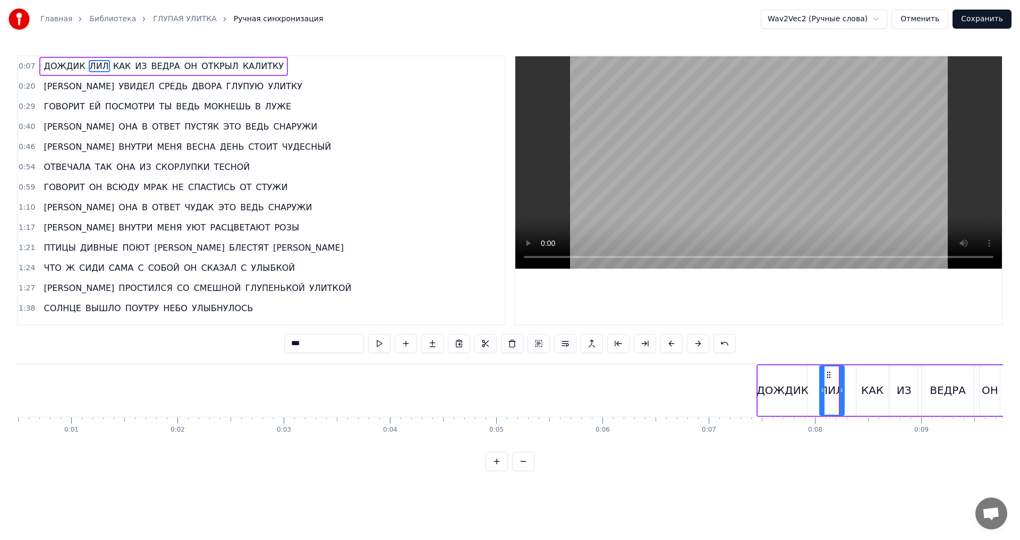
drag, startPoint x: 838, startPoint y: 375, endPoint x: 829, endPoint y: 375, distance: 9.0
click at [829, 375] on circle at bounding box center [829, 375] width 1 height 1
drag, startPoint x: 822, startPoint y: 390, endPoint x: 812, endPoint y: 392, distance: 10.7
click at [812, 392] on icon at bounding box center [812, 390] width 4 height 9
click at [863, 375] on div "КАК" at bounding box center [872, 391] width 32 height 50
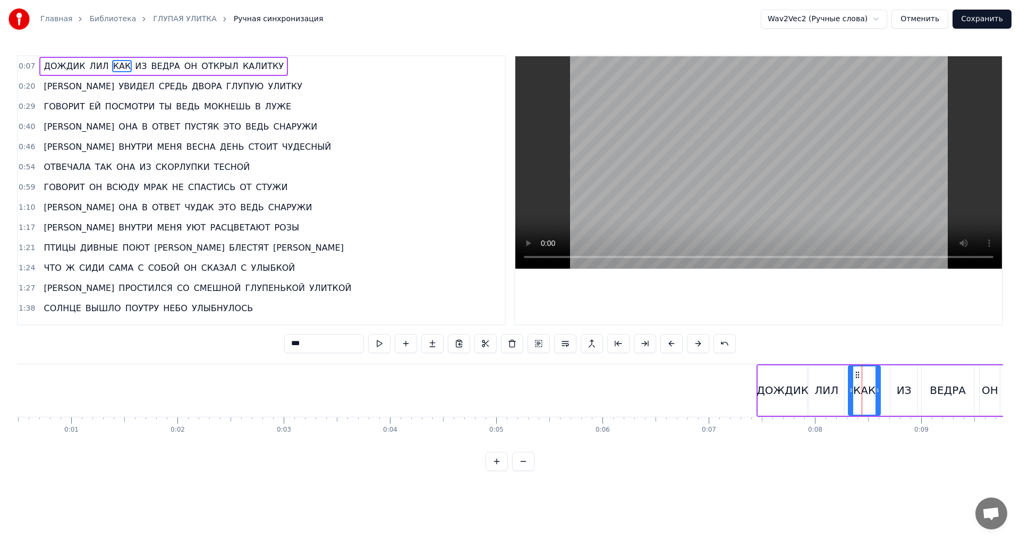
drag, startPoint x: 866, startPoint y: 375, endPoint x: 858, endPoint y: 375, distance: 8.0
click at [858, 375] on icon at bounding box center [857, 375] width 9 height 9
click at [893, 376] on div "ИЗ" at bounding box center [903, 391] width 27 height 50
drag, startPoint x: 899, startPoint y: 375, endPoint x: 892, endPoint y: 375, distance: 7.4
click at [892, 375] on circle at bounding box center [891, 375] width 1 height 1
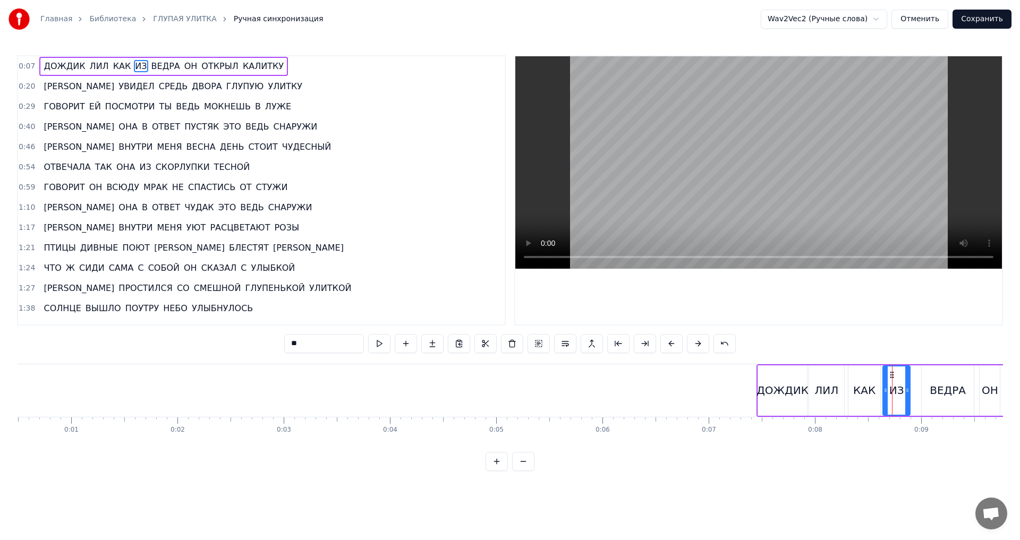
click at [934, 375] on div "ВЕДРА" at bounding box center [948, 391] width 52 height 50
type input "*****"
drag, startPoint x: 931, startPoint y: 375, endPoint x: 923, endPoint y: 375, distance: 8.0
click at [923, 375] on icon at bounding box center [923, 375] width 9 height 9
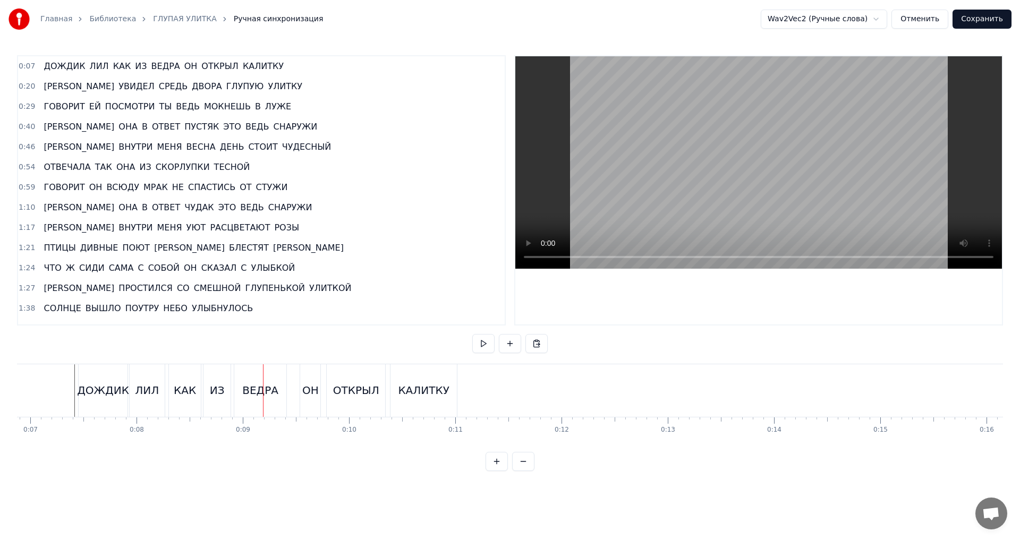
scroll to position [0, 698]
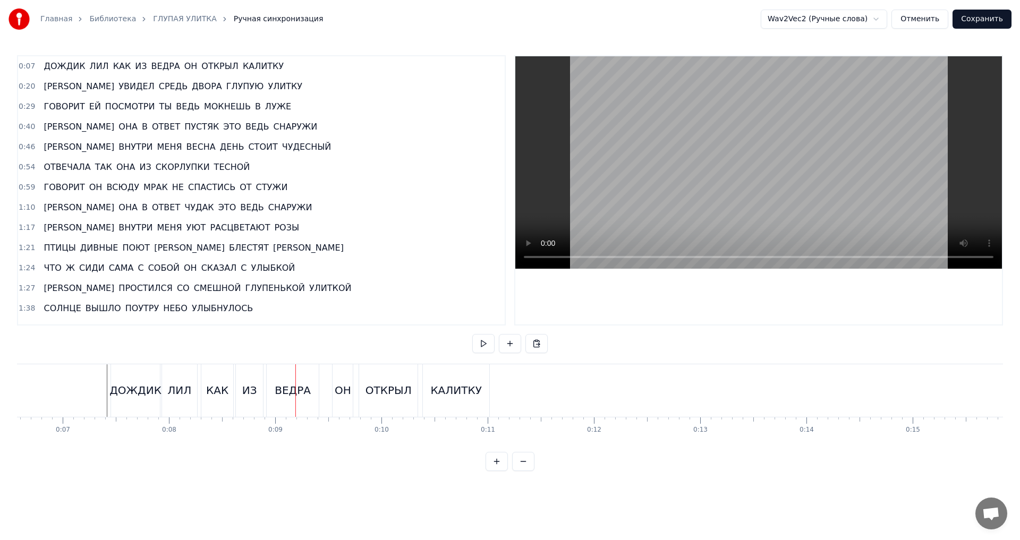
click at [299, 398] on div "ВЕДРА" at bounding box center [293, 391] width 36 height 16
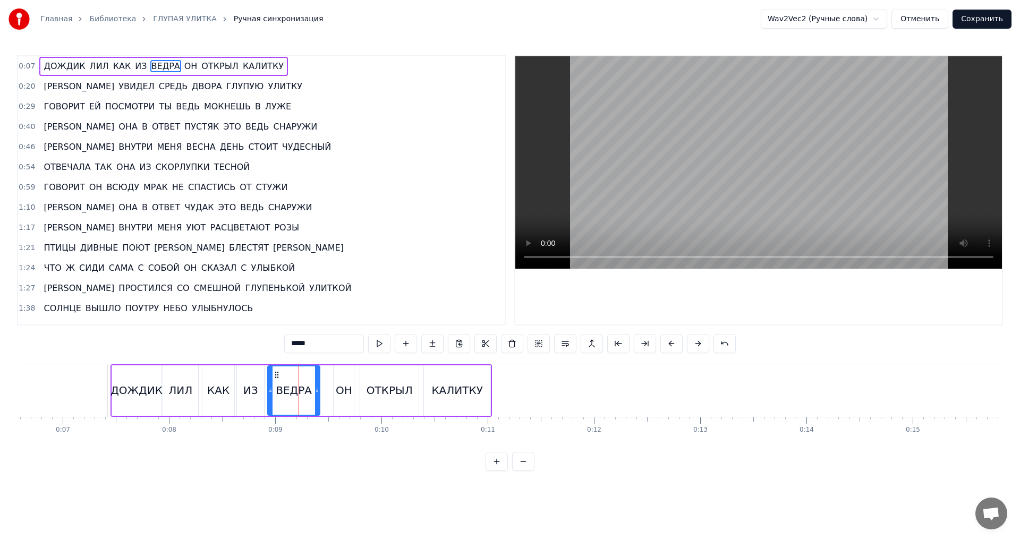
click at [177, 400] on div "ЛИЛ" at bounding box center [180, 391] width 35 height 50
drag, startPoint x: 194, startPoint y: 391, endPoint x: 182, endPoint y: 391, distance: 12.2
click at [182, 391] on icon at bounding box center [183, 390] width 4 height 9
click at [213, 391] on div "КАК" at bounding box center [218, 391] width 22 height 16
type input "***"
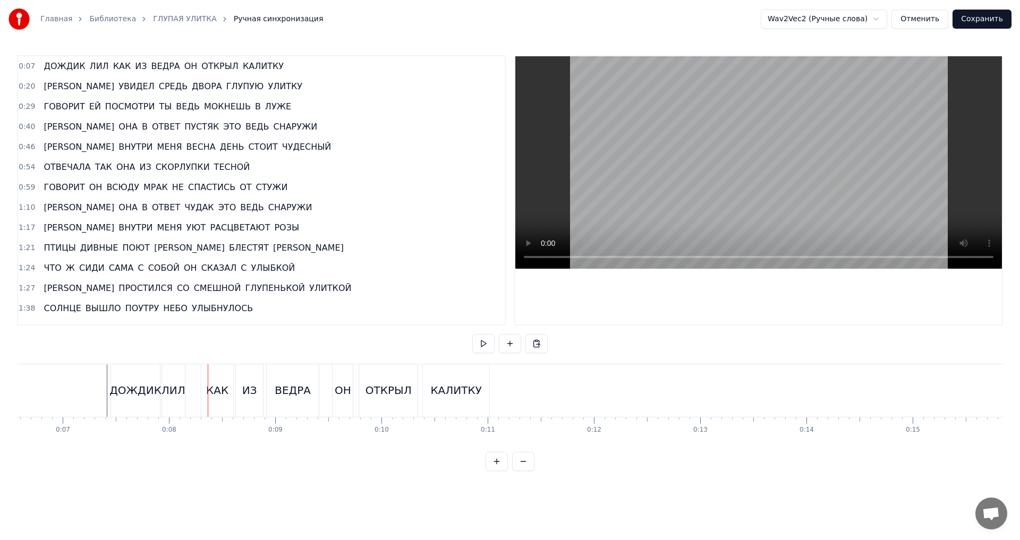
click at [211, 380] on div "КАК" at bounding box center [217, 390] width 32 height 53
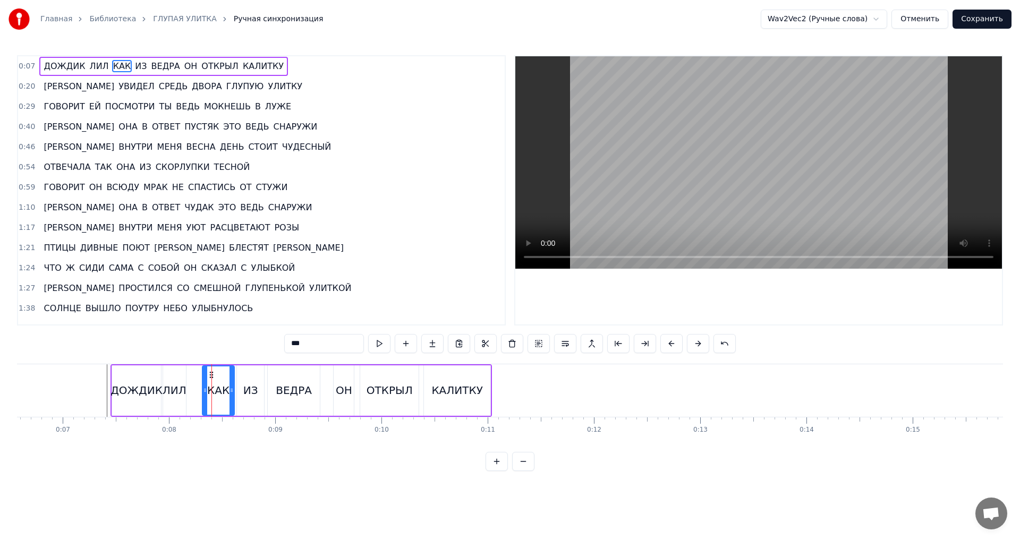
drag, startPoint x: 211, startPoint y: 375, endPoint x: 201, endPoint y: 374, distance: 10.1
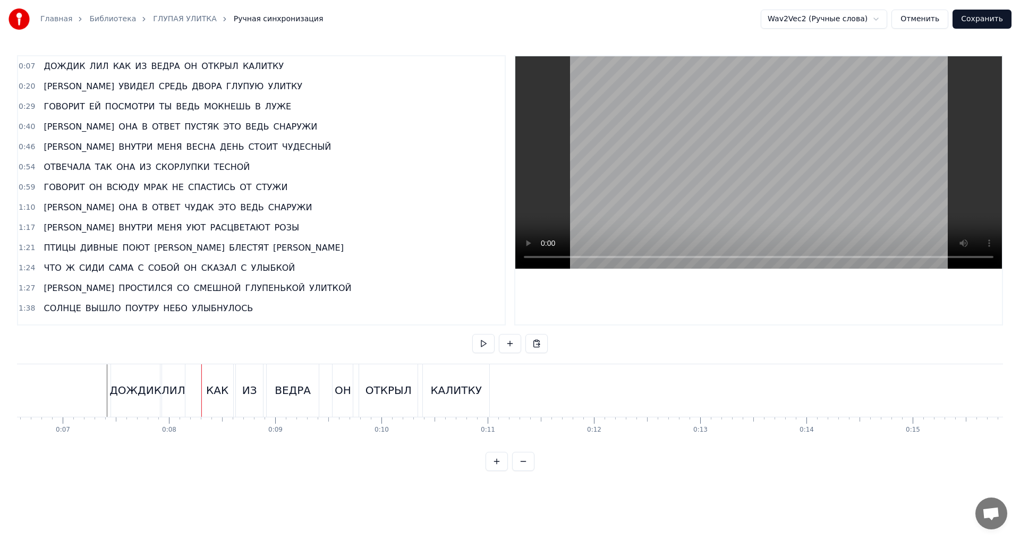
click at [210, 375] on div "КАК" at bounding box center [217, 390] width 32 height 53
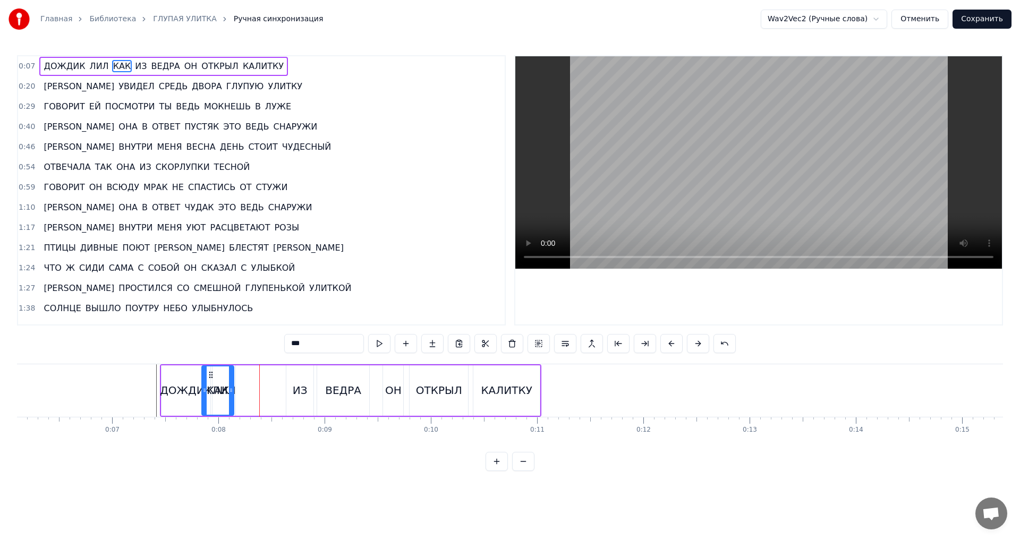
scroll to position [0, 645]
drag, startPoint x: 211, startPoint y: 372, endPoint x: 250, endPoint y: 374, distance: 38.8
click at [250, 374] on icon at bounding box center [250, 375] width 9 height 9
click at [295, 388] on div "ИЗ" at bounding box center [303, 391] width 27 height 50
drag, startPoint x: 298, startPoint y: 375, endPoint x: 283, endPoint y: 376, distance: 14.9
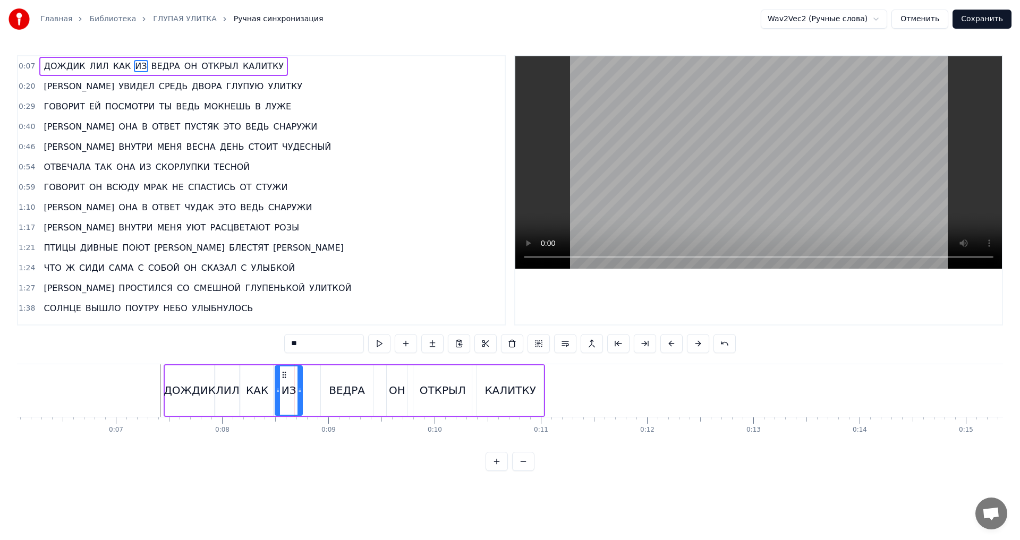
click at [283, 376] on icon at bounding box center [284, 375] width 9 height 9
click at [335, 377] on div "ВЕДРА" at bounding box center [347, 391] width 52 height 50
drag, startPoint x: 329, startPoint y: 375, endPoint x: 312, endPoint y: 375, distance: 17.0
click at [312, 375] on circle at bounding box center [311, 375] width 1 height 1
drag, startPoint x: 354, startPoint y: 390, endPoint x: 345, endPoint y: 390, distance: 9.0
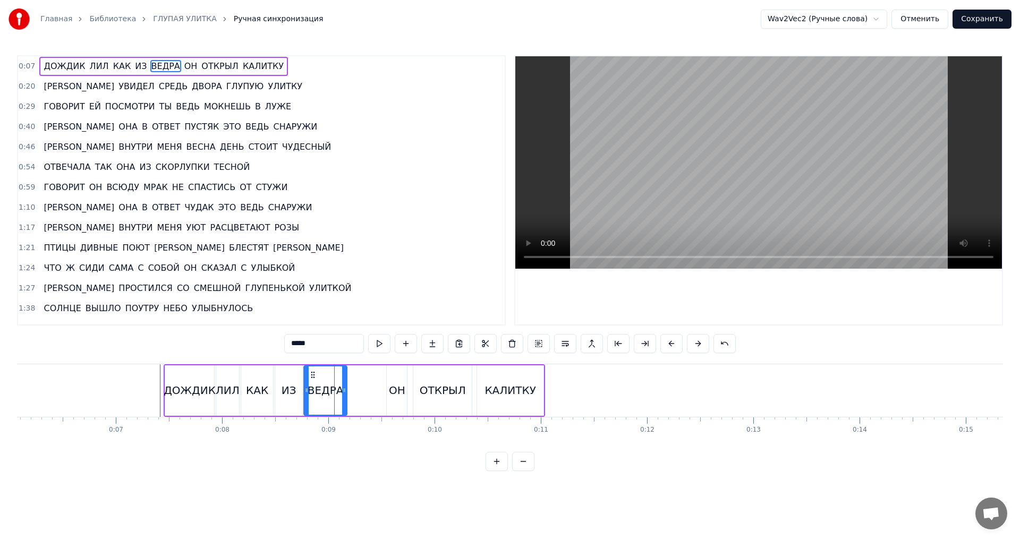
click at [345, 390] on icon at bounding box center [344, 390] width 4 height 9
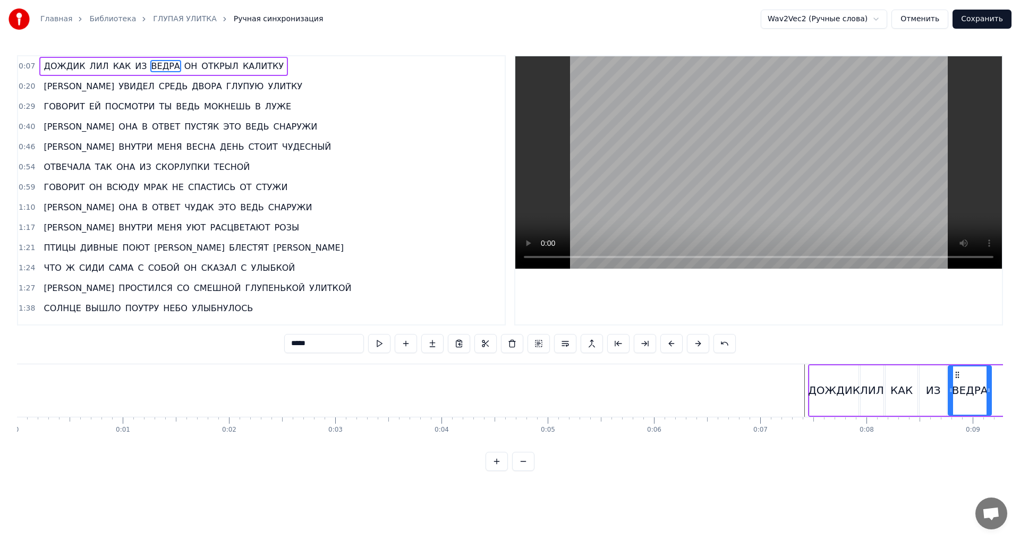
scroll to position [0, 0]
click at [846, 390] on div "ДОЖДИК" at bounding box center [835, 391] width 52 height 16
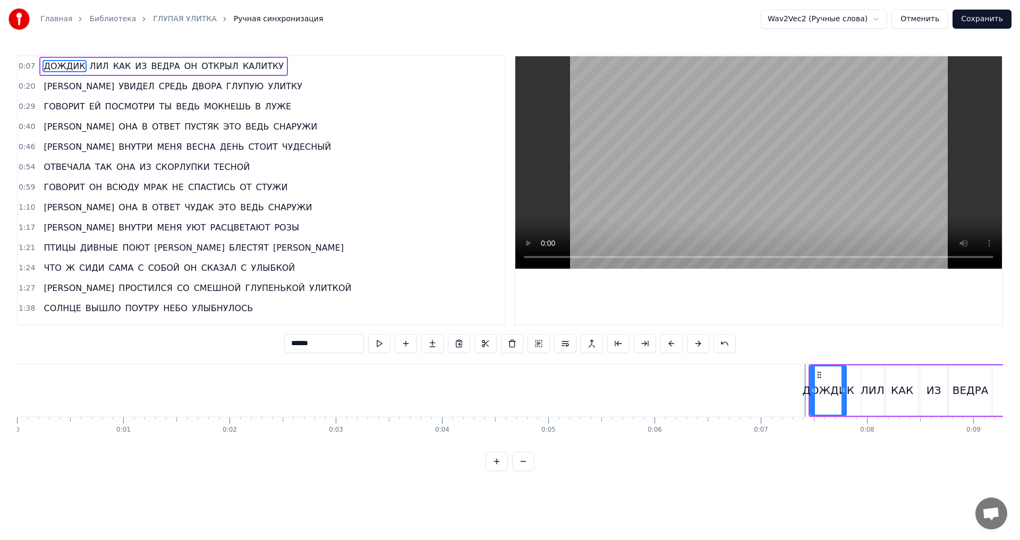
drag, startPoint x: 855, startPoint y: 389, endPoint x: 843, endPoint y: 389, distance: 12.8
click at [843, 389] on icon at bounding box center [844, 390] width 4 height 9
click at [869, 379] on div "ЛИЛ" at bounding box center [872, 391] width 23 height 50
drag, startPoint x: 869, startPoint y: 372, endPoint x: 860, endPoint y: 372, distance: 8.5
click at [860, 372] on circle at bounding box center [860, 372] width 1 height 1
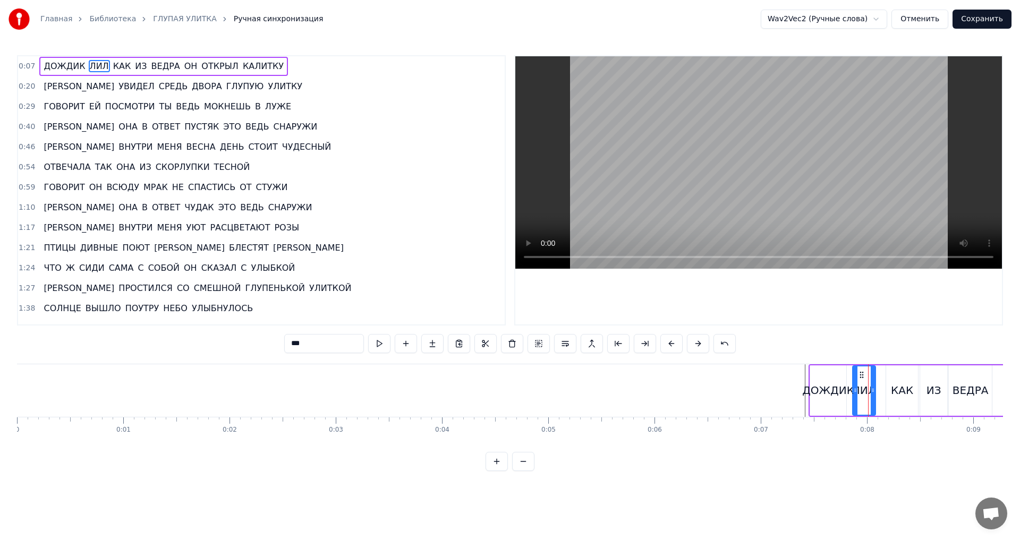
click at [893, 373] on div "КАК" at bounding box center [902, 391] width 32 height 50
drag, startPoint x: 894, startPoint y: 373, endPoint x: 884, endPoint y: 372, distance: 9.6
click at [884, 372] on icon at bounding box center [885, 375] width 9 height 9
click at [936, 377] on div "ИЗ" at bounding box center [933, 391] width 27 height 50
drag, startPoint x: 928, startPoint y: 376, endPoint x: 918, endPoint y: 376, distance: 10.1
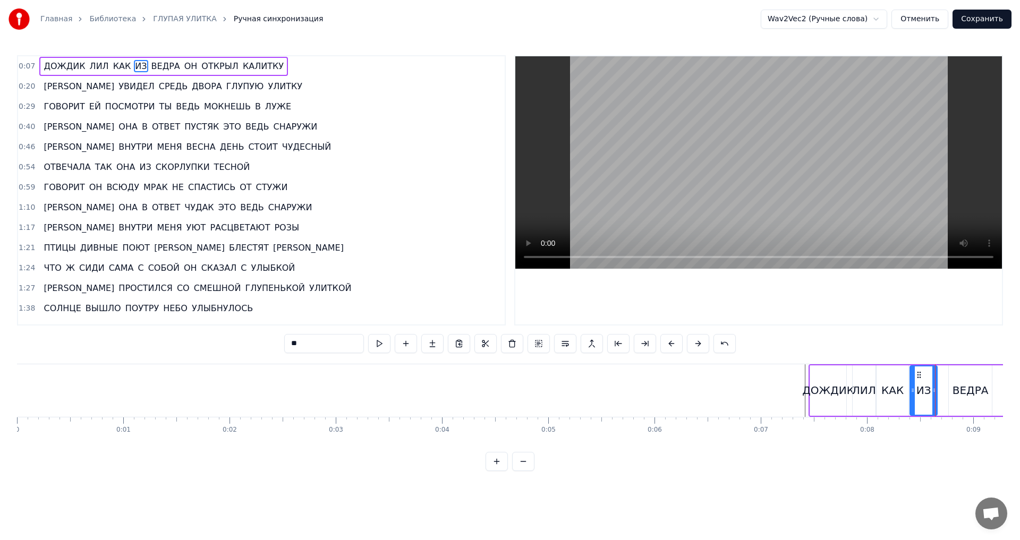
click at [918, 376] on icon at bounding box center [919, 375] width 9 height 9
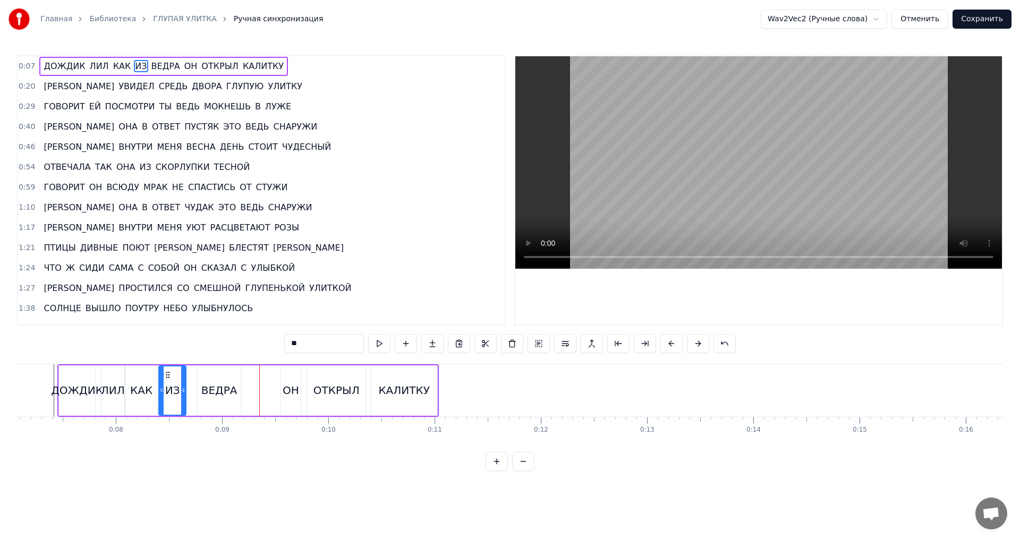
scroll to position [0, 719]
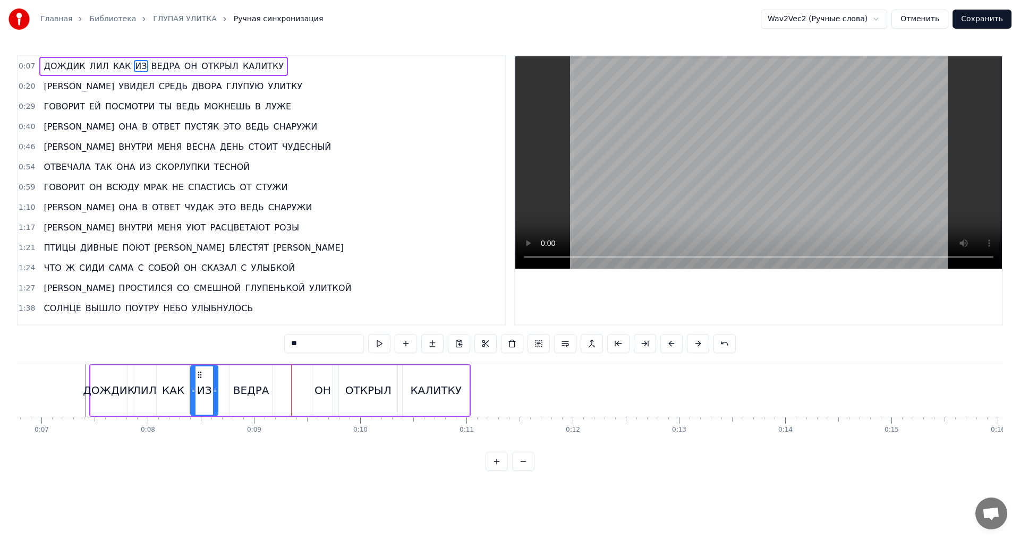
click at [234, 390] on div "ВЕДРА" at bounding box center [251, 391] width 43 height 50
drag, startPoint x: 232, startPoint y: 394, endPoint x: 219, endPoint y: 394, distance: 12.8
click at [219, 394] on icon at bounding box center [219, 390] width 4 height 9
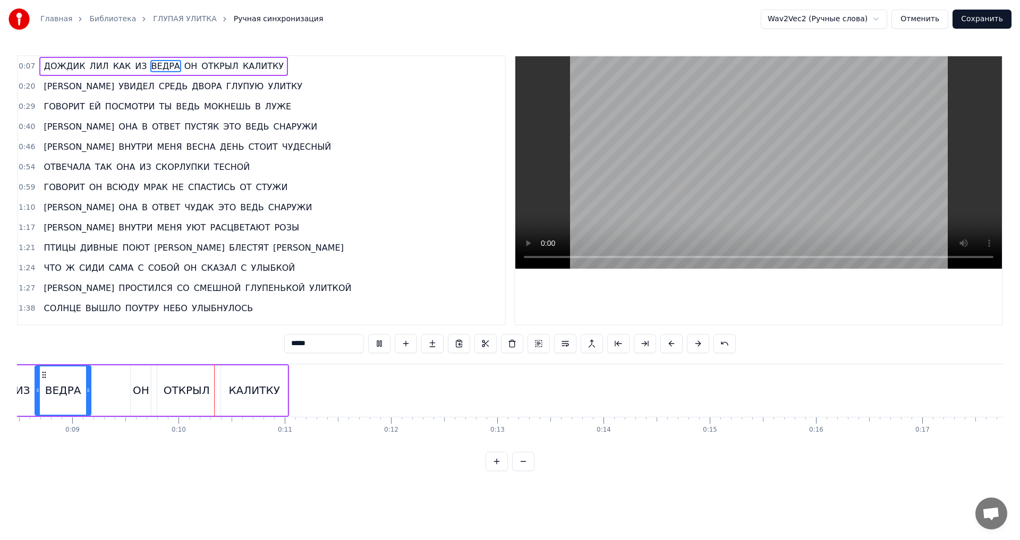
scroll to position [0, 981]
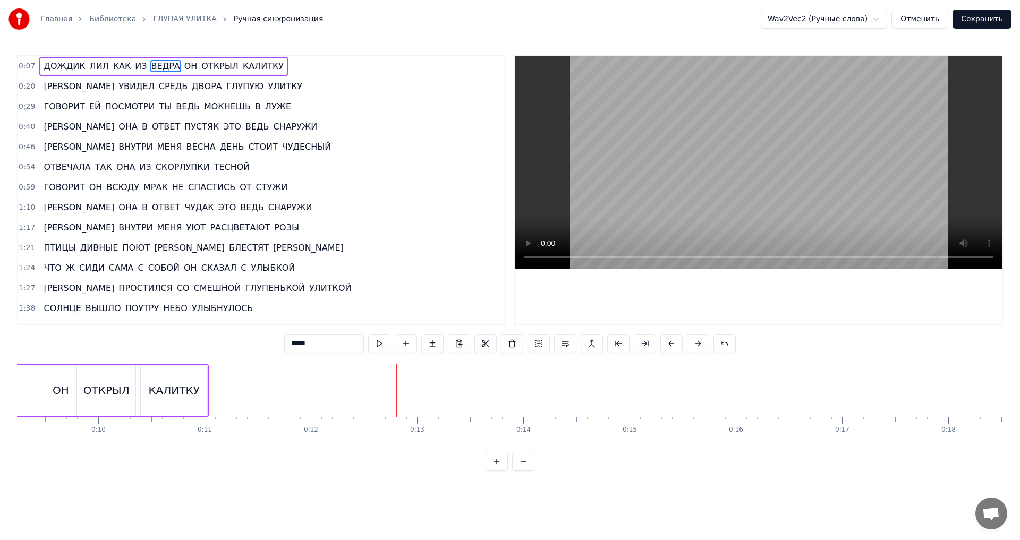
click at [117, 398] on div "ОТКРЫЛ" at bounding box center [106, 391] width 46 height 16
drag, startPoint x: 131, startPoint y: 394, endPoint x: 123, endPoint y: 393, distance: 8.5
click at [123, 393] on icon at bounding box center [124, 390] width 4 height 9
click at [150, 392] on div "КАЛИТКУ" at bounding box center [174, 391] width 66 height 50
type input "*******"
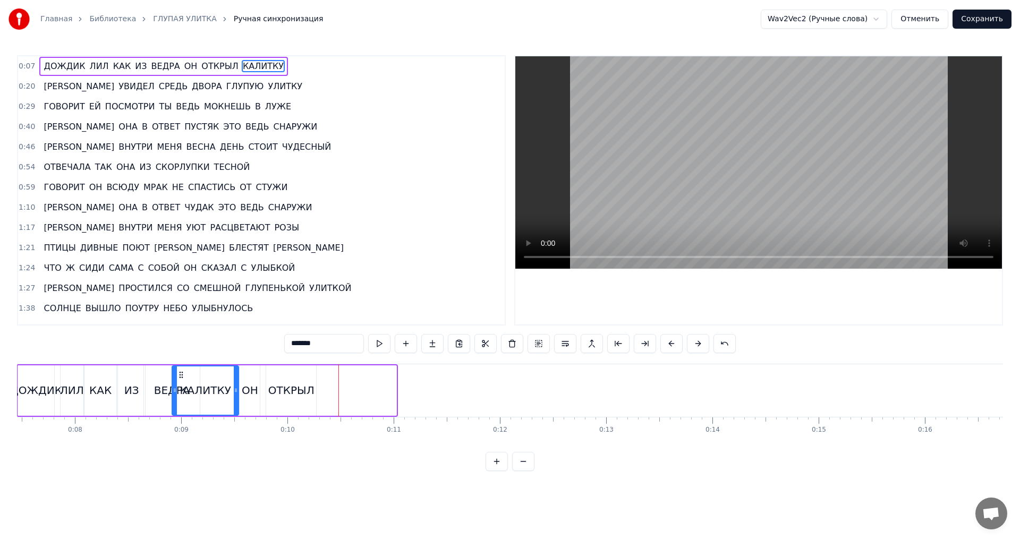
scroll to position [0, 784]
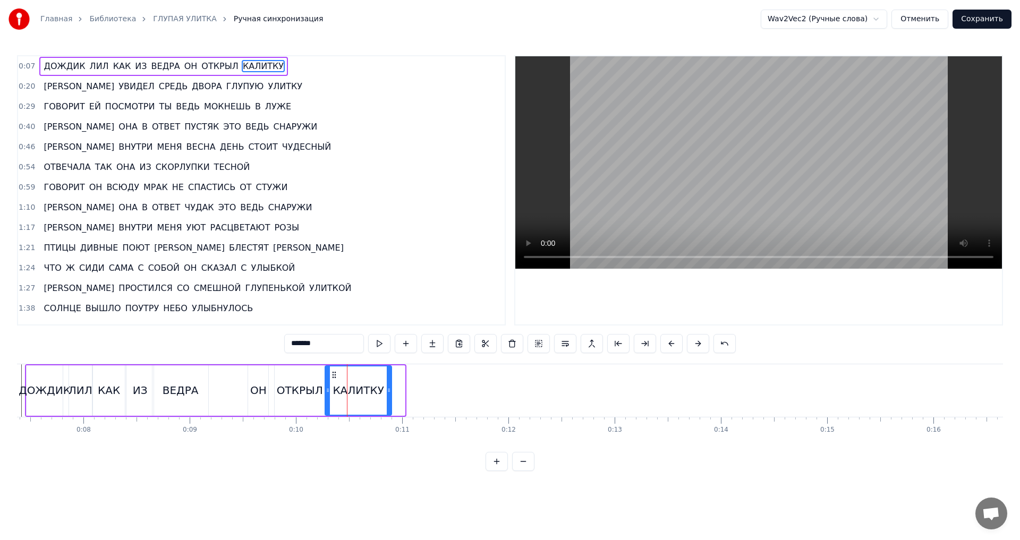
drag, startPoint x: 150, startPoint y: 375, endPoint x: 334, endPoint y: 375, distance: 184.4
click at [334, 375] on icon at bounding box center [334, 375] width 9 height 9
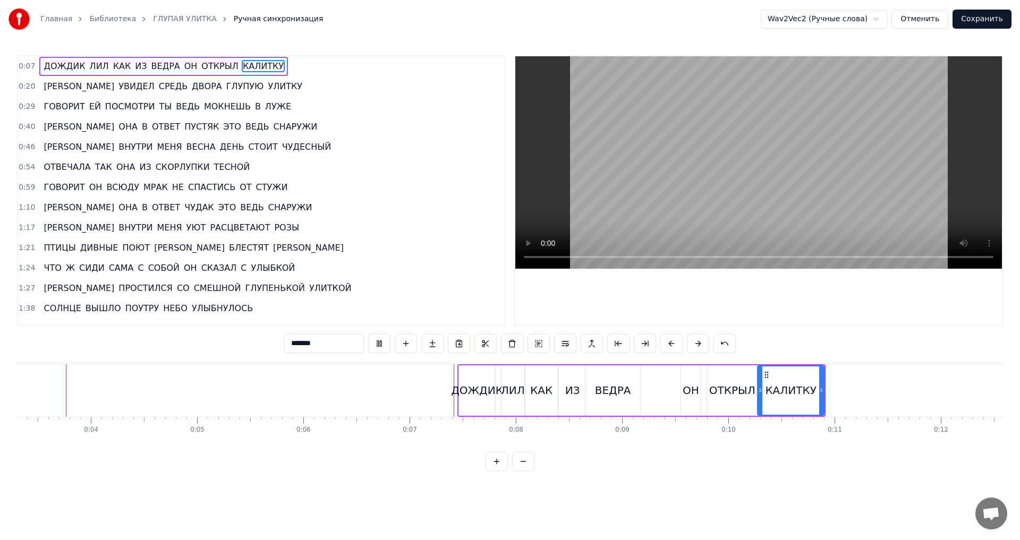
scroll to position [0, 340]
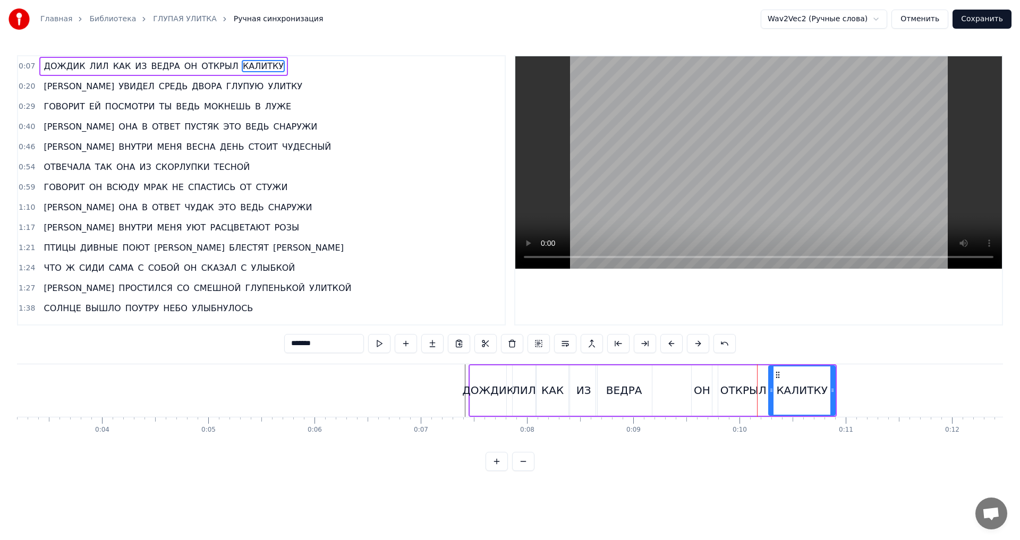
click at [22, 66] on span "0:07" at bounding box center [27, 66] width 16 height 11
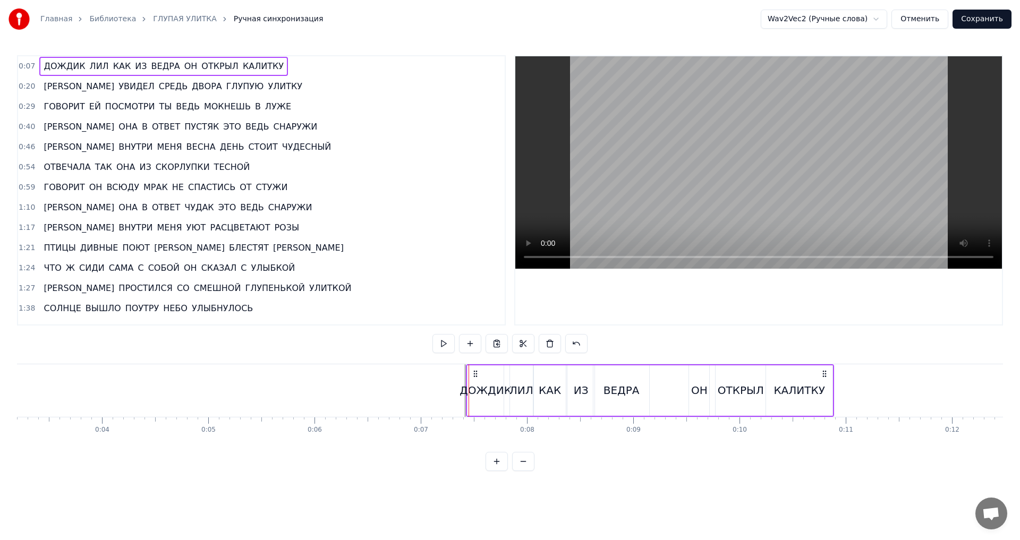
click at [473, 373] on icon at bounding box center [475, 374] width 9 height 9
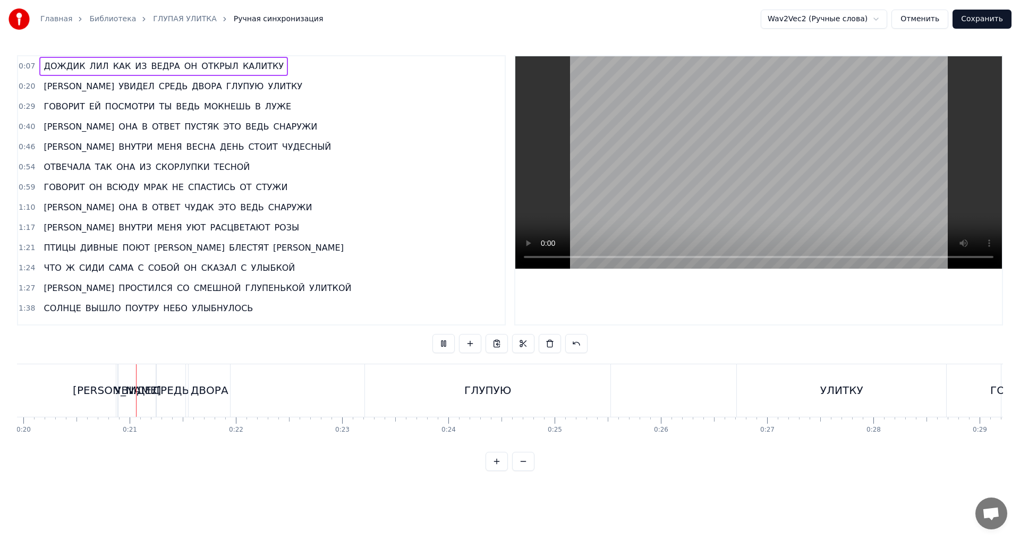
scroll to position [0, 2119]
